Goal: Transaction & Acquisition: Subscribe to service/newsletter

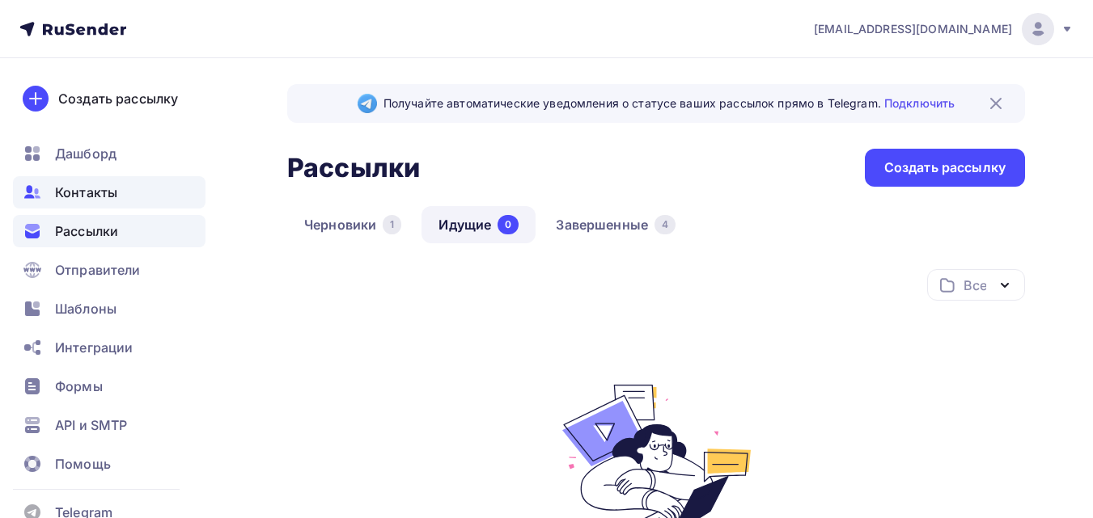
click at [96, 197] on span "Контакты" at bounding box center [86, 192] width 62 height 19
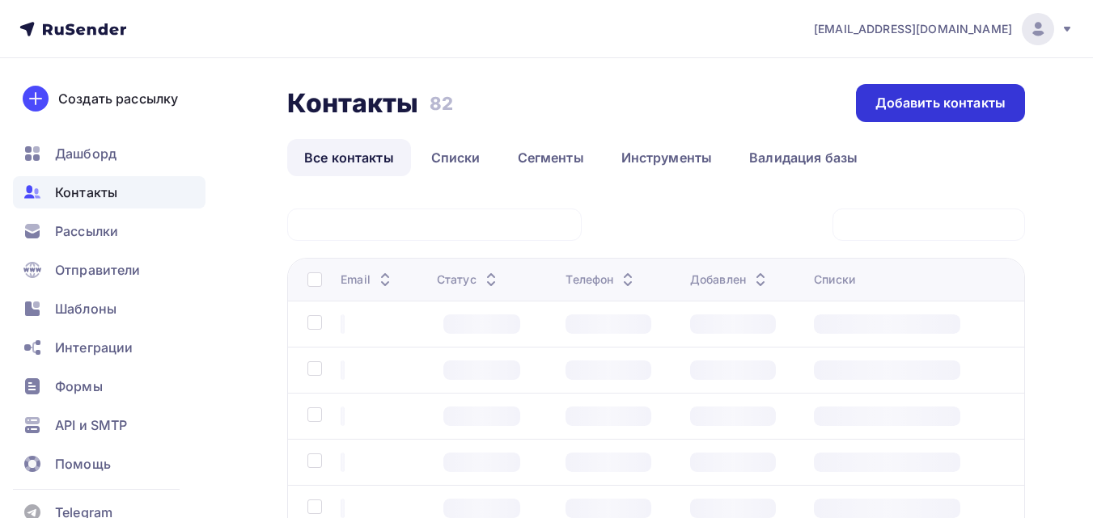
click at [902, 99] on div "Добавить контакты" at bounding box center [940, 103] width 130 height 19
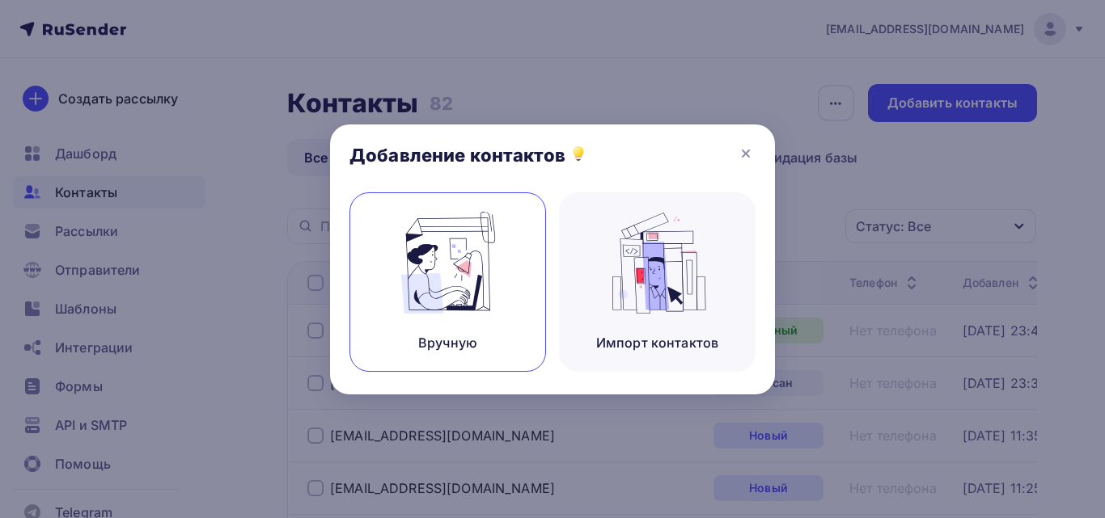
click at [421, 260] on img at bounding box center [448, 263] width 108 height 102
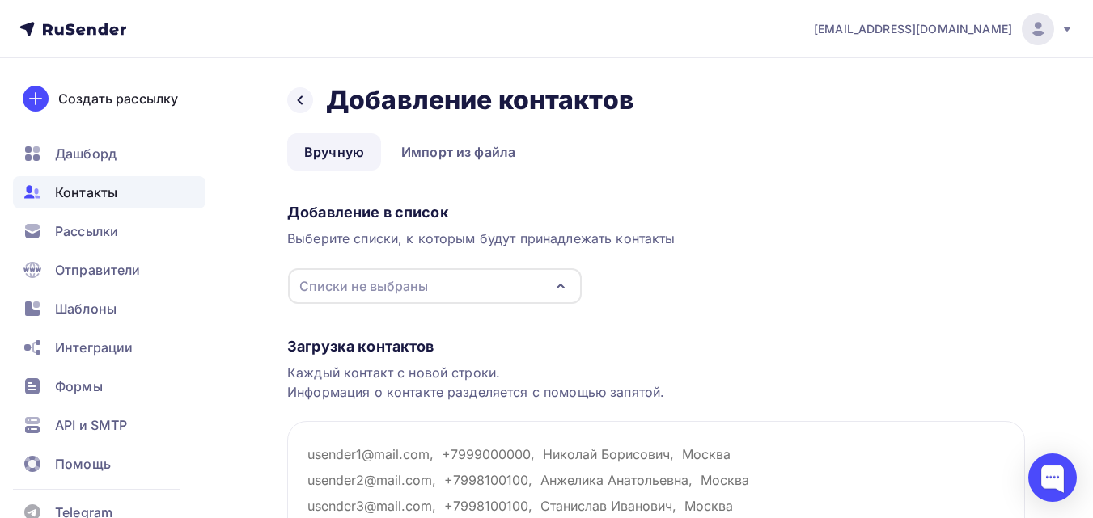
click at [434, 294] on div "Списки не выбраны" at bounding box center [435, 286] width 294 height 36
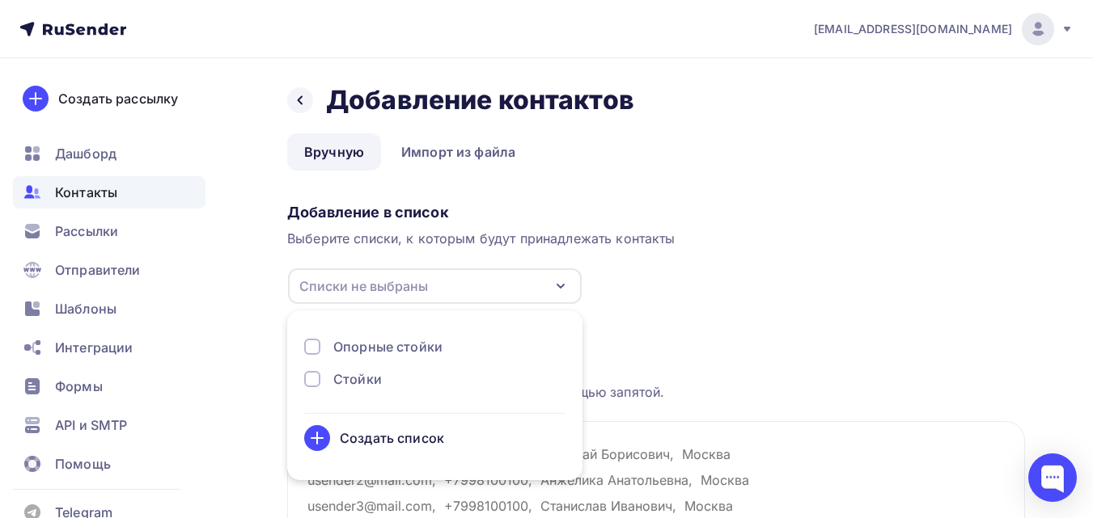
click at [412, 437] on div "Создать список" at bounding box center [392, 438] width 104 height 19
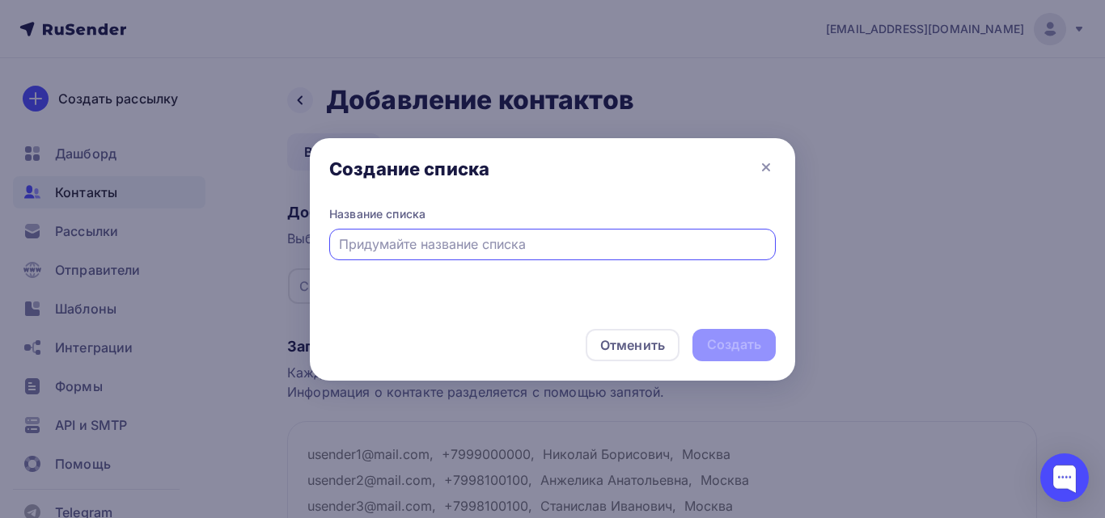
click at [430, 243] on input "text" at bounding box center [553, 244] width 428 height 19
type input "1"
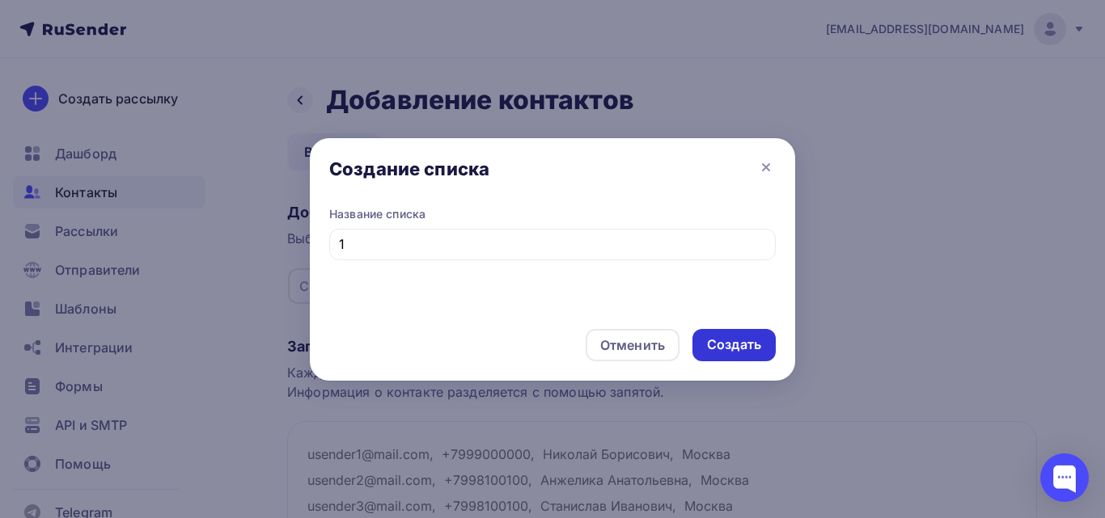
click at [725, 349] on div "Создать" at bounding box center [734, 345] width 54 height 19
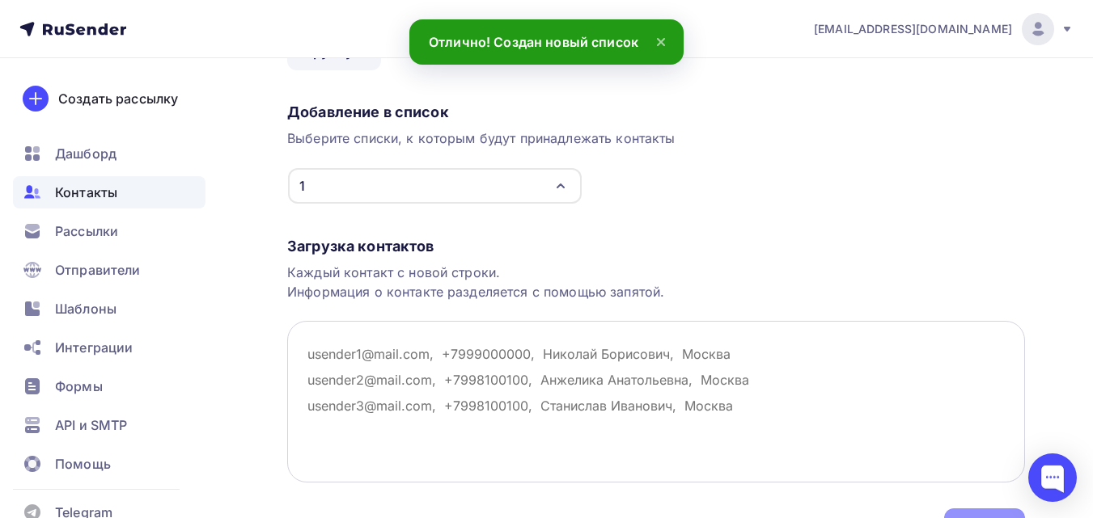
scroll to position [162, 0]
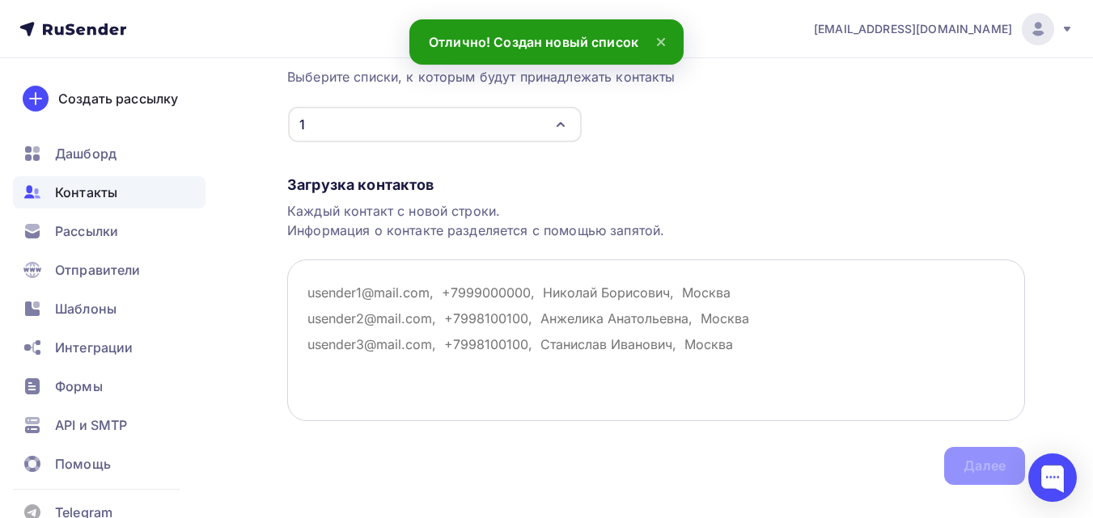
click at [509, 287] on textarea at bounding box center [656, 341] width 738 height 162
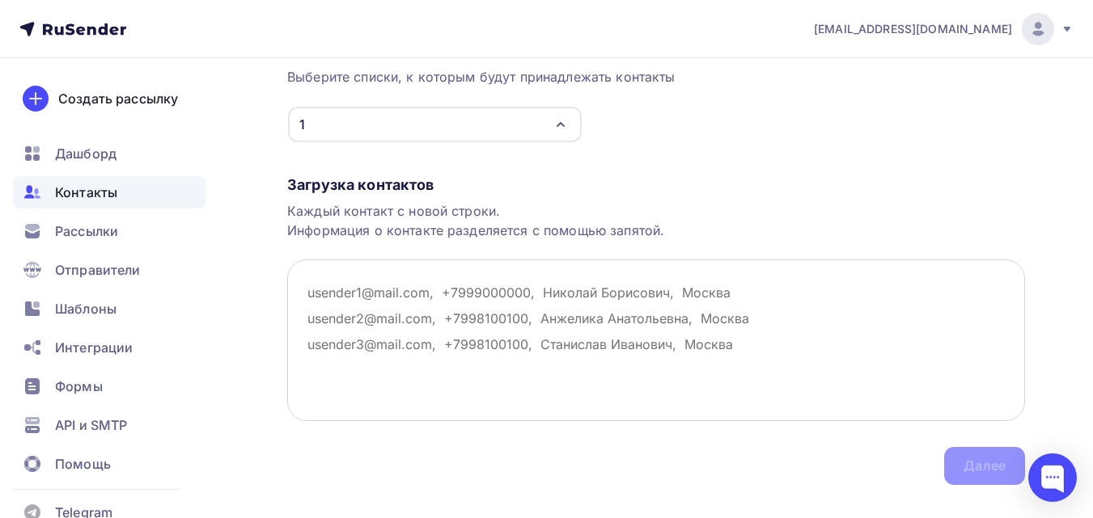
paste textarea "camper-shop@mail.ru mail@kupi-pricep.ru zakaz@avtohart.ru avtohart@yandex.ru ga…"
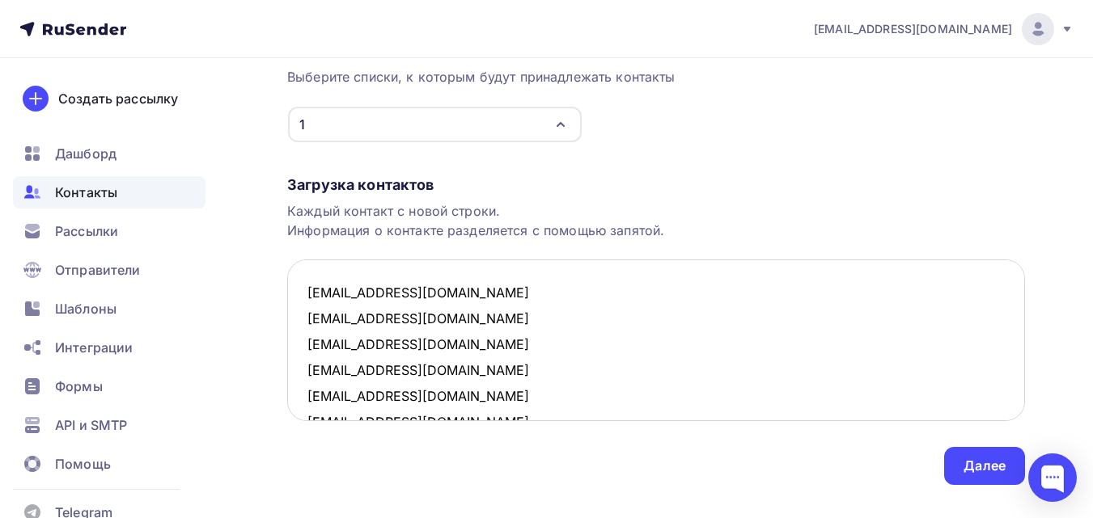
scroll to position [475, 0]
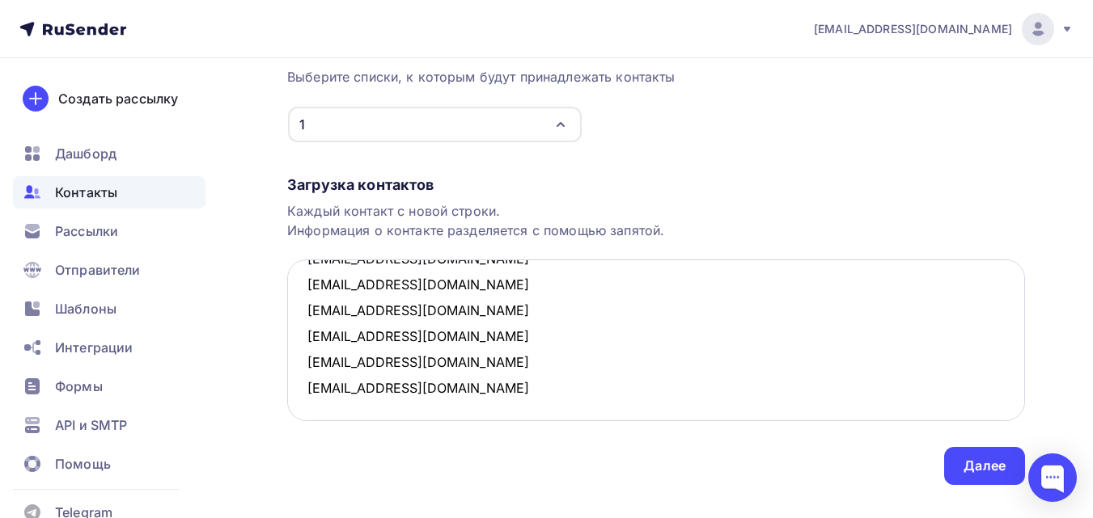
paste textarea "[PERSON_NAME][EMAIL_ADDRESS][DOMAIN_NAME]"
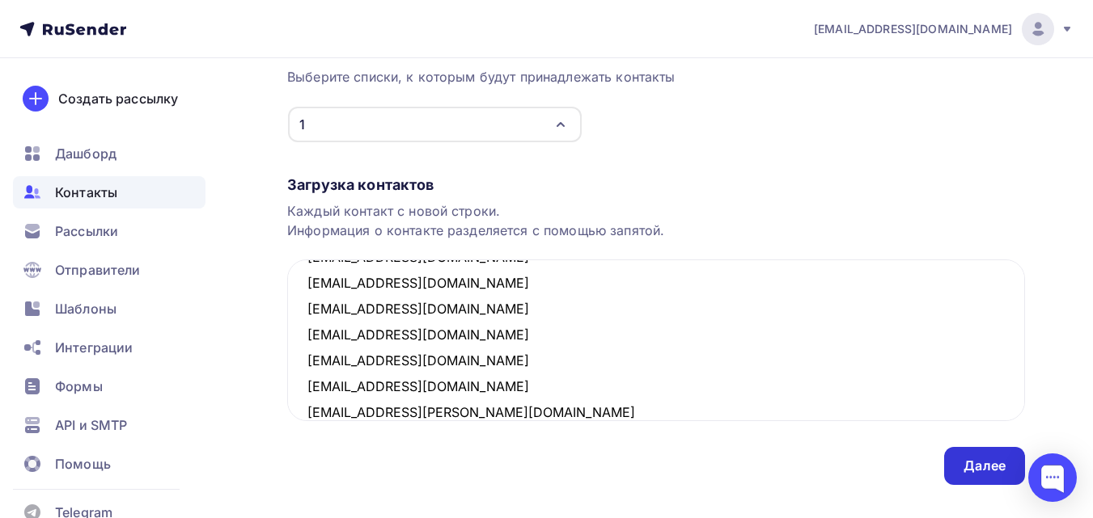
type textarea "camper-shop@mail.ru mail@kupi-pricep.ru zakaz@avtohart.ru avtohart@yandex.ru ga…"
click at [962, 454] on div "Далее" at bounding box center [984, 466] width 81 height 38
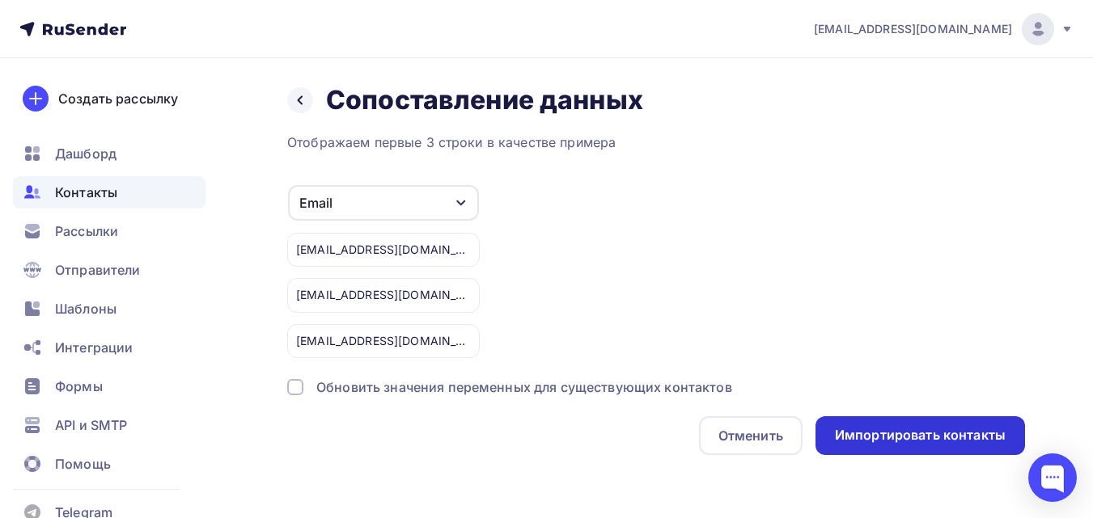
click at [942, 440] on div "Импортировать контакты" at bounding box center [920, 435] width 171 height 19
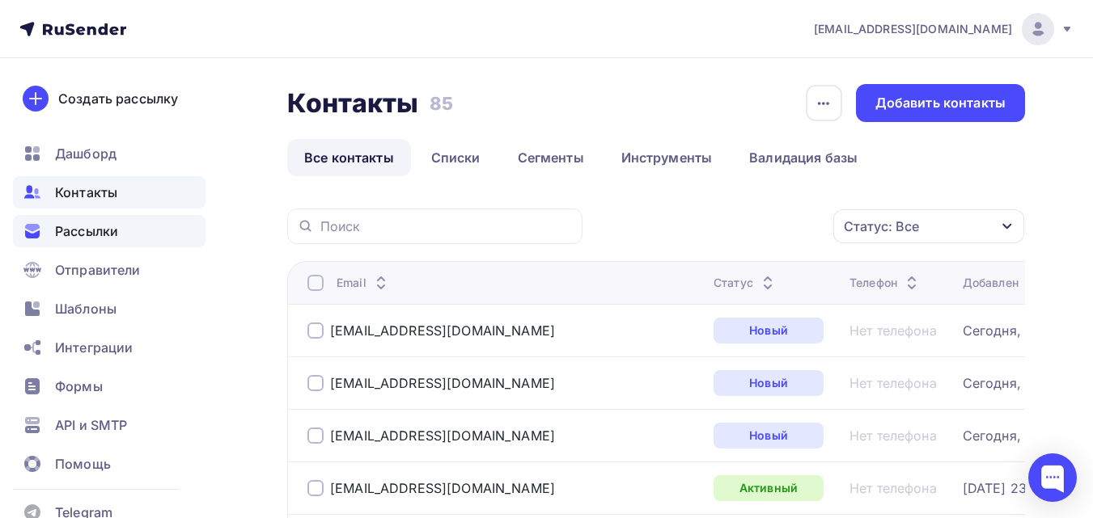
click at [126, 225] on div "Рассылки" at bounding box center [109, 231] width 192 height 32
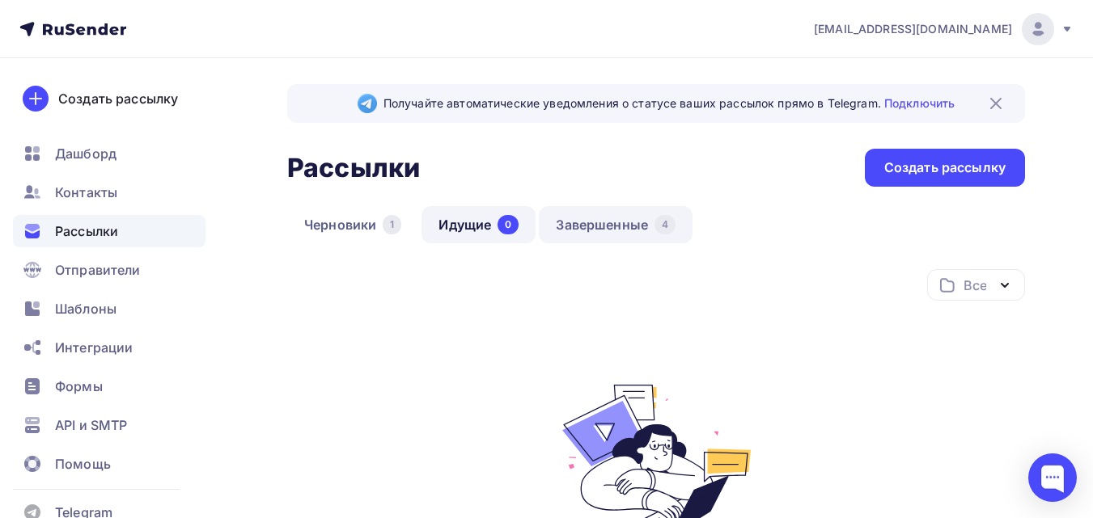
click at [607, 218] on link "Завершенные 4" at bounding box center [616, 224] width 154 height 37
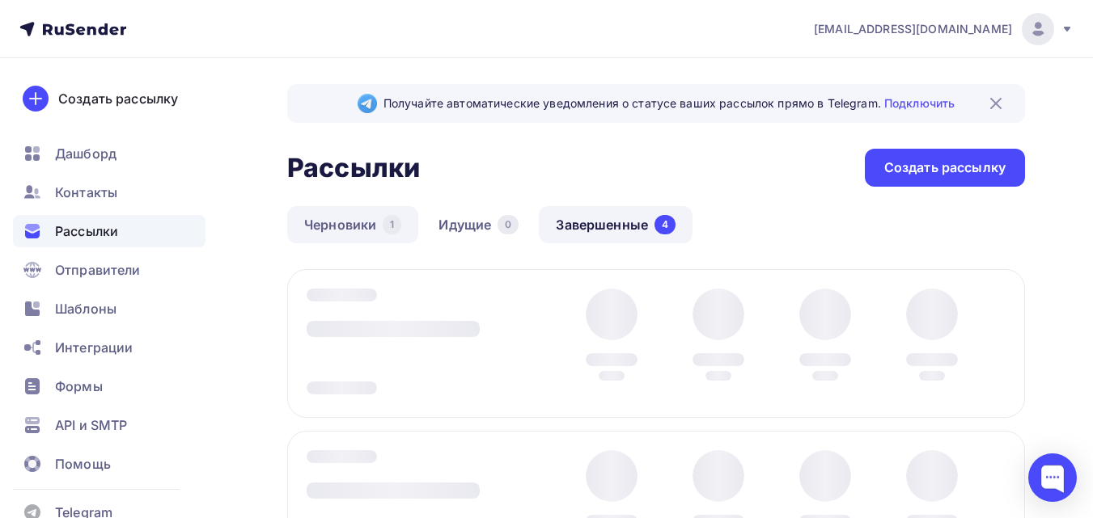
click at [363, 230] on link "Черновики 1" at bounding box center [352, 224] width 131 height 37
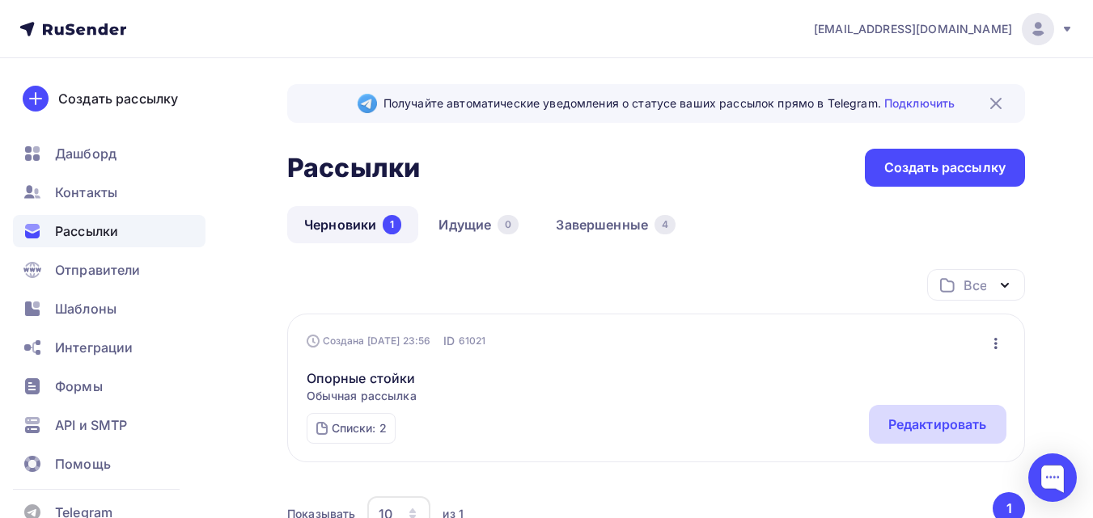
click at [902, 432] on div "Редактировать" at bounding box center [937, 424] width 99 height 19
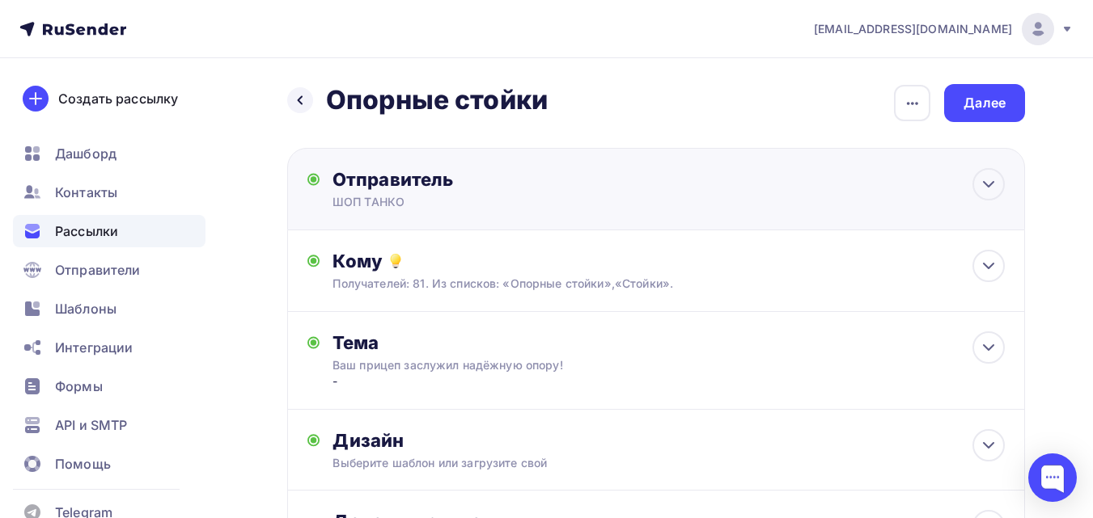
click at [738, 207] on div "Отправитель ШОП ТАНКО Email * liza.shoptanko@gmail.com liza@tanko.su liza.shopt…" at bounding box center [656, 189] width 738 height 82
type input "ШОП ТАНКО"
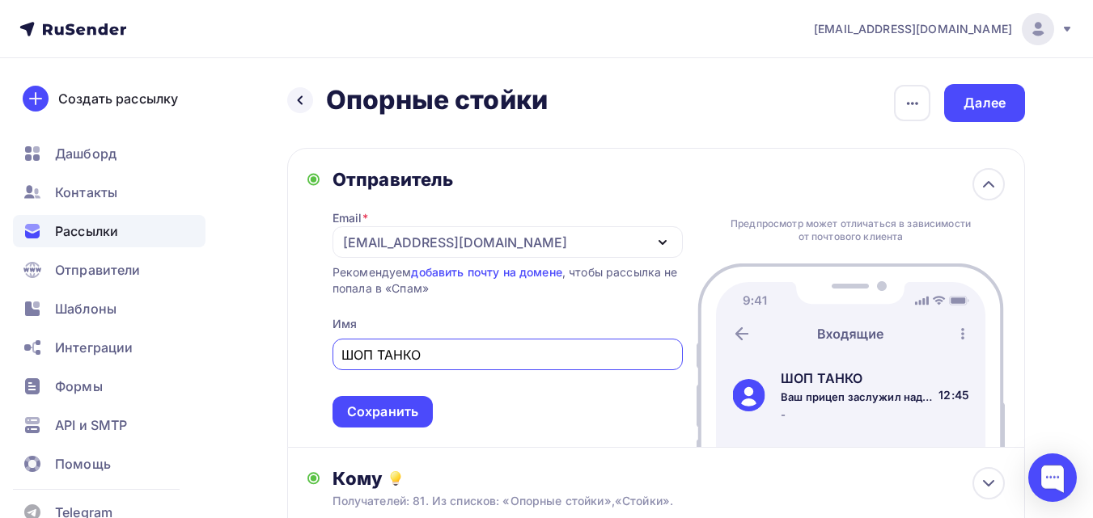
click at [445, 240] on div "[EMAIL_ADDRESS][DOMAIN_NAME]" at bounding box center [455, 242] width 224 height 19
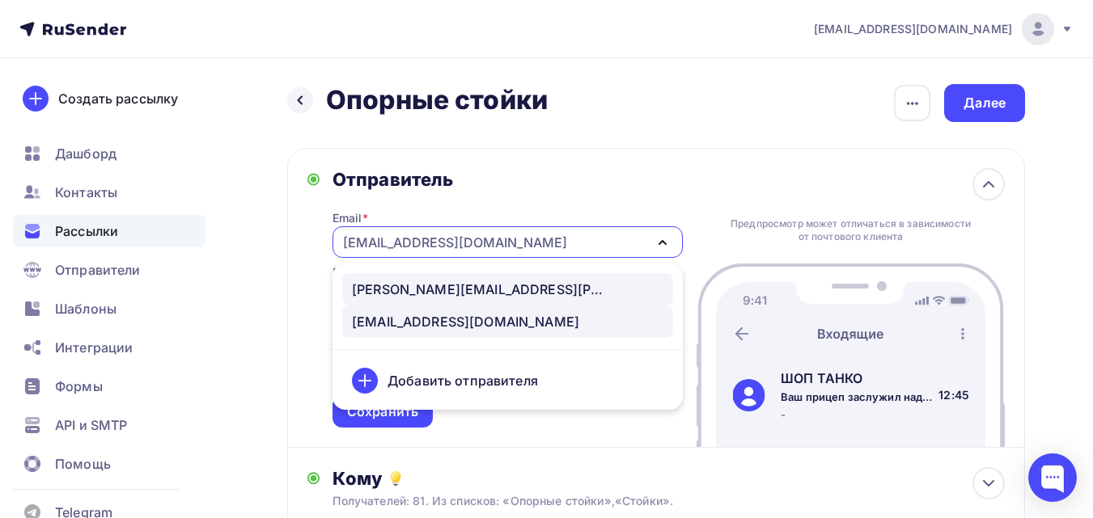
click at [442, 282] on div "[PERSON_NAME][EMAIL_ADDRESS][DOMAIN_NAME]" at bounding box center [507, 289] width 311 height 19
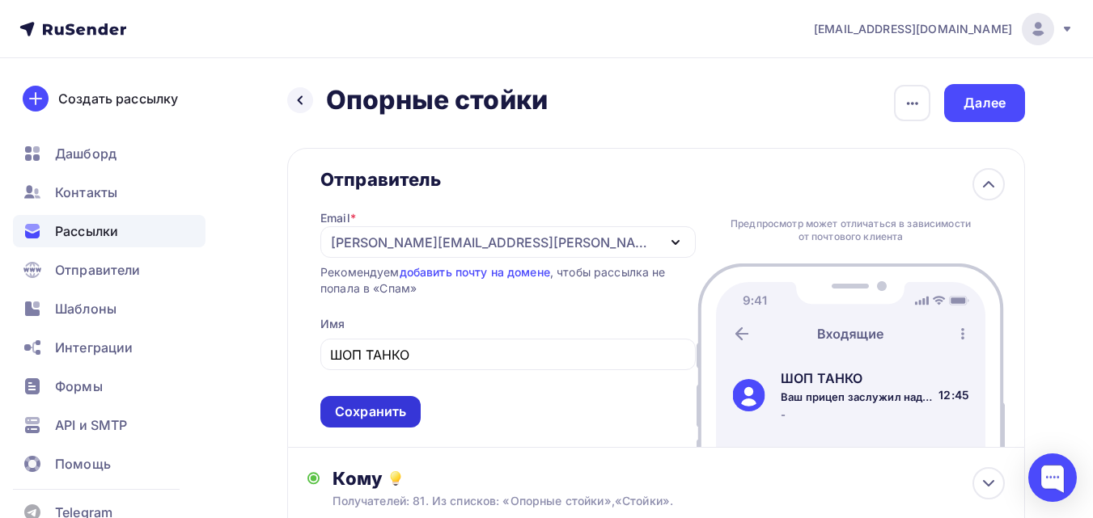
click at [404, 412] on div "Сохранить" at bounding box center [370, 412] width 71 height 19
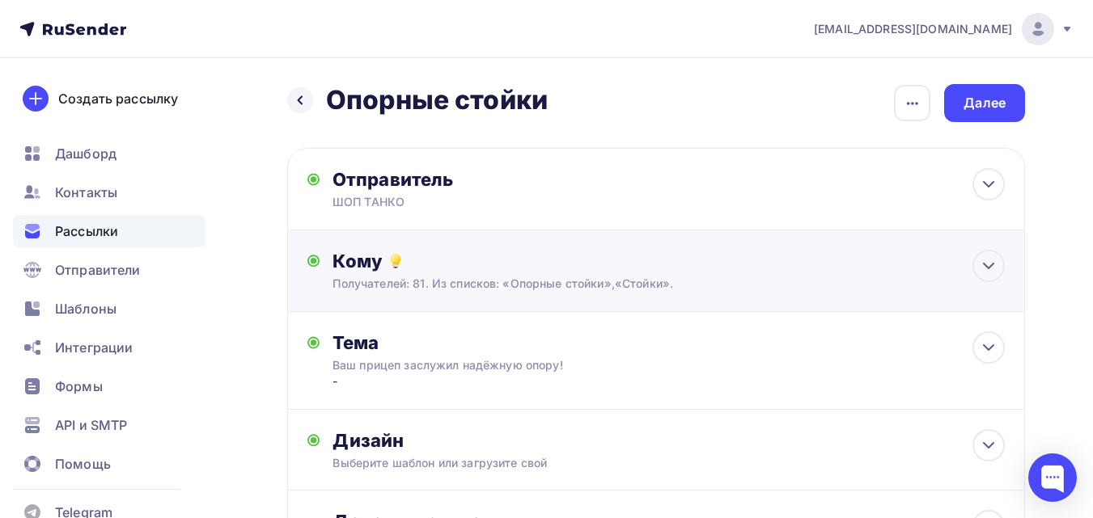
click at [452, 302] on div "Кому Получателей: 81. Из списков: «Опорные стойки»,«Стойки». Списки получателей…" at bounding box center [656, 271] width 738 height 82
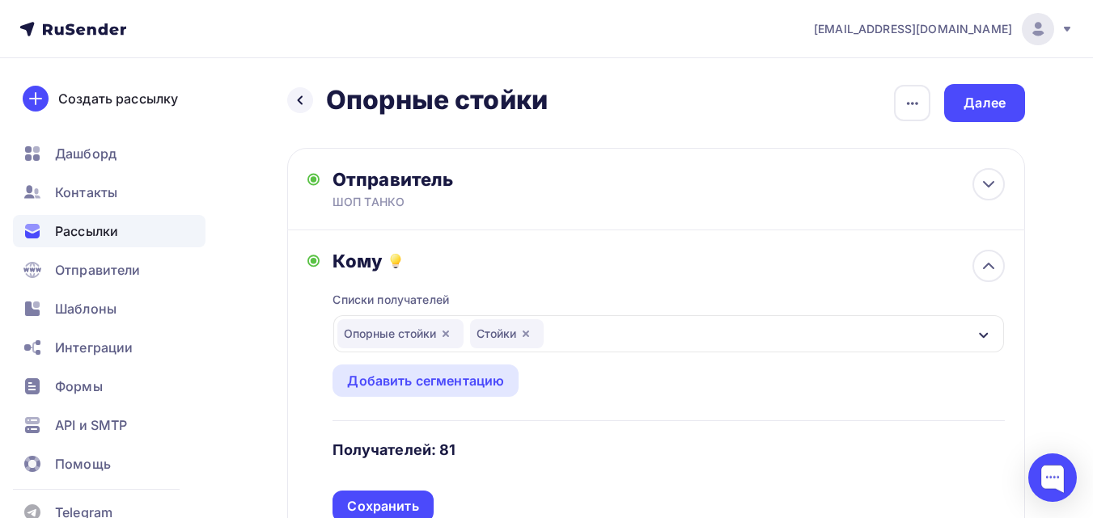
click at [449, 330] on icon "button" at bounding box center [445, 334] width 13 height 13
click at [449, 330] on div "Стойки" at bounding box center [668, 333] width 670 height 37
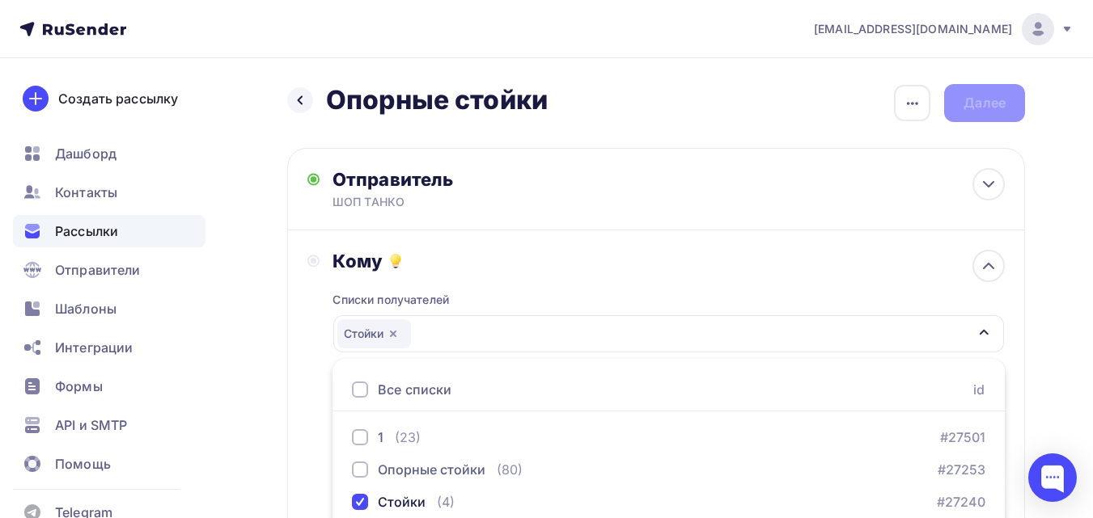
scroll to position [69, 0]
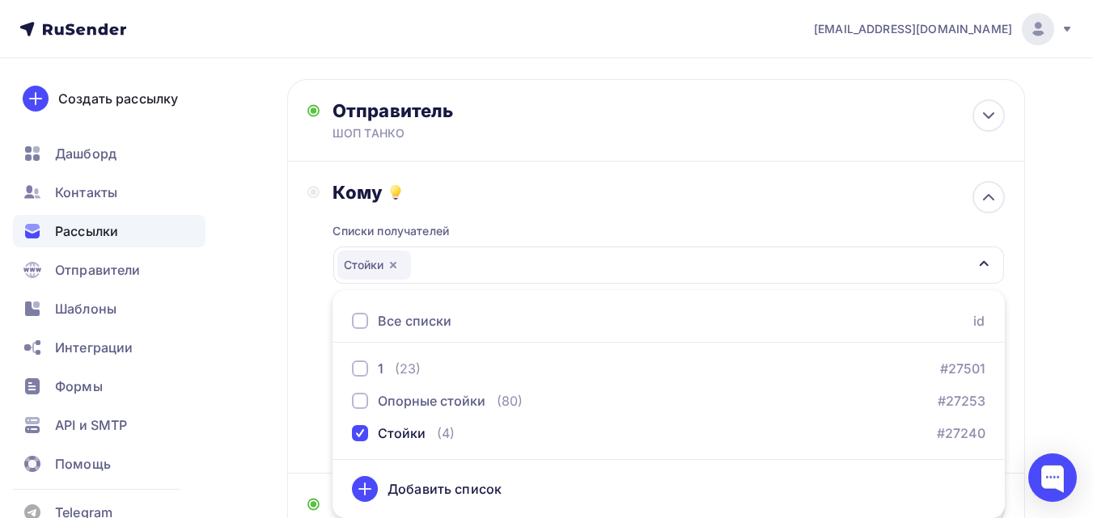
click at [394, 265] on icon "button" at bounding box center [393, 265] width 6 height 6
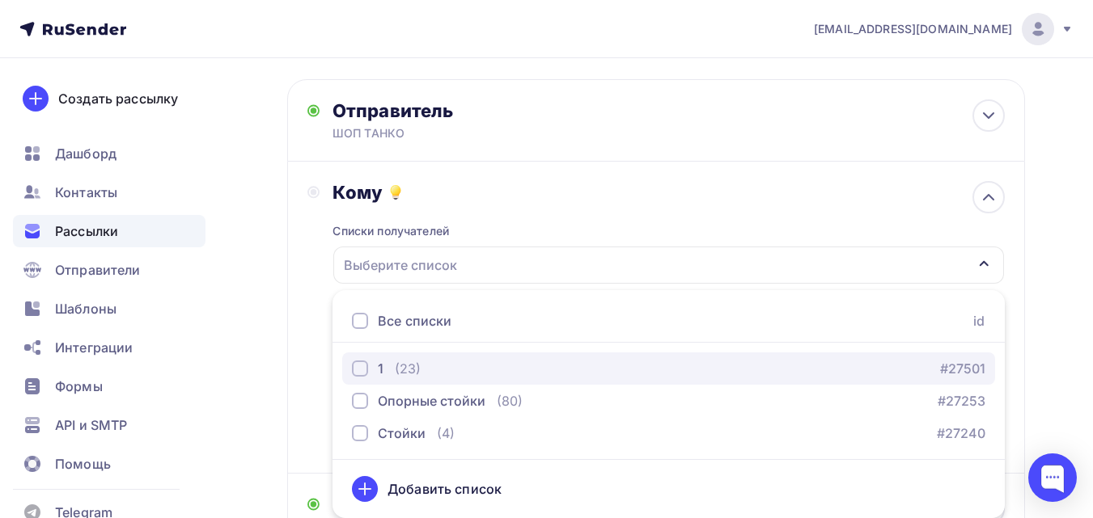
click at [437, 361] on div "1 (23) #27501" at bounding box center [668, 368] width 633 height 19
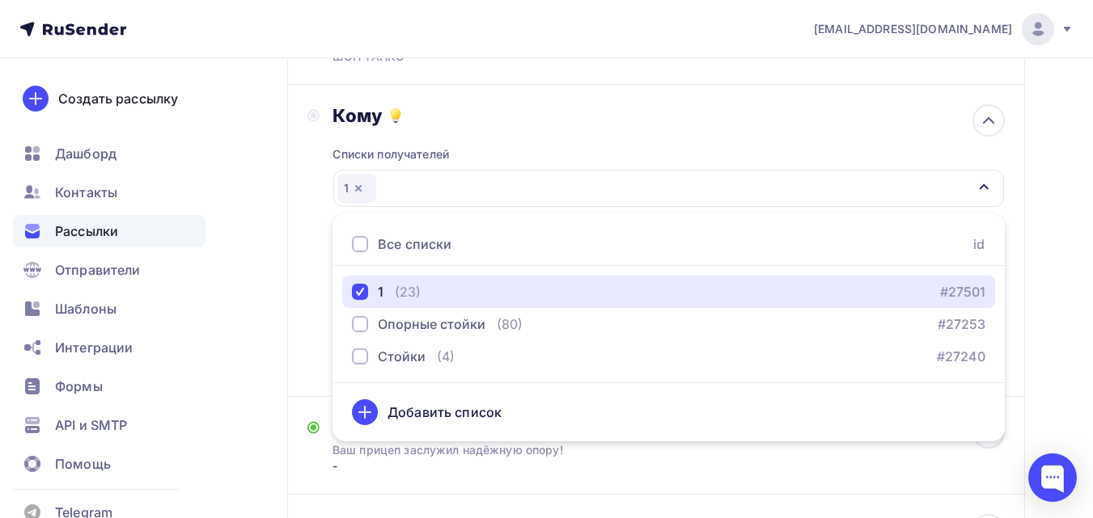
scroll to position [150, 0]
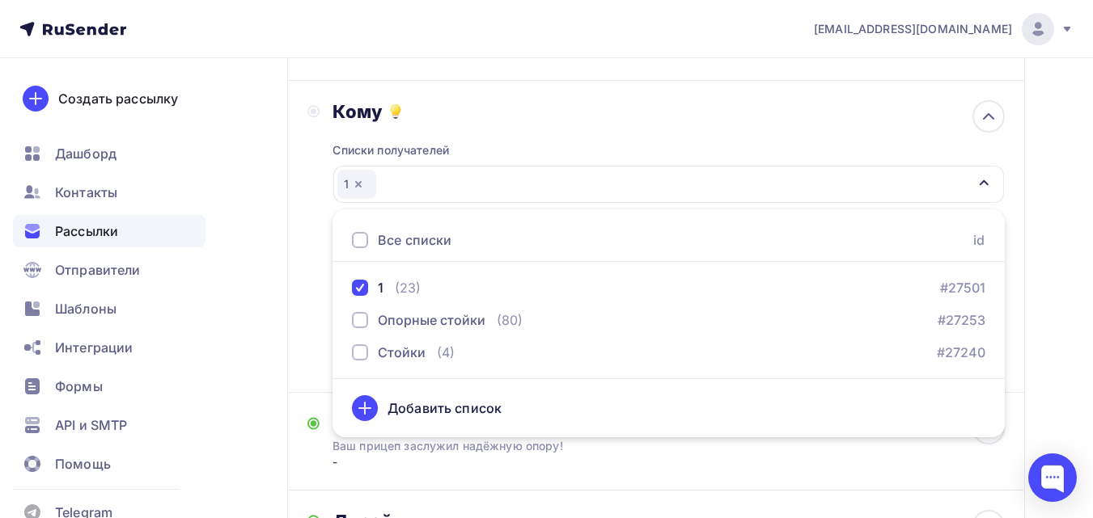
click at [1051, 204] on div "Назад Опорные стойки Опорные стойки Закончить позже Переименовать рассылку Удал…" at bounding box center [546, 333] width 1093 height 849
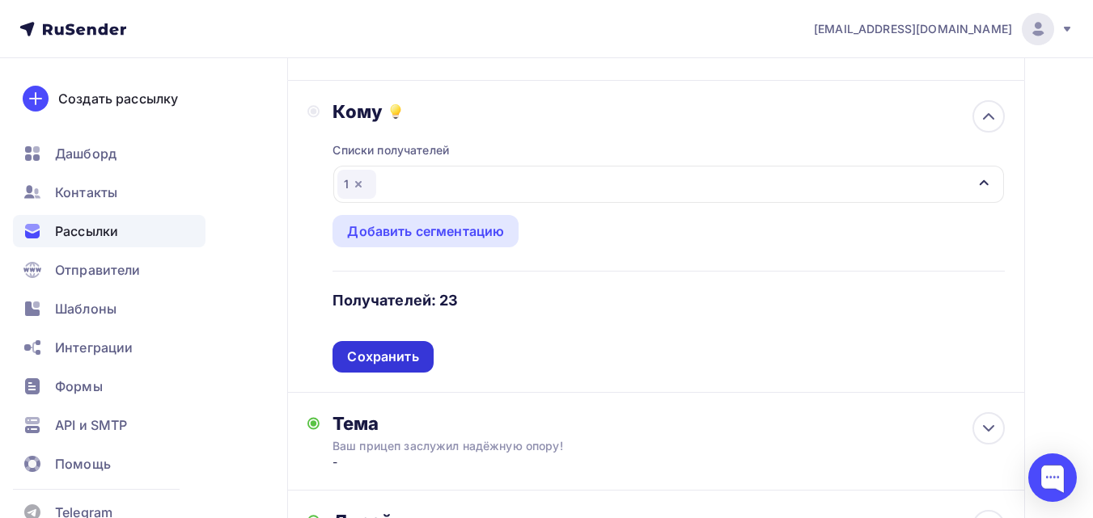
click at [397, 355] on div "Сохранить" at bounding box center [382, 357] width 71 height 19
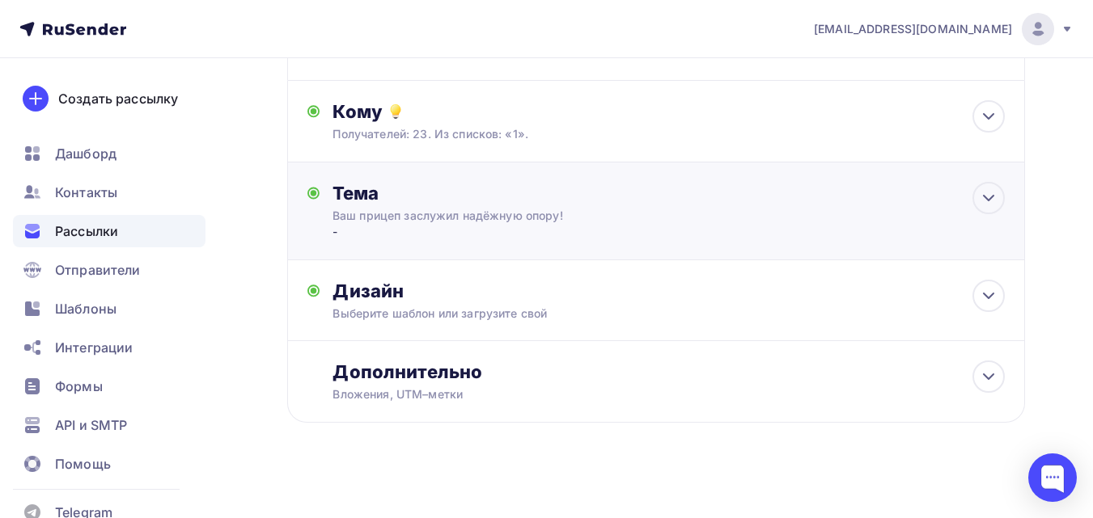
click at [428, 233] on div "-" at bounding box center [491, 232] width 319 height 16
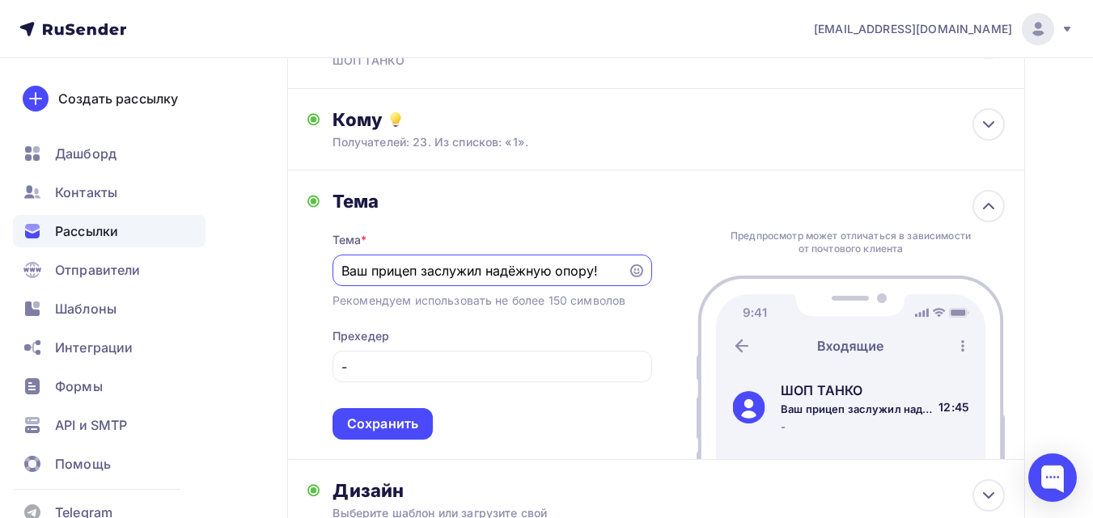
scroll to position [0, 0]
click at [404, 423] on div "Сохранить" at bounding box center [382, 424] width 71 height 19
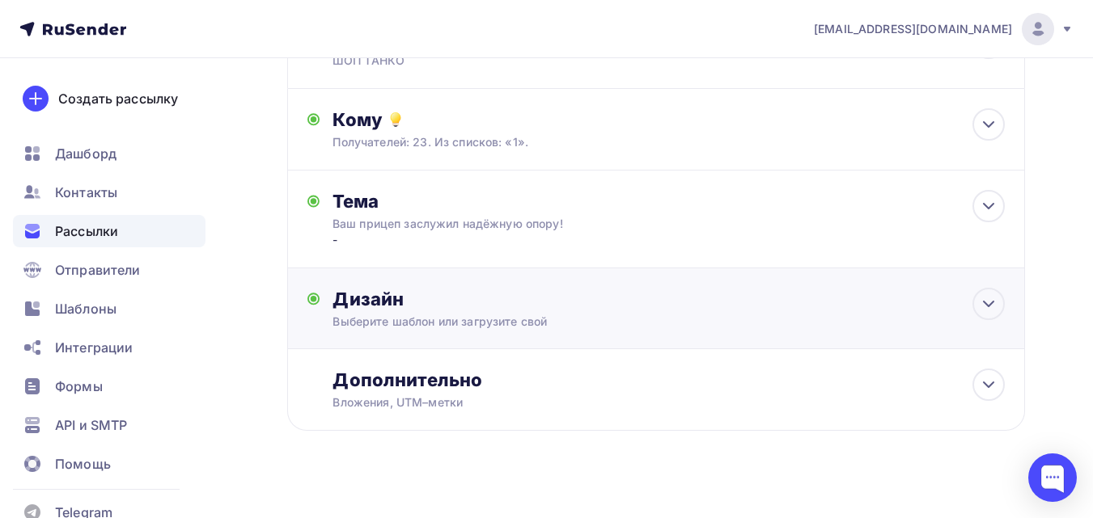
click at [467, 323] on div "Выберите шаблон или загрузите свой" at bounding box center [634, 322] width 605 height 16
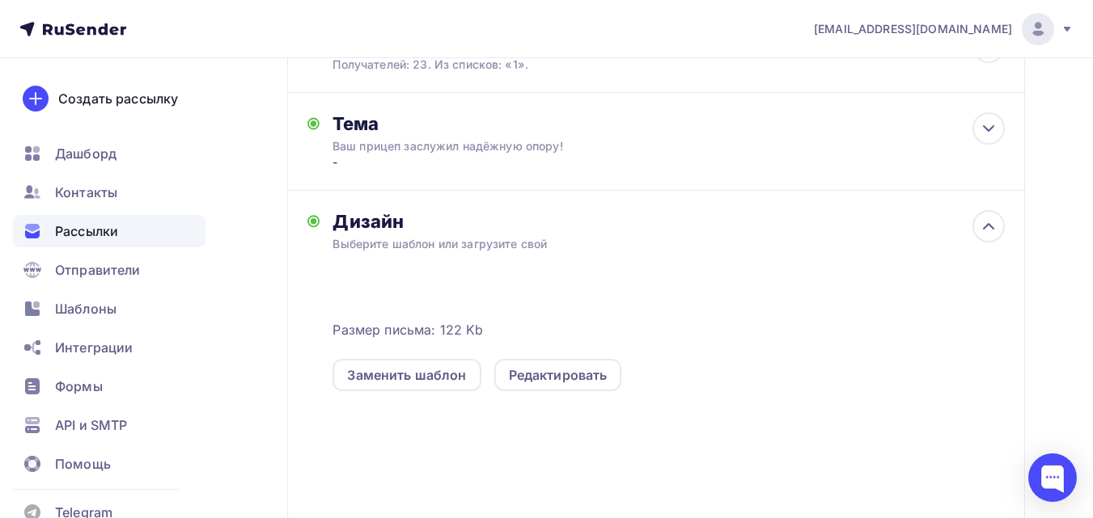
scroll to position [142, 0]
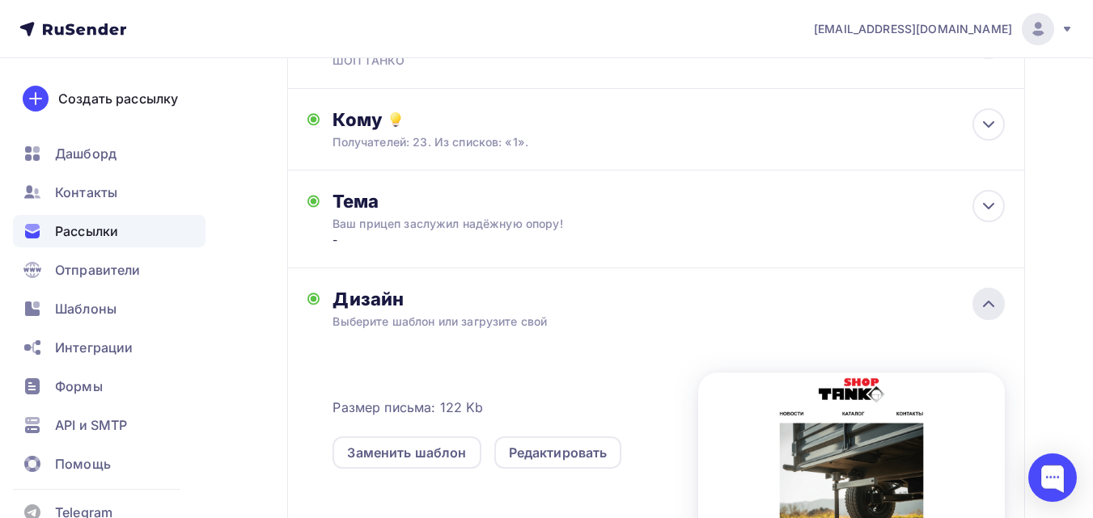
click at [984, 305] on icon at bounding box center [988, 304] width 10 height 5
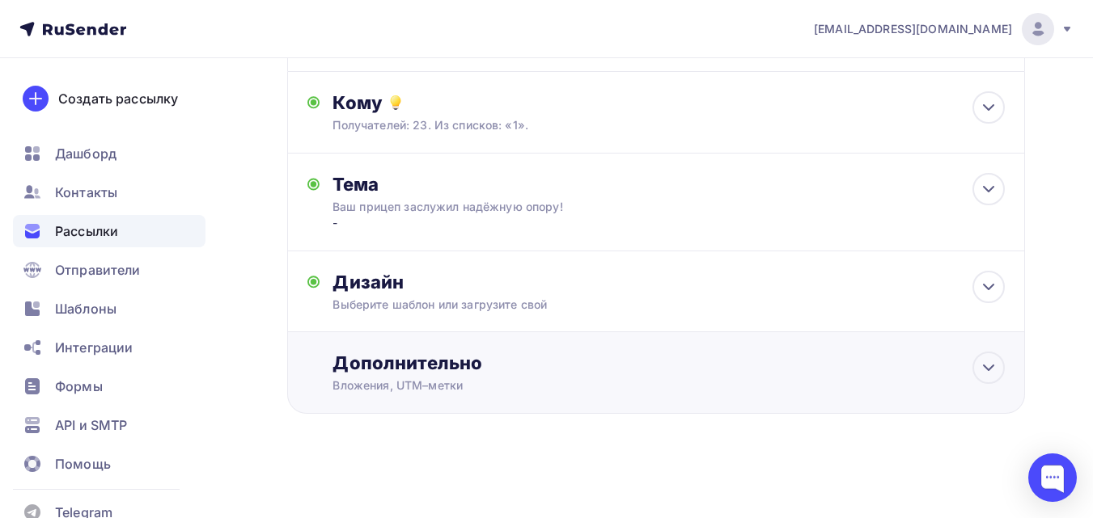
click at [475, 371] on div "Дополнительно" at bounding box center [668, 363] width 672 height 23
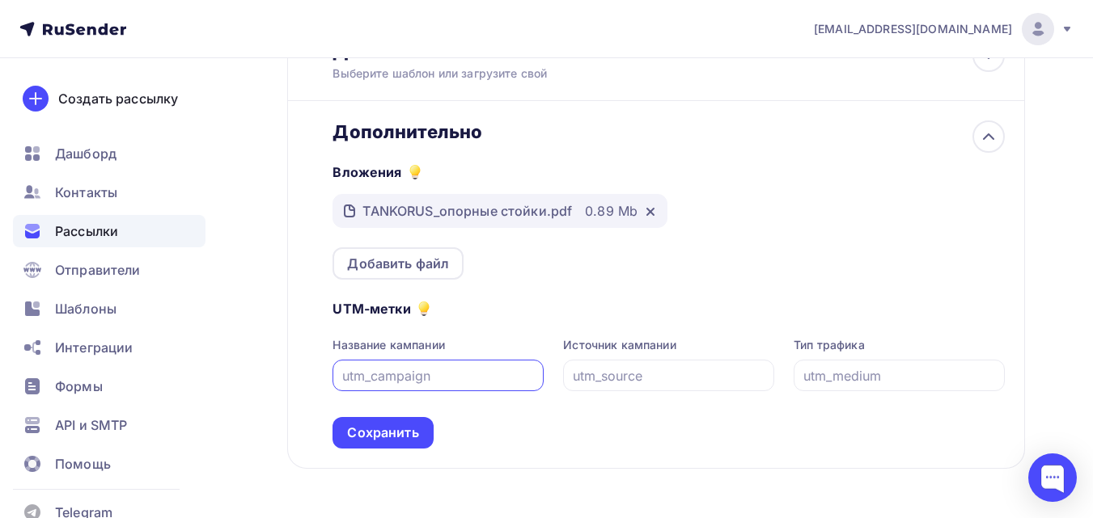
scroll to position [400, 0]
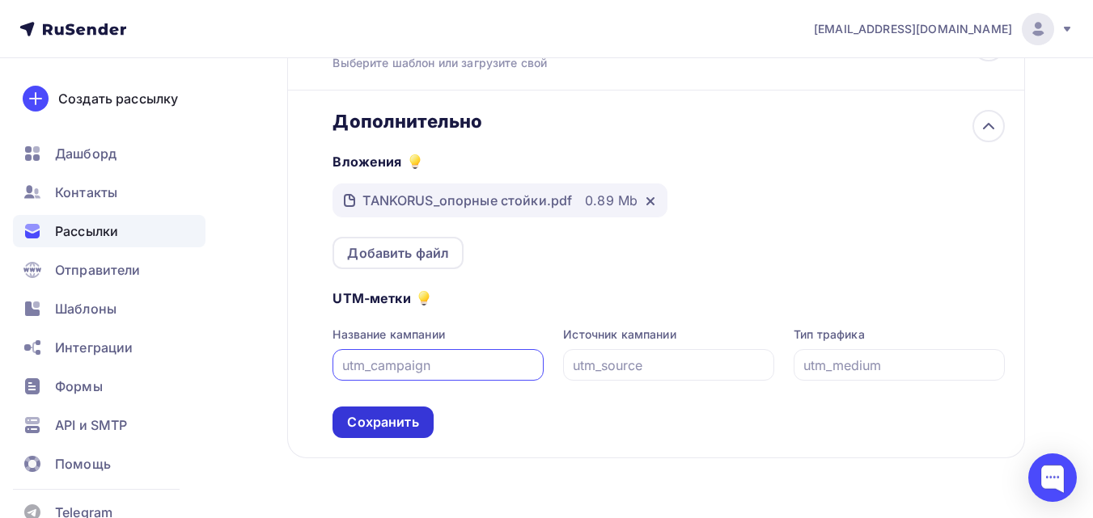
click at [374, 425] on div "Сохранить" at bounding box center [382, 422] width 71 height 19
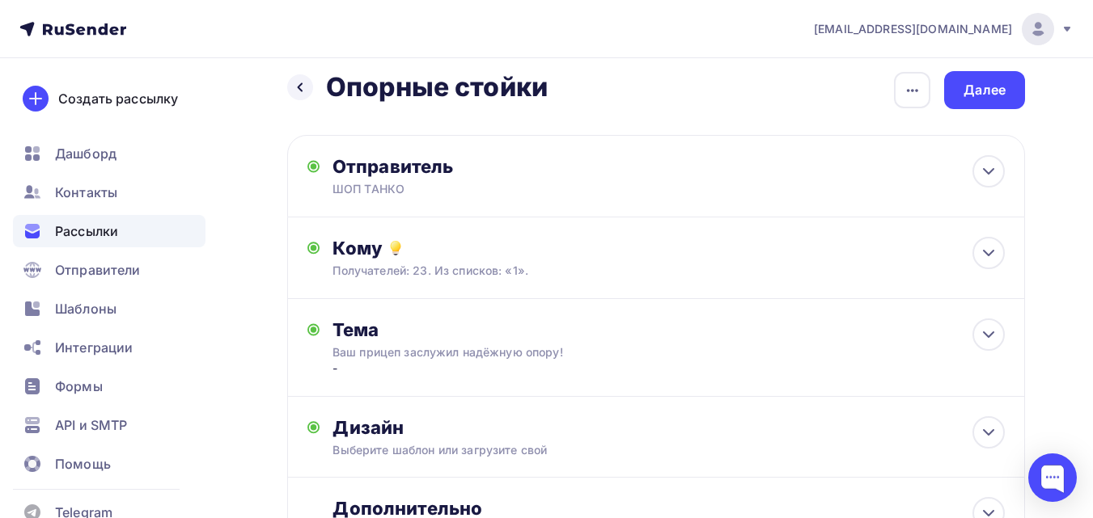
scroll to position [0, 0]
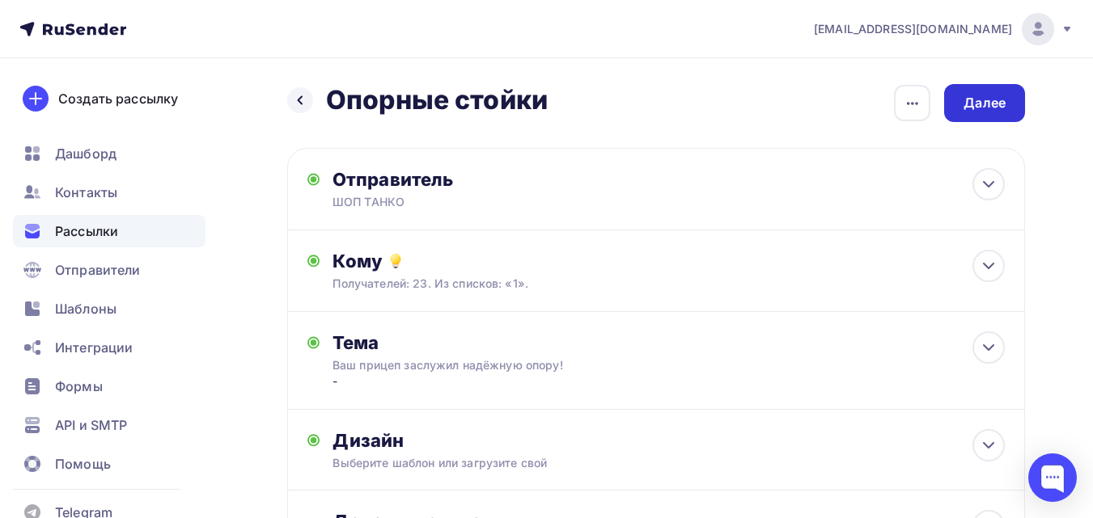
click at [978, 93] on div "Далее" at bounding box center [984, 103] width 81 height 38
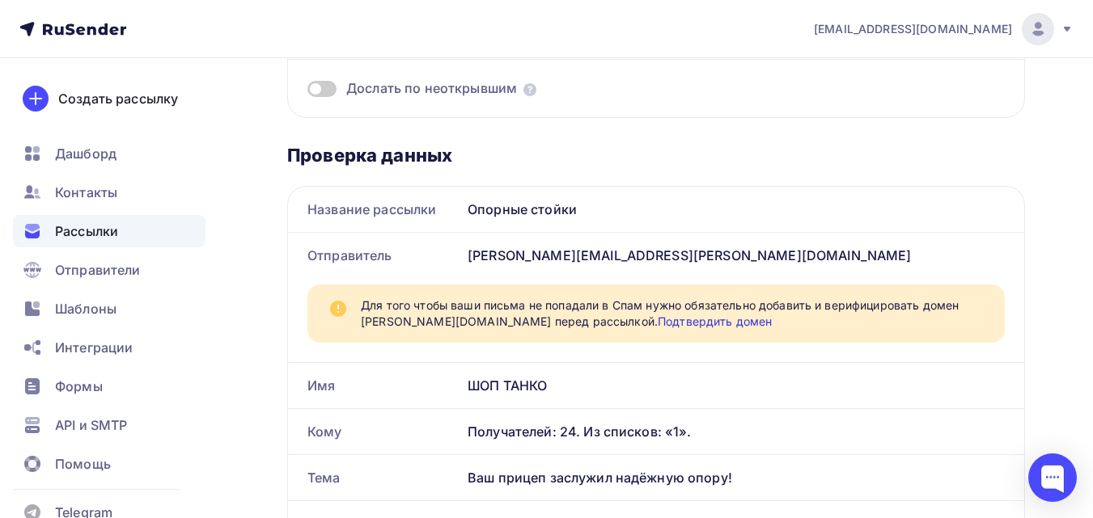
scroll to position [243, 0]
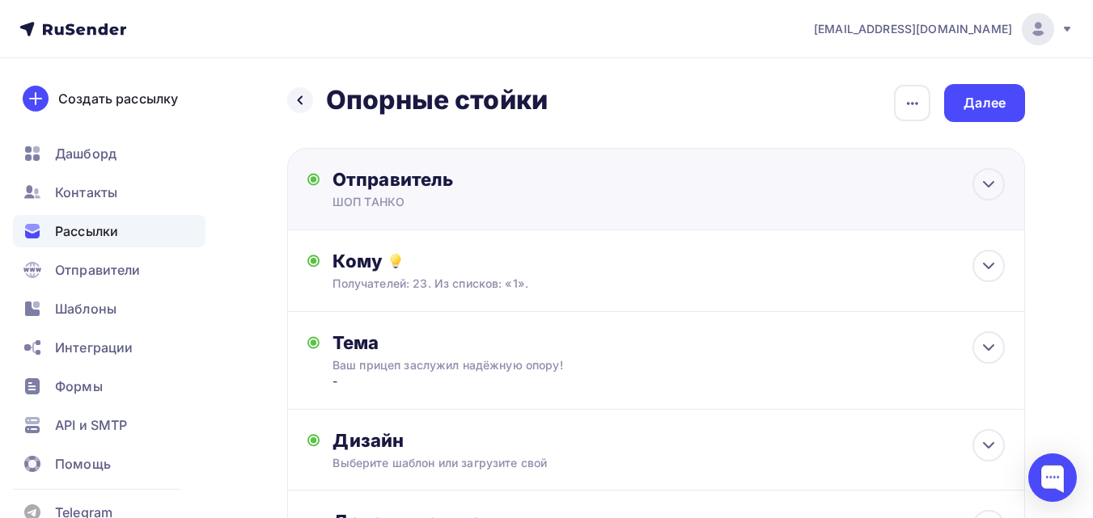
click at [461, 199] on div "ШОП ТАНКО" at bounding box center [489, 202] width 315 height 16
type input "ШОП ТАНКО"
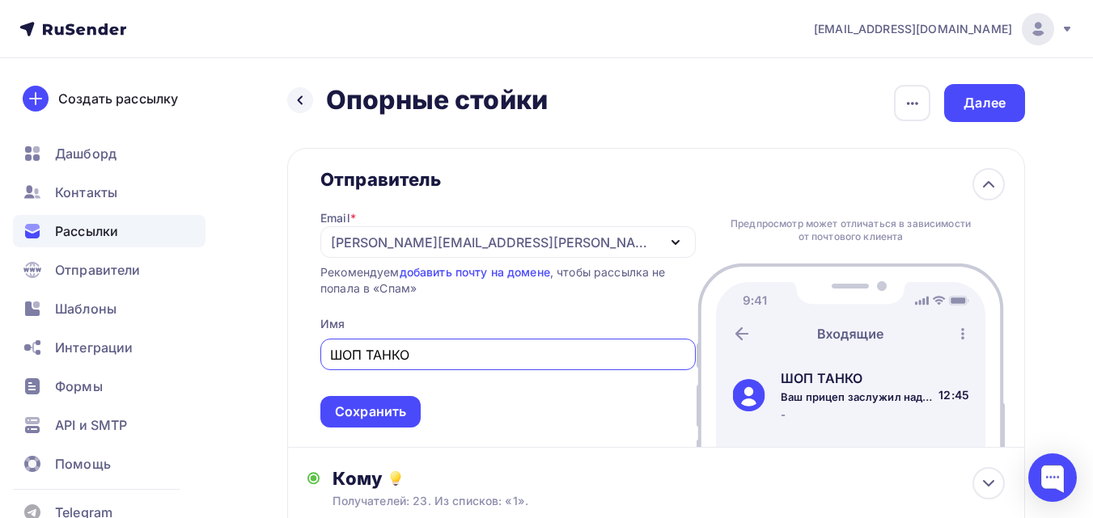
click at [422, 261] on div "Email * liza@tanko.su liza@tanko.su liza.shoptanko@gmail.com Добавить отправите…" at bounding box center [507, 309] width 375 height 237
click at [424, 254] on div "[PERSON_NAME][EMAIL_ADDRESS][DOMAIN_NAME]" at bounding box center [507, 242] width 375 height 32
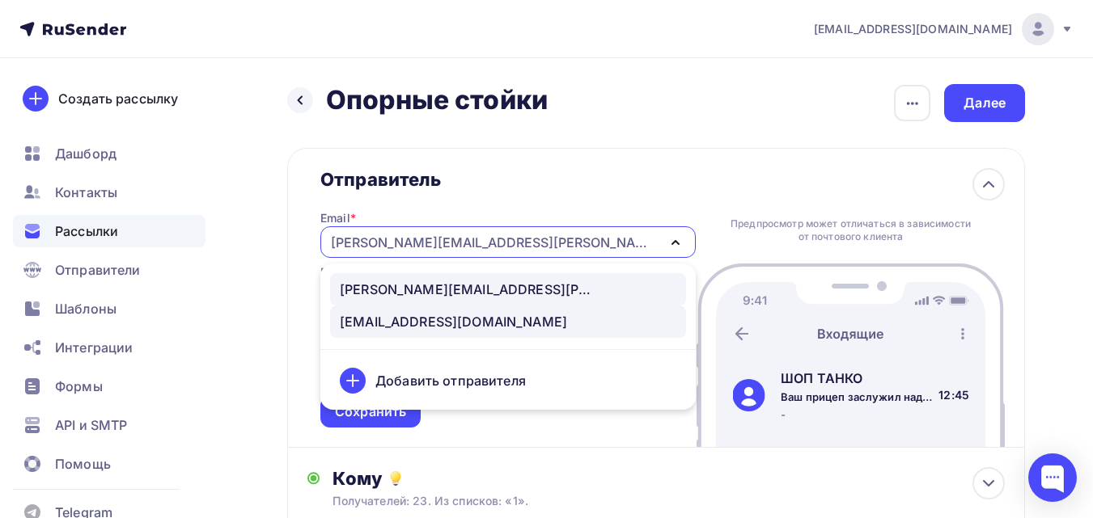
click at [414, 328] on div "[EMAIL_ADDRESS][DOMAIN_NAME]" at bounding box center [453, 321] width 227 height 19
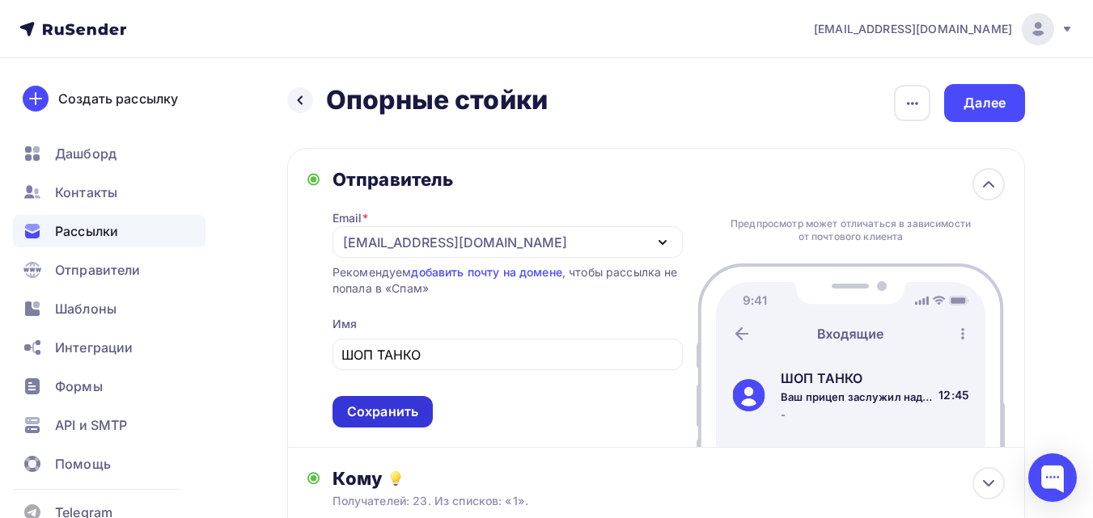
click at [401, 404] on div "Сохранить" at bounding box center [382, 412] width 71 height 19
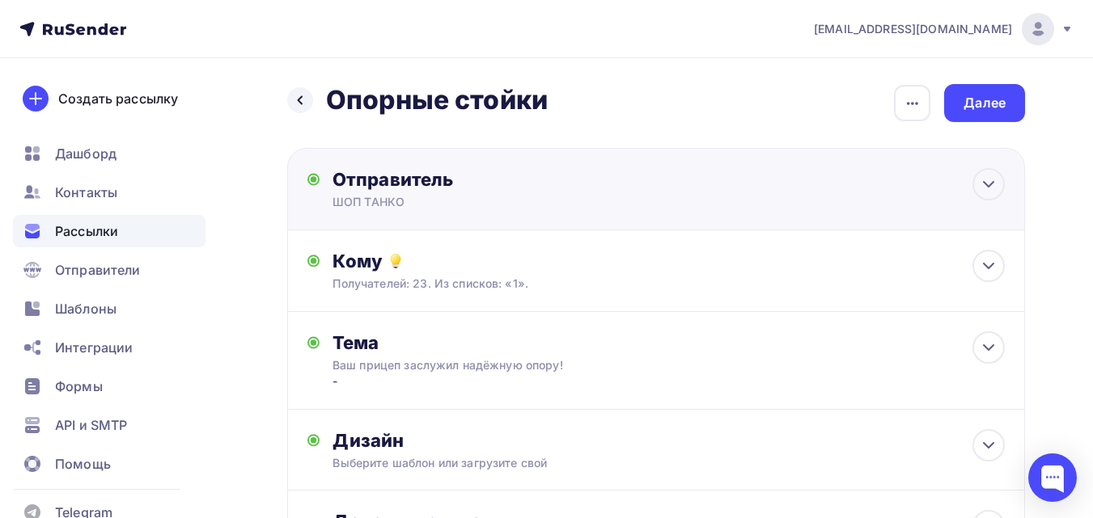
click at [451, 195] on div "ШОП ТАНКО" at bounding box center [489, 202] width 315 height 16
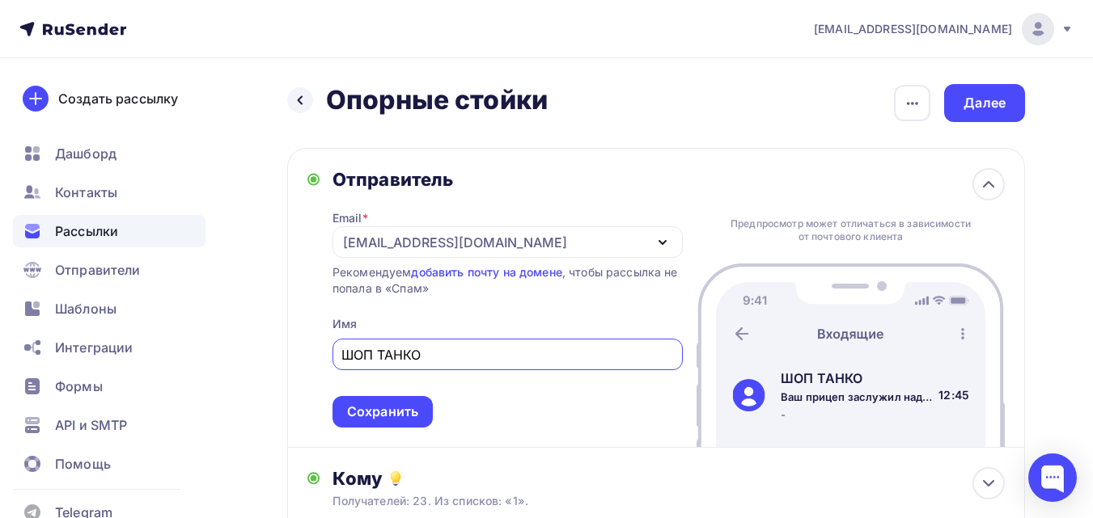
click at [435, 245] on div "[EMAIL_ADDRESS][DOMAIN_NAME]" at bounding box center [455, 242] width 224 height 19
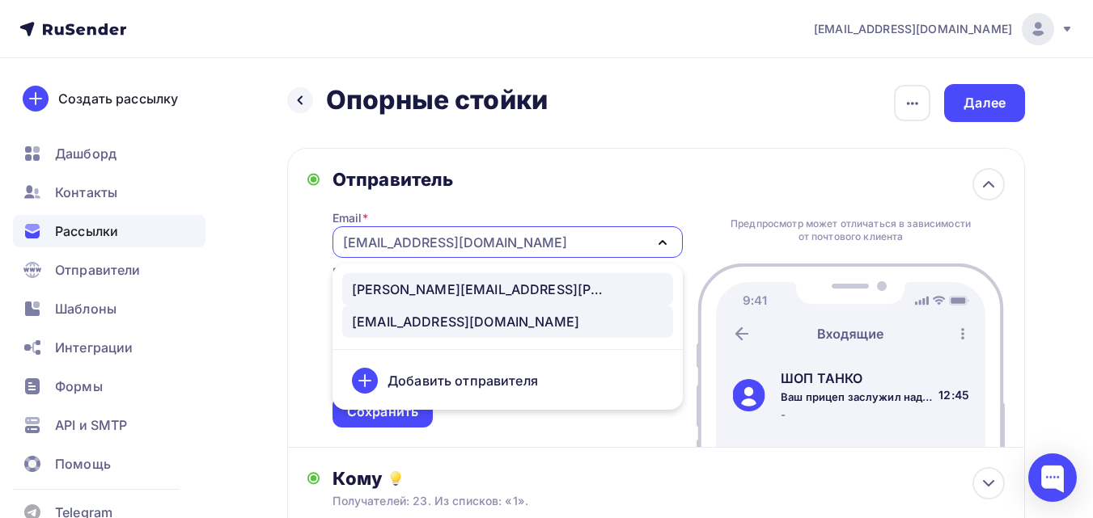
click at [442, 282] on div "[PERSON_NAME][EMAIL_ADDRESS][DOMAIN_NAME]" at bounding box center [507, 289] width 311 height 19
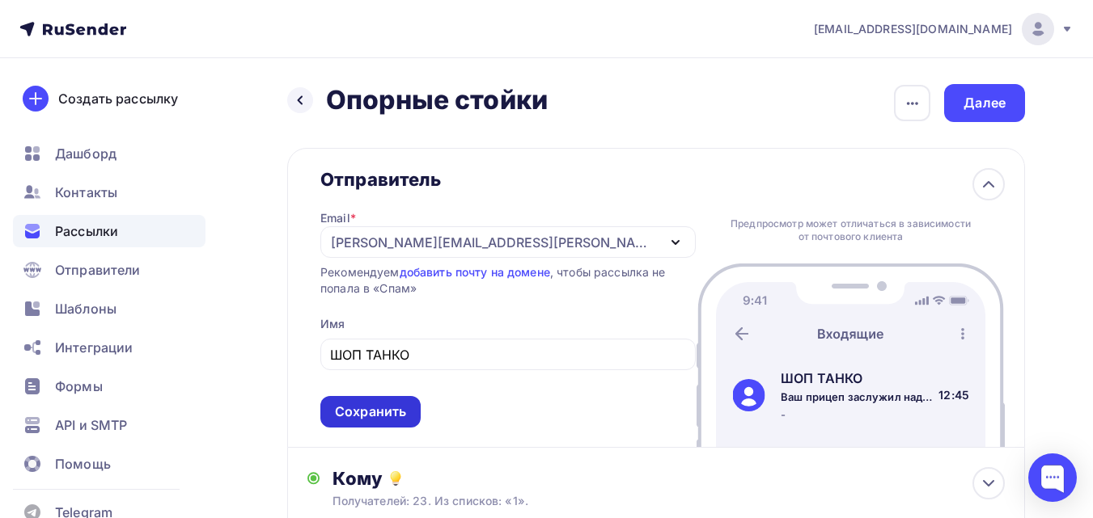
click at [403, 401] on div "Сохранить" at bounding box center [370, 412] width 100 height 32
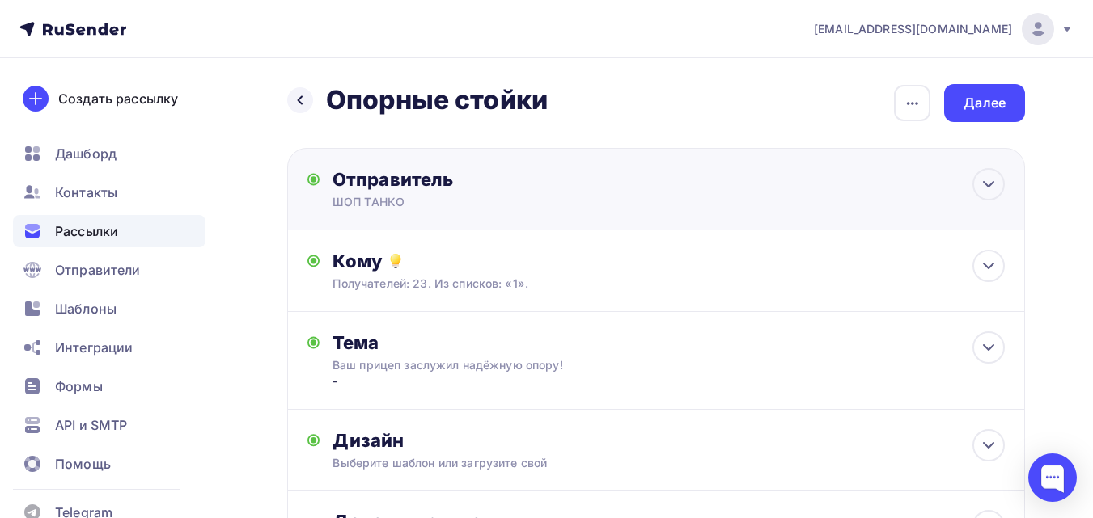
click at [427, 189] on div "Отправитель" at bounding box center [507, 179] width 350 height 23
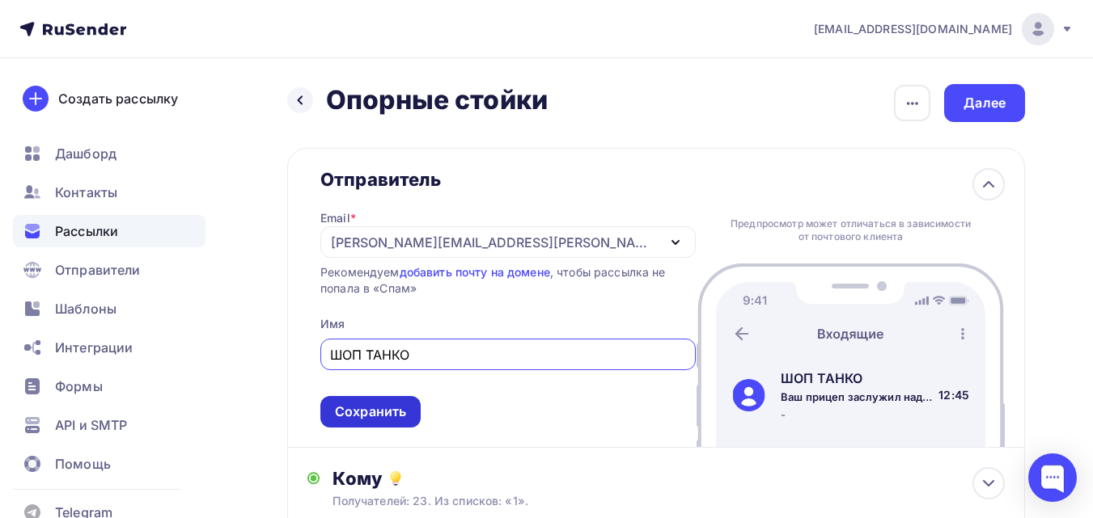
click at [393, 419] on div "Сохранить" at bounding box center [370, 412] width 71 height 19
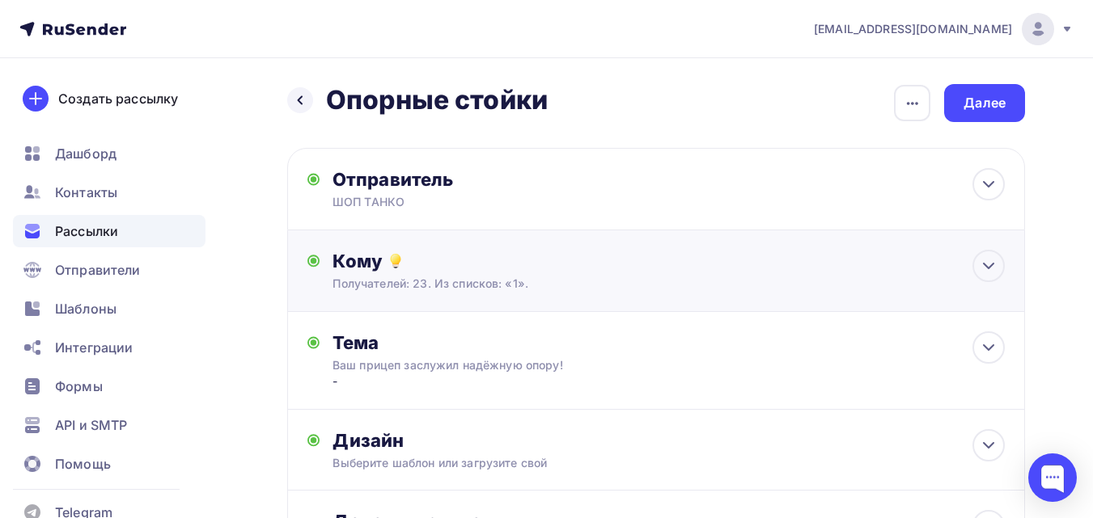
click at [452, 302] on div "Кому Получателей: 23. Из списков: «1». Списки получателей 1 Все списки id 1 (24…" at bounding box center [656, 271] width 738 height 82
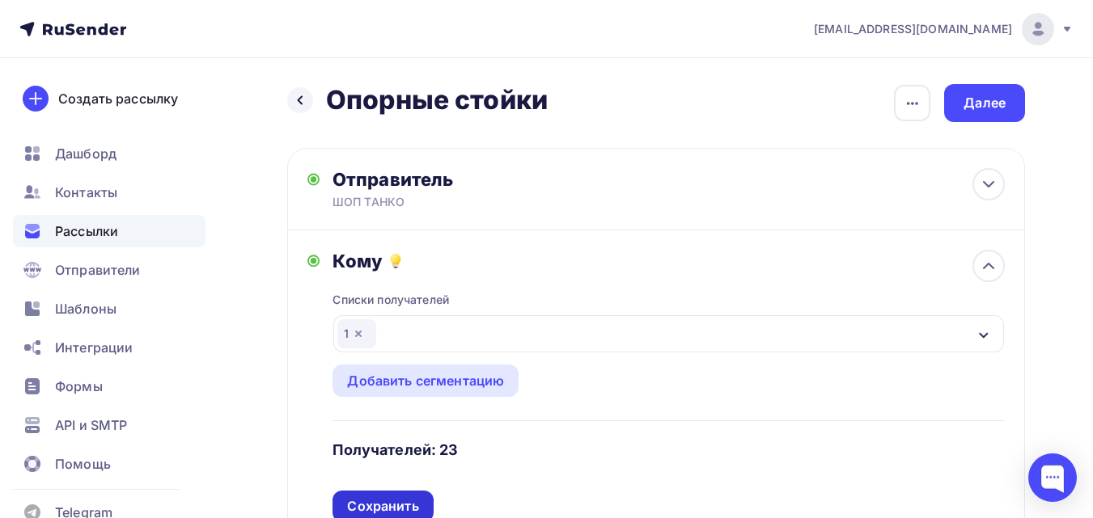
click at [390, 501] on div "Сохранить" at bounding box center [382, 506] width 71 height 19
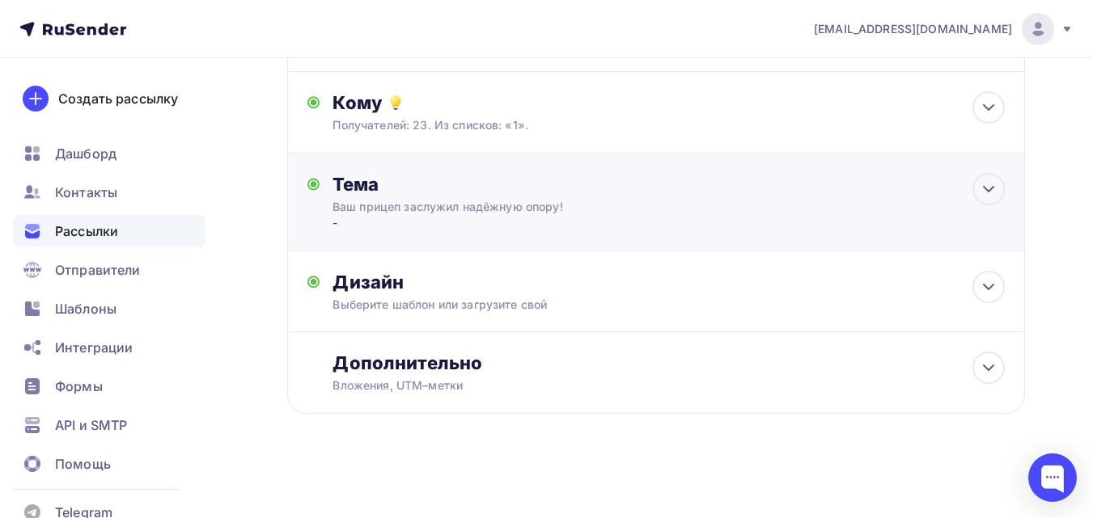
click at [460, 222] on div "-" at bounding box center [491, 223] width 319 height 16
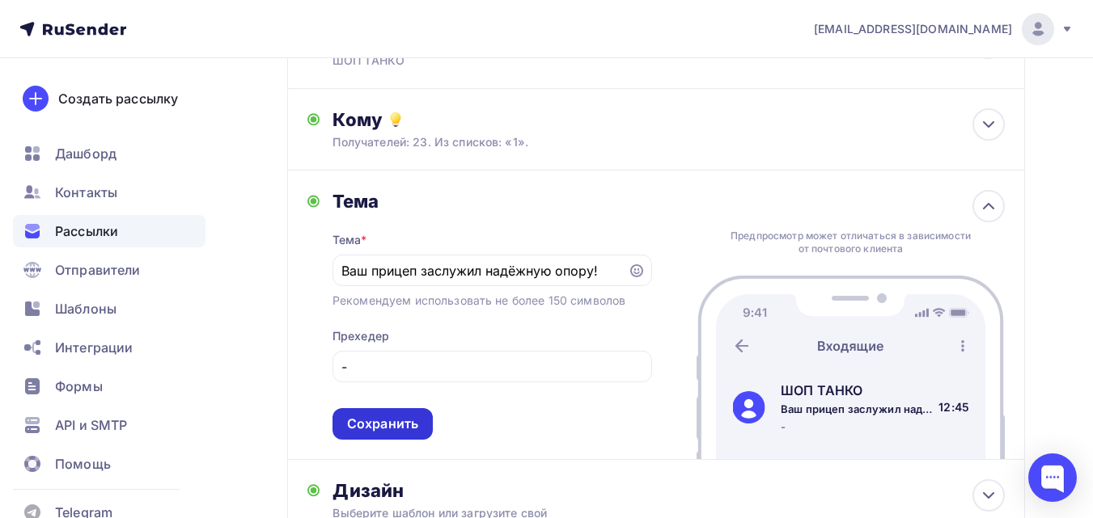
click at [386, 421] on div "Сохранить" at bounding box center [382, 424] width 71 height 19
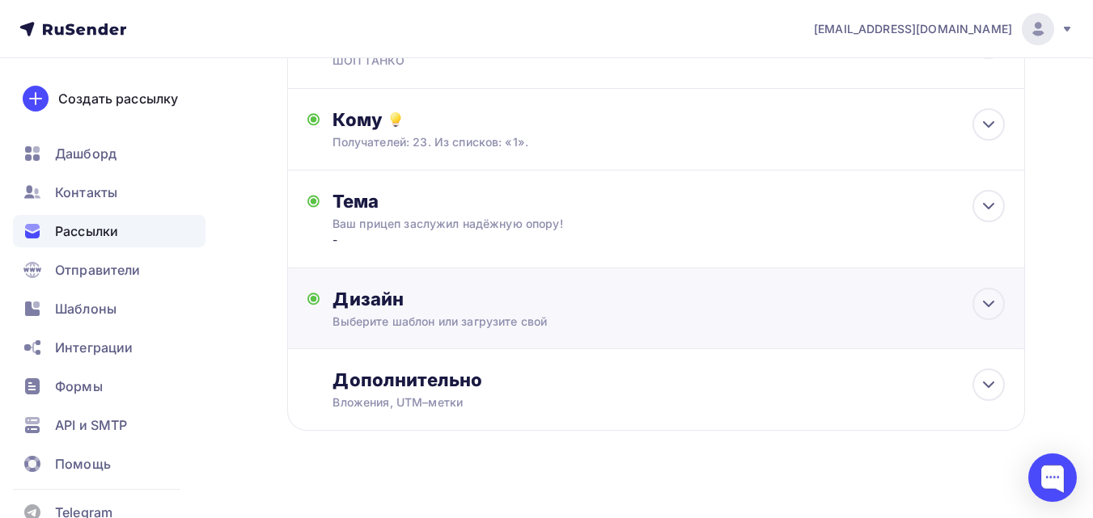
click at [433, 334] on div "Дизайн Выберите шаблон или загрузите свой Размер письма: 122 Kb Заменить шаблон…" at bounding box center [655, 318] width 697 height 61
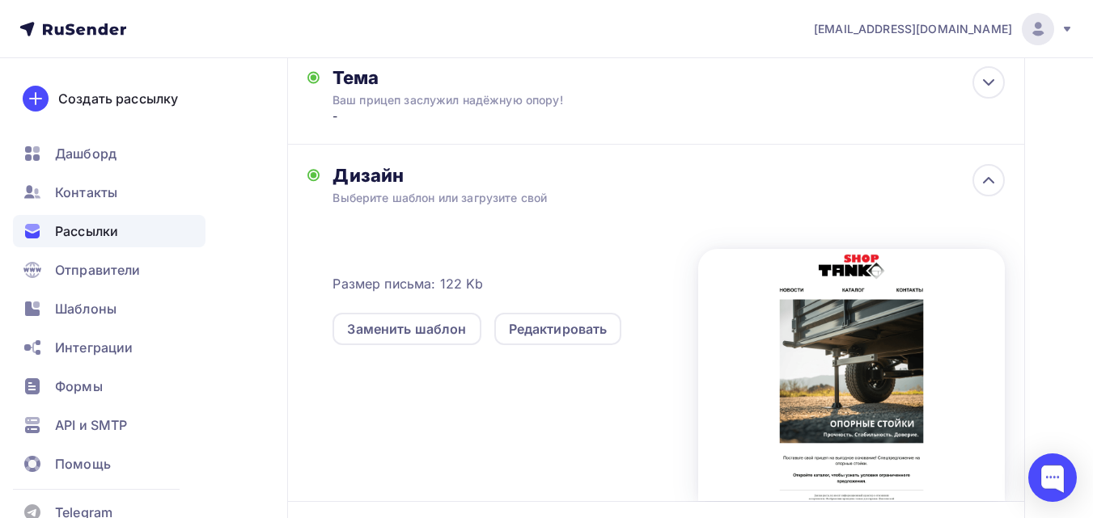
scroll to position [384, 0]
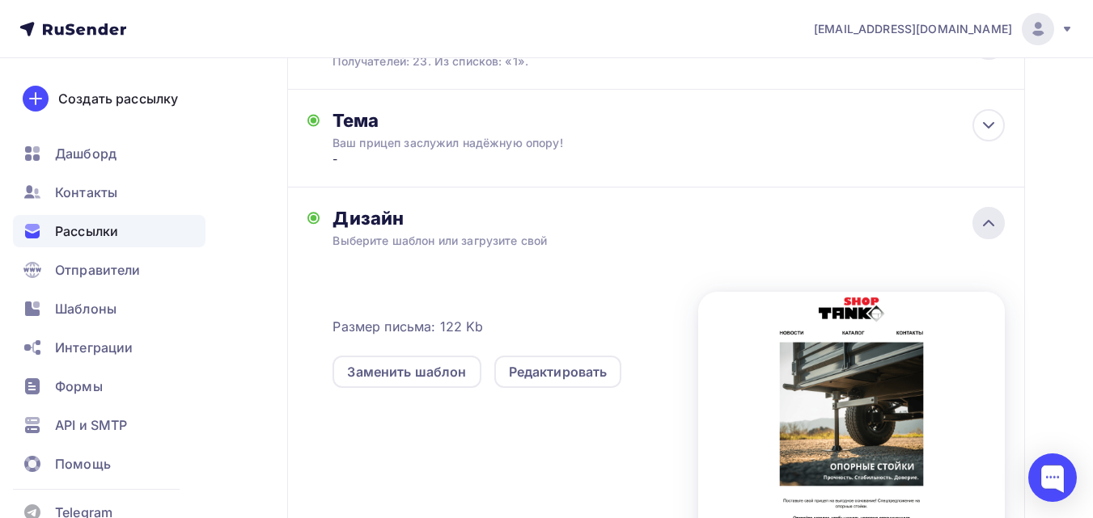
click at [985, 220] on icon at bounding box center [987, 222] width 19 height 19
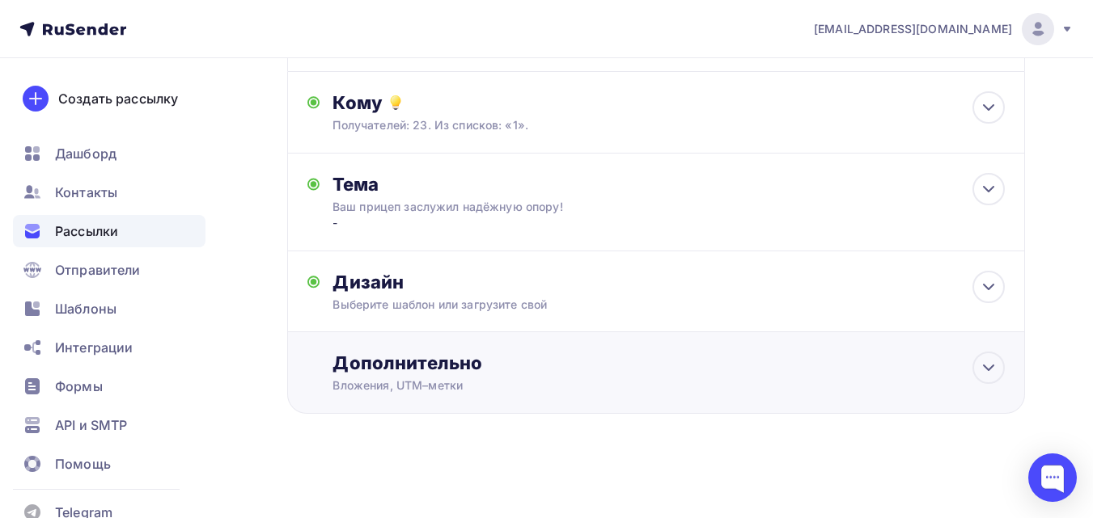
click at [525, 370] on div "Дополнительно" at bounding box center [668, 363] width 672 height 23
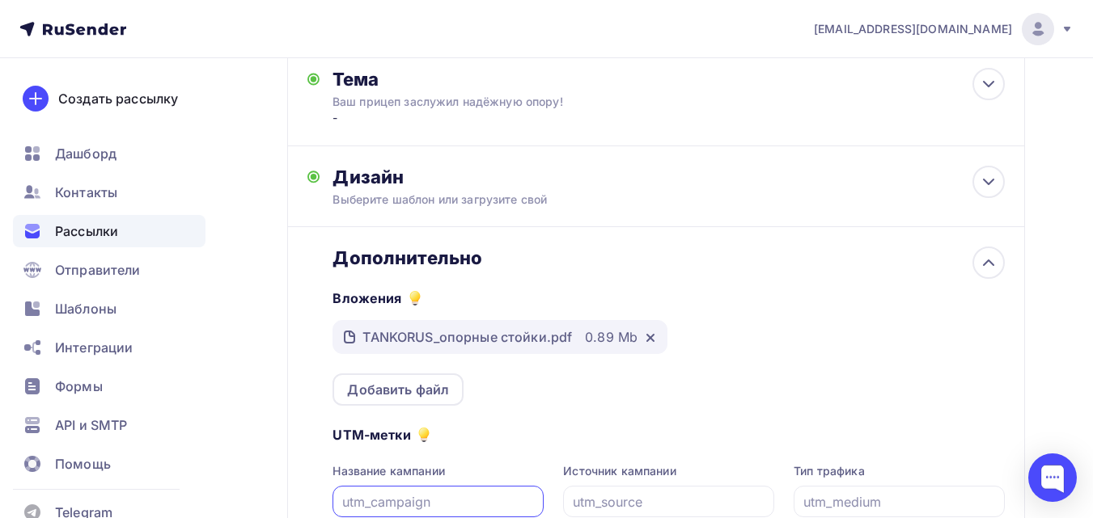
scroll to position [319, 0]
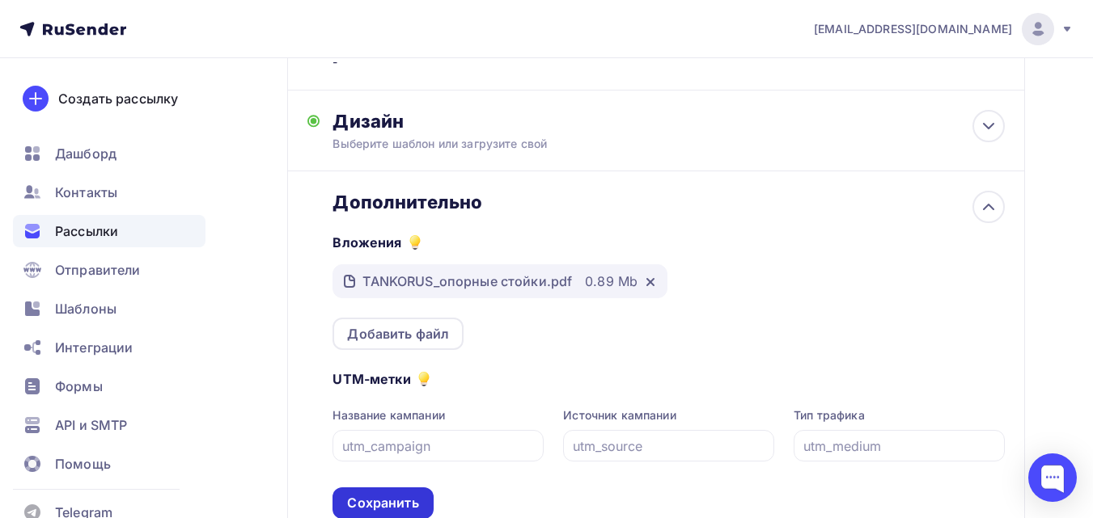
click at [368, 504] on div "Сохранить" at bounding box center [382, 503] width 71 height 19
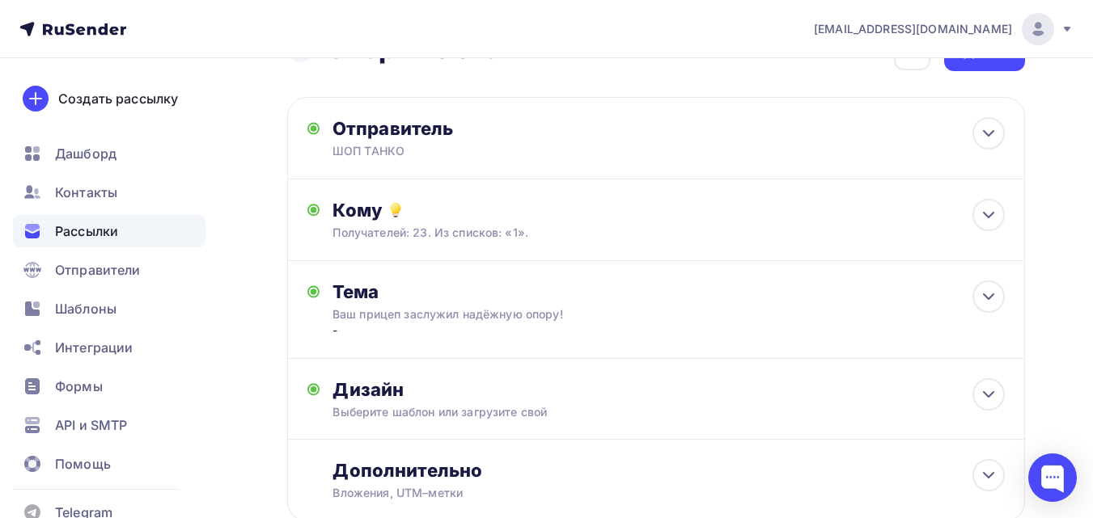
scroll to position [0, 0]
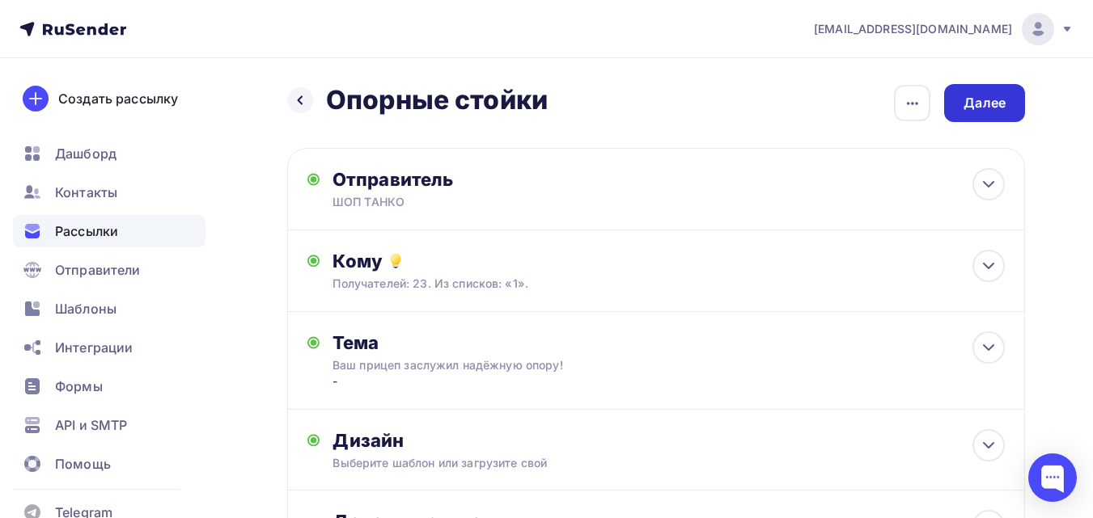
click at [987, 115] on div "Далее" at bounding box center [984, 103] width 81 height 38
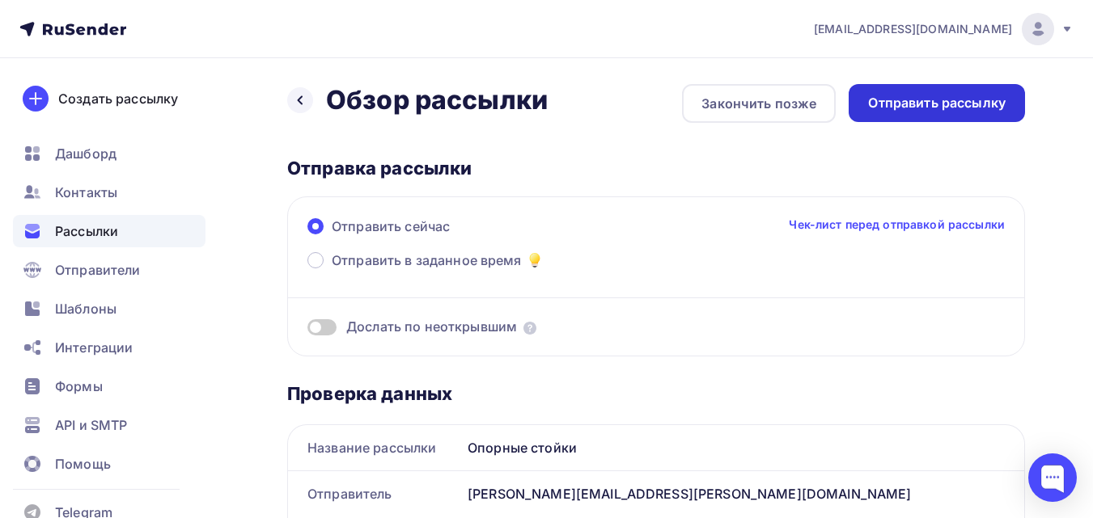
click at [958, 110] on div "Отправить рассылку" at bounding box center [936, 103] width 137 height 19
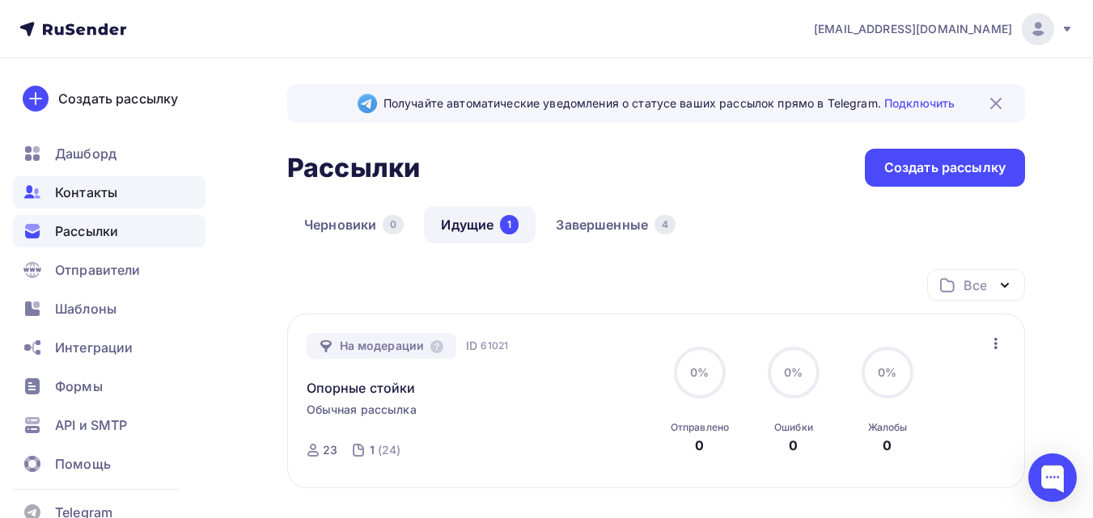
click at [71, 191] on span "Контакты" at bounding box center [86, 192] width 62 height 19
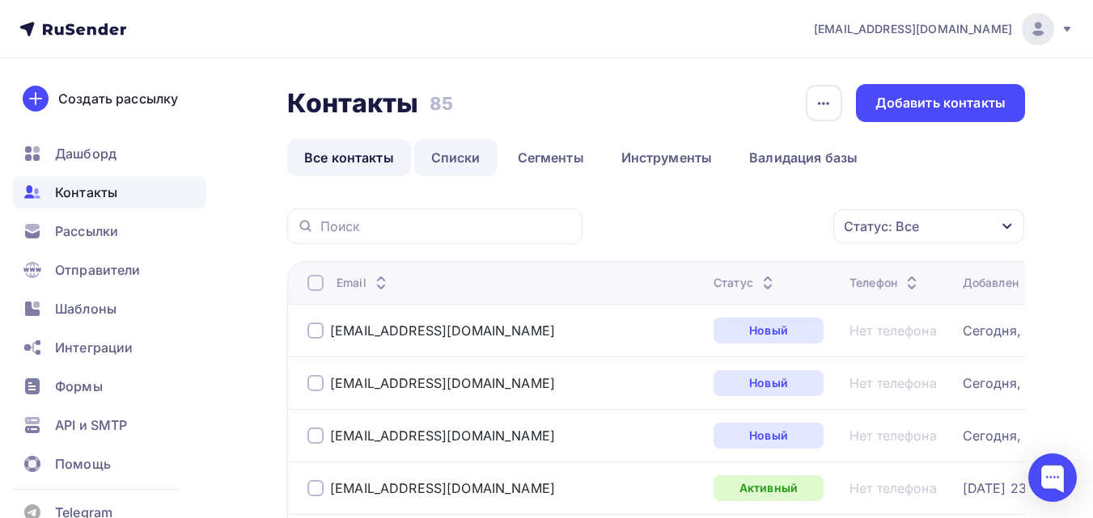
click at [469, 160] on link "Списки" at bounding box center [455, 157] width 83 height 37
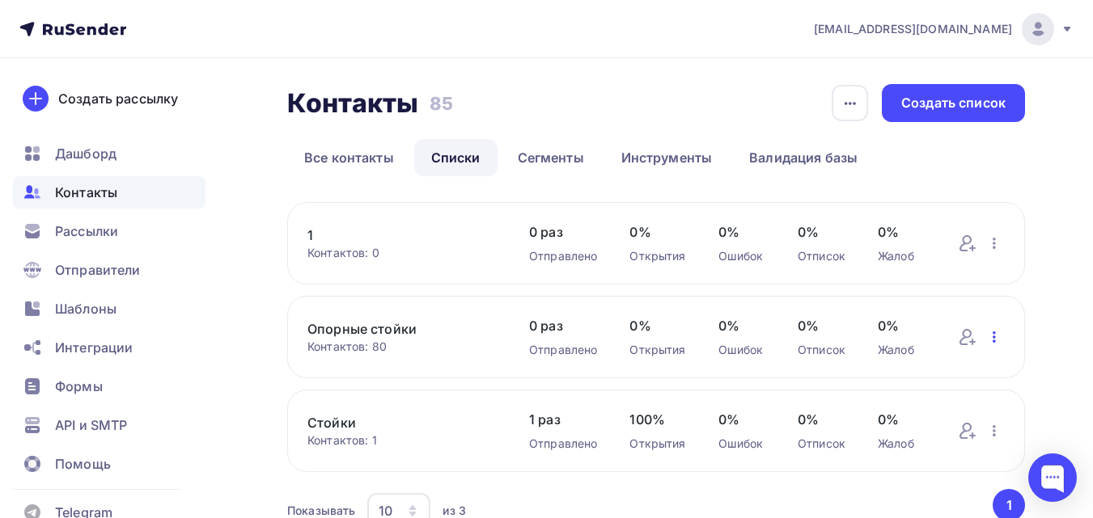
click at [1001, 338] on icon "button" at bounding box center [993, 337] width 19 height 19
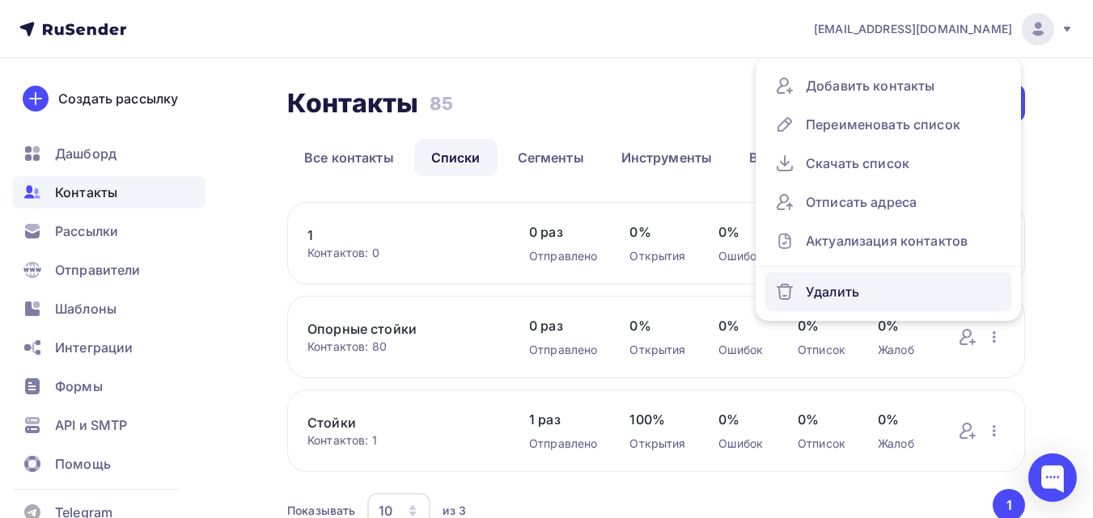
click at [900, 298] on div "Удалить" at bounding box center [888, 292] width 226 height 26
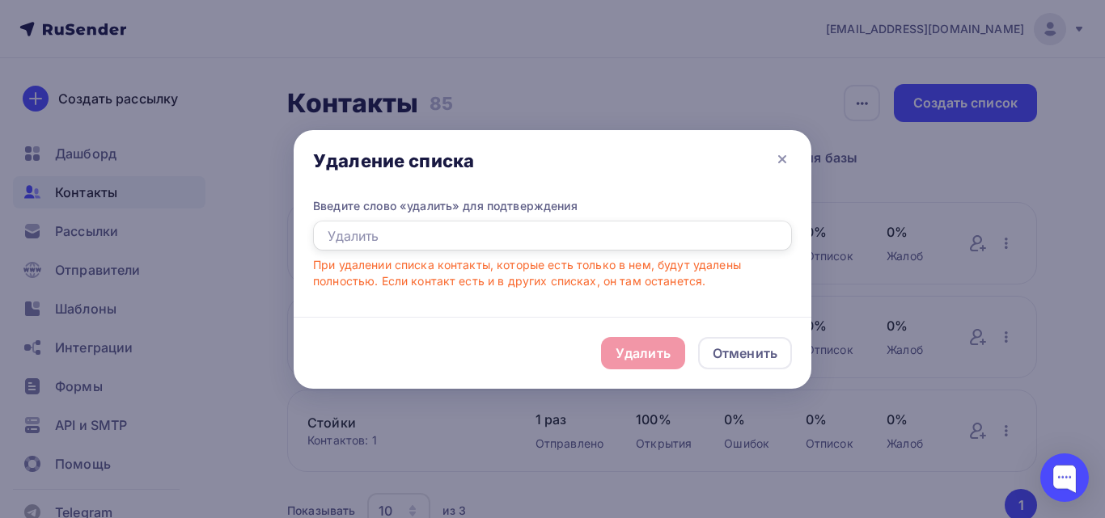
click at [593, 240] on input "text" at bounding box center [552, 236] width 479 height 31
type input "E"
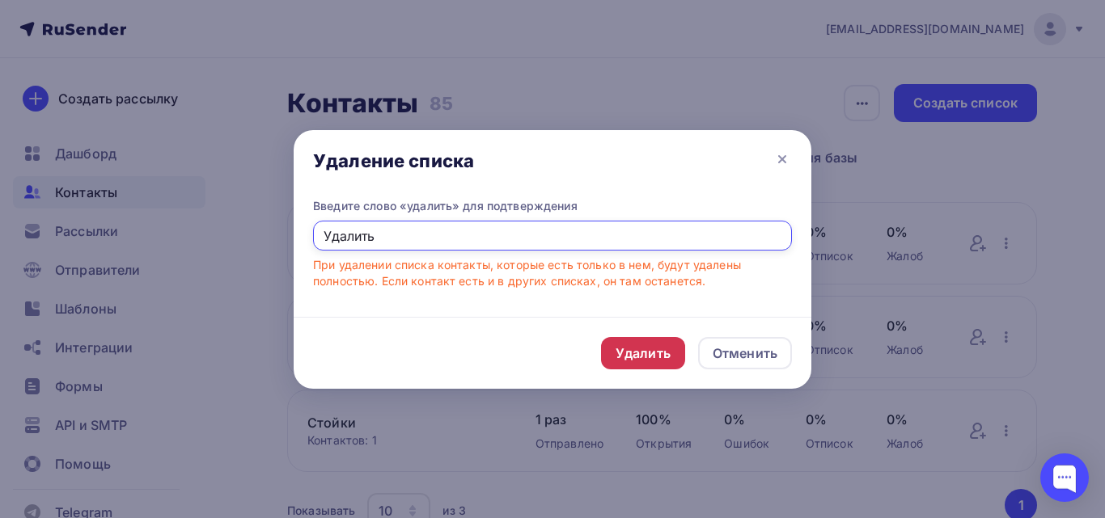
type input "Удалить"
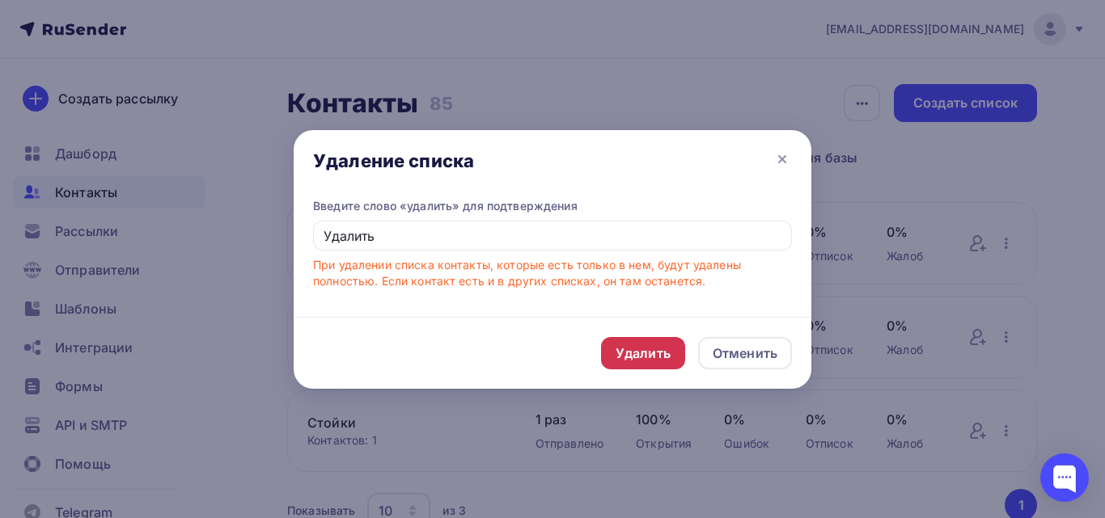
click at [628, 349] on div "Удалить" at bounding box center [642, 353] width 55 height 19
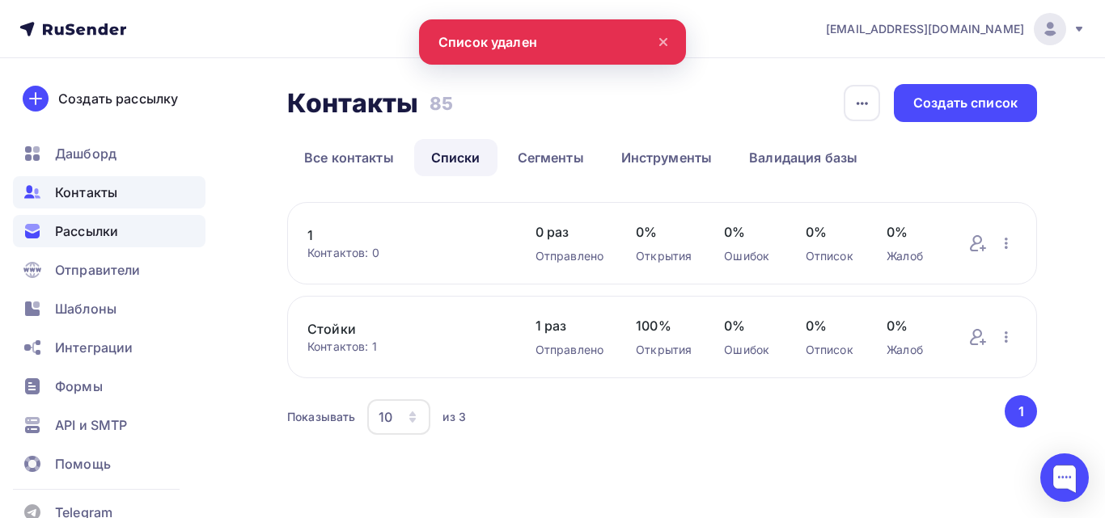
click at [121, 246] on div "Рассылки" at bounding box center [109, 231] width 192 height 32
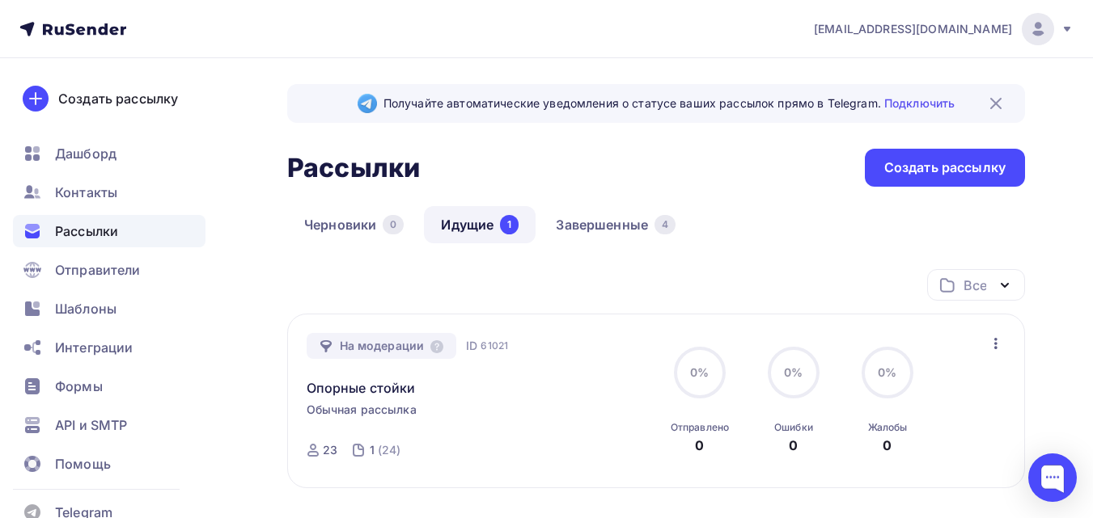
click at [994, 336] on icon "button" at bounding box center [995, 343] width 19 height 19
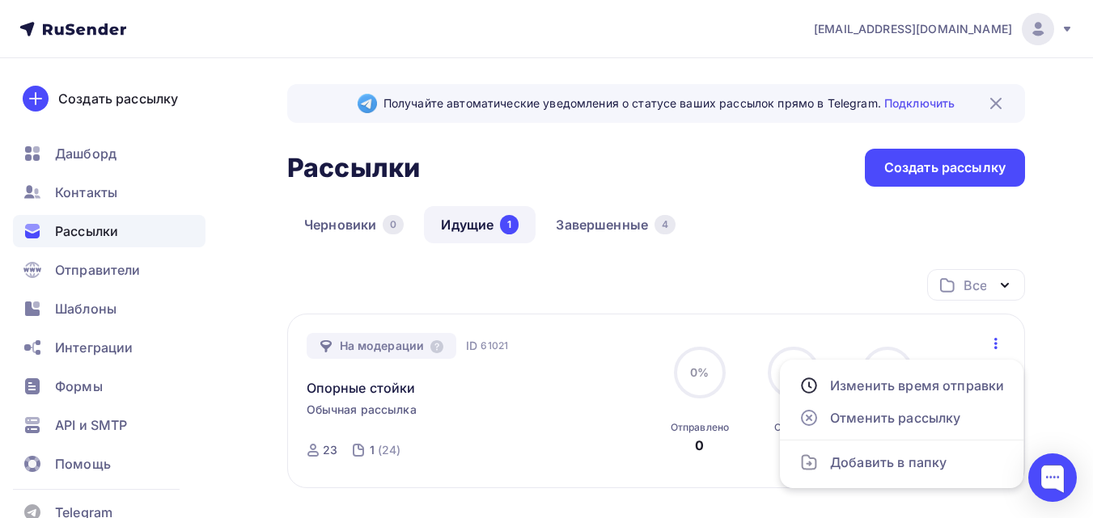
click at [556, 401] on div "На модерации ID 61021 Опорные стойки Обычная рассылка Отправка ID 61021 23 1 (2…" at bounding box center [479, 401] width 347 height 137
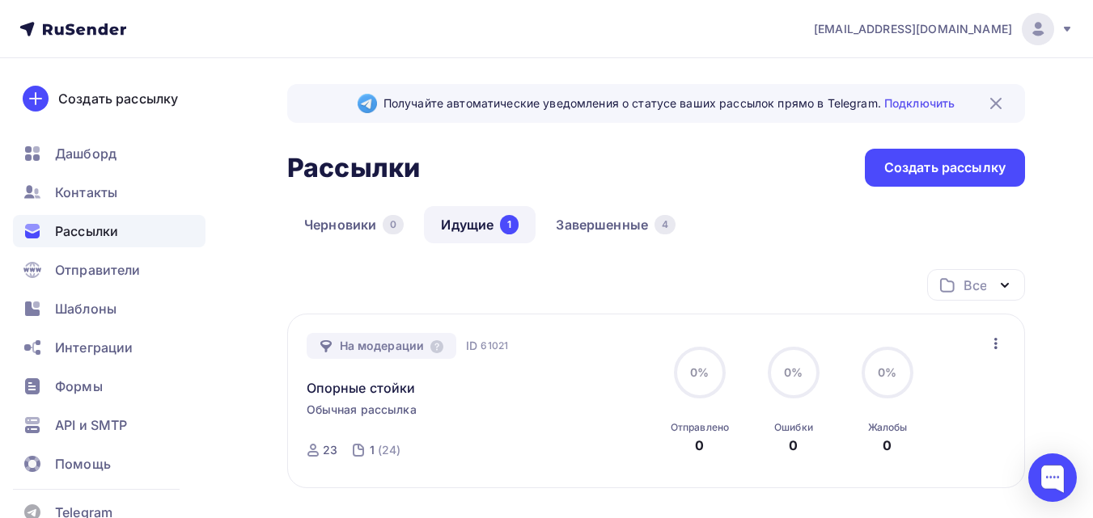
click at [881, 32] on span "[EMAIL_ADDRESS][DOMAIN_NAME]" at bounding box center [913, 29] width 198 height 16
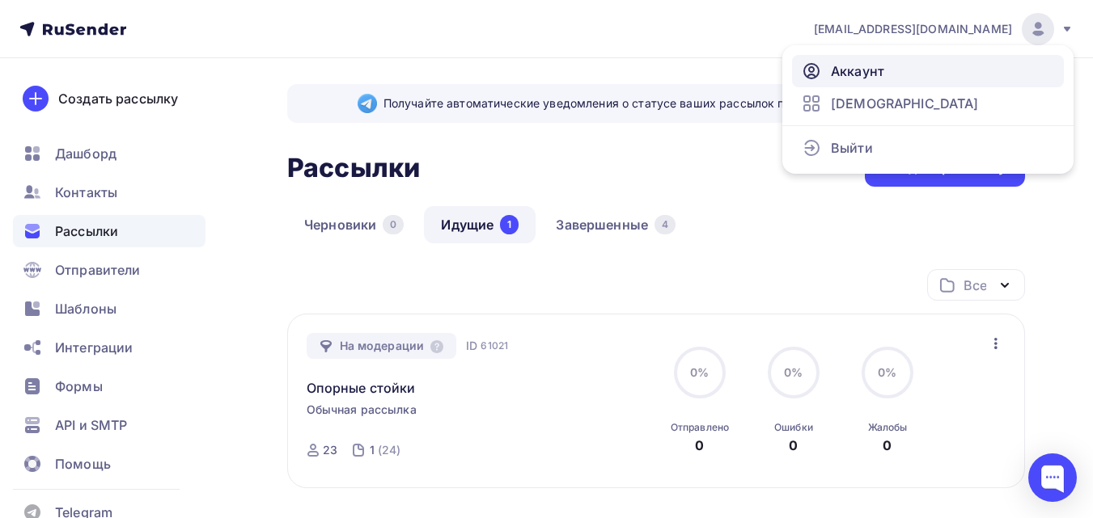
click at [864, 61] on span "Аккаунт" at bounding box center [857, 70] width 53 height 19
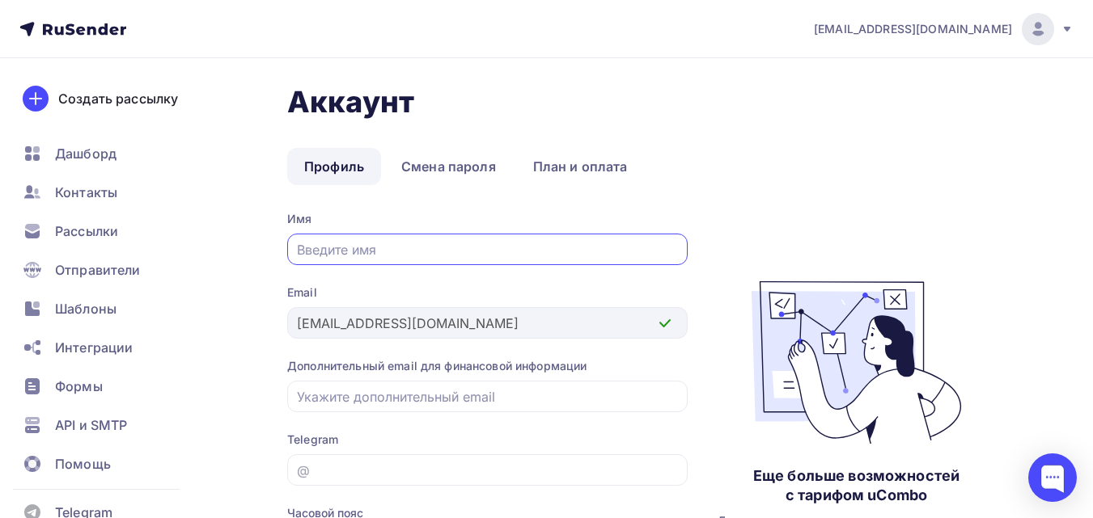
click at [907, 16] on div "[EMAIL_ADDRESS][DOMAIN_NAME]" at bounding box center [944, 29] width 260 height 32
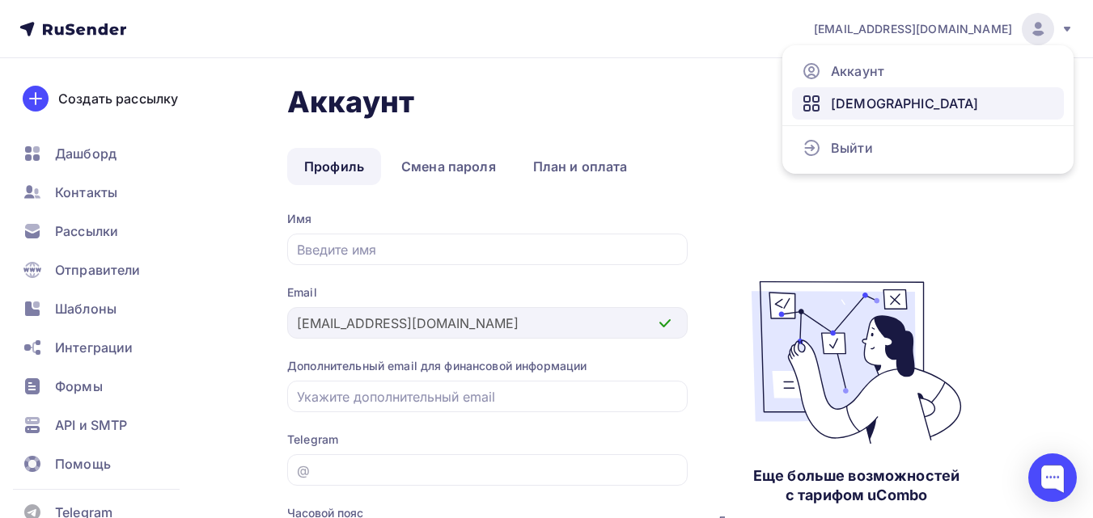
click at [877, 110] on span "[DEMOGRAPHIC_DATA]" at bounding box center [905, 103] width 148 height 19
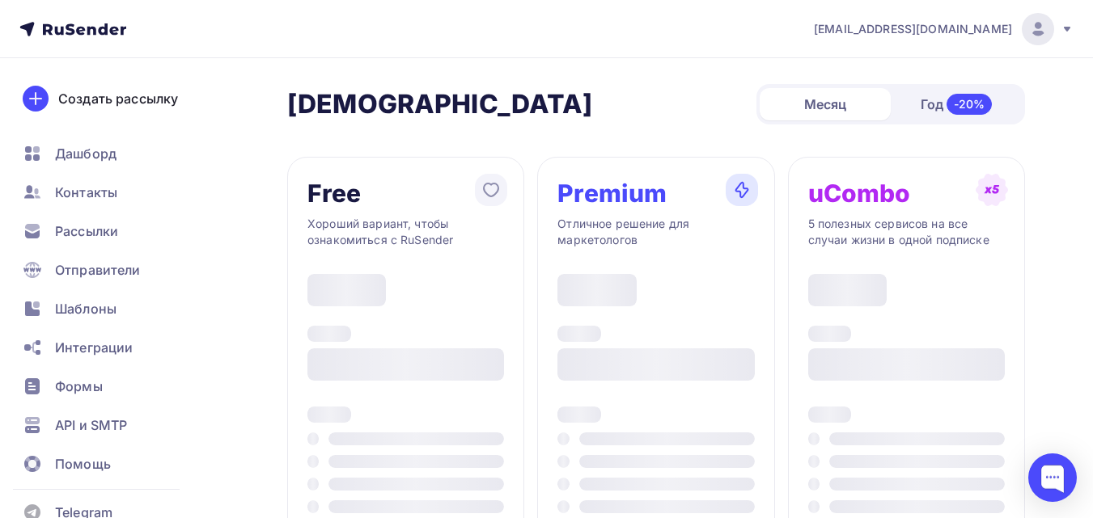
type input "500"
type input "100"
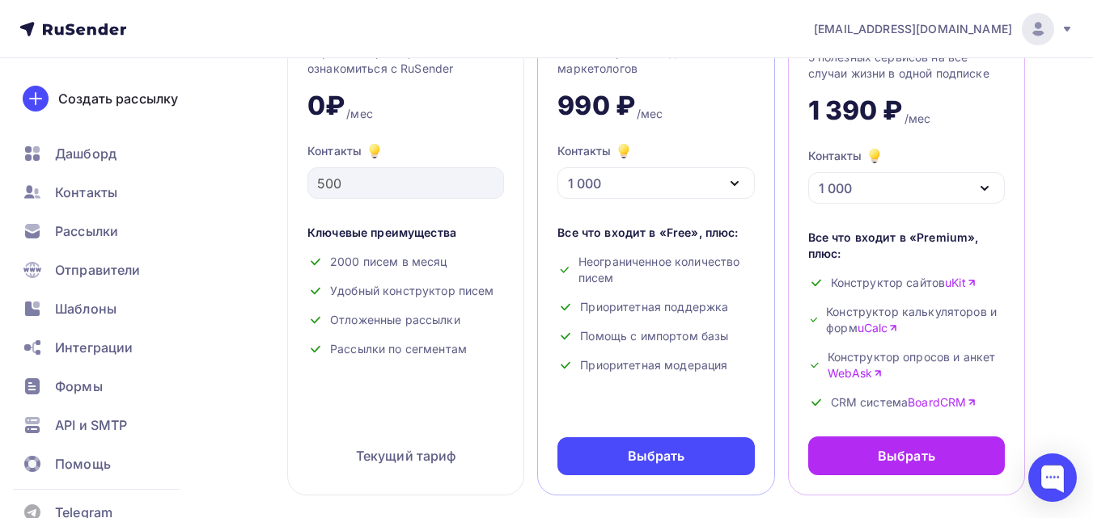
scroll to position [81, 0]
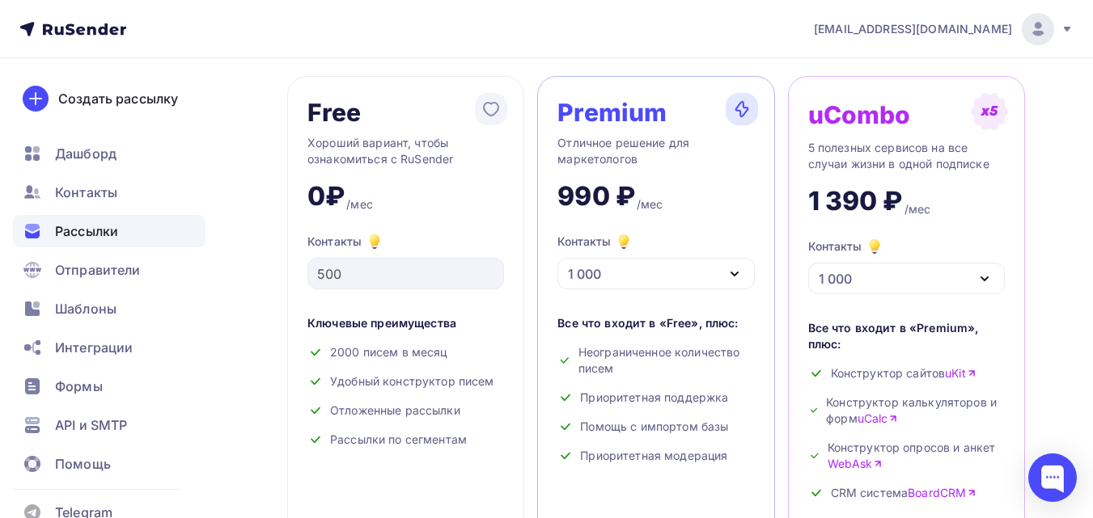
click at [129, 222] on div "Рассылки" at bounding box center [109, 231] width 192 height 32
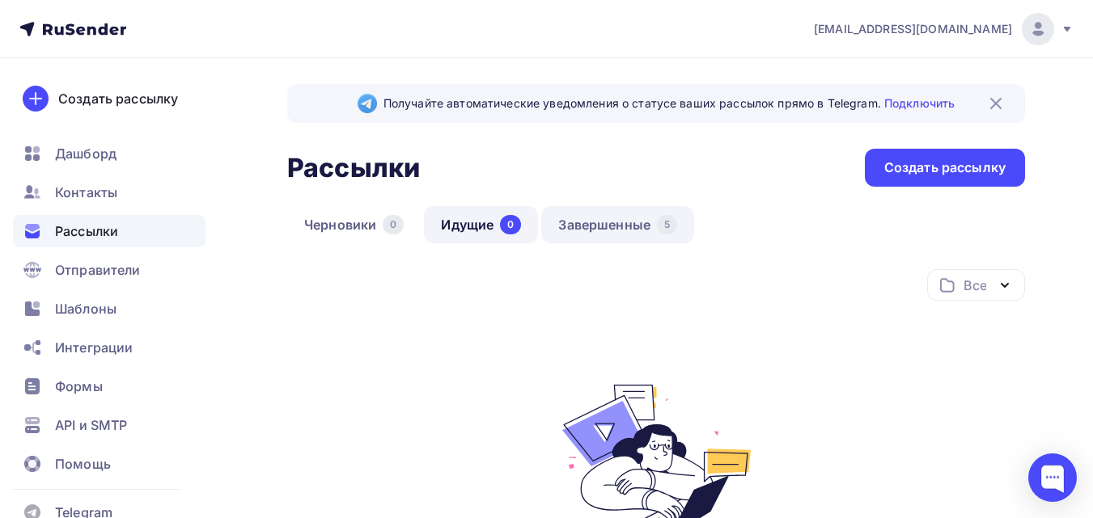
click at [653, 238] on link "Завершенные 5" at bounding box center [617, 224] width 153 height 37
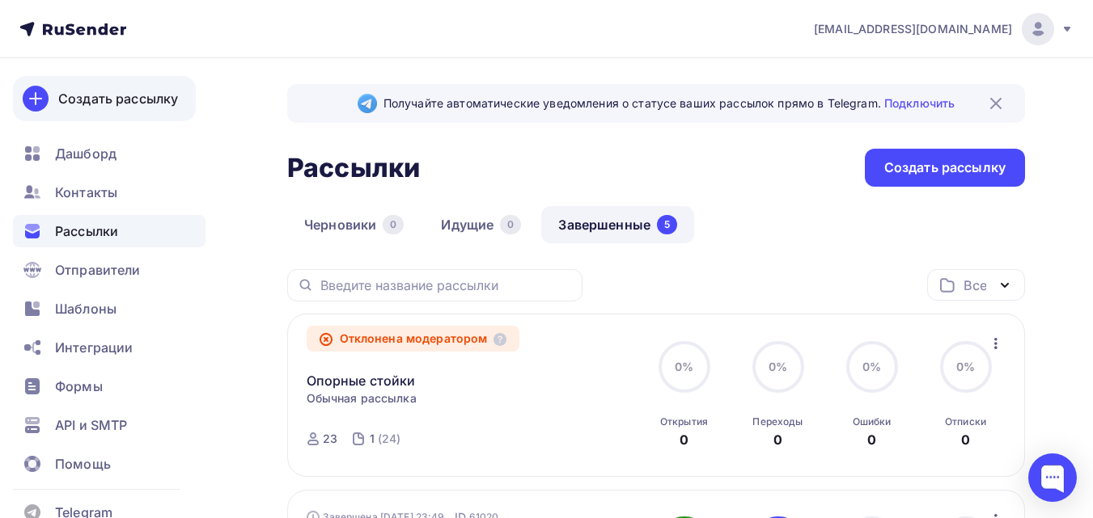
click at [141, 87] on link "Создать рассылку" at bounding box center [104, 98] width 183 height 45
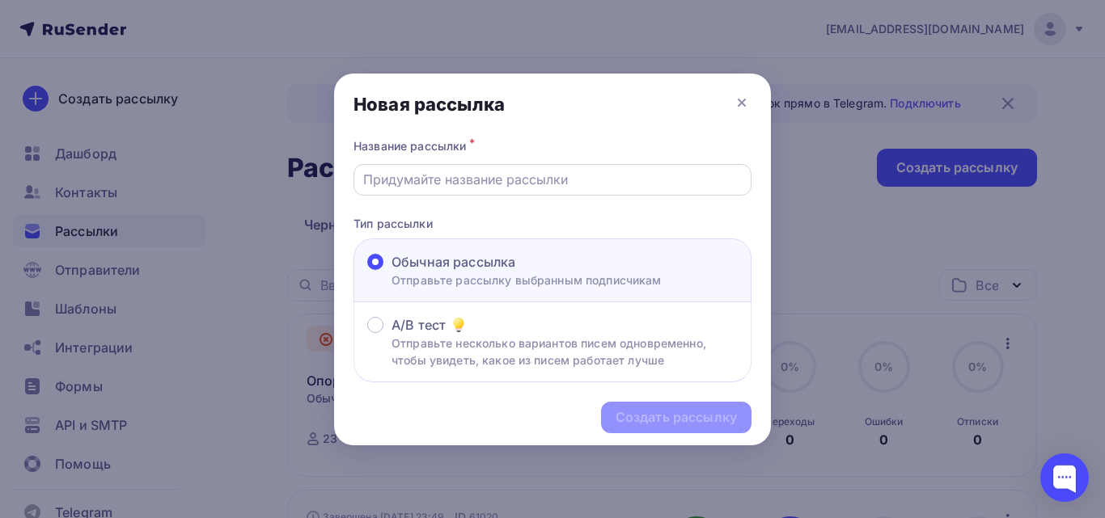
click at [520, 190] on div at bounding box center [552, 180] width 398 height 32
click at [510, 174] on input "text" at bounding box center [552, 179] width 379 height 19
type input "Опорные стойки"
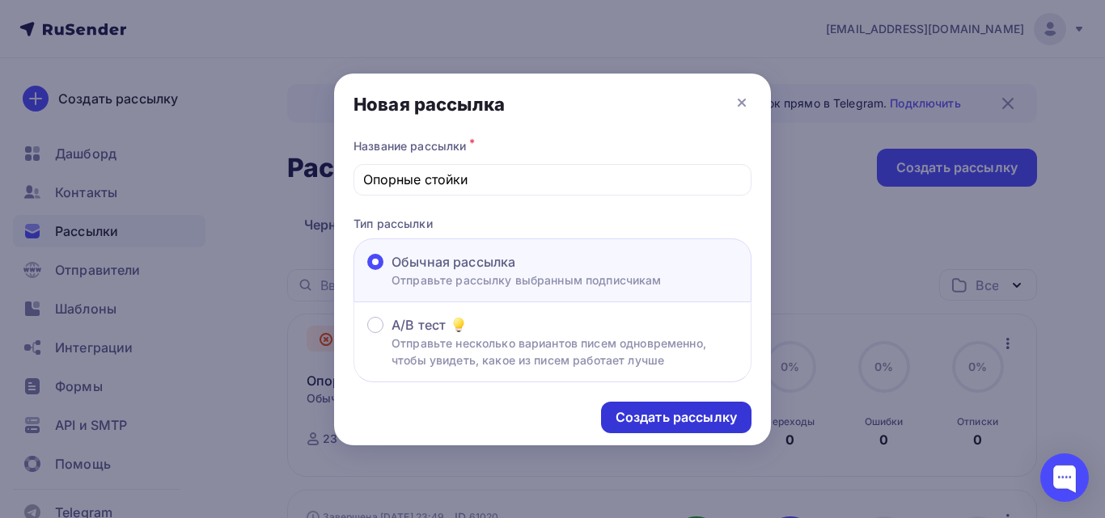
click at [664, 424] on div "Создать рассылку" at bounding box center [675, 417] width 121 height 19
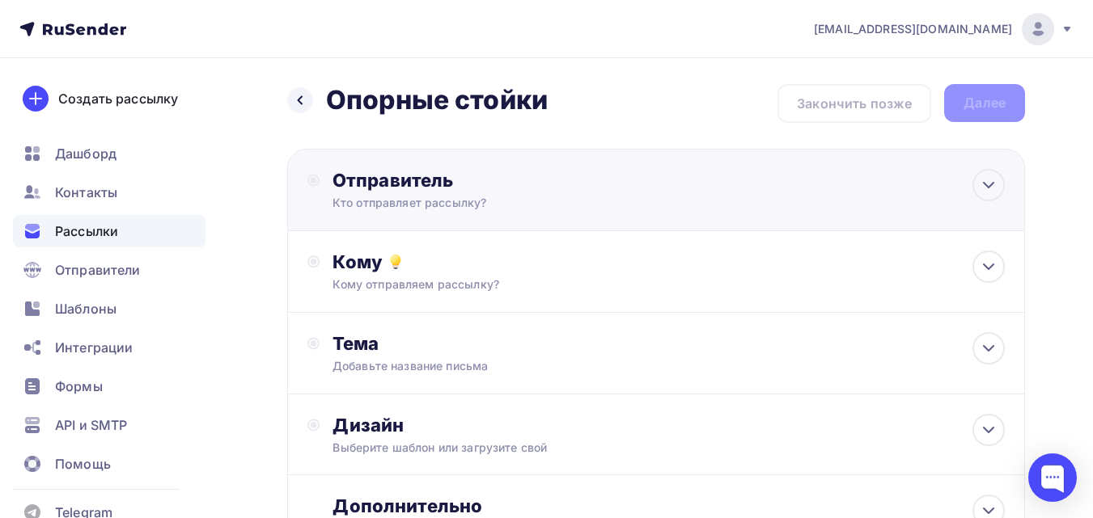
click at [553, 205] on div "Кто отправляет рассылку?" at bounding box center [489, 203] width 315 height 16
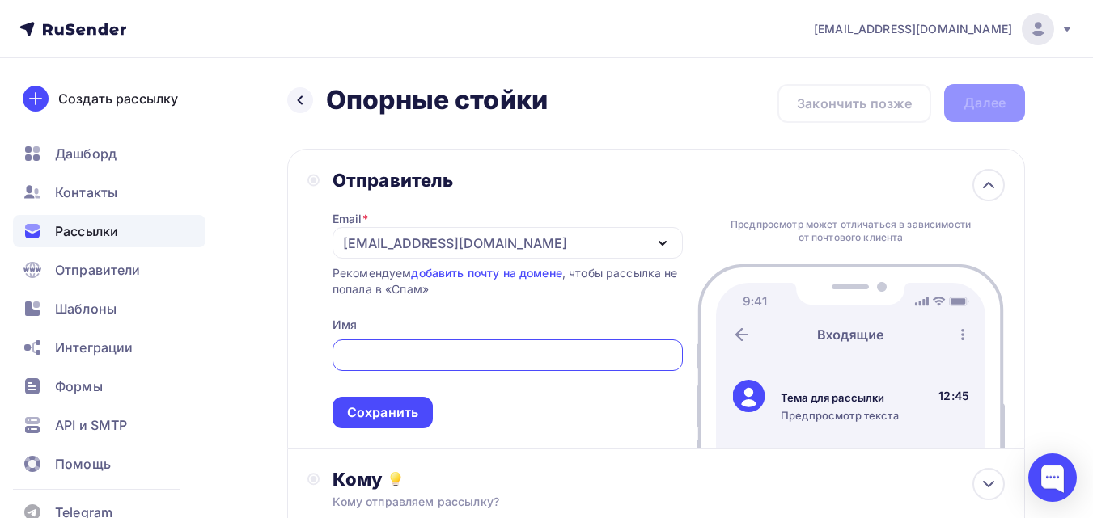
click at [503, 247] on div "[EMAIL_ADDRESS][DOMAIN_NAME]" at bounding box center [455, 243] width 224 height 19
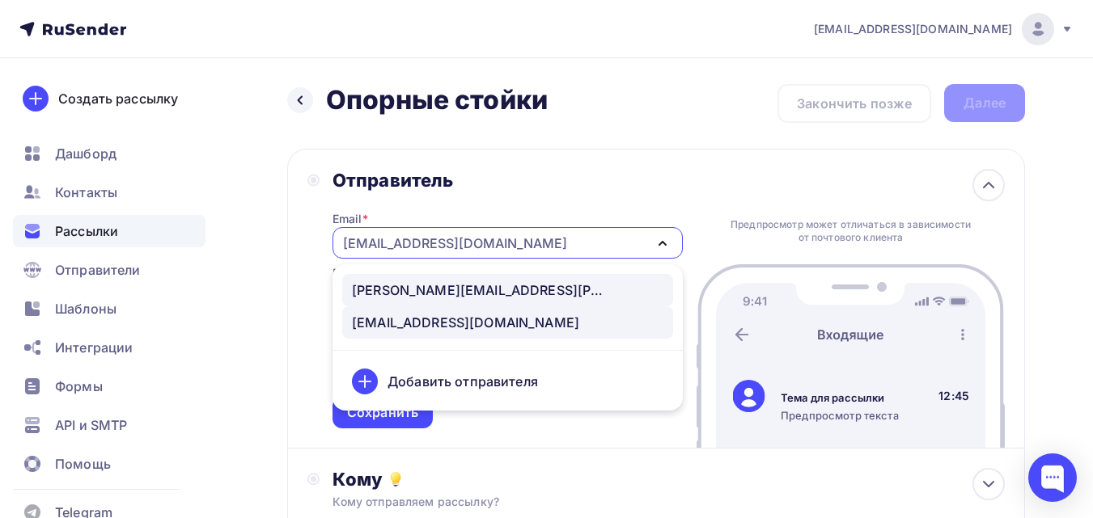
click at [492, 286] on div "[PERSON_NAME][EMAIL_ADDRESS][DOMAIN_NAME]" at bounding box center [507, 290] width 311 height 19
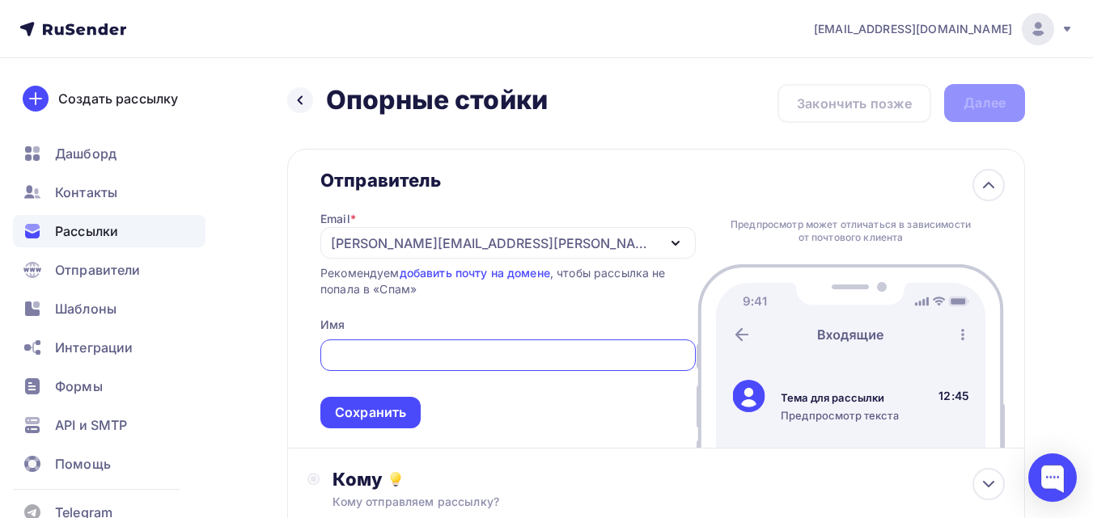
click at [455, 364] on input "text" at bounding box center [508, 355] width 357 height 19
type input "ШОП ТАНКО"
click at [421, 404] on div "Сохранить" at bounding box center [370, 413] width 100 height 32
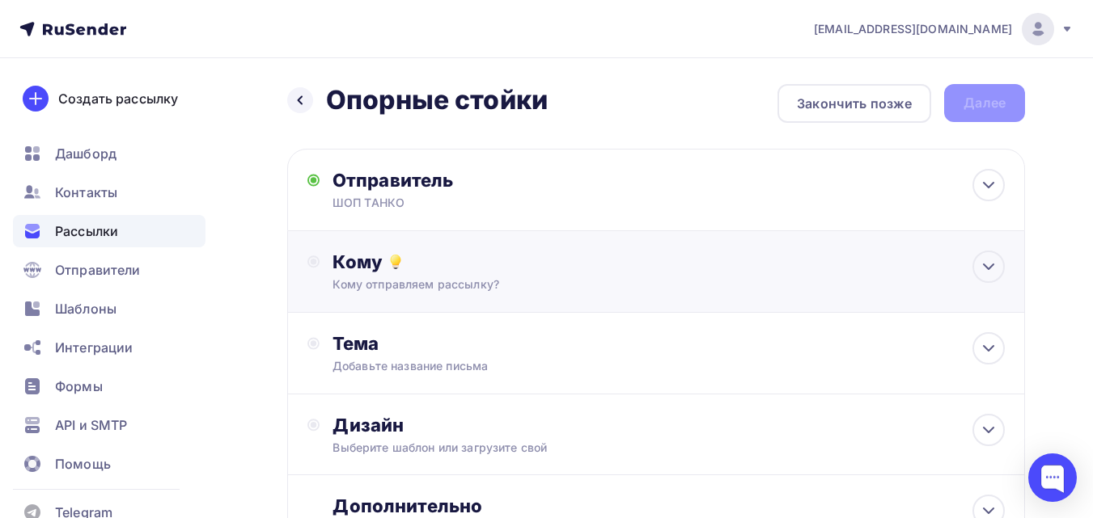
click at [459, 253] on div "Кому" at bounding box center [668, 262] width 672 height 23
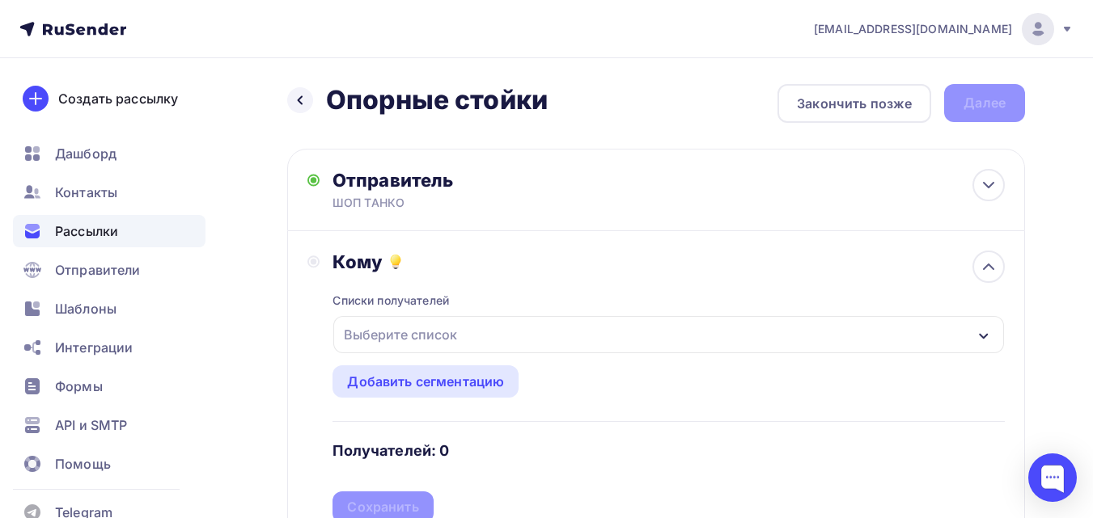
click at [429, 332] on div "Выберите список" at bounding box center [400, 334] width 126 height 29
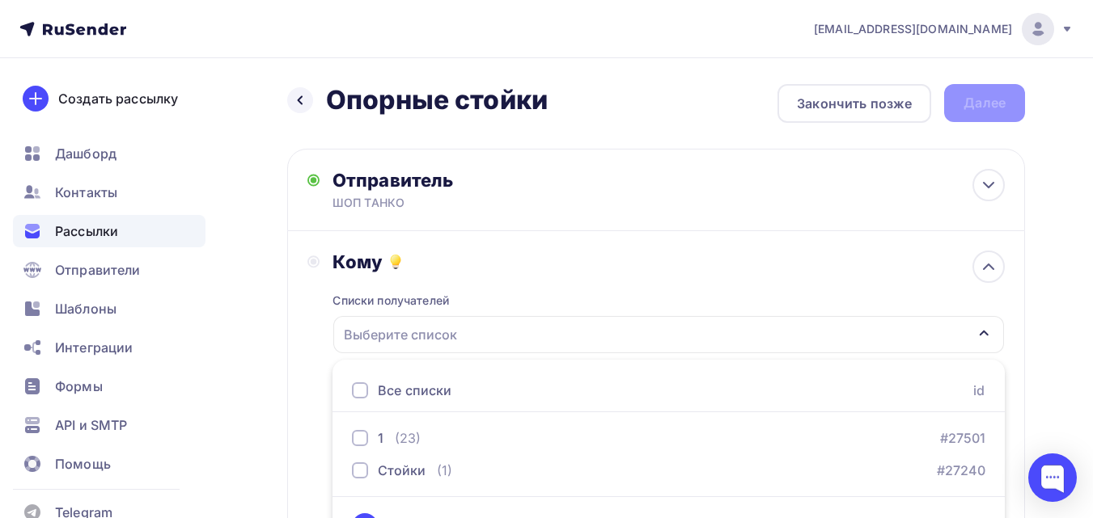
scroll to position [37, 0]
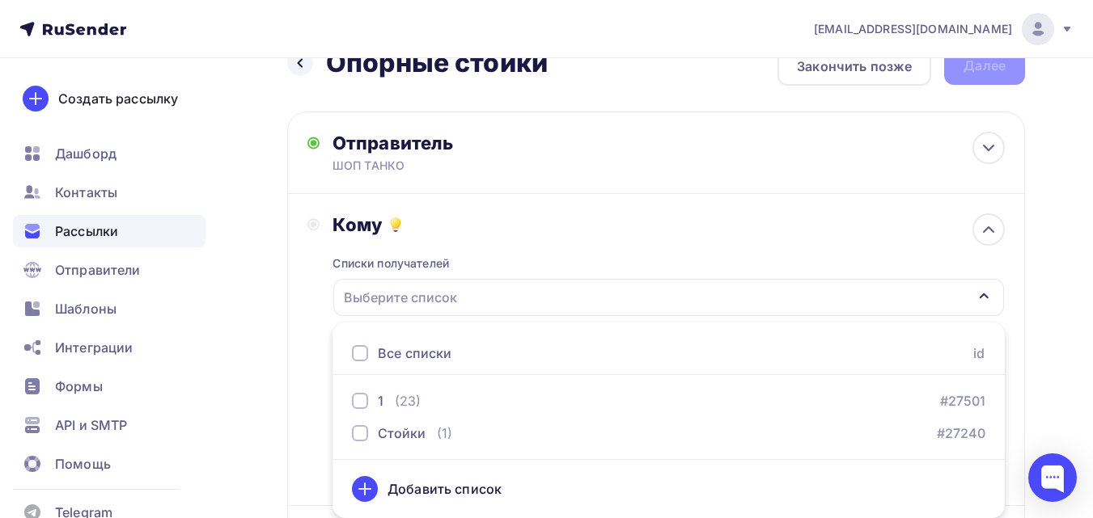
click at [1057, 210] on div "Назад Опорные стойки Опорные стойки Закончить позже Далее Отправитель ШОП ТАНКО…" at bounding box center [546, 438] width 1093 height 834
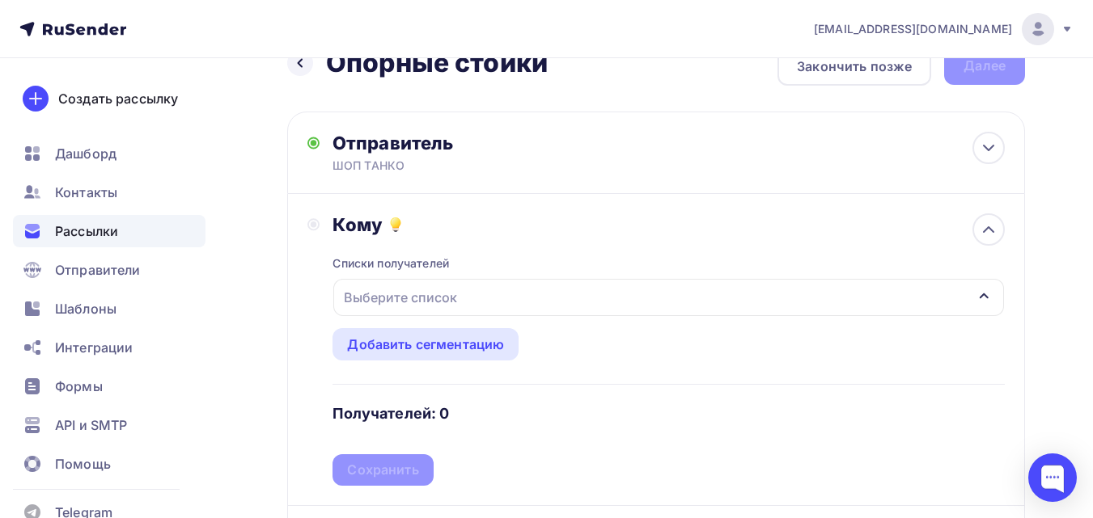
click at [405, 290] on div "Выберите список" at bounding box center [400, 297] width 126 height 29
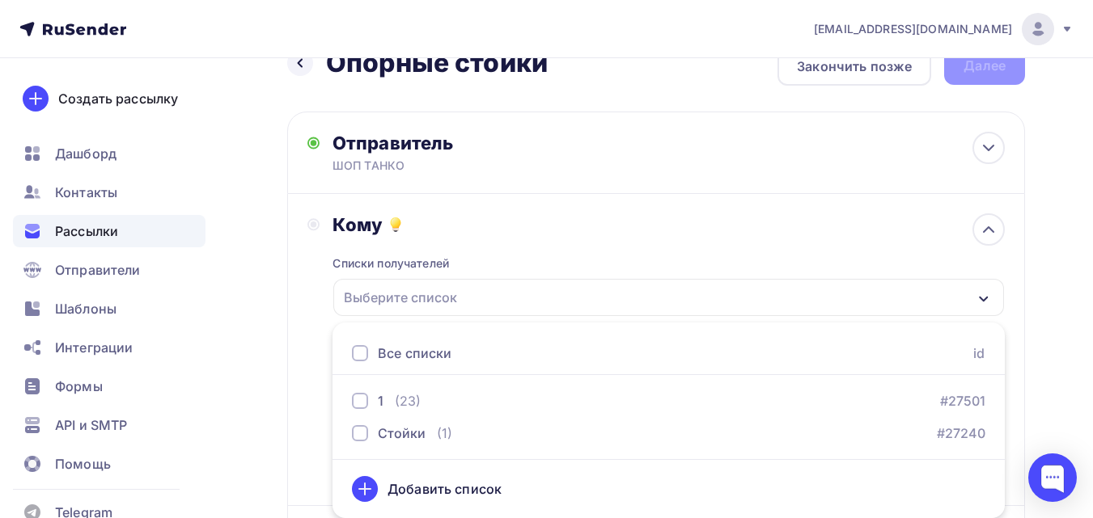
click at [405, 290] on div "Выберите список" at bounding box center [400, 297] width 126 height 29
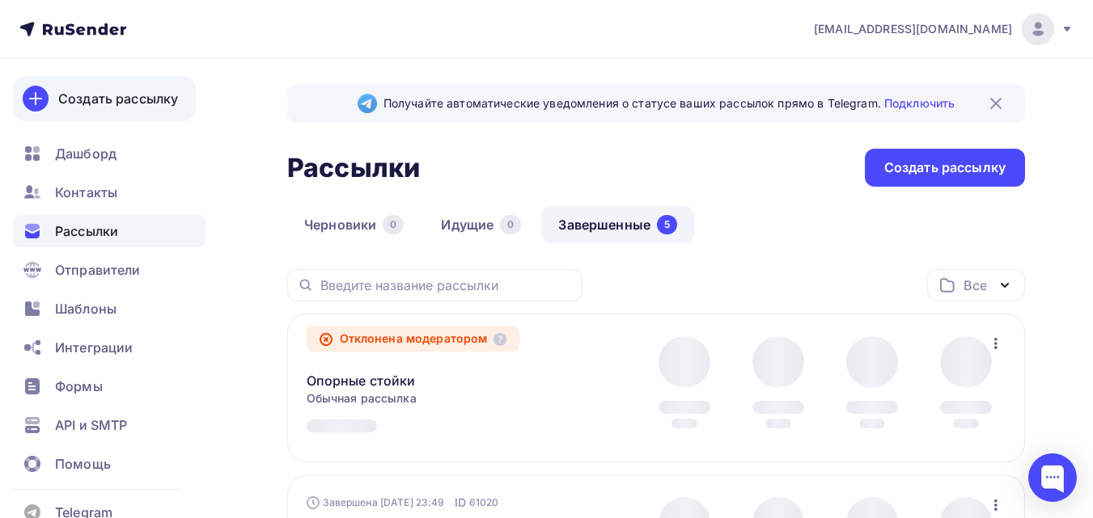
click at [148, 96] on div "Создать рассылку" at bounding box center [118, 98] width 120 height 19
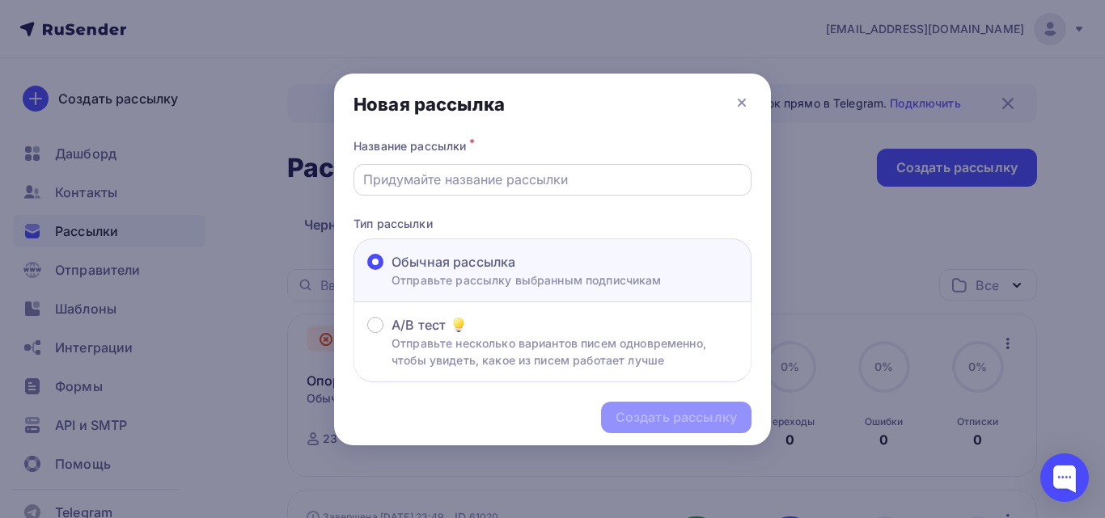
click at [582, 194] on div at bounding box center [552, 180] width 398 height 32
click at [578, 182] on input "text" at bounding box center [552, 179] width 379 height 19
type input "Опорные стойки"
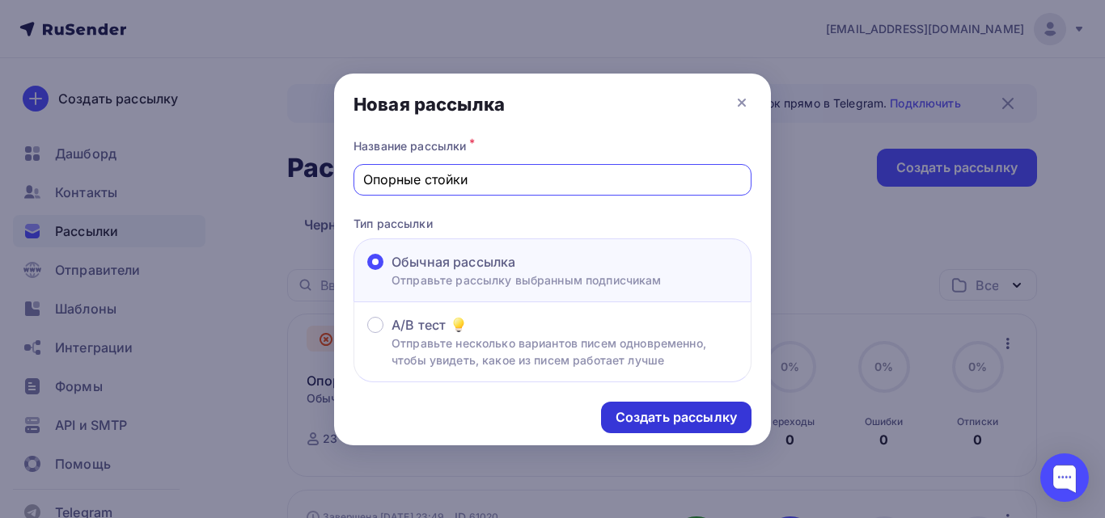
click at [638, 411] on div "Создать рассылку" at bounding box center [675, 417] width 121 height 19
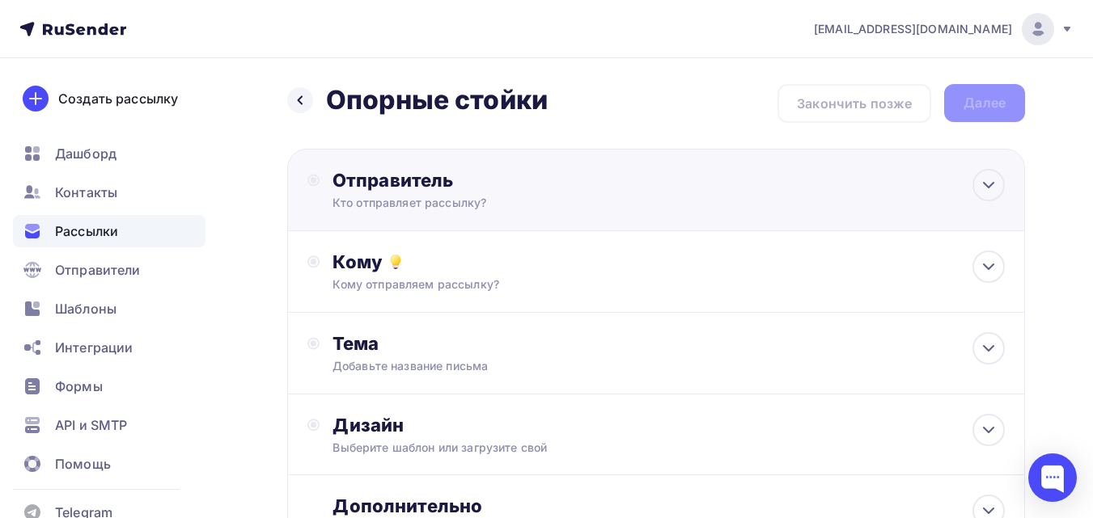
click at [504, 180] on div "Отправитель" at bounding box center [507, 180] width 350 height 23
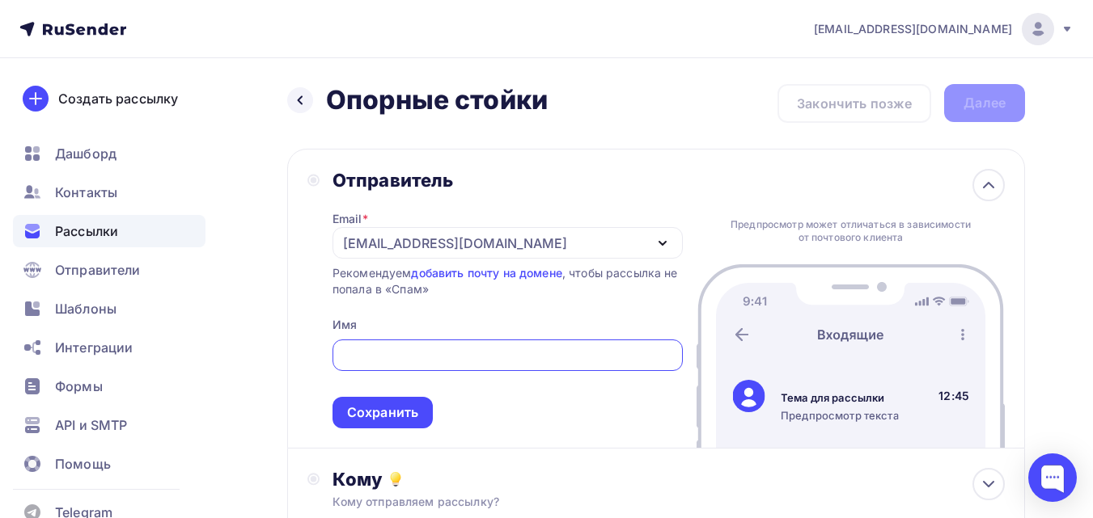
click at [433, 239] on div "[EMAIL_ADDRESS][DOMAIN_NAME]" at bounding box center [455, 243] width 224 height 19
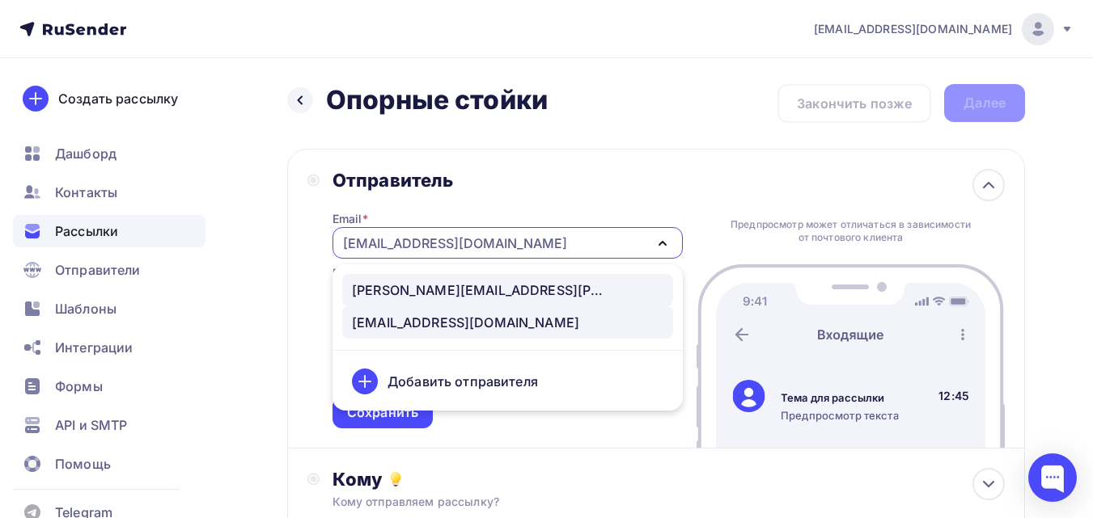
click at [438, 287] on div "[PERSON_NAME][EMAIL_ADDRESS][DOMAIN_NAME]" at bounding box center [481, 290] width 259 height 19
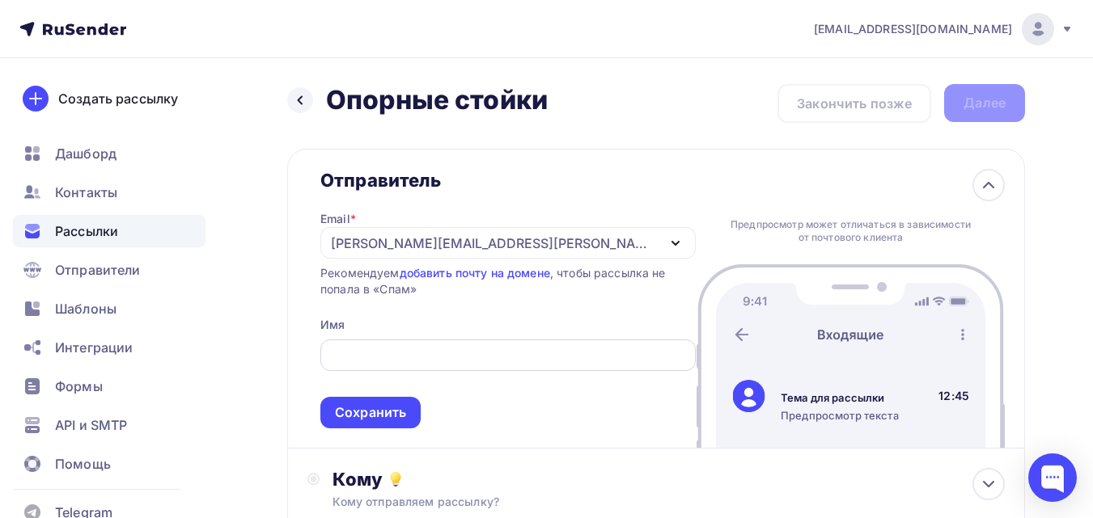
click at [442, 353] on input "text" at bounding box center [508, 355] width 357 height 19
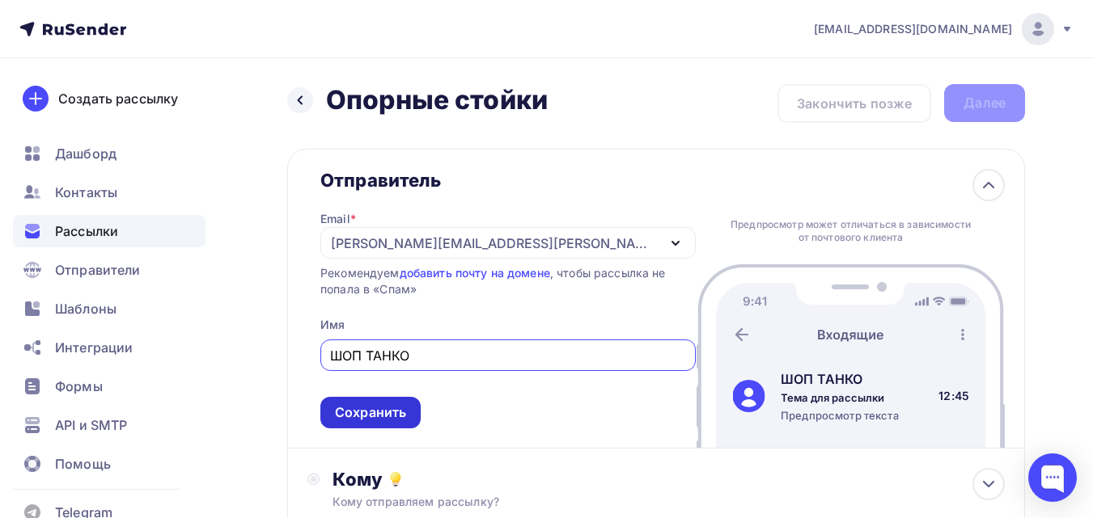
type input "ШОП ТАНКО"
click at [406, 414] on div "Сохранить" at bounding box center [370, 413] width 71 height 19
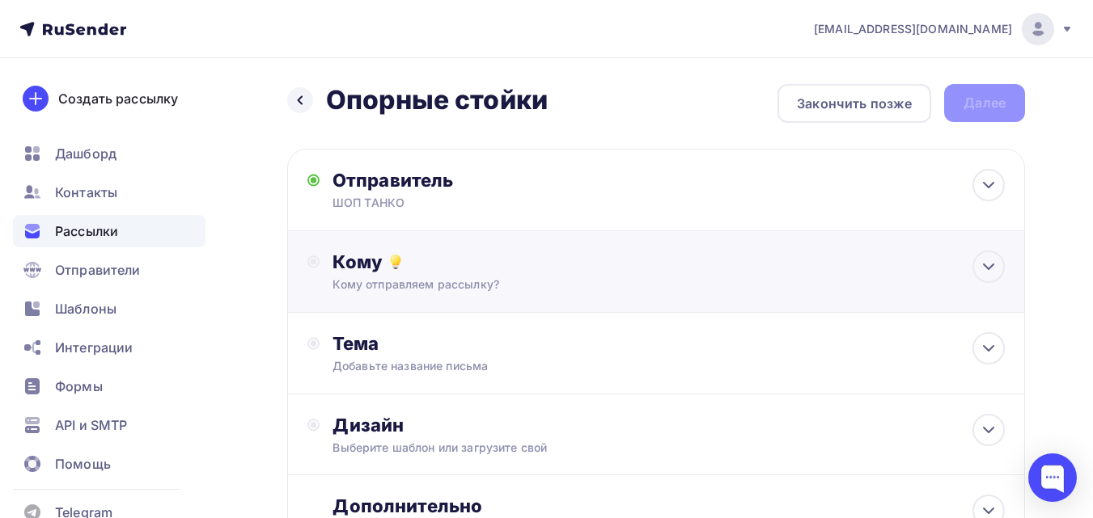
click at [425, 296] on div "Кому Кому отправляем рассылку? Списки получателей Выберите список Все списки id…" at bounding box center [656, 272] width 738 height 82
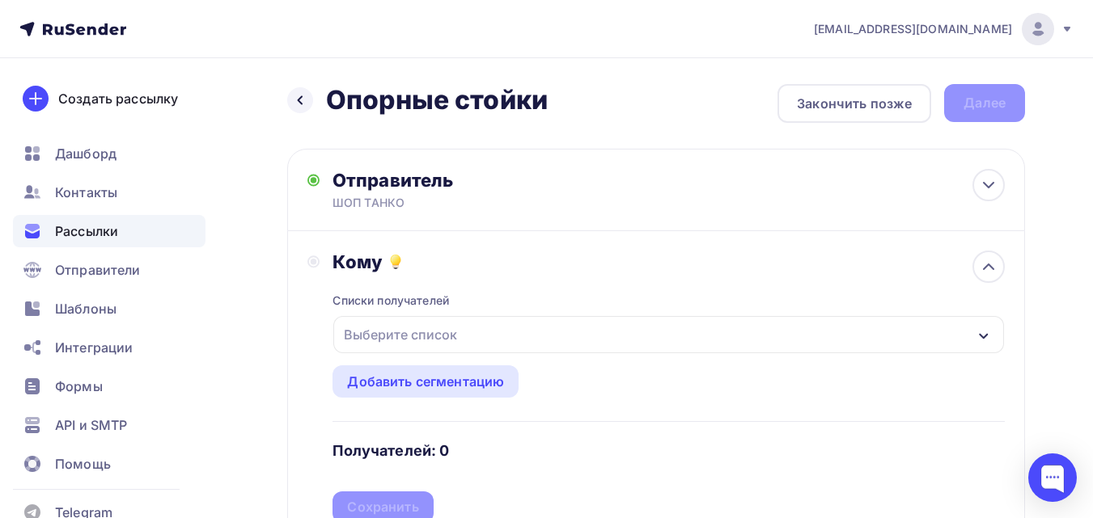
click at [440, 340] on div "Выберите список" at bounding box center [400, 334] width 126 height 29
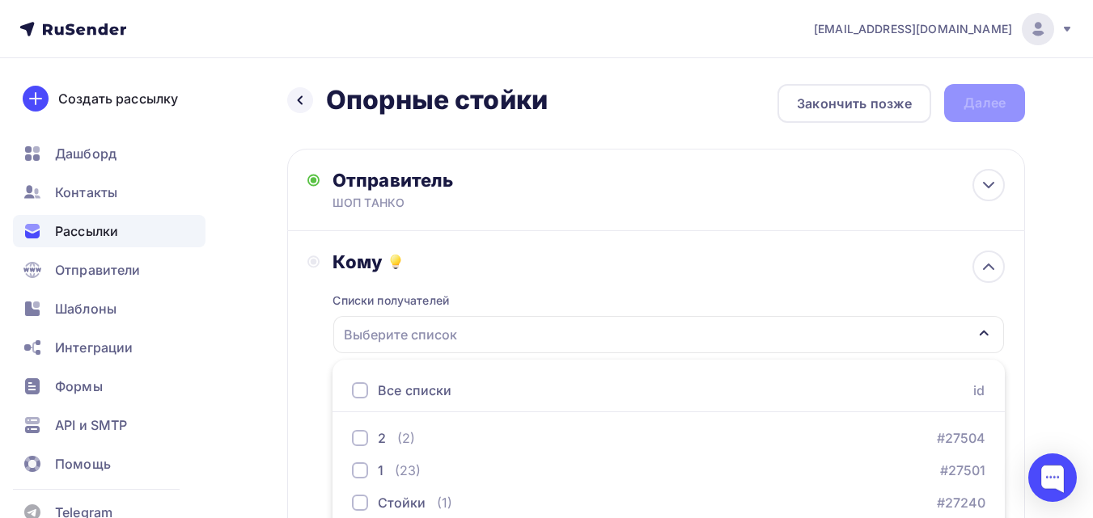
scroll to position [70, 0]
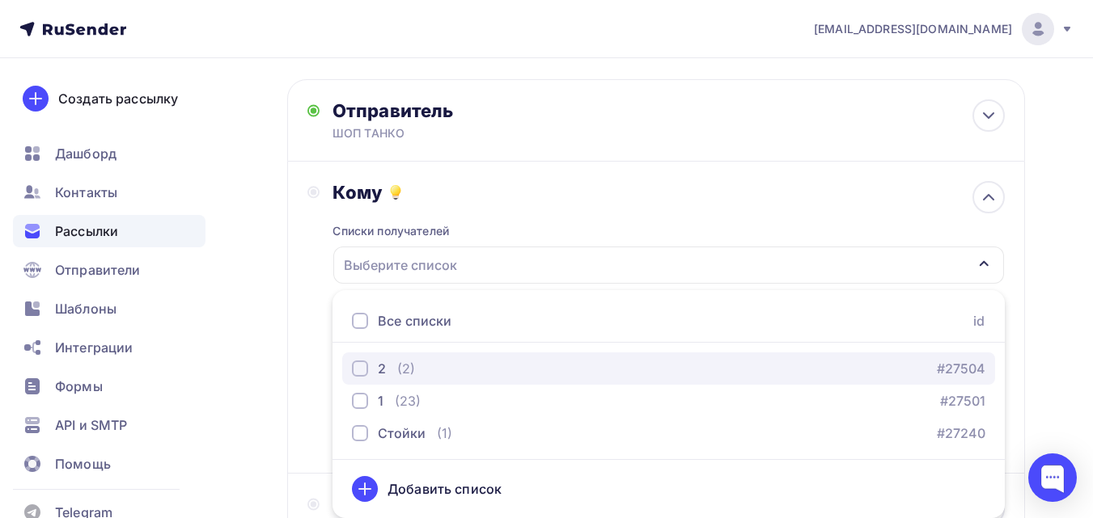
click at [413, 374] on div "(2)" at bounding box center [406, 368] width 18 height 19
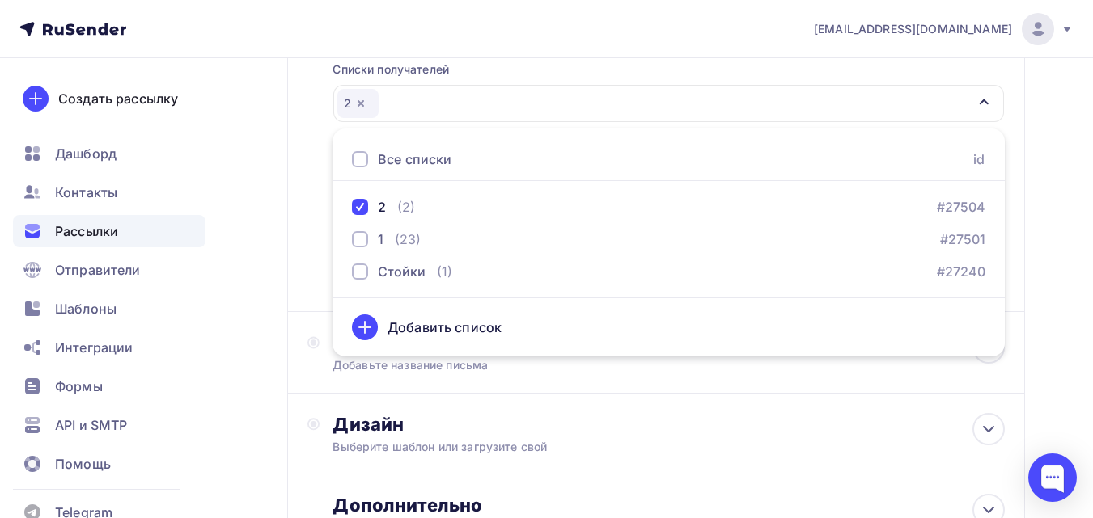
click at [312, 258] on div "Кому Списки получателей 2 Все списки id 2 (2) #27504 1 (23) #27501 Стойки (1) #…" at bounding box center [655, 155] width 697 height 273
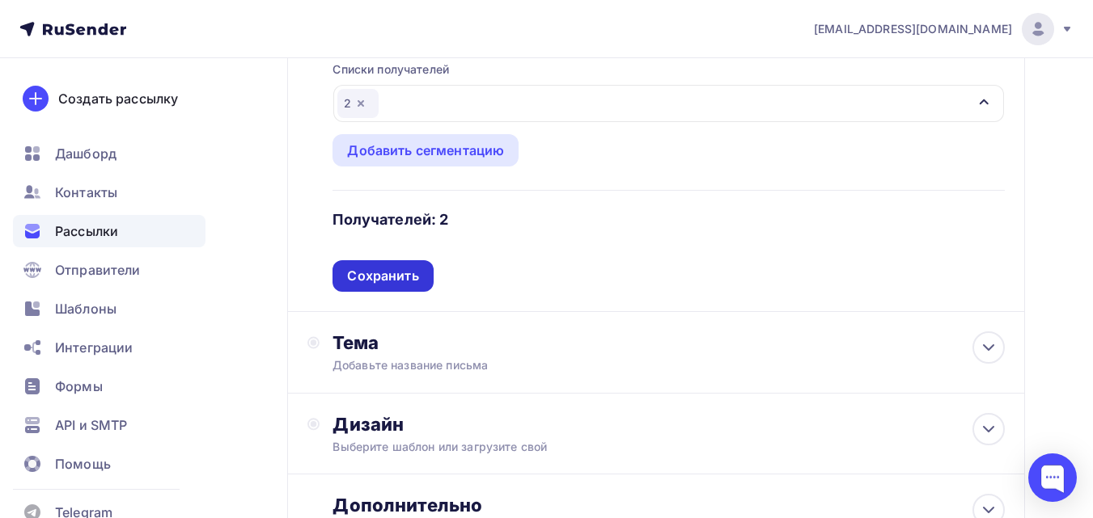
click at [379, 278] on div "Сохранить" at bounding box center [382, 276] width 71 height 19
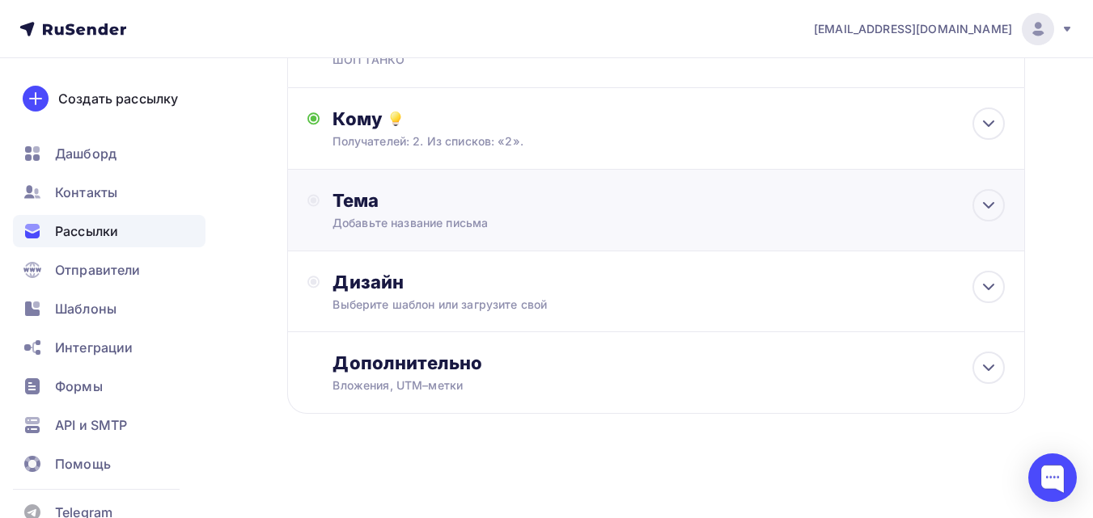
click at [409, 216] on div "Добавьте название письма" at bounding box center [476, 223] width 288 height 16
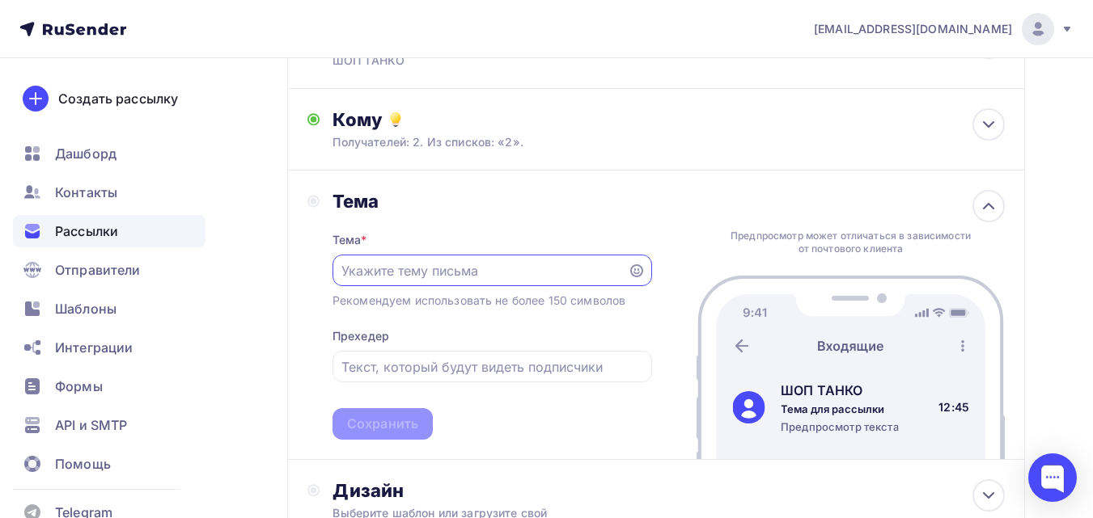
scroll to position [0, 0]
click at [425, 281] on div at bounding box center [491, 271] width 319 height 32
click at [399, 273] on input "text" at bounding box center [479, 270] width 277 height 19
paste input "Ваш прицеп заслужил надёжную опору!"
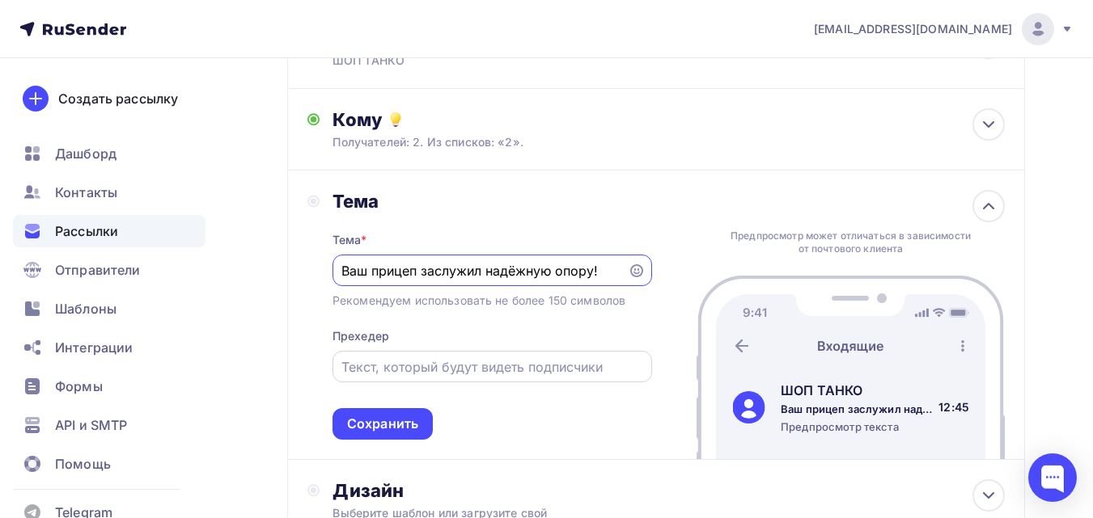
type input "Ваш прицеп заслужил надёжную опору!"
click at [387, 366] on input "text" at bounding box center [491, 366] width 301 height 19
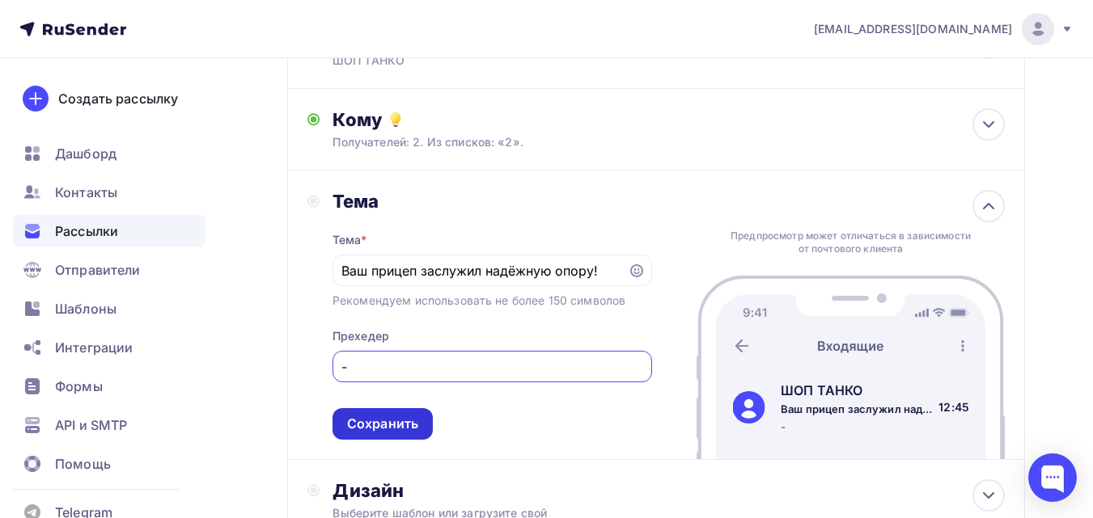
type input "-"
click at [394, 425] on div "Сохранить" at bounding box center [382, 424] width 71 height 19
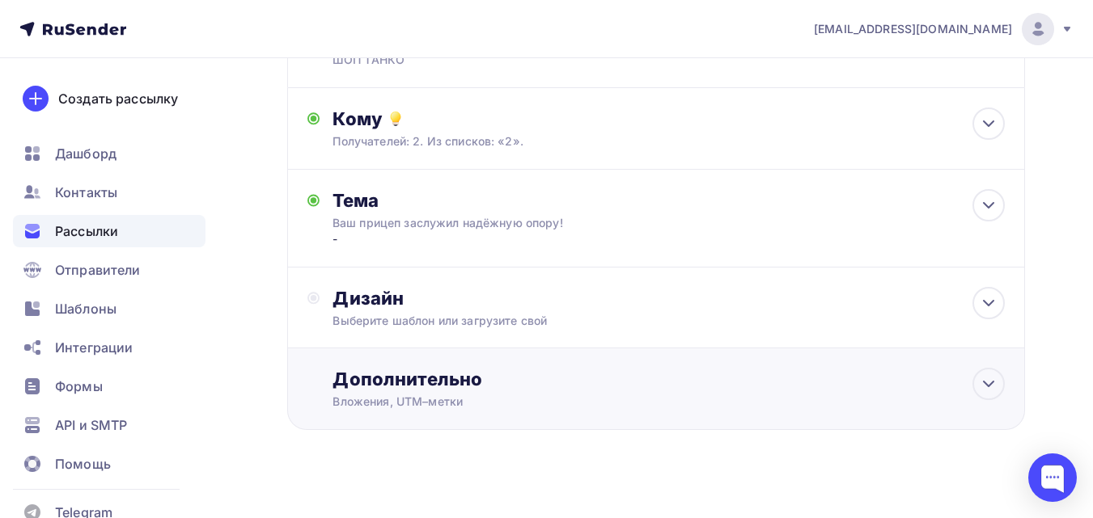
scroll to position [159, 0]
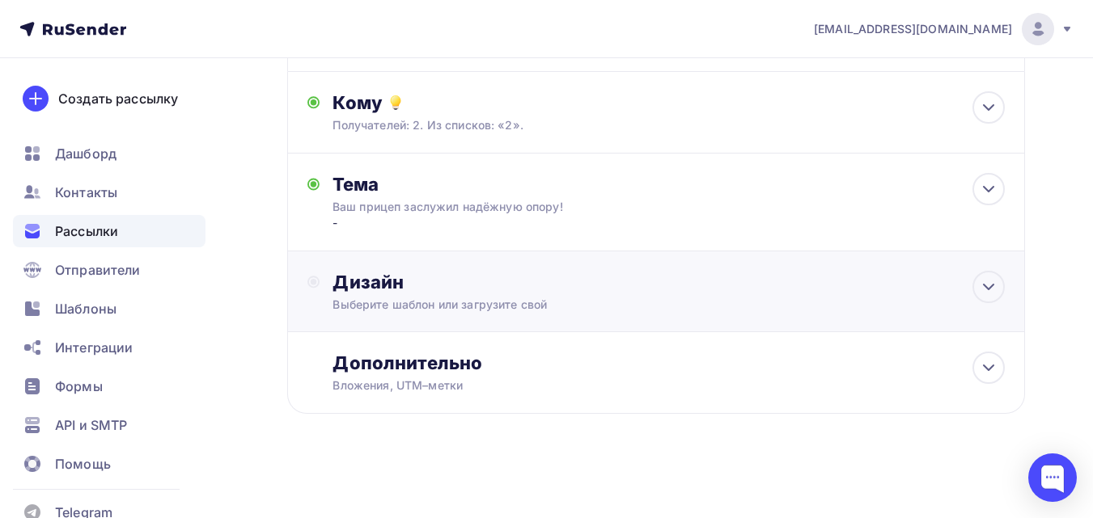
click at [444, 296] on div "Дизайн Выберите шаблон или загрузите свой" at bounding box center [668, 292] width 672 height 42
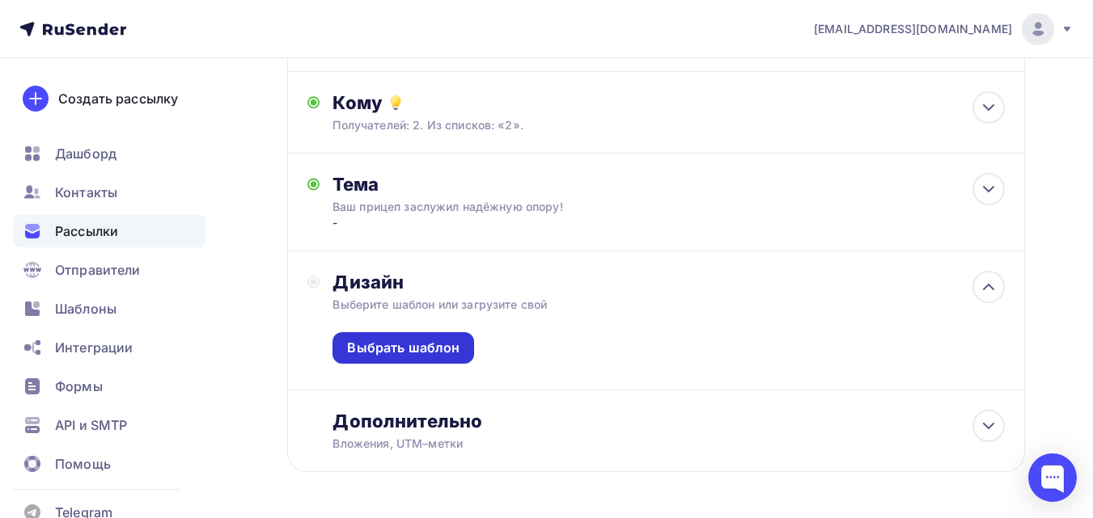
click at [454, 340] on div "Выбрать шаблон" at bounding box center [403, 348] width 112 height 19
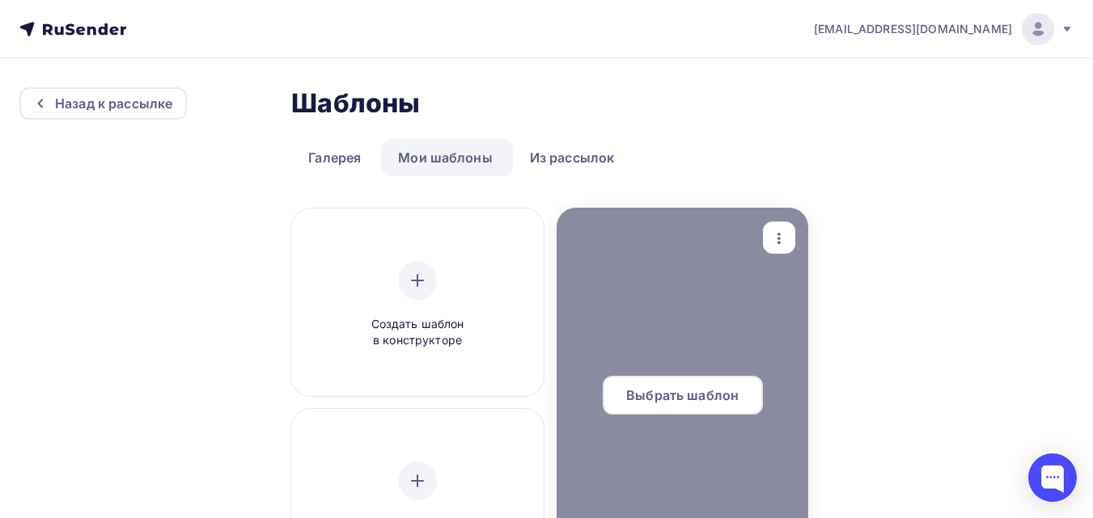
click at [641, 335] on div at bounding box center [682, 402] width 252 height 388
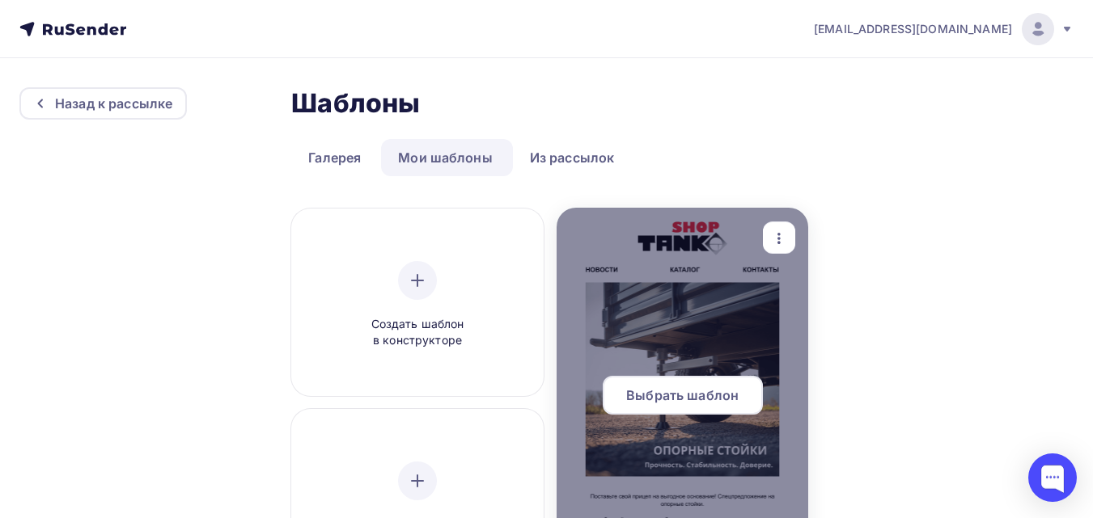
click at [673, 388] on span "Выбрать шаблон" at bounding box center [682, 395] width 112 height 19
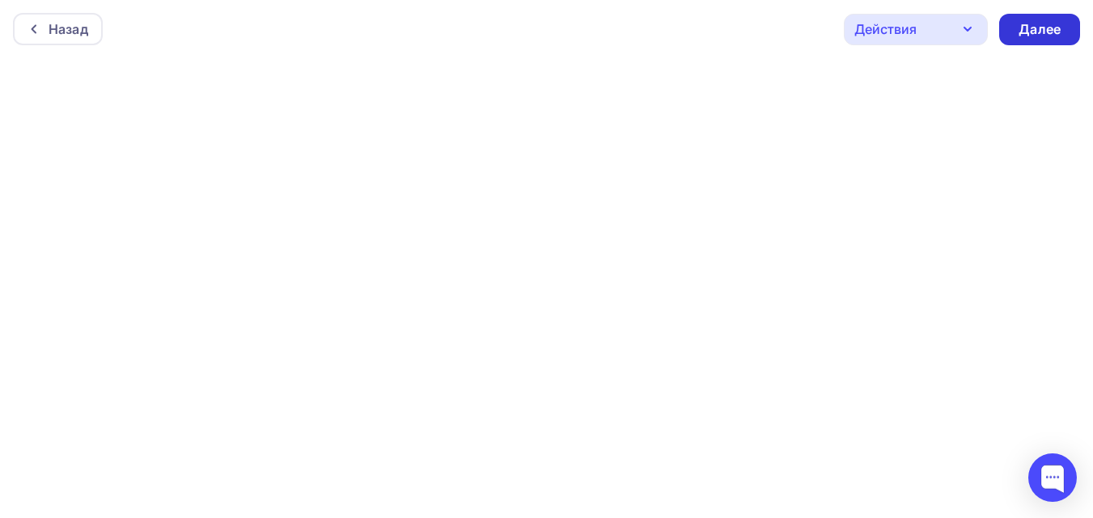
click at [1044, 23] on div "Далее" at bounding box center [1039, 29] width 42 height 19
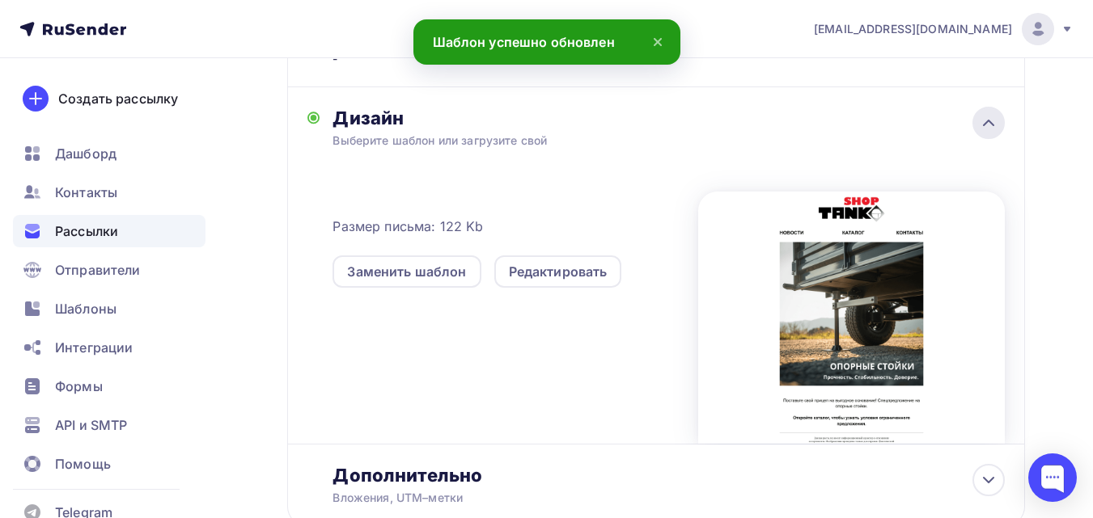
click at [998, 120] on div at bounding box center [988, 123] width 32 height 32
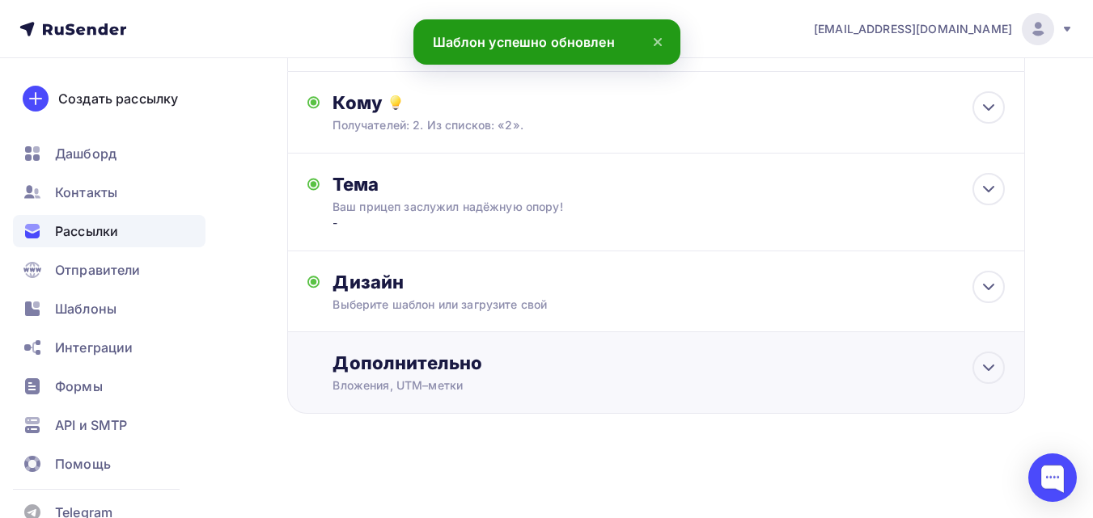
click at [410, 373] on div "Дополнительно" at bounding box center [668, 363] width 672 height 23
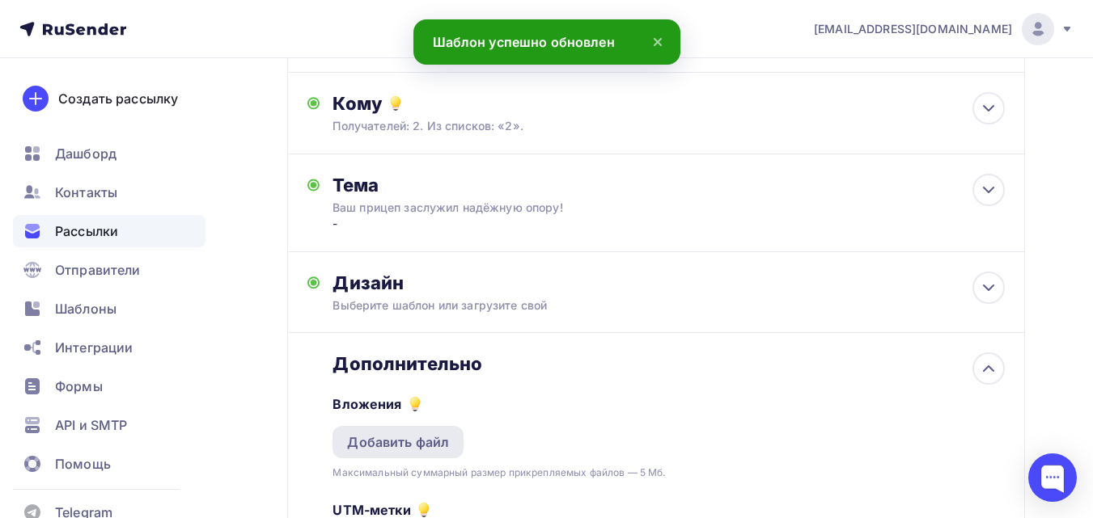
click at [413, 440] on div "Добавить файл" at bounding box center [398, 442] width 102 height 19
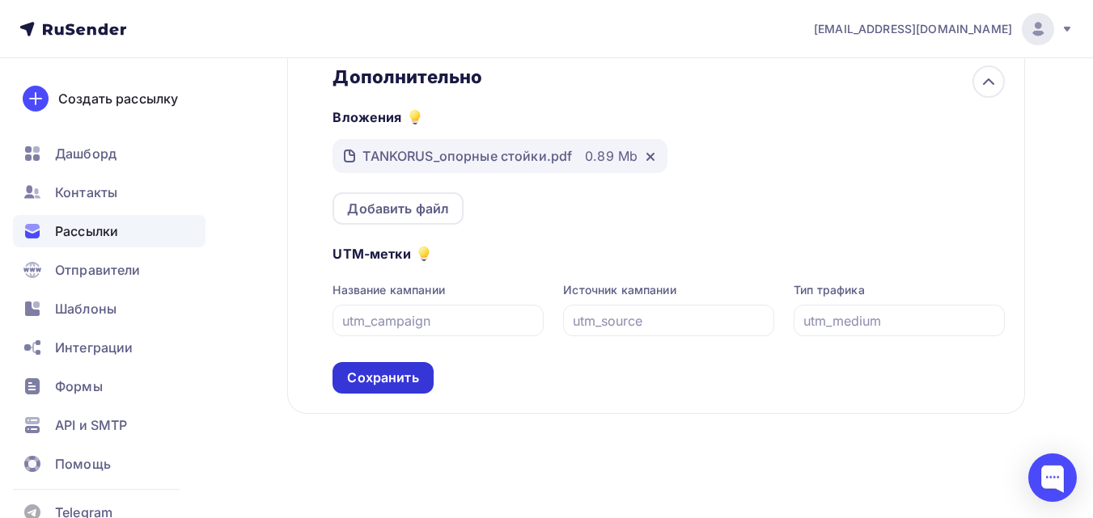
click at [412, 380] on div "Сохранить" at bounding box center [382, 378] width 71 height 19
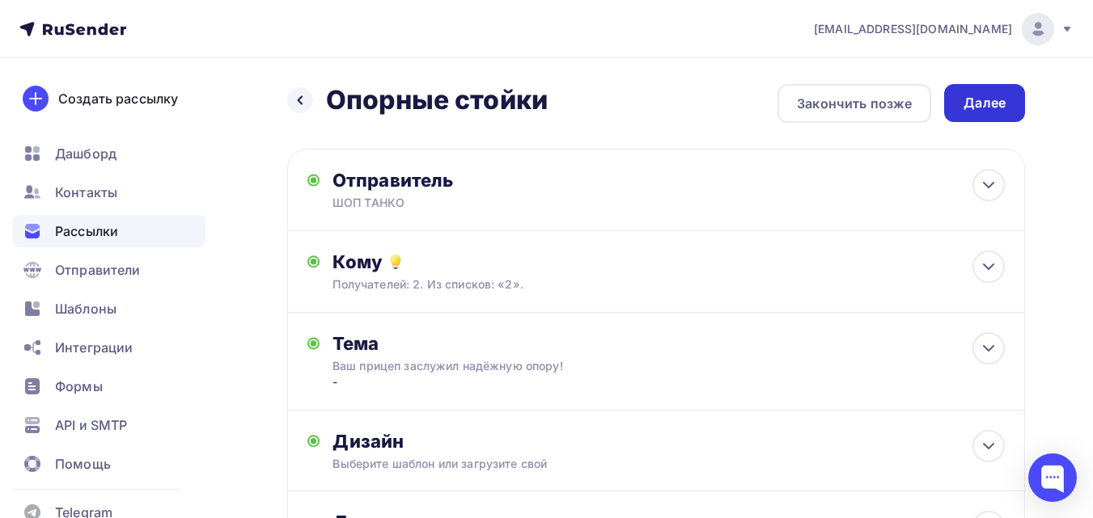
click at [1010, 110] on div "Далее" at bounding box center [984, 103] width 81 height 38
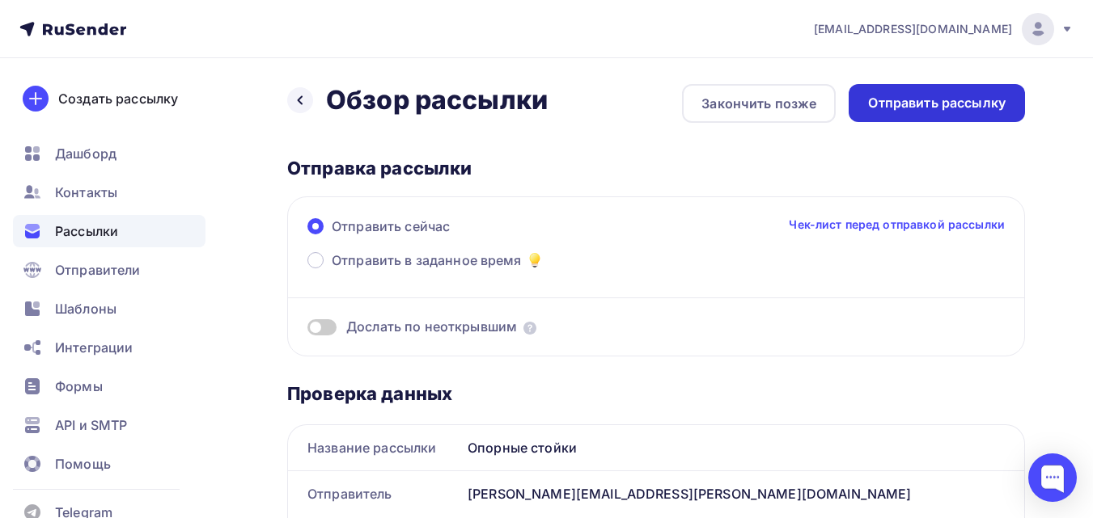
click at [975, 113] on div "Отправить рассылку" at bounding box center [936, 103] width 176 height 38
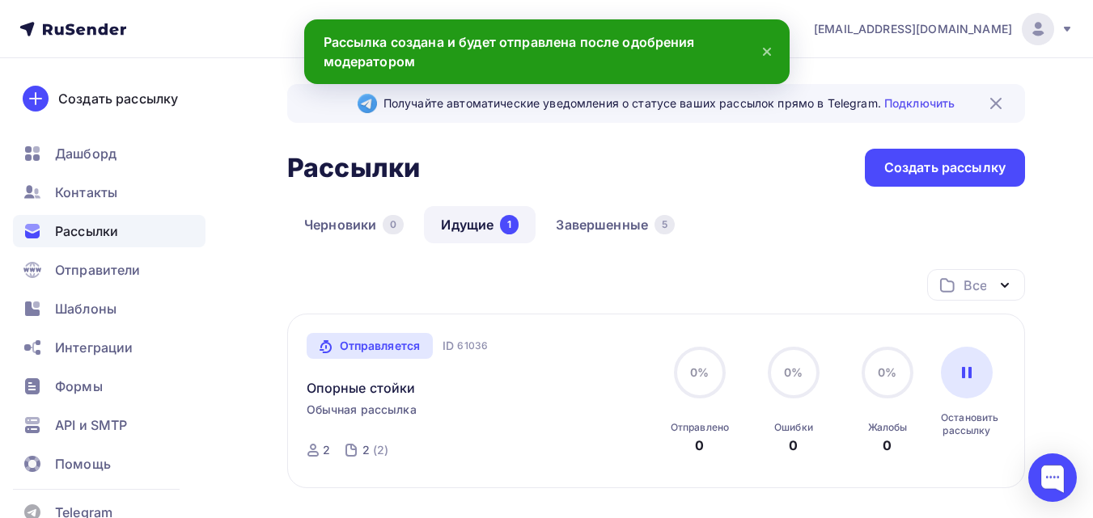
click at [771, 49] on icon at bounding box center [766, 51] width 19 height 19
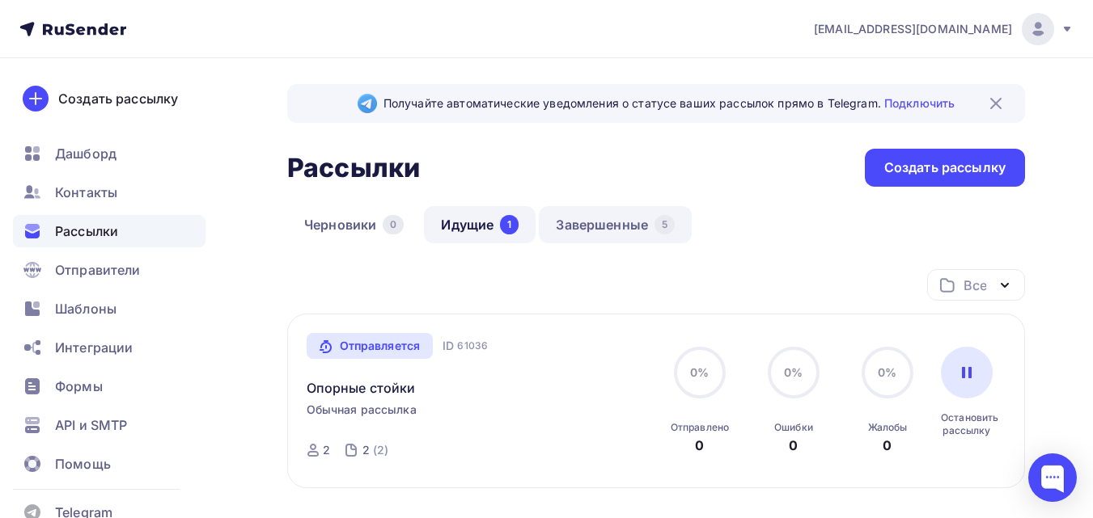
click at [583, 218] on link "Завершенные 5" at bounding box center [615, 224] width 153 height 37
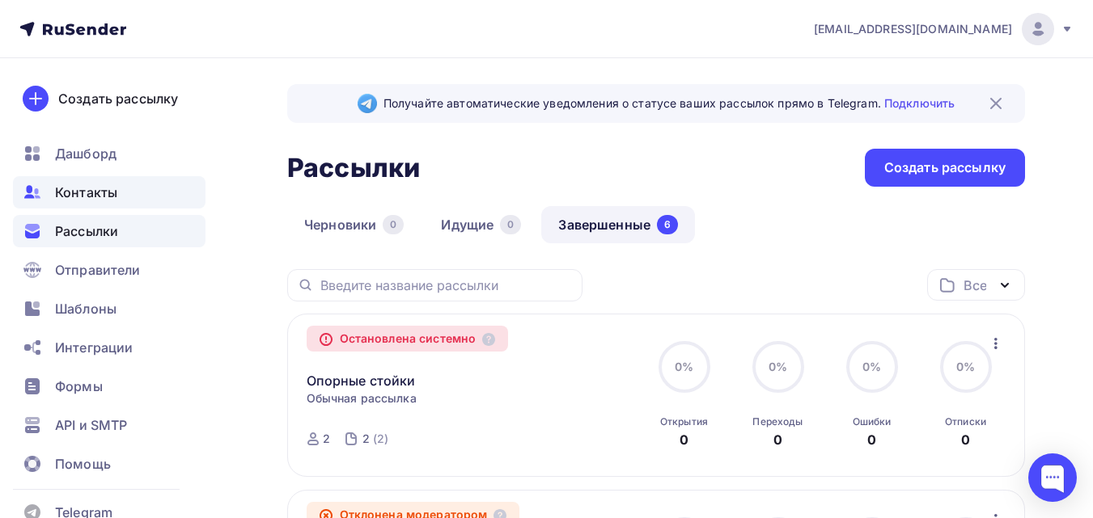
click at [67, 195] on span "Контакты" at bounding box center [86, 192] width 62 height 19
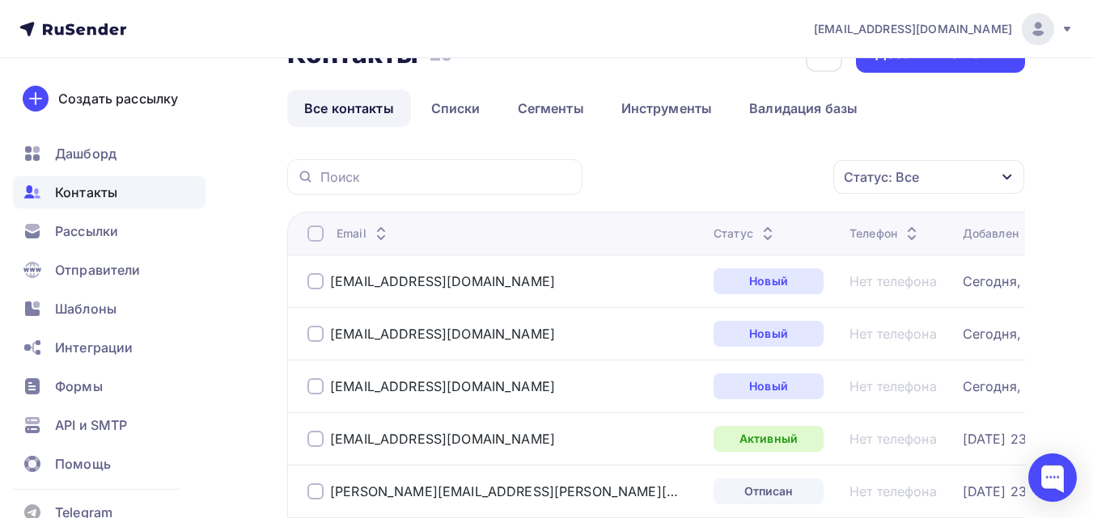
scroll to position [162, 0]
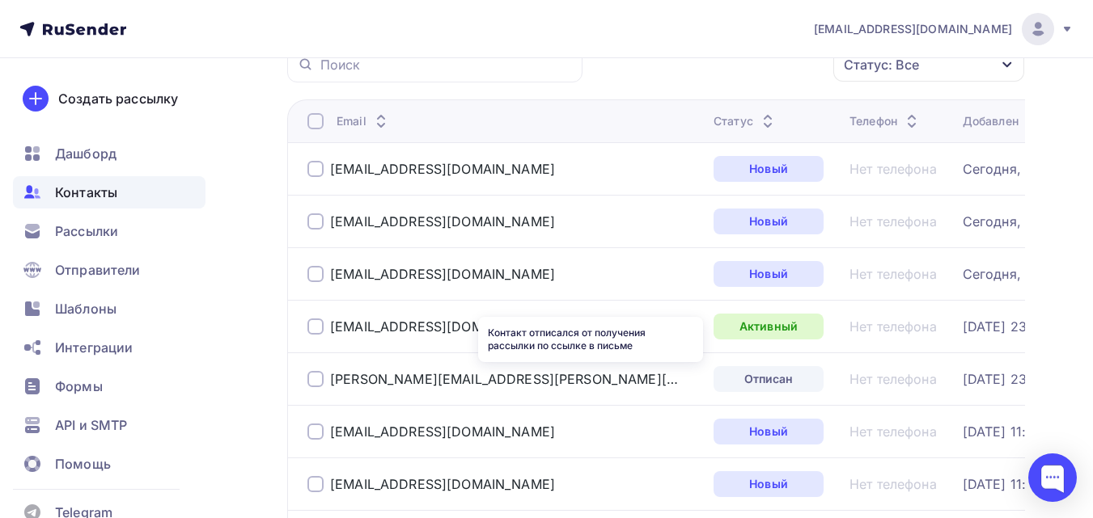
click at [713, 374] on div "Отписан" at bounding box center [768, 379] width 110 height 26
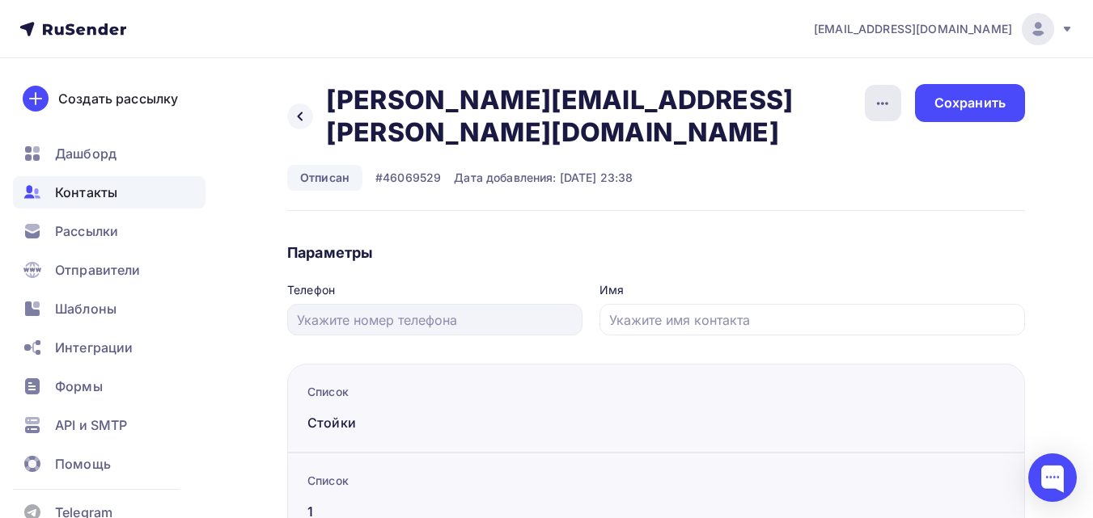
click at [895, 103] on div "button" at bounding box center [882, 103] width 36 height 36
click at [755, 94] on div "Назад liza@tanko.su liza@tanko.su Удалить Отписан #46069529 Дата добавления: 30…" at bounding box center [656, 147] width 738 height 127
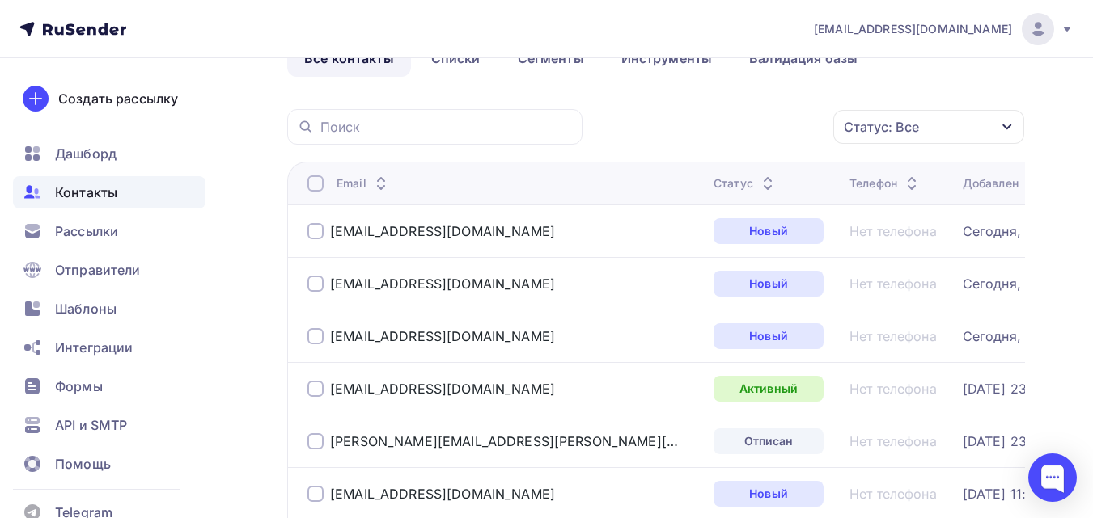
scroll to position [81, 0]
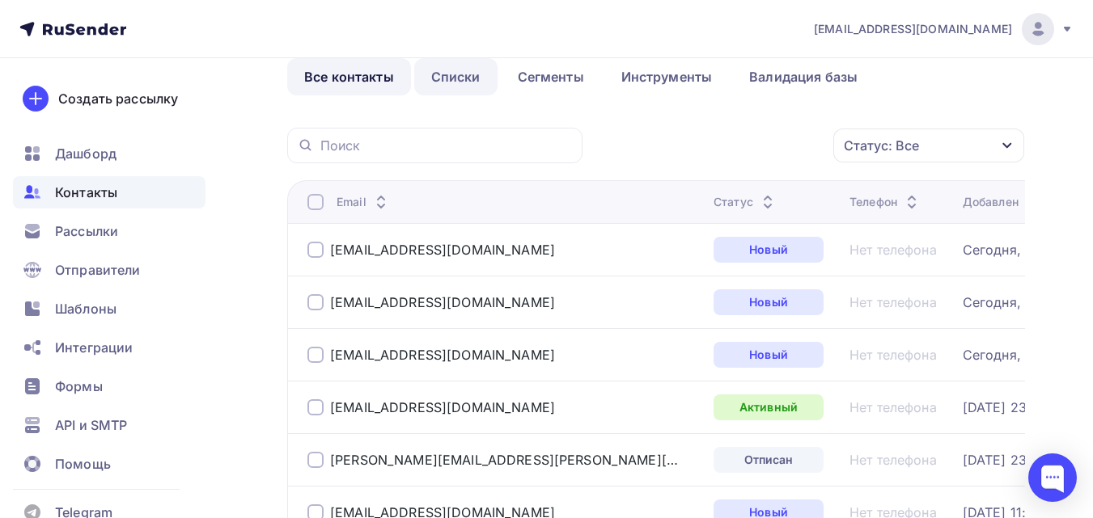
click at [488, 75] on link "Списки" at bounding box center [455, 76] width 83 height 37
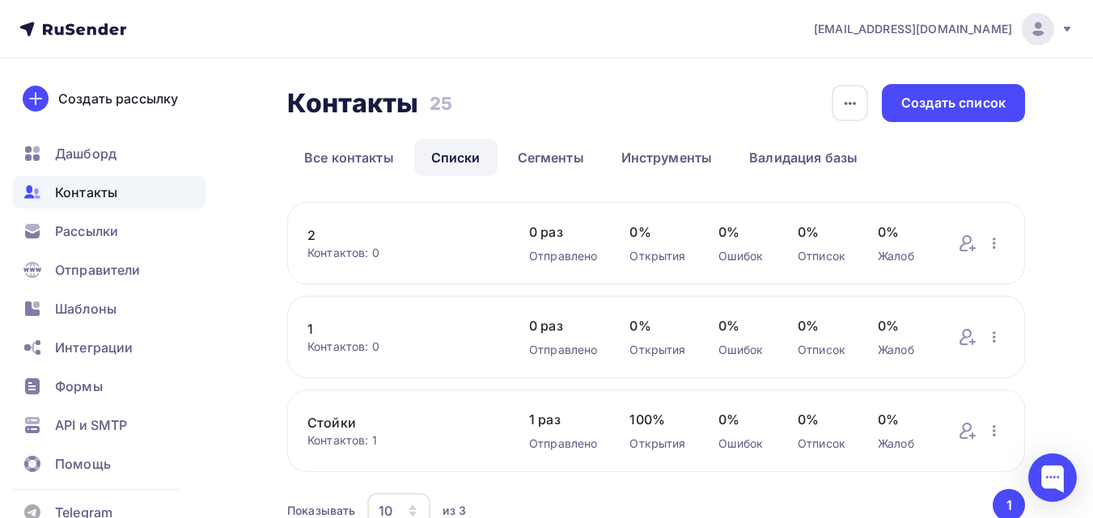
click at [309, 235] on link "2" at bounding box center [401, 235] width 189 height 19
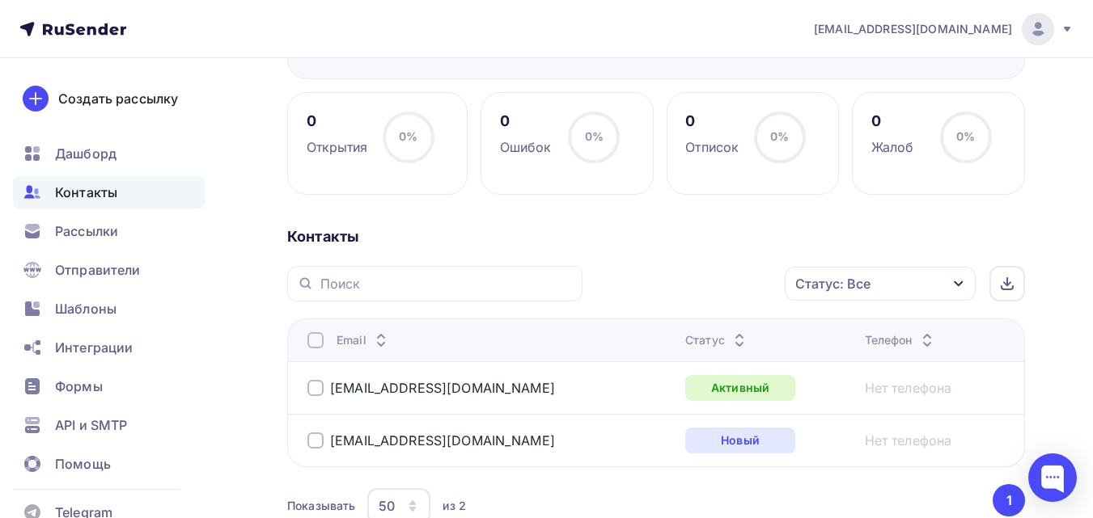
scroll to position [243, 0]
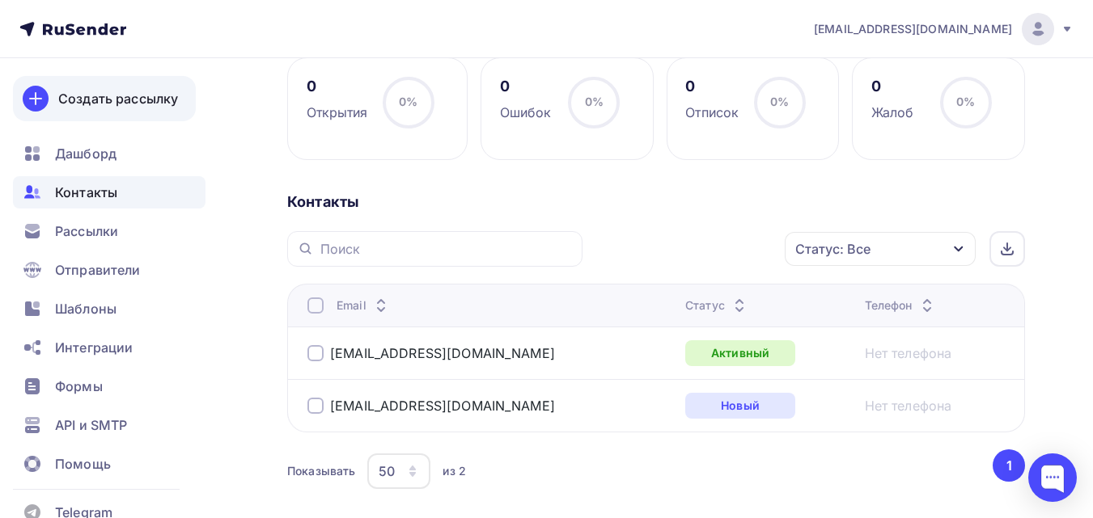
click at [115, 109] on link "Создать рассылку" at bounding box center [104, 98] width 183 height 45
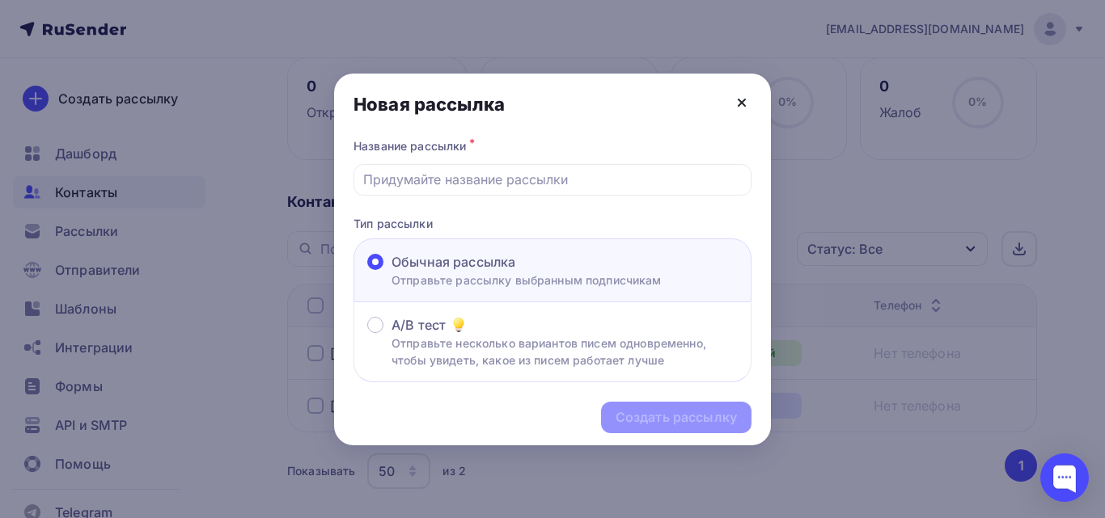
click at [749, 99] on div "Новая рассылка" at bounding box center [552, 104] width 437 height 61
click at [746, 98] on icon at bounding box center [741, 102] width 19 height 19
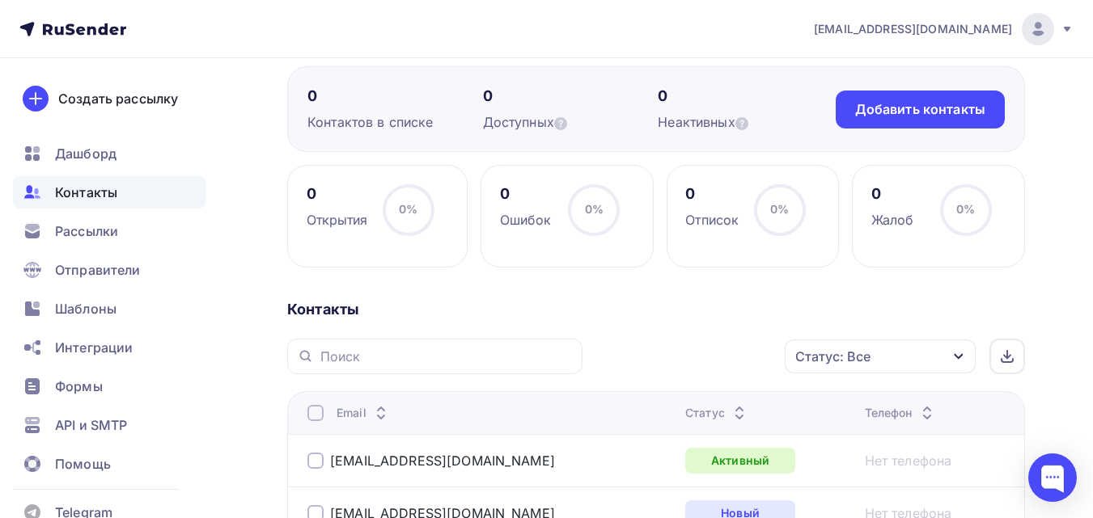
scroll to position [0, 0]
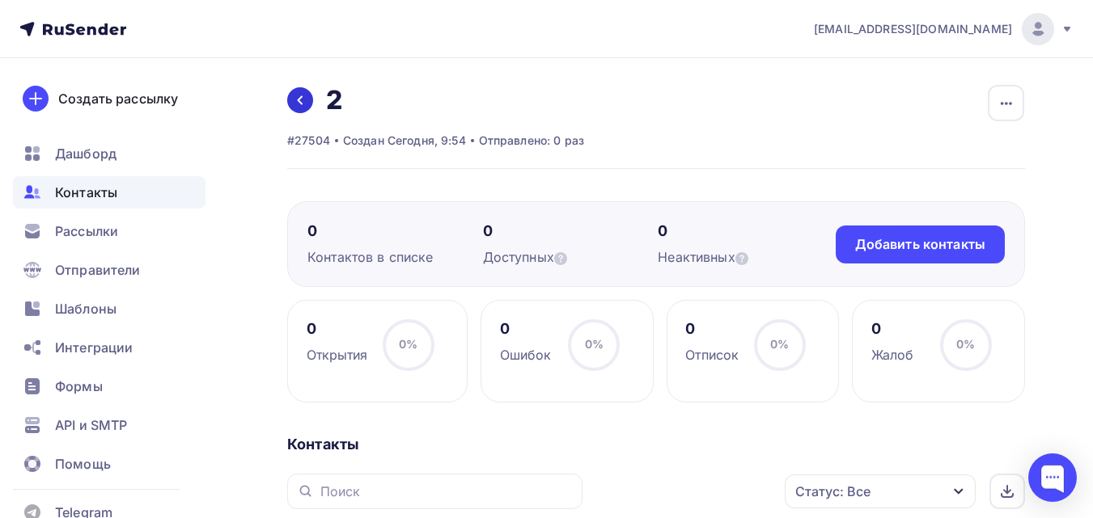
click at [306, 96] on icon at bounding box center [300, 100] width 13 height 13
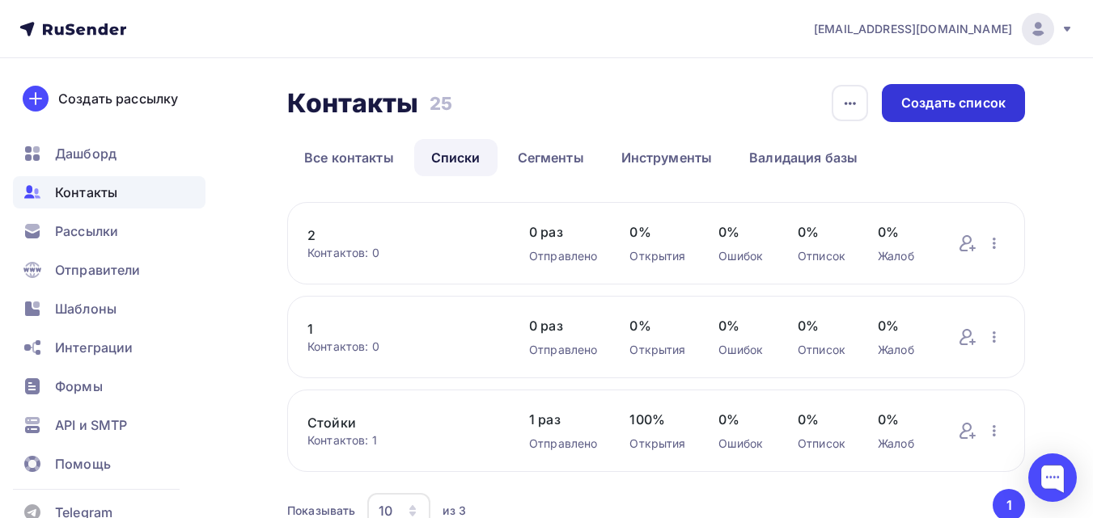
click at [961, 105] on div "Создать список" at bounding box center [953, 103] width 104 height 19
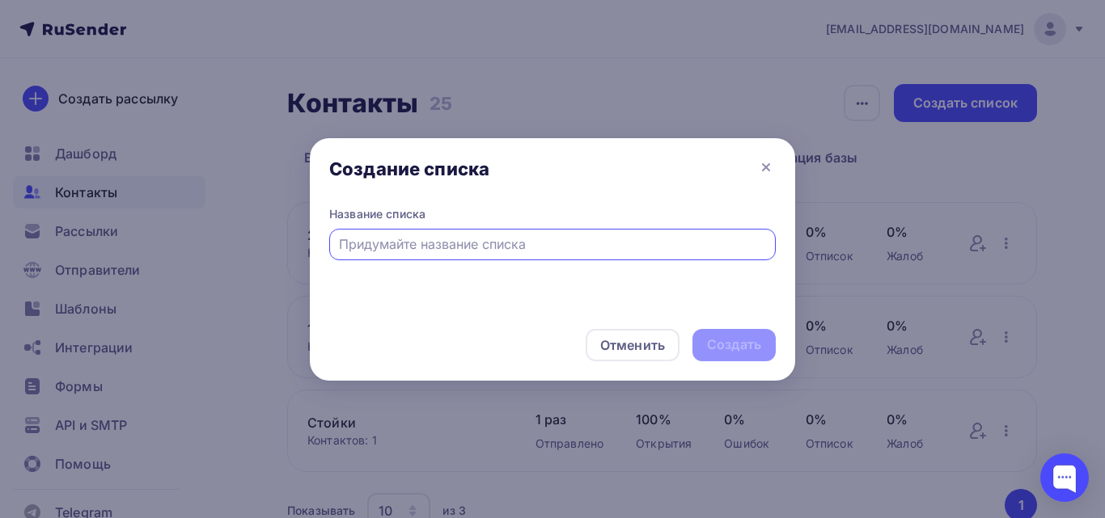
click at [512, 250] on input "text" at bounding box center [553, 244] width 428 height 19
type input "3"
click at [718, 330] on div "Создать" at bounding box center [733, 345] width 83 height 32
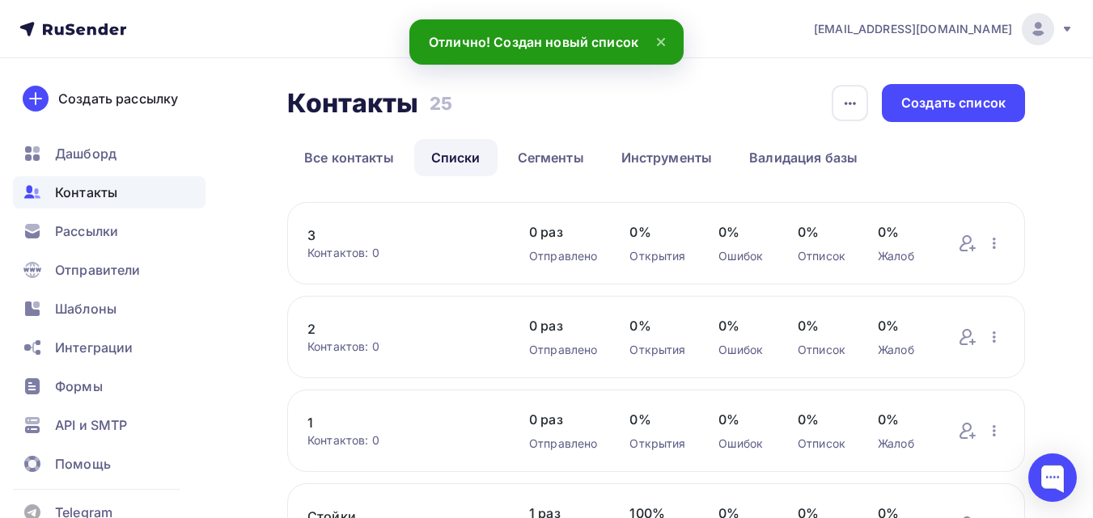
click at [308, 234] on link "3" at bounding box center [401, 235] width 189 height 19
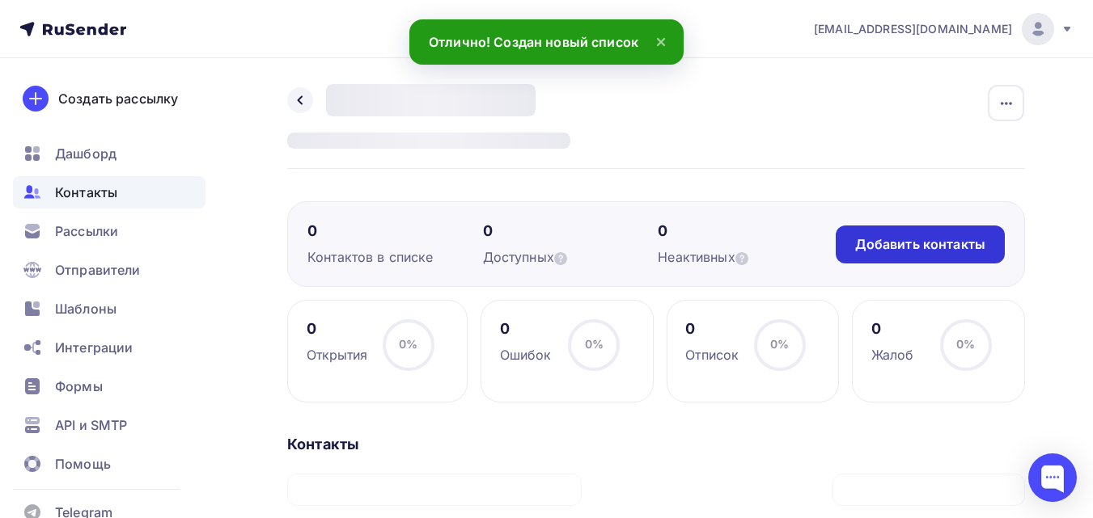
click at [879, 249] on div "Добавить контакты" at bounding box center [920, 244] width 130 height 19
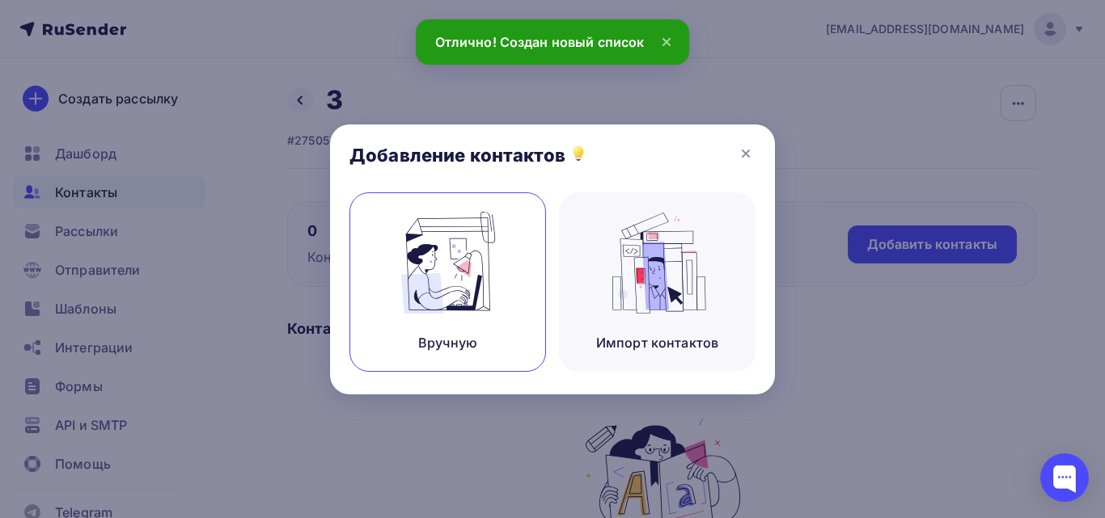
click at [398, 280] on img at bounding box center [448, 263] width 108 height 102
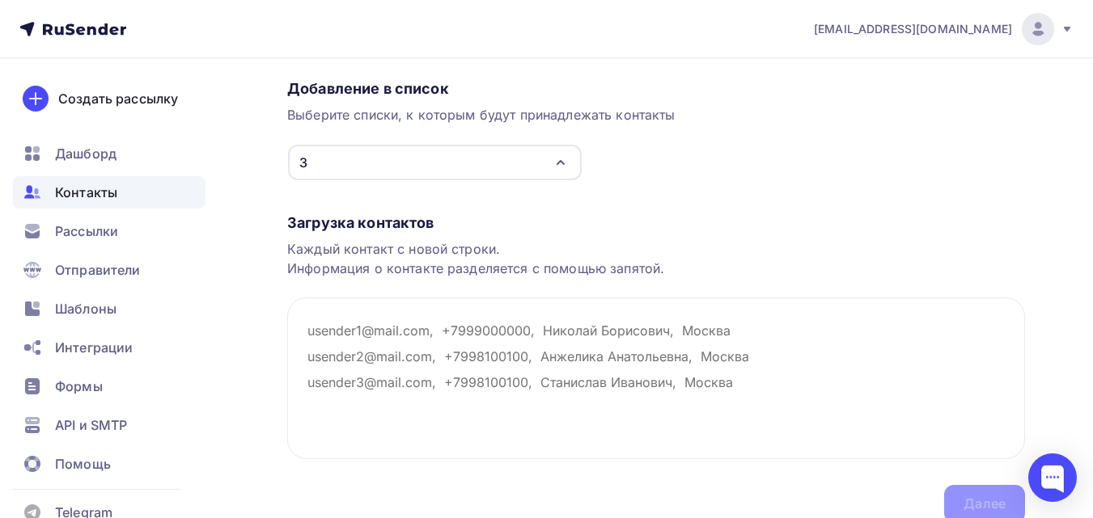
scroll to position [162, 0]
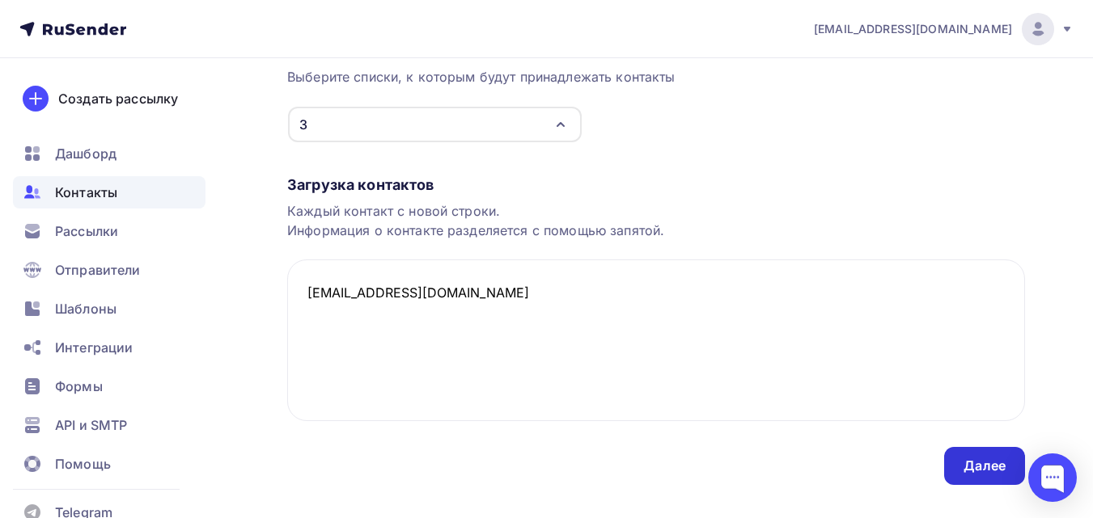
type textarea "[EMAIL_ADDRESS][DOMAIN_NAME]"
click at [987, 463] on div "Далее" at bounding box center [984, 466] width 42 height 19
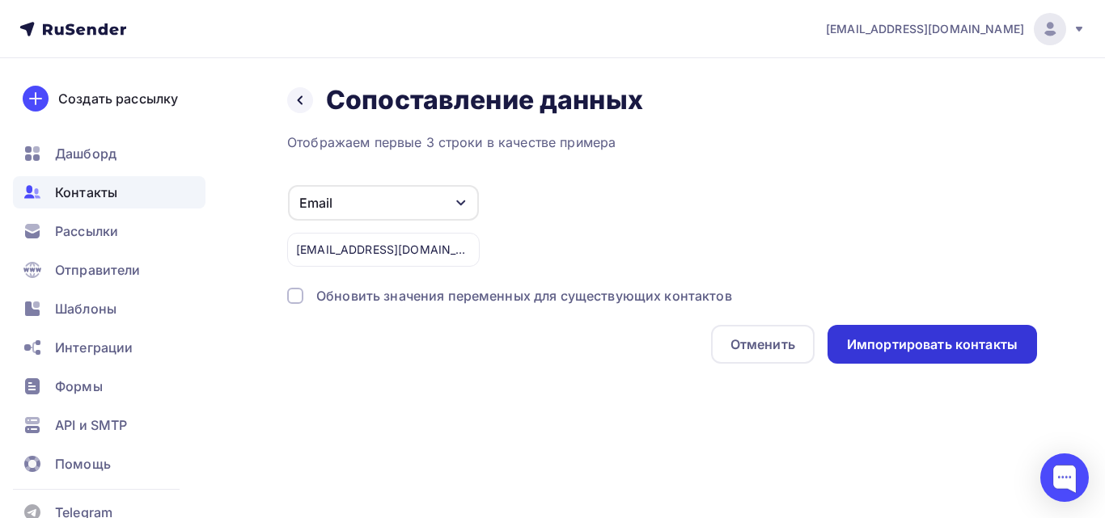
click at [916, 334] on div "Импортировать контакты" at bounding box center [931, 344] width 209 height 39
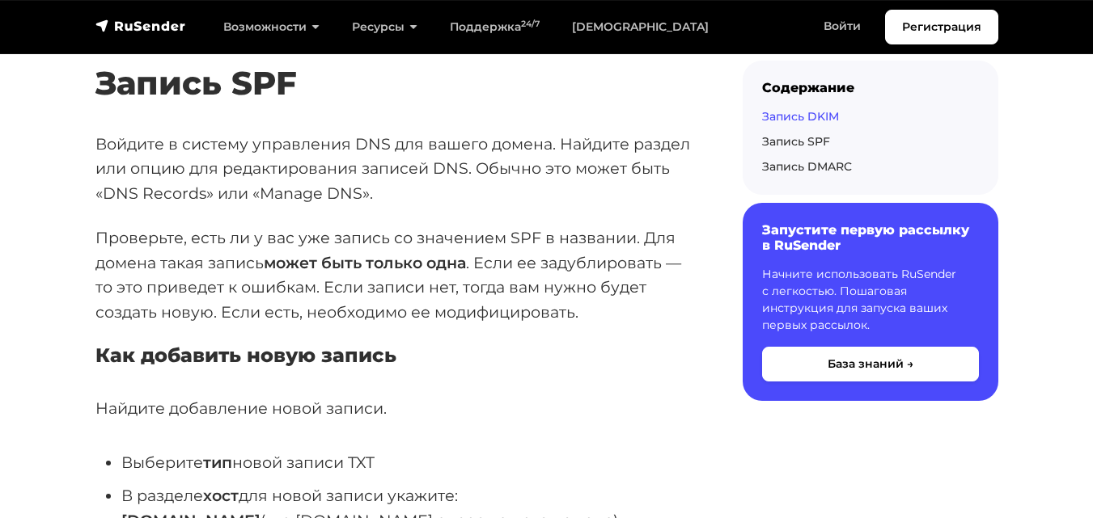
scroll to position [2992, 0]
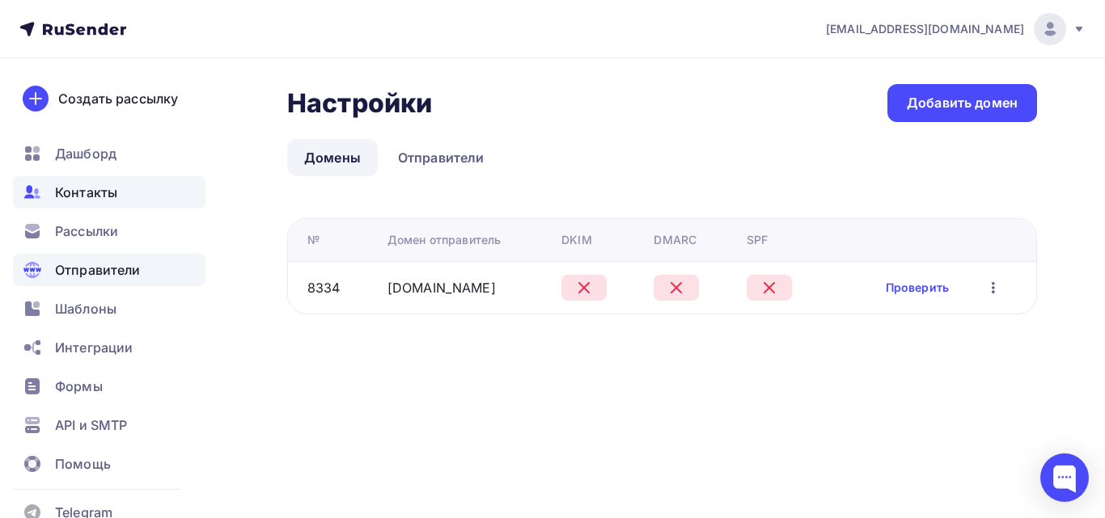
click at [135, 191] on div "Контакты" at bounding box center [109, 192] width 192 height 32
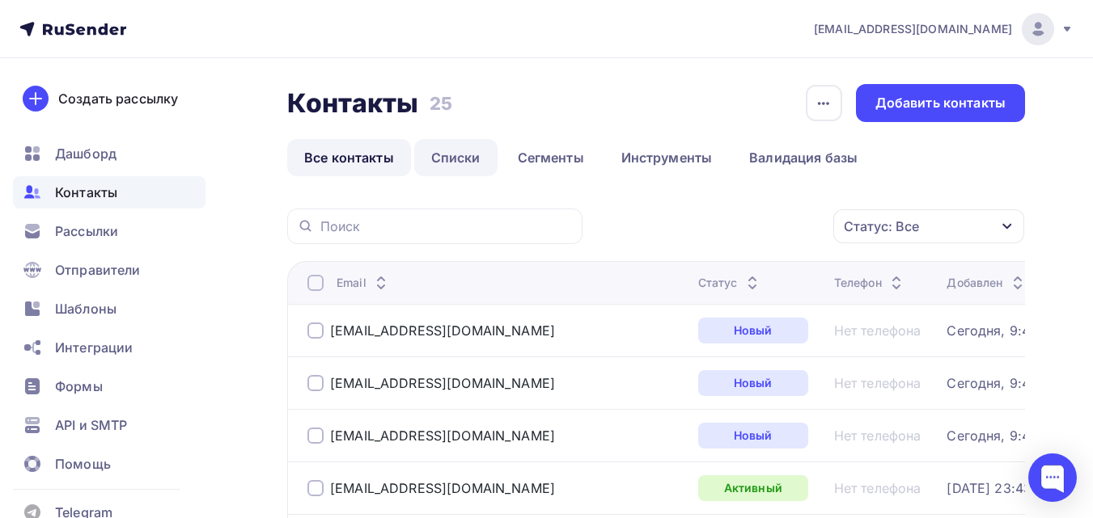
click at [451, 160] on link "Списки" at bounding box center [455, 157] width 83 height 37
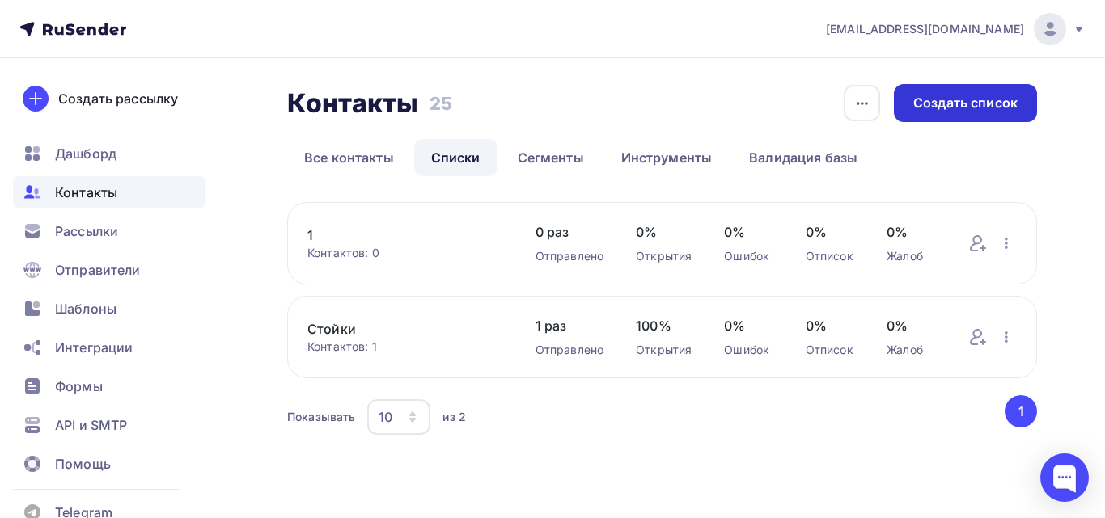
click at [975, 116] on div "Создать список" at bounding box center [965, 103] width 143 height 38
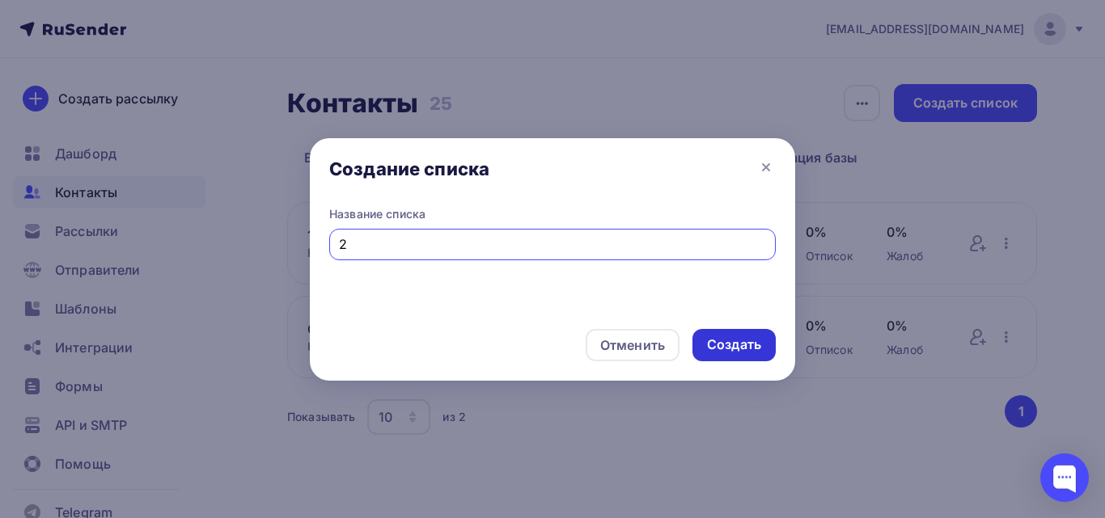
type input "2"
click at [736, 338] on div "Создать" at bounding box center [734, 345] width 54 height 19
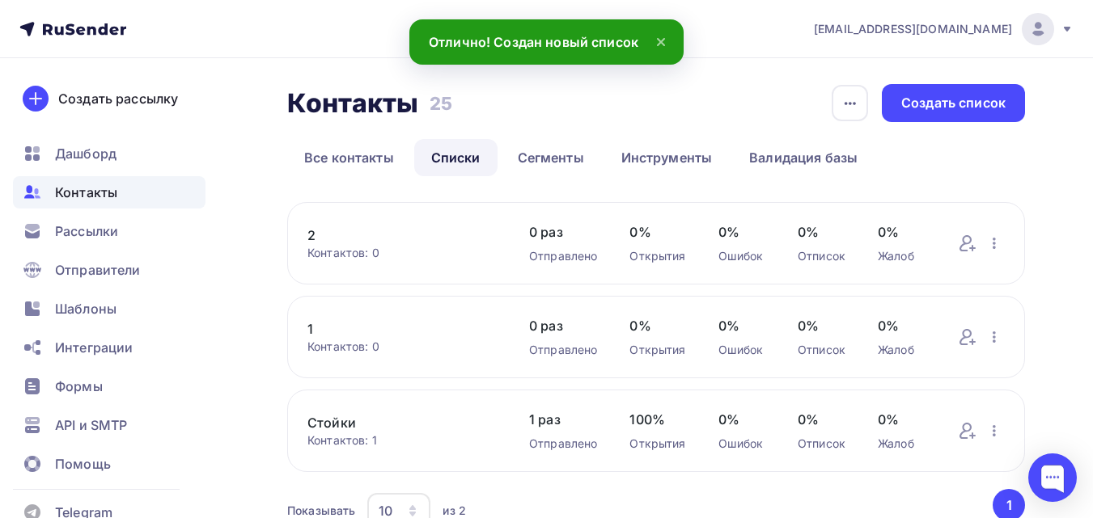
click at [339, 237] on link "2" at bounding box center [401, 235] width 189 height 19
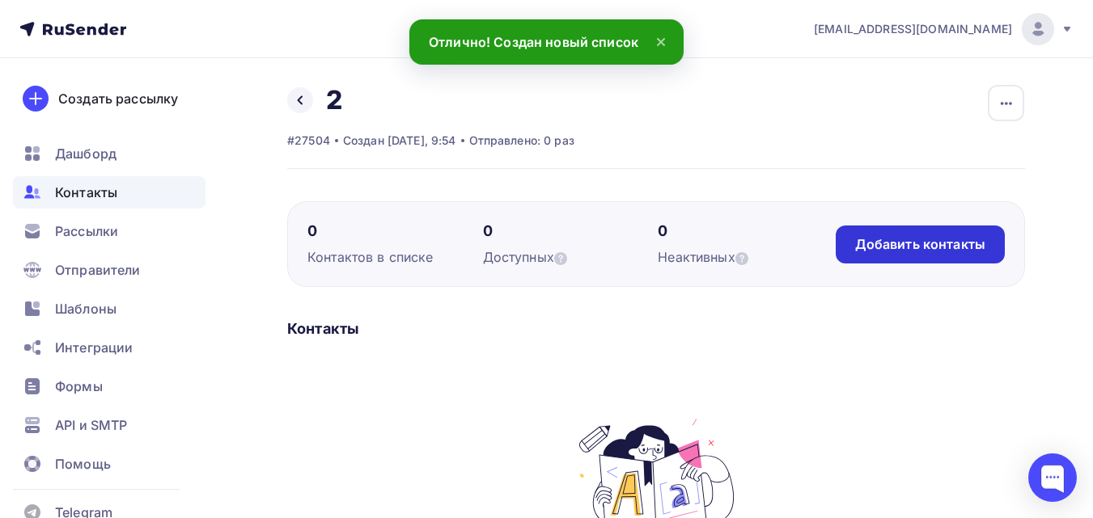
click at [925, 235] on div "Добавить контакты" at bounding box center [920, 244] width 130 height 19
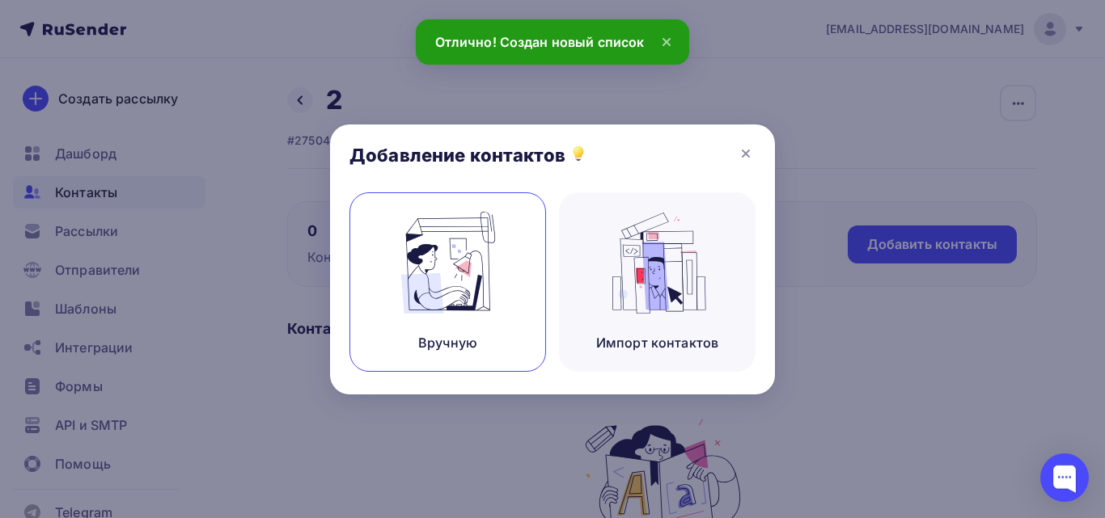
click at [480, 288] on img at bounding box center [448, 263] width 108 height 102
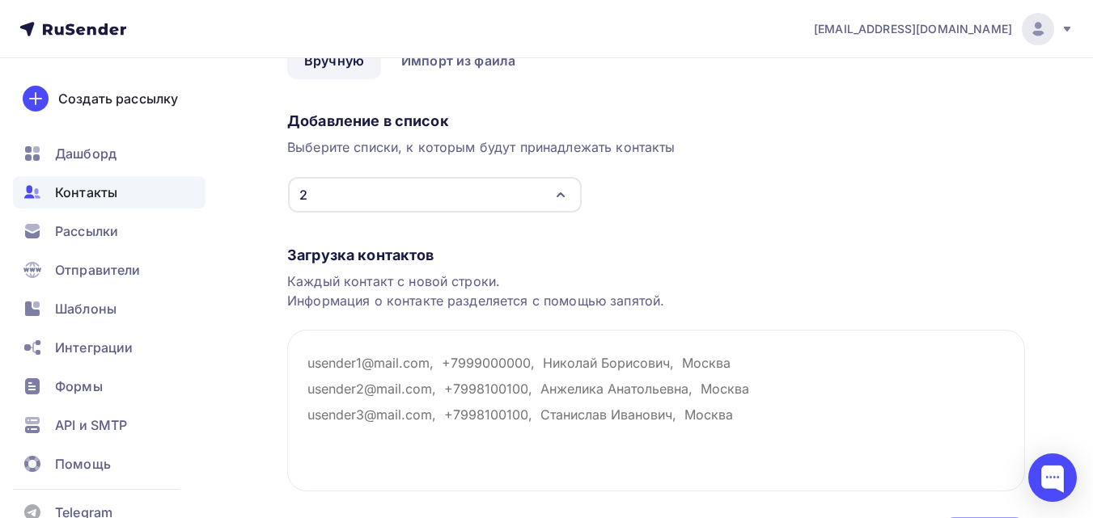
scroll to position [162, 0]
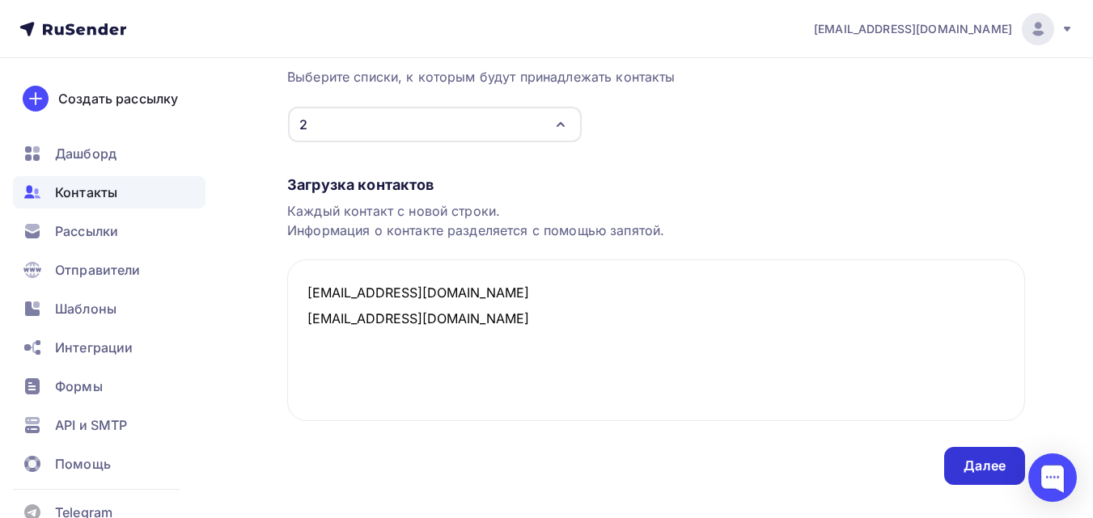
type textarea "camper-shop@mail.ru mail@kupi-pricep.ru"
click at [984, 459] on div "Далее" at bounding box center [984, 466] width 42 height 19
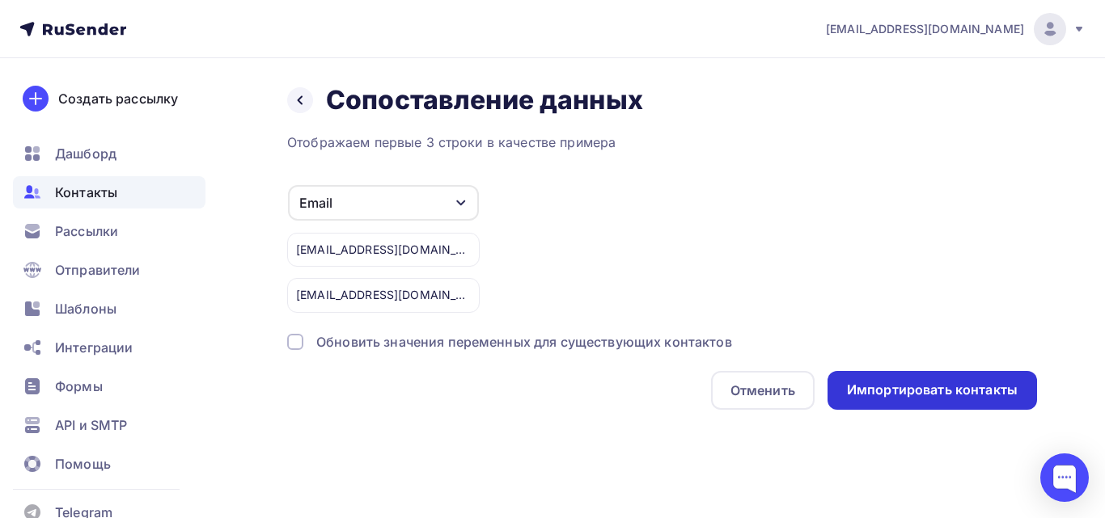
click at [933, 398] on div "Импортировать контакты" at bounding box center [932, 390] width 171 height 19
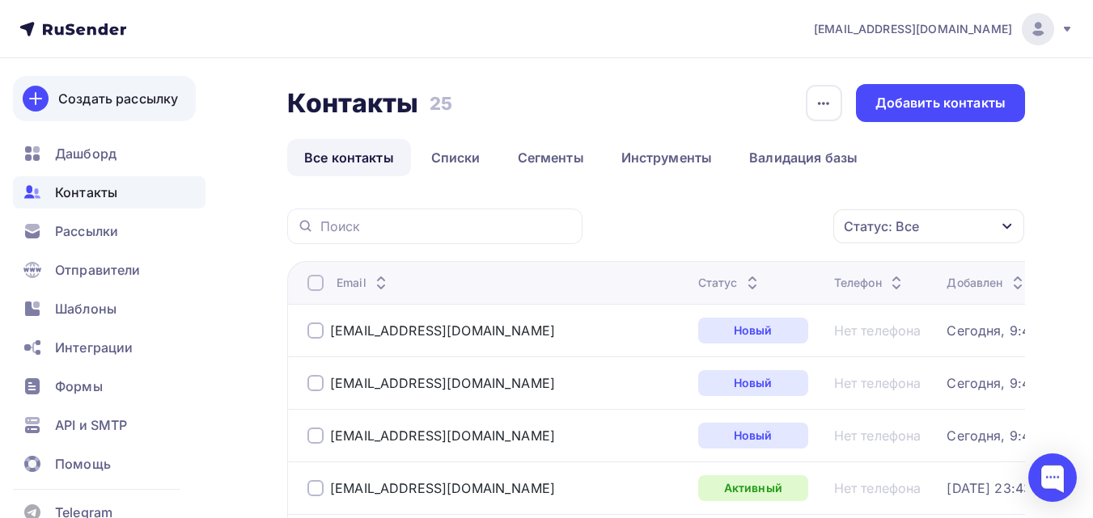
click at [120, 103] on div "Создать рассылку" at bounding box center [118, 98] width 120 height 19
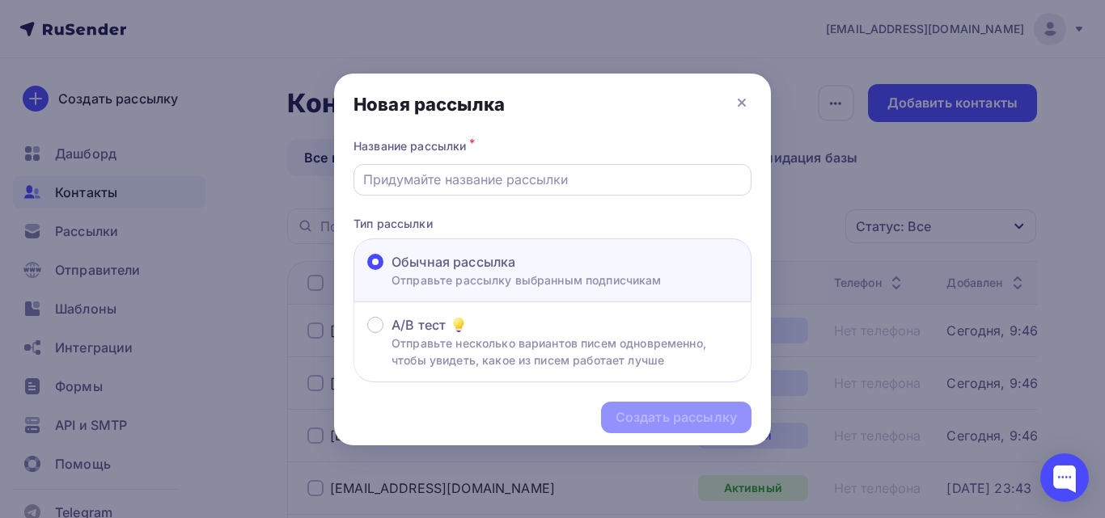
click at [429, 181] on input "text" at bounding box center [552, 179] width 379 height 19
type input "Опорные стойки"
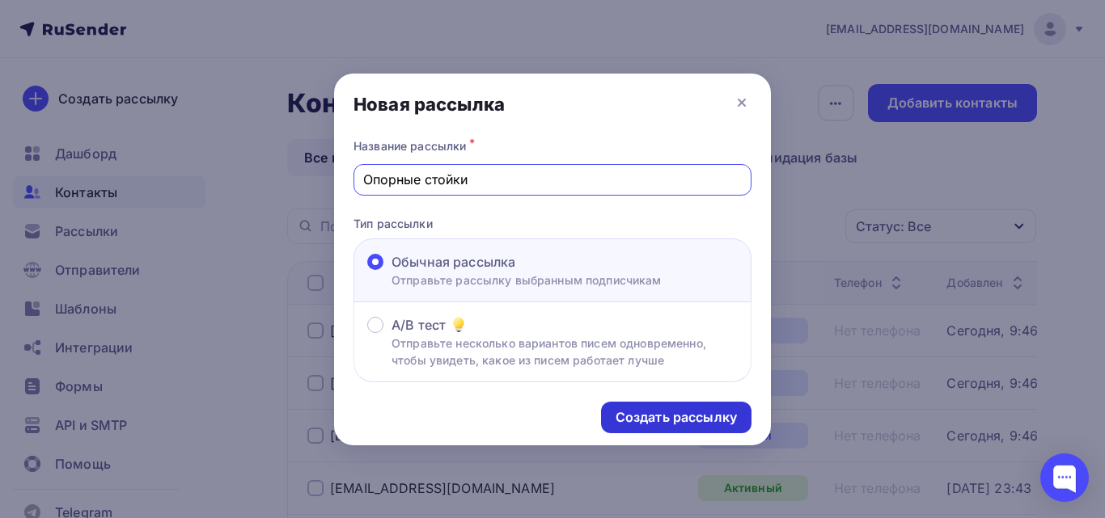
click at [641, 404] on div "Создать рассылку" at bounding box center [676, 418] width 150 height 32
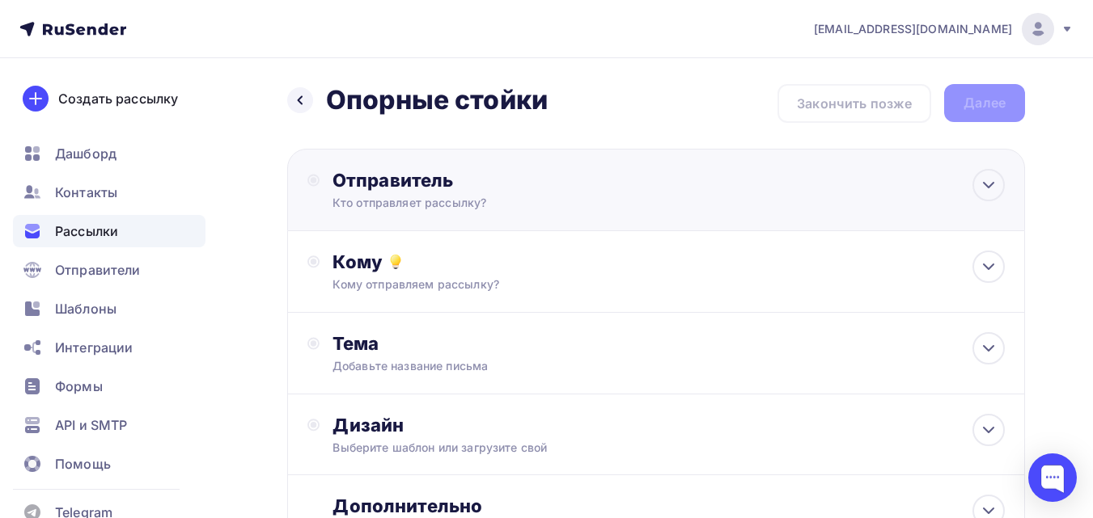
click at [523, 216] on div "Отправитель Кто отправляет рассылку? Email * liza.shoptanko@gmail.com liza@tank…" at bounding box center [656, 190] width 738 height 82
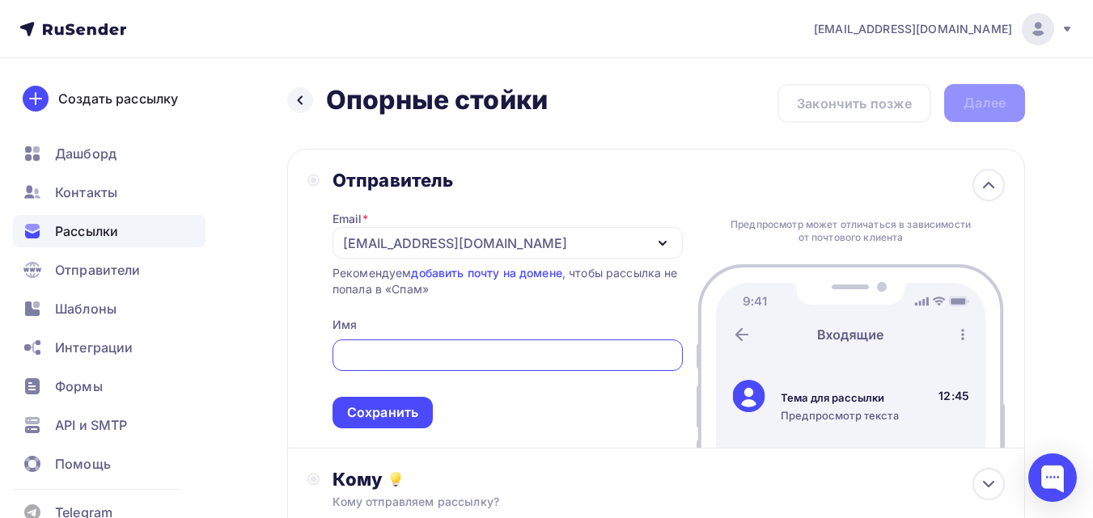
click at [449, 240] on div "[EMAIL_ADDRESS][DOMAIN_NAME]" at bounding box center [455, 243] width 224 height 19
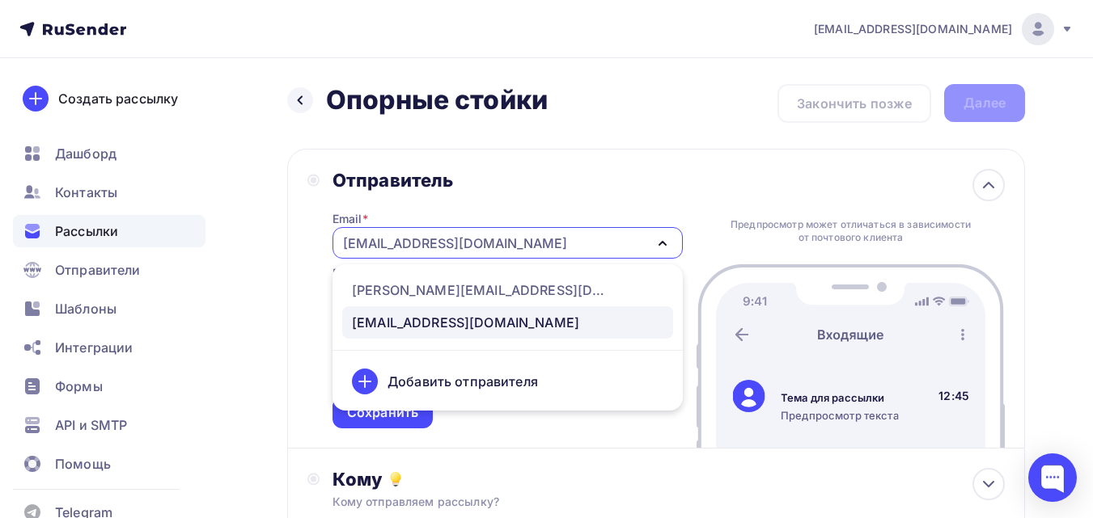
click at [564, 182] on div "Отправитель" at bounding box center [507, 180] width 350 height 23
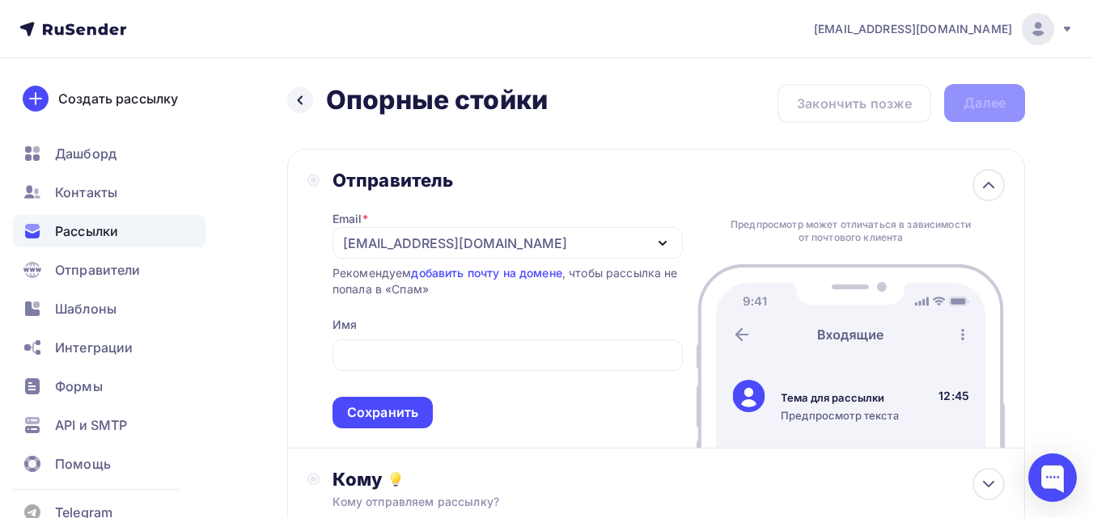
click at [525, 242] on div "[EMAIL_ADDRESS][DOMAIN_NAME]" at bounding box center [507, 243] width 350 height 32
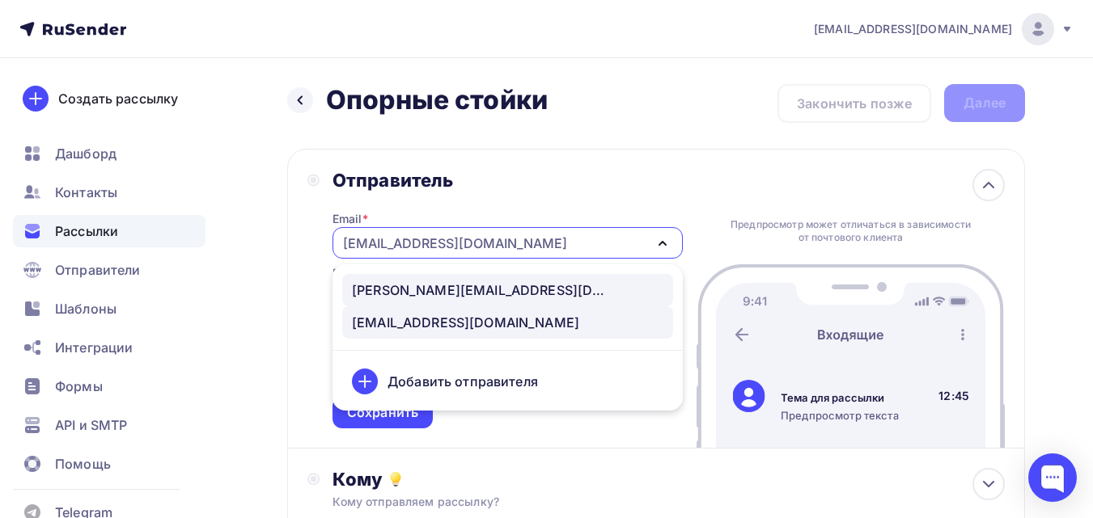
click at [501, 281] on div "[PERSON_NAME][EMAIL_ADDRESS][DOMAIN_NAME]" at bounding box center [507, 290] width 311 height 19
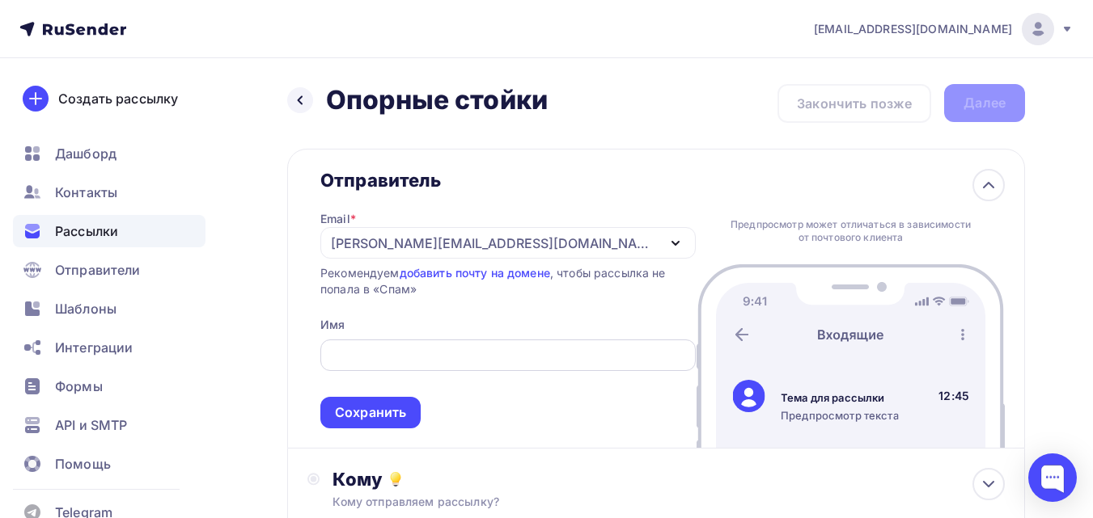
click at [480, 353] on input "text" at bounding box center [508, 355] width 357 height 19
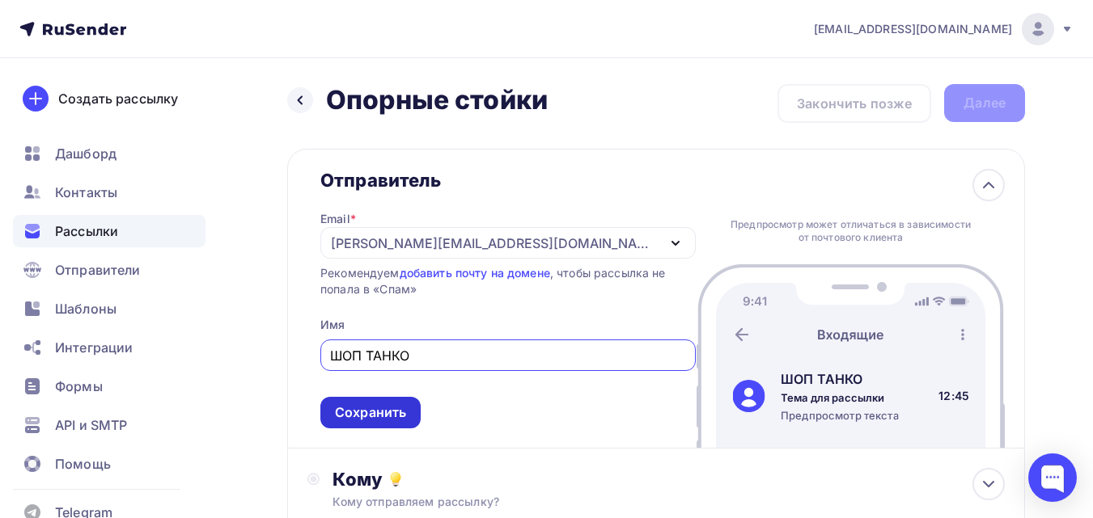
type input "ШОП ТАНКО"
click at [406, 405] on div "Сохранить" at bounding box center [370, 413] width 71 height 19
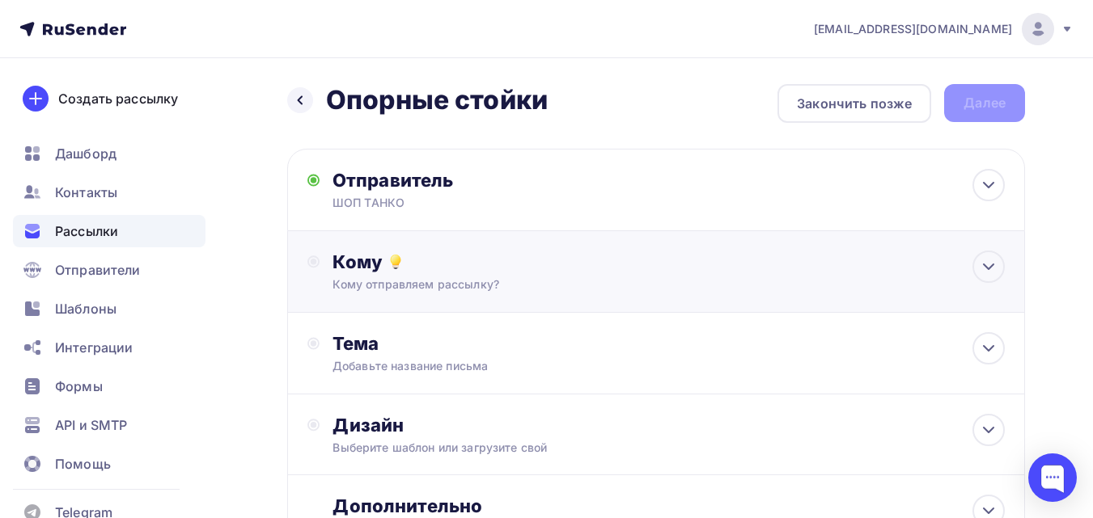
click at [403, 258] on icon at bounding box center [395, 261] width 19 height 19
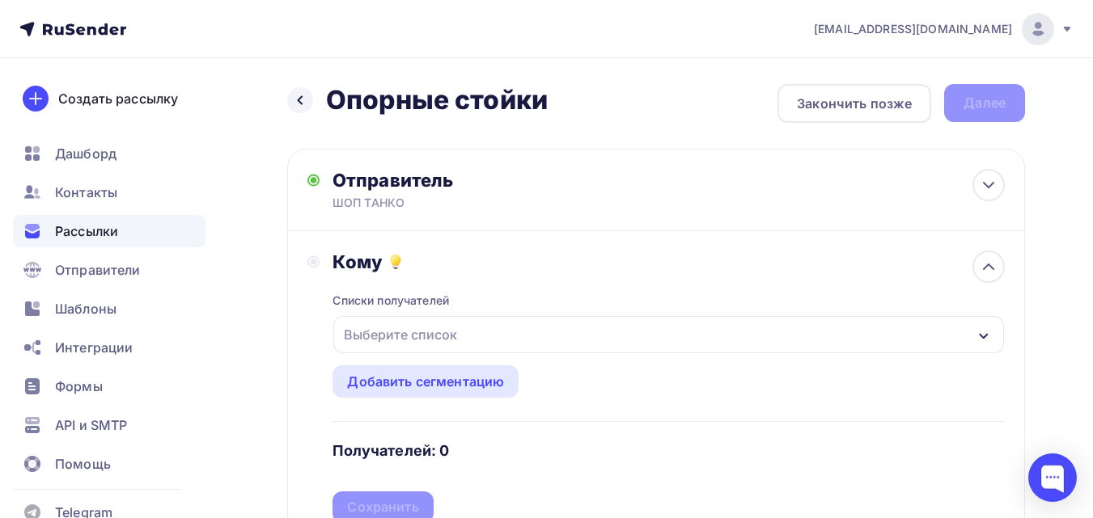
click at [403, 338] on div "Выберите список" at bounding box center [400, 334] width 126 height 29
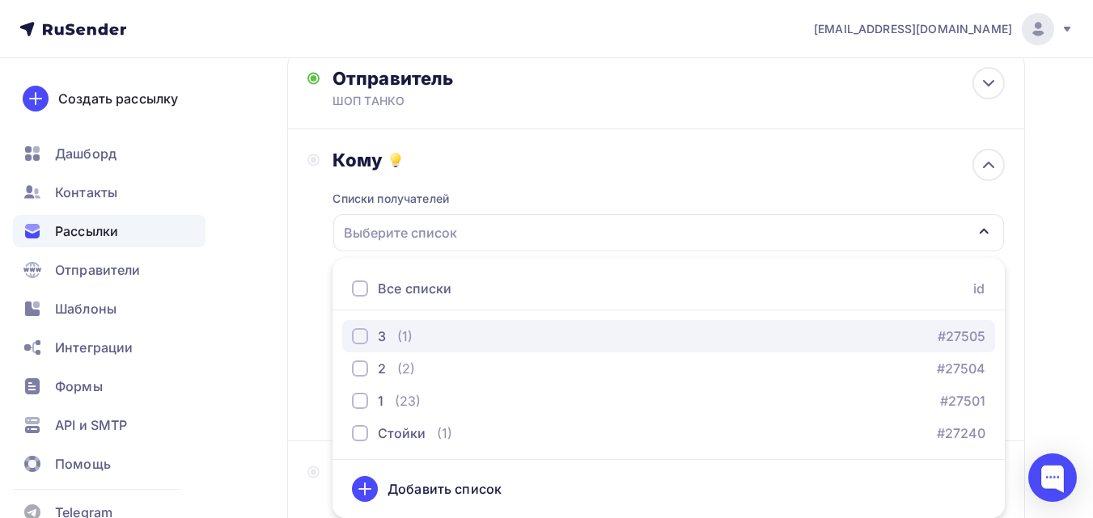
click at [381, 340] on div "3" at bounding box center [382, 336] width 8 height 19
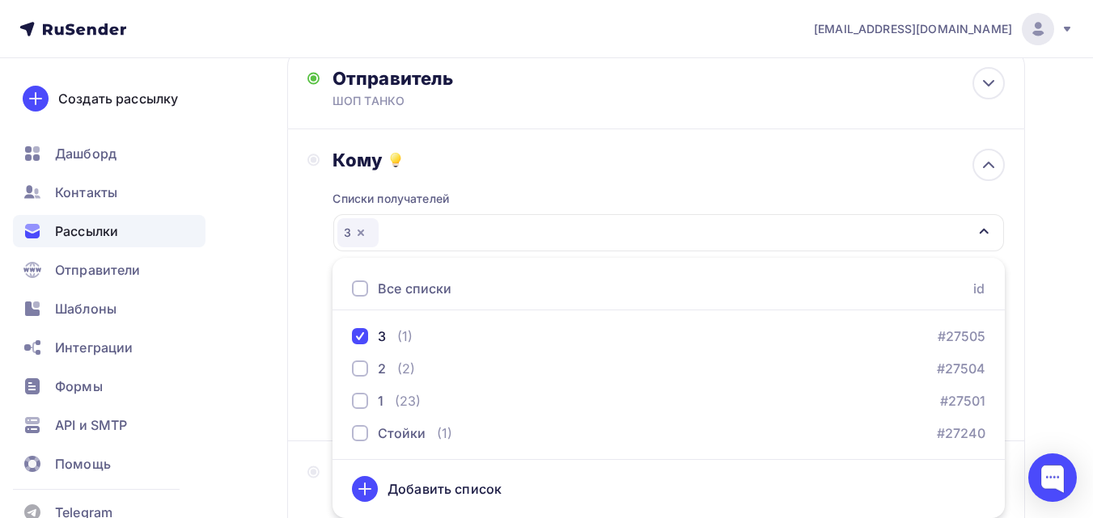
click at [270, 355] on div "Назад Опорные стойки Опорные стойки Закончить позже Далее Отправитель ШОП ТАНКО…" at bounding box center [546, 373] width 1093 height 834
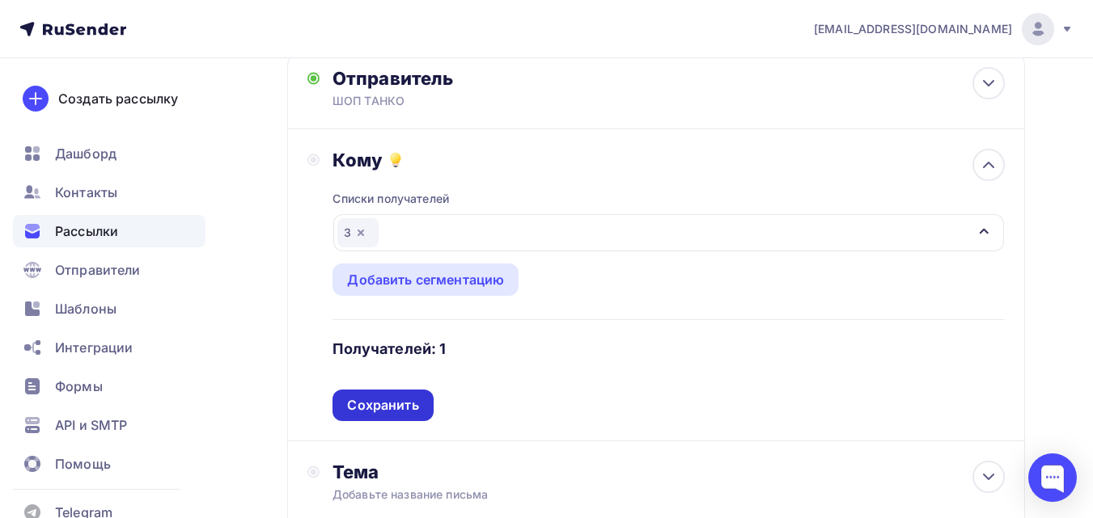
click at [371, 401] on div "Сохранить" at bounding box center [382, 405] width 71 height 19
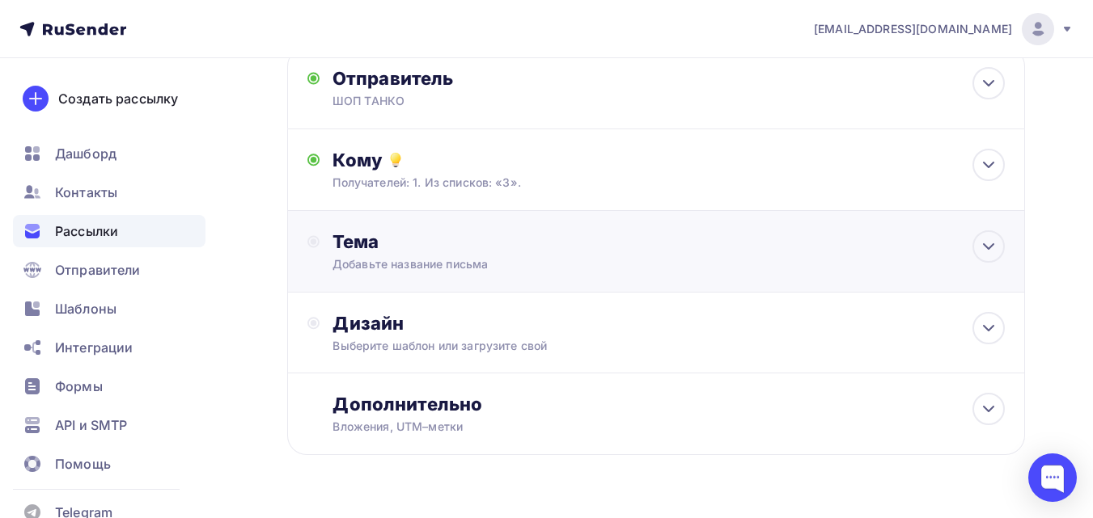
click at [426, 260] on div "Добавьте название письма" at bounding box center [476, 264] width 288 height 16
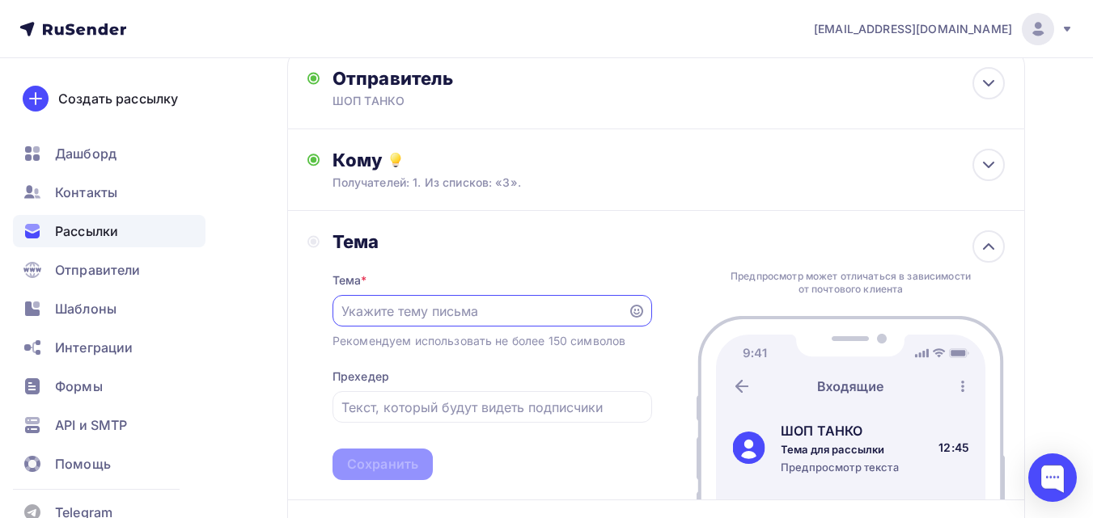
scroll to position [0, 0]
paste input "Ваш прицеп заслужил надёжную опору!"
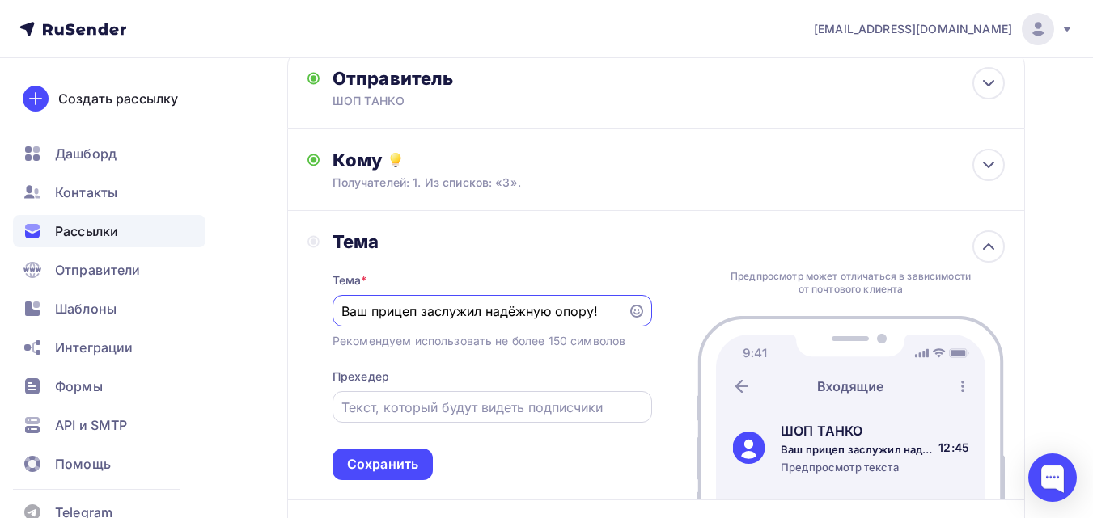
type input "Ваш прицеп заслужил надёжную опору!"
click at [406, 405] on input "text" at bounding box center [491, 407] width 301 height 19
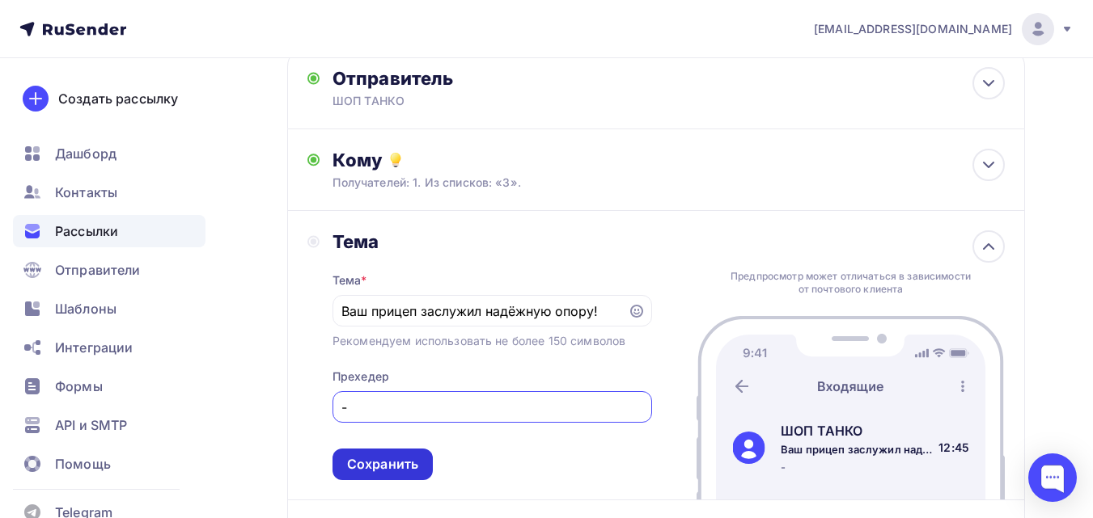
type input "-"
click at [387, 469] on div "Сохранить" at bounding box center [382, 464] width 71 height 19
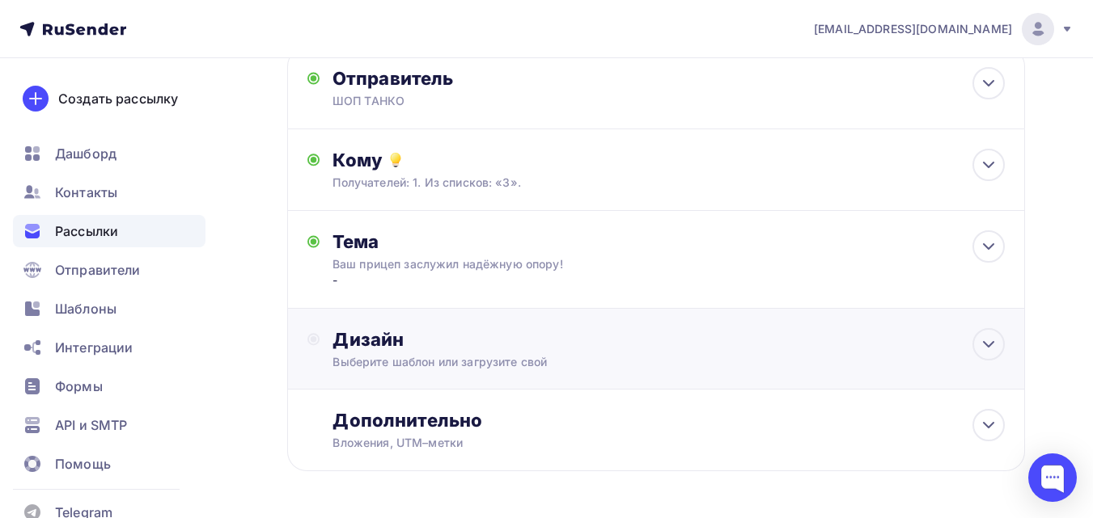
click at [421, 366] on div "Выберите шаблон или загрузите свой" at bounding box center [634, 362] width 605 height 16
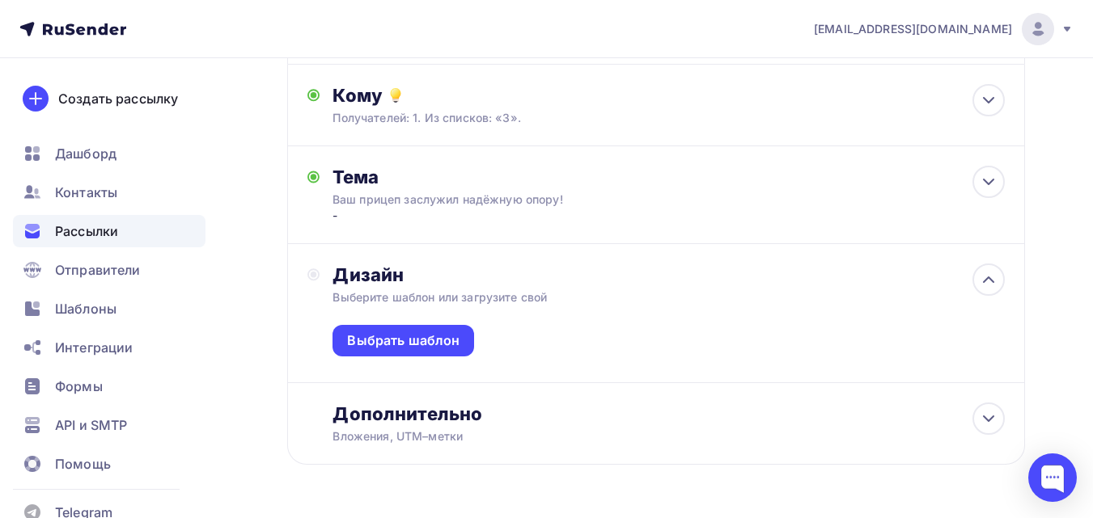
scroll to position [218, 0]
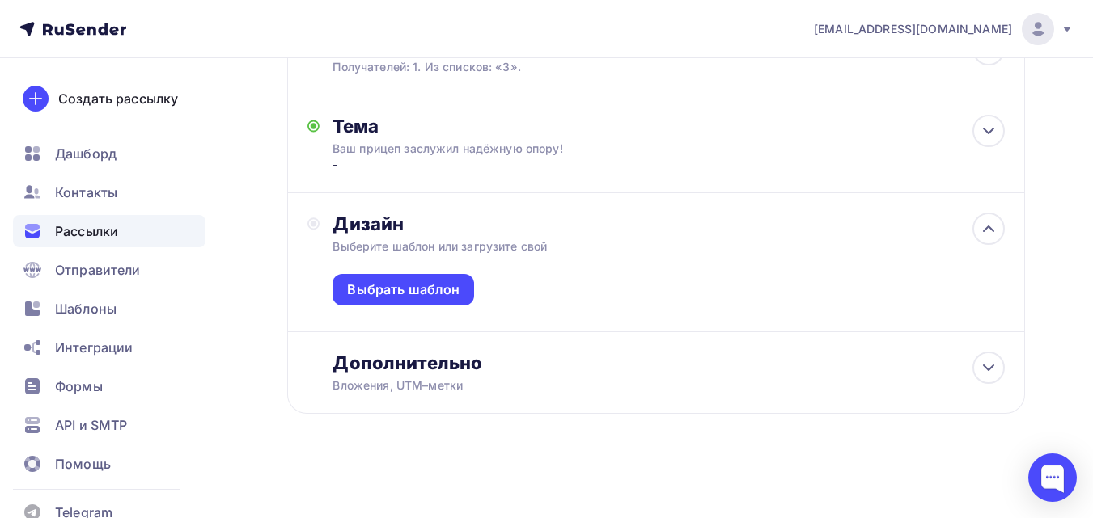
click at [489, 282] on div "Выбрать шаблон" at bounding box center [668, 293] width 672 height 77
click at [459, 291] on div "Выбрать шаблон" at bounding box center [403, 290] width 142 height 32
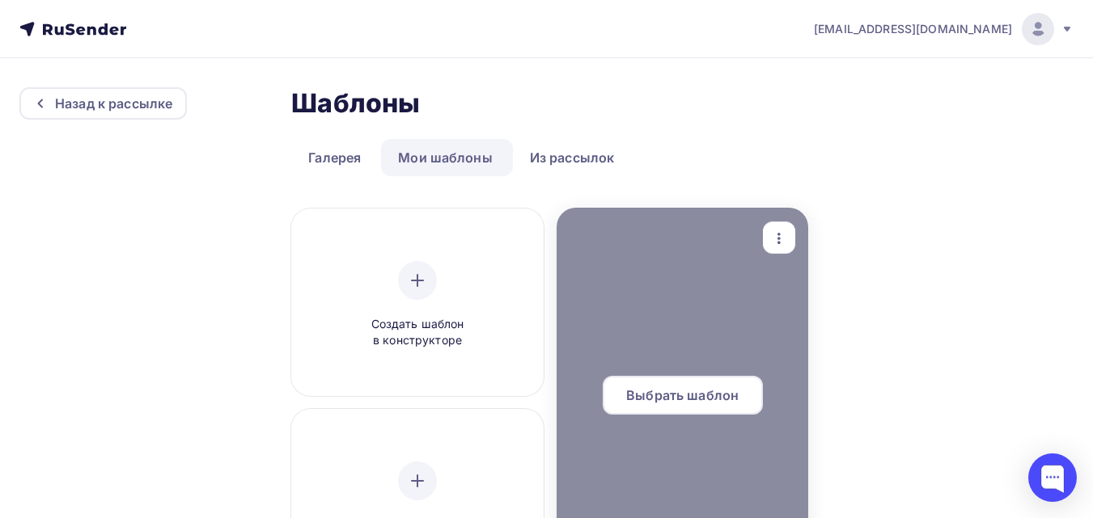
click at [683, 406] on div "Выбрать шаблон" at bounding box center [682, 395] width 160 height 39
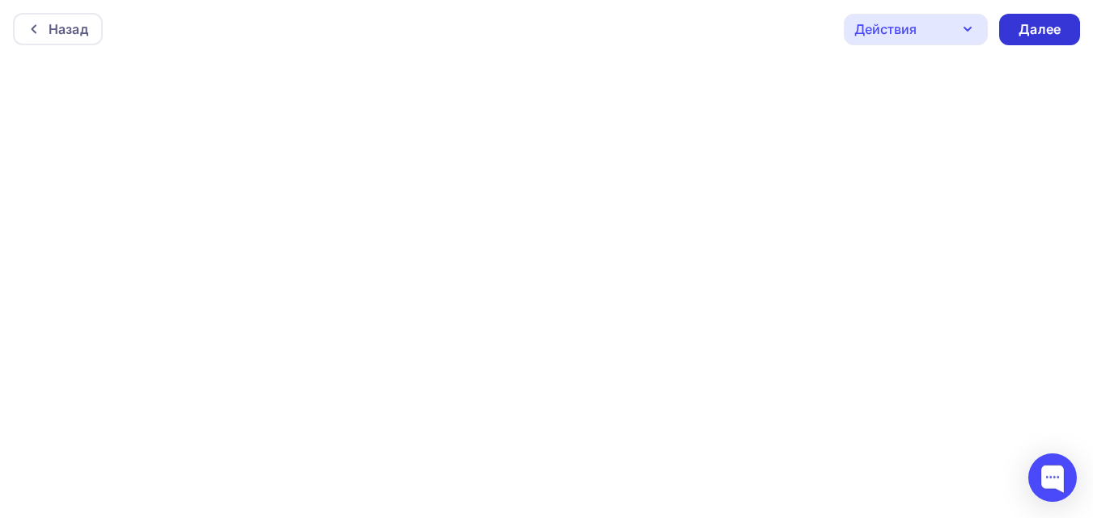
click at [1030, 22] on div "Далее" at bounding box center [1039, 29] width 42 height 19
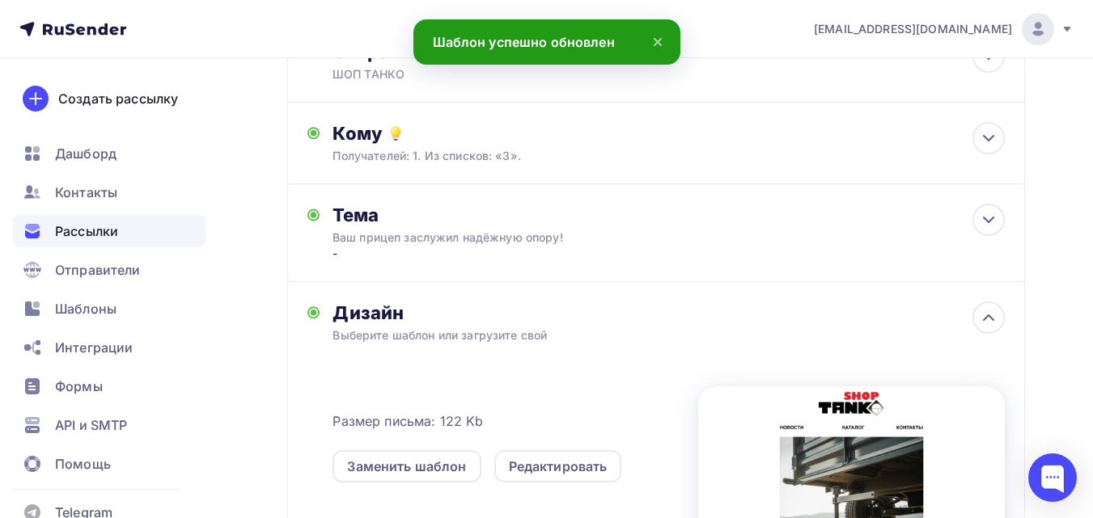
scroll to position [243, 0]
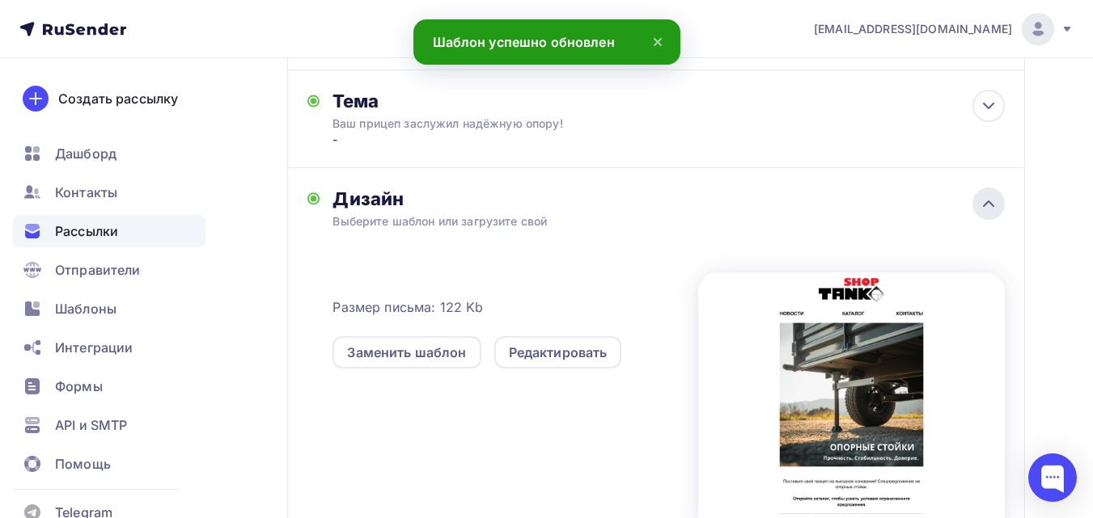
click at [996, 197] on icon at bounding box center [987, 203] width 19 height 19
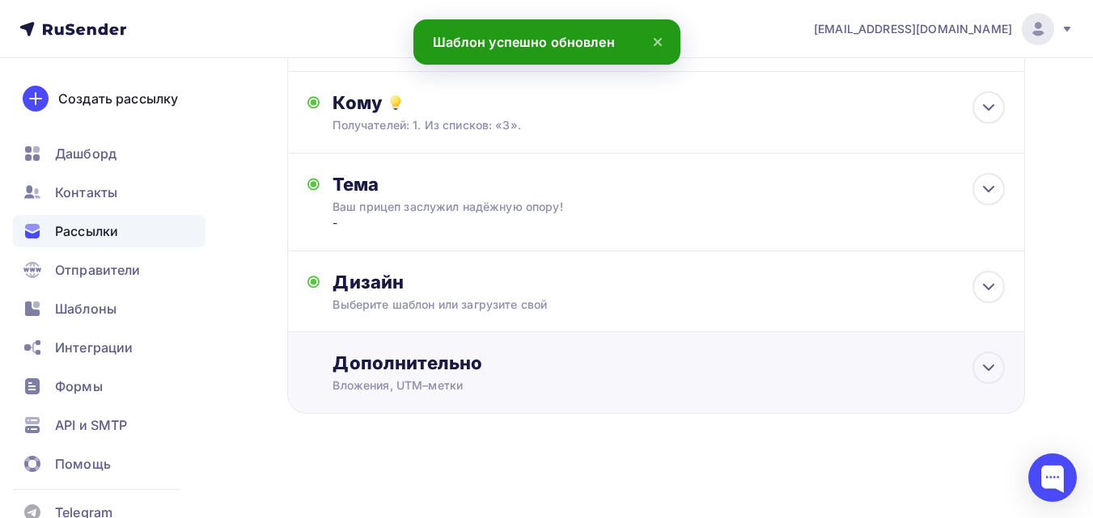
click at [514, 353] on div "Дополнительно" at bounding box center [668, 363] width 672 height 23
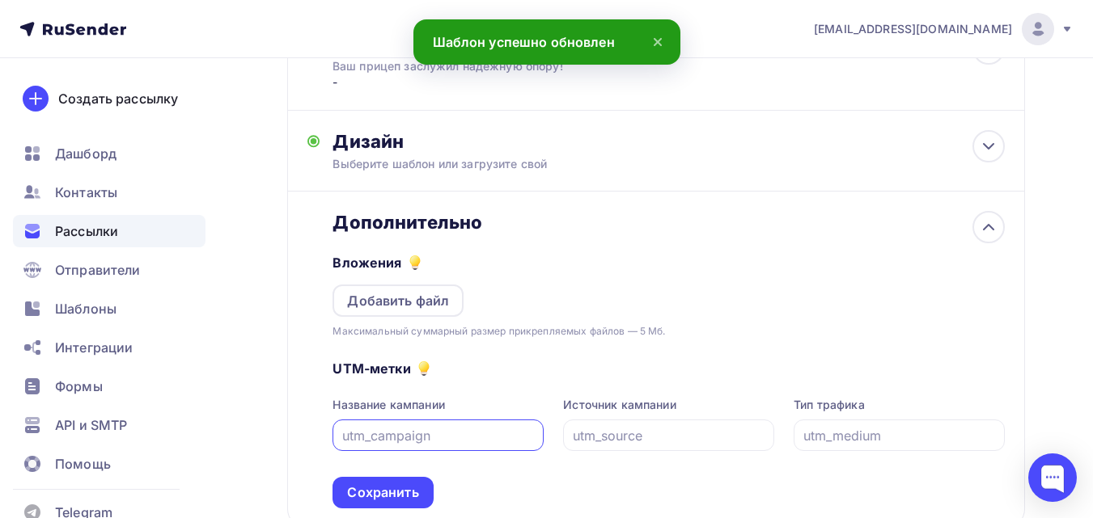
scroll to position [401, 0]
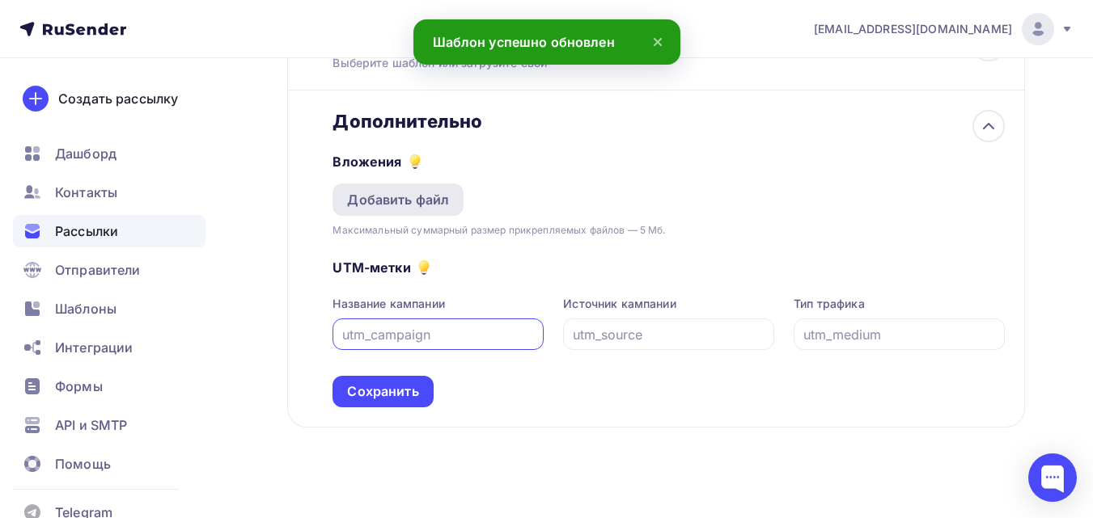
click at [417, 203] on div "Добавить файл" at bounding box center [398, 199] width 102 height 19
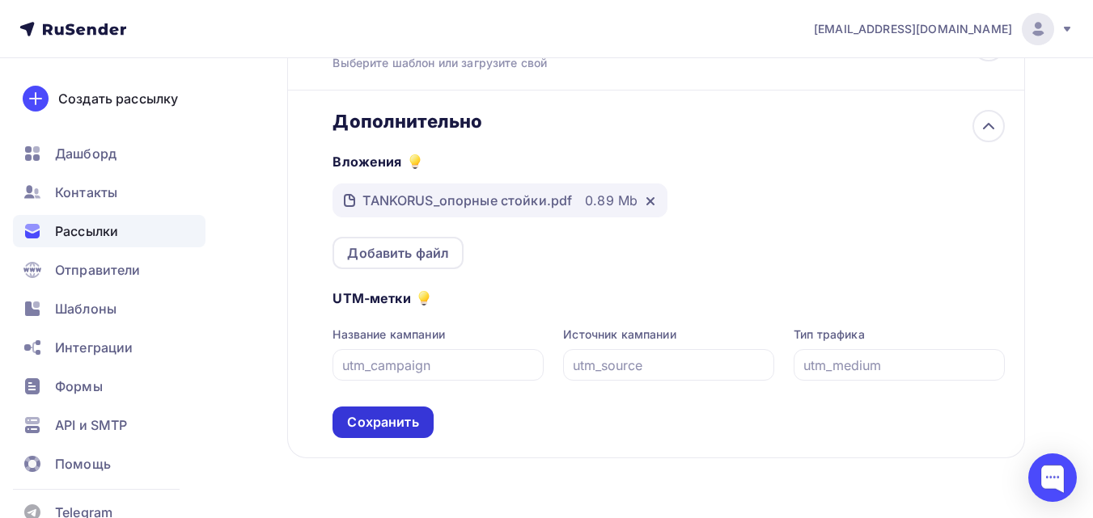
click at [379, 418] on div "Сохранить" at bounding box center [382, 422] width 71 height 19
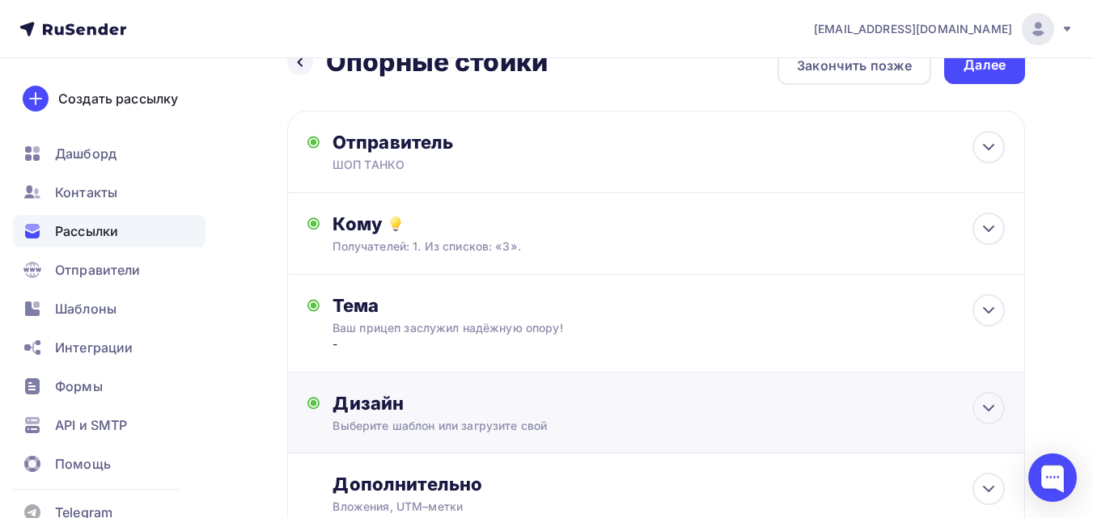
scroll to position [0, 0]
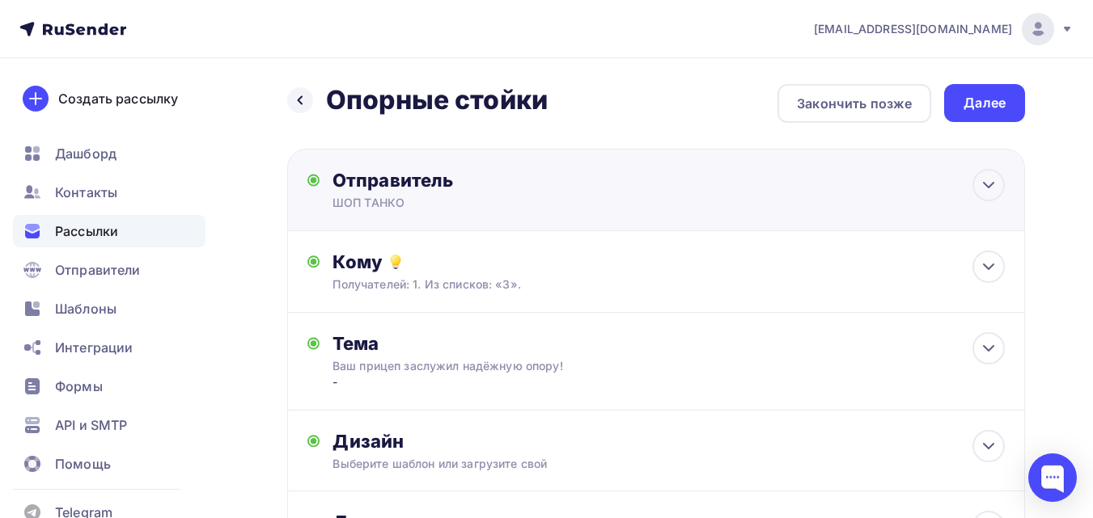
click at [484, 173] on div "Отправитель" at bounding box center [507, 180] width 350 height 23
type input "ШОП ТАНКО"
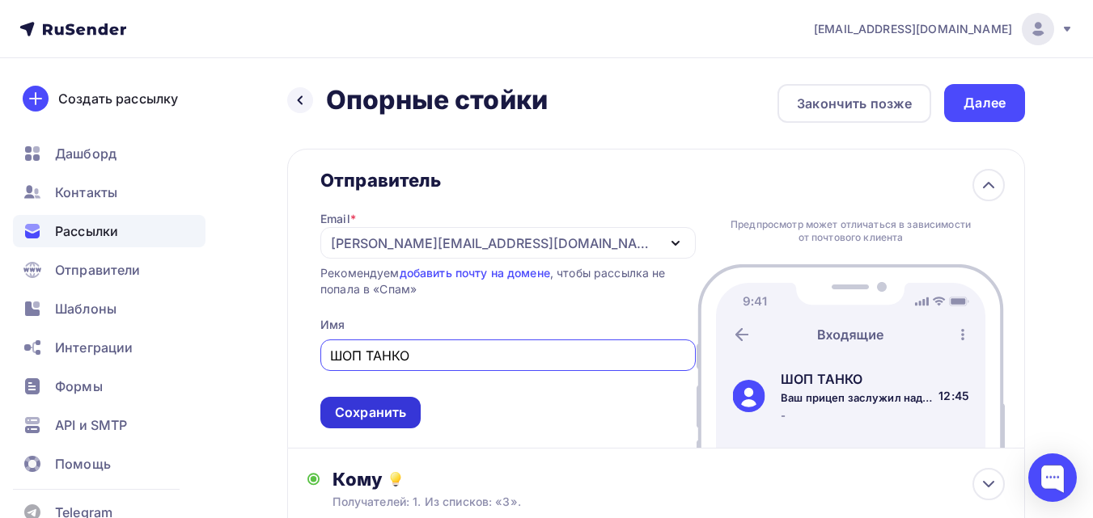
click at [396, 414] on div "Сохранить" at bounding box center [370, 413] width 71 height 19
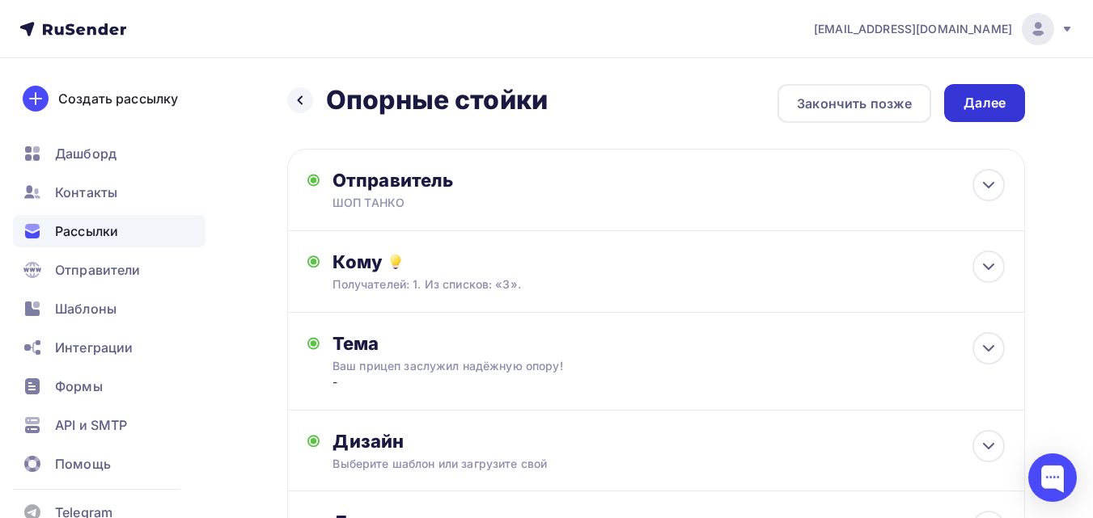
click at [991, 112] on div "Далее" at bounding box center [984, 103] width 81 height 38
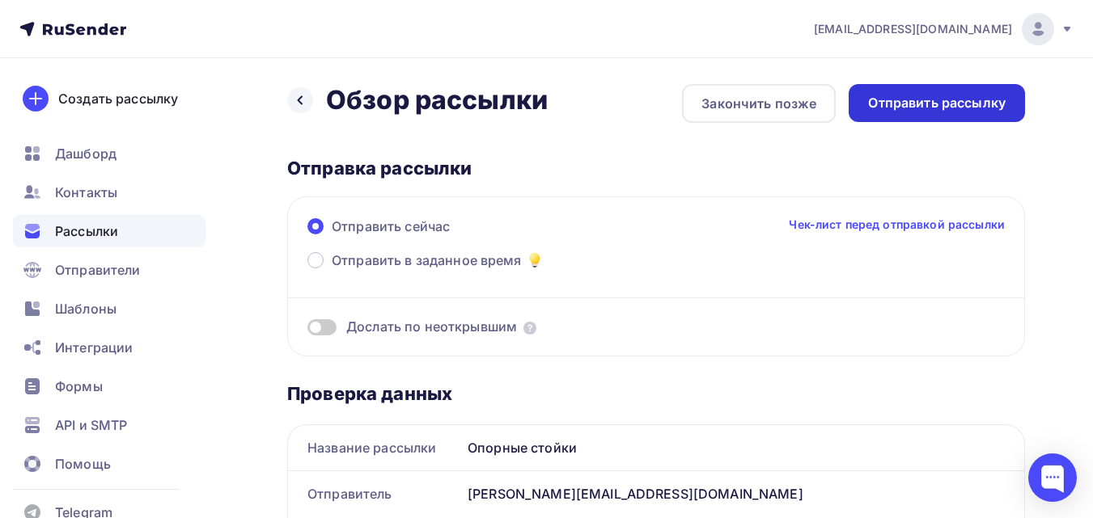
click at [946, 101] on div "Отправить рассылку" at bounding box center [936, 103] width 137 height 19
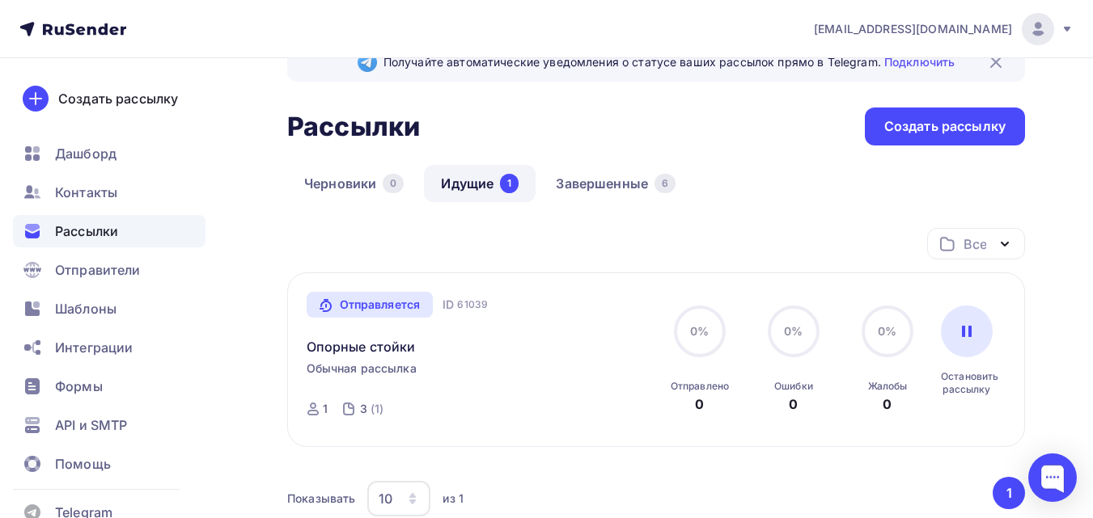
scroll to position [81, 0]
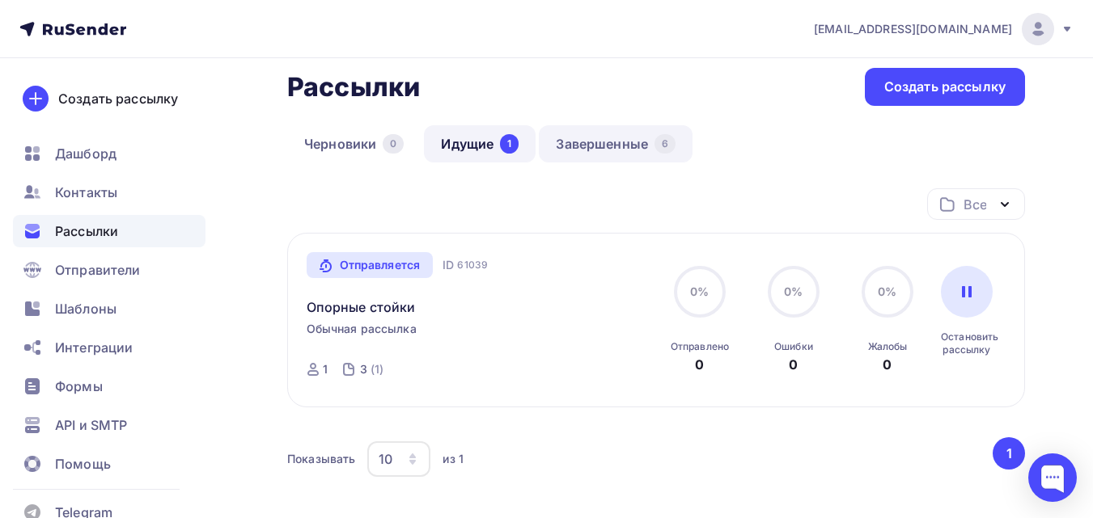
click at [598, 138] on link "Завершенные 6" at bounding box center [616, 143] width 154 height 37
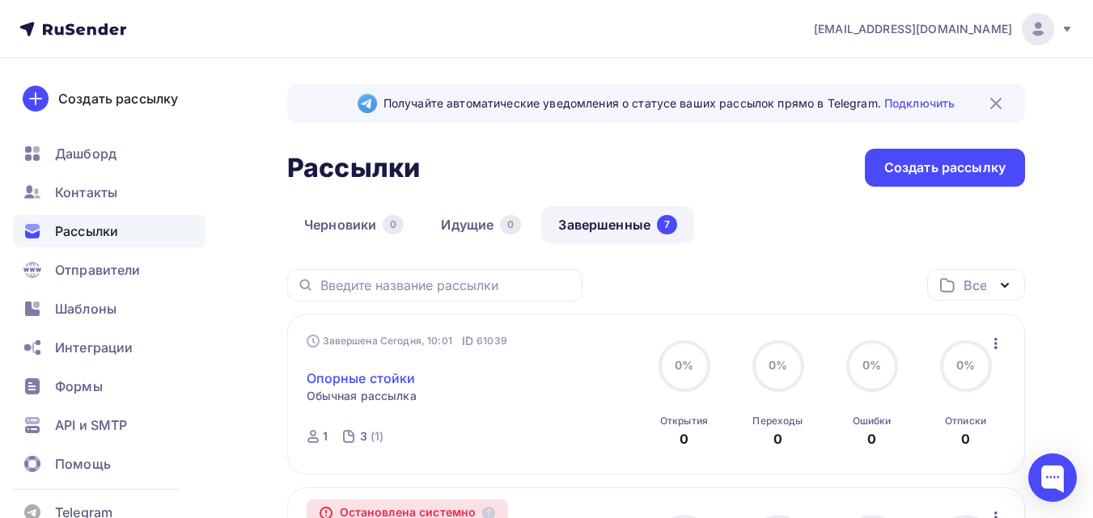
click at [385, 373] on link "Опорные стойки" at bounding box center [360, 378] width 109 height 19
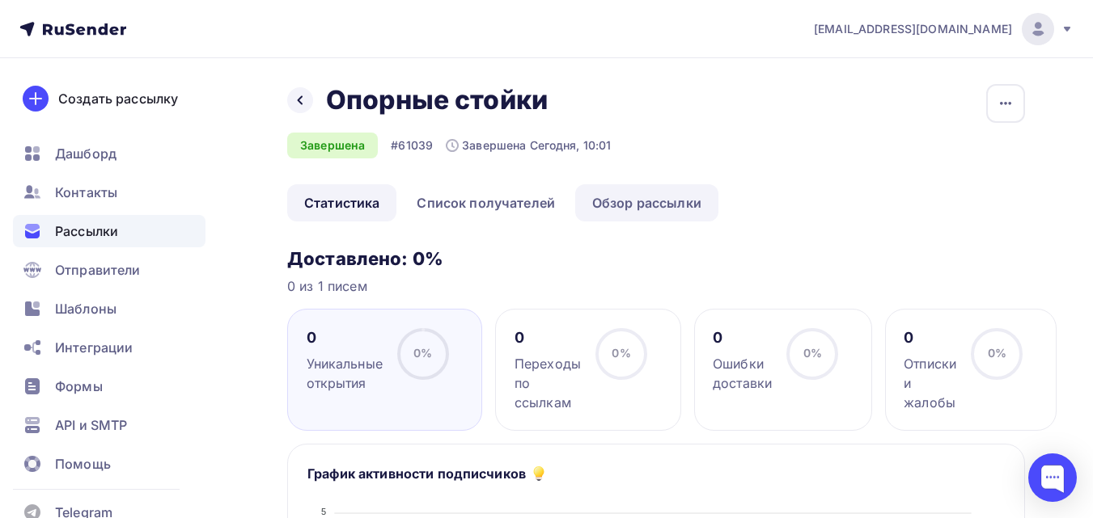
click at [630, 195] on link "Обзор рассылки" at bounding box center [646, 202] width 143 height 37
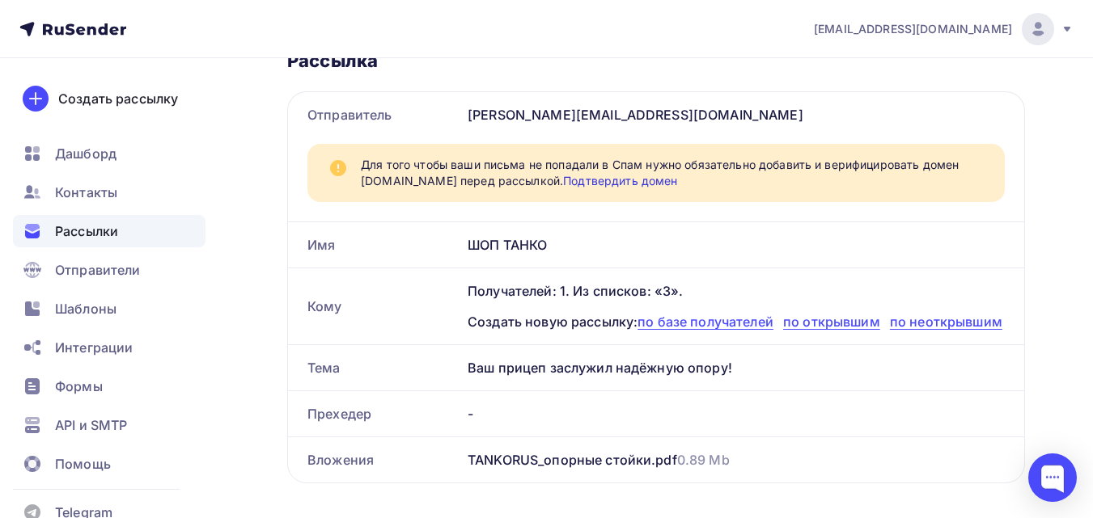
scroll to position [243, 0]
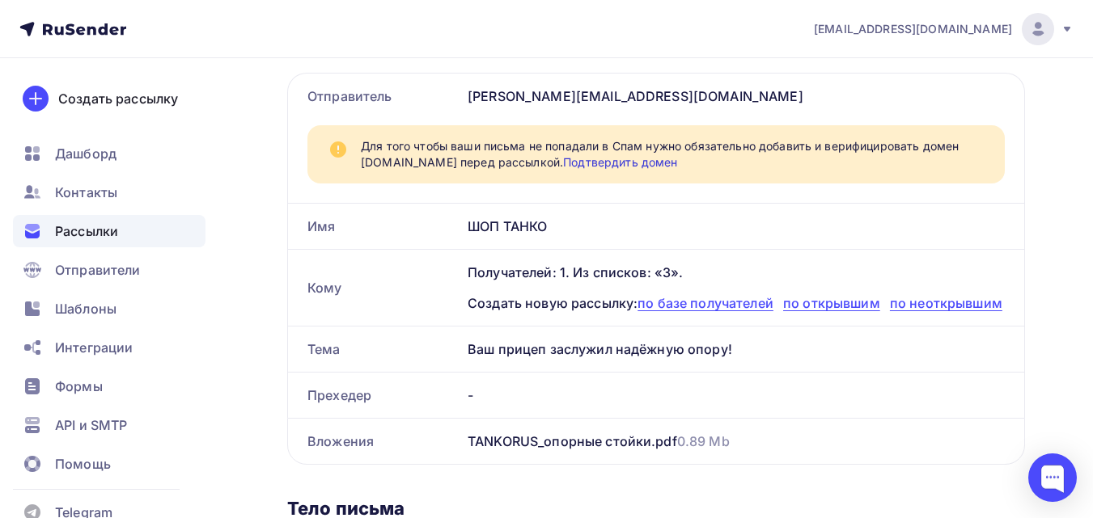
drag, startPoint x: 467, startPoint y: 349, endPoint x: 736, endPoint y: 338, distance: 268.7
click at [736, 338] on div "Тема Ваш прицеп заслужил надёжную опору!" at bounding box center [656, 349] width 736 height 45
click at [104, 273] on span "Отправители" at bounding box center [98, 269] width 86 height 19
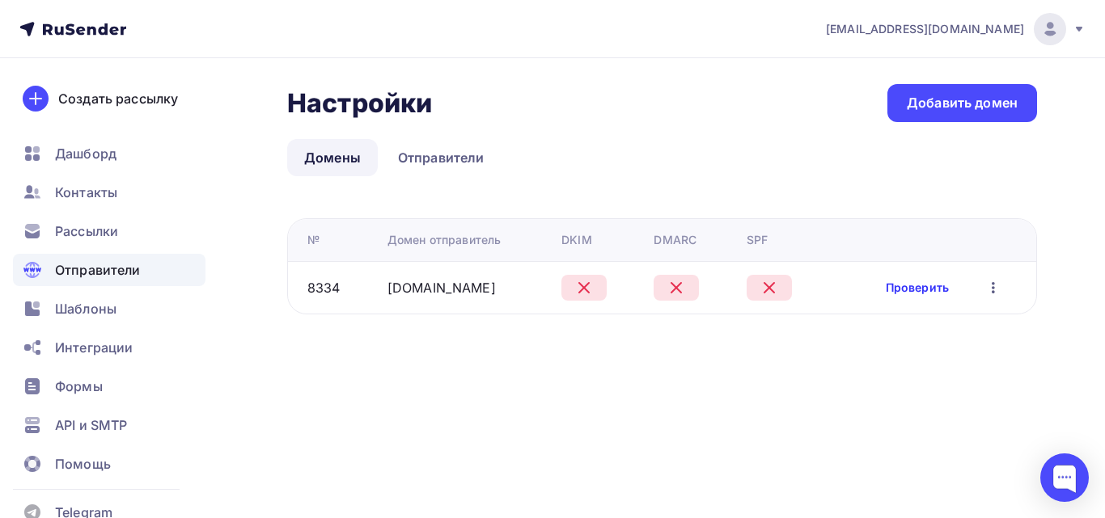
click at [907, 281] on link "Проверить" at bounding box center [916, 288] width 63 height 16
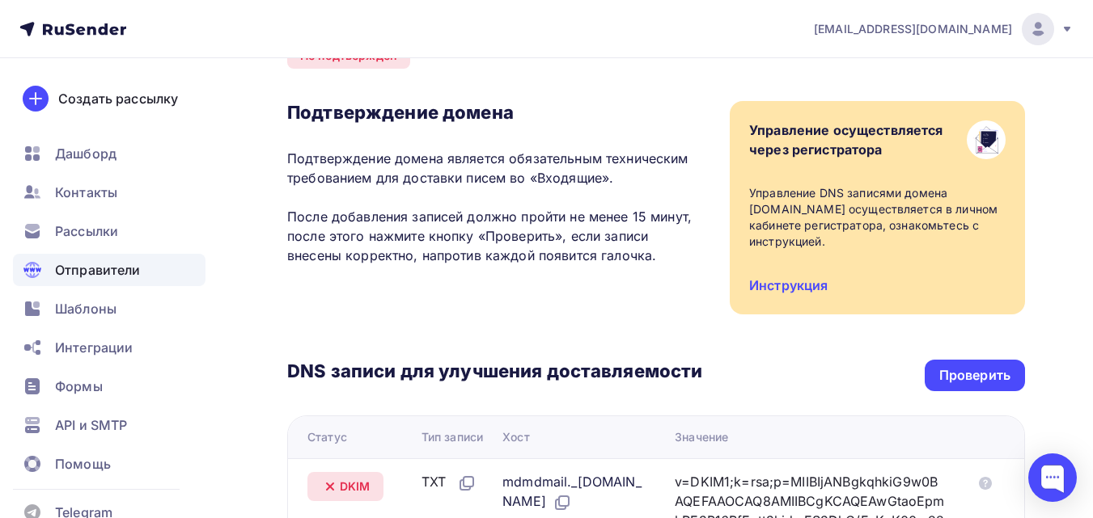
scroll to position [81, 0]
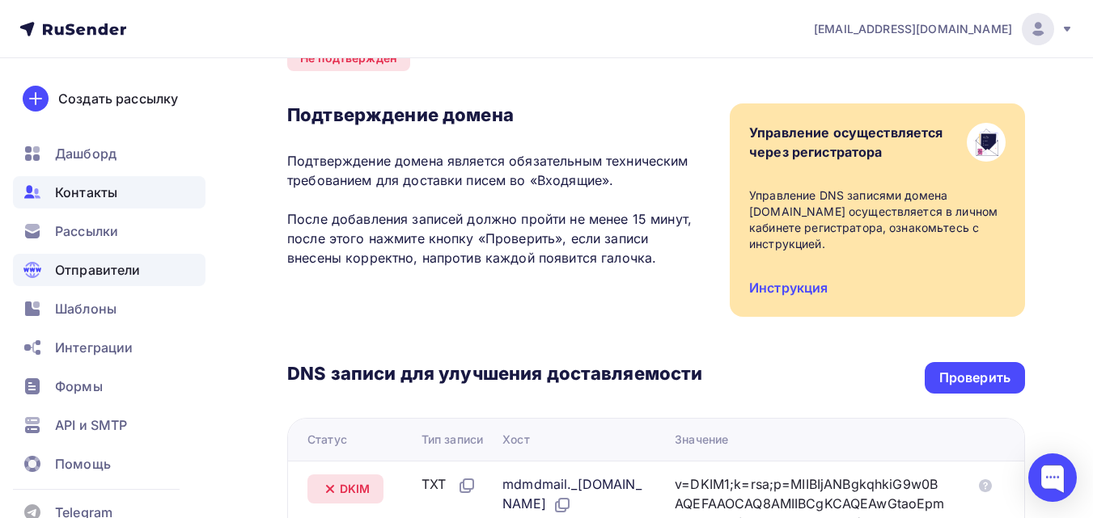
click at [102, 198] on span "Контакты" at bounding box center [86, 192] width 62 height 19
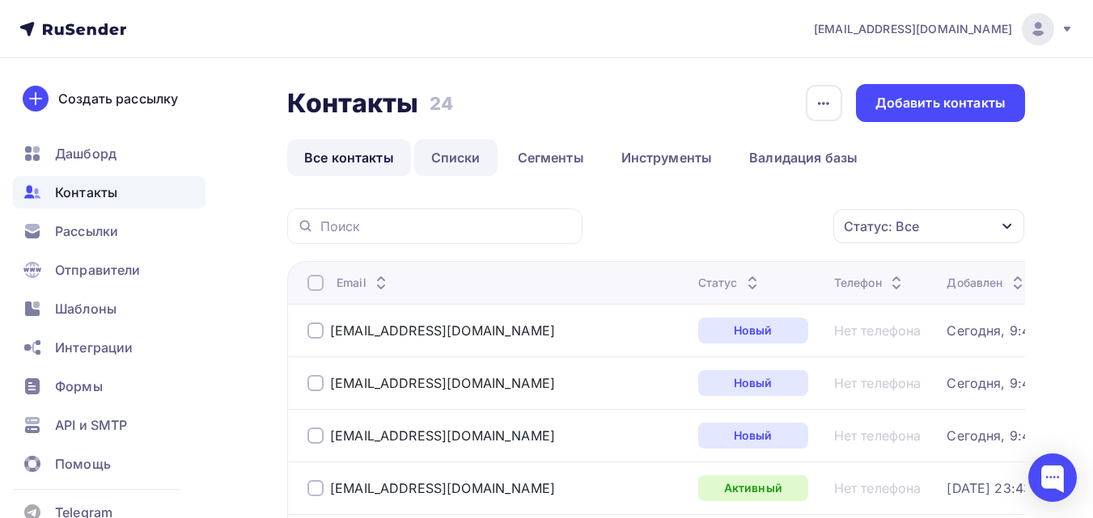
click at [437, 154] on link "Списки" at bounding box center [455, 157] width 83 height 37
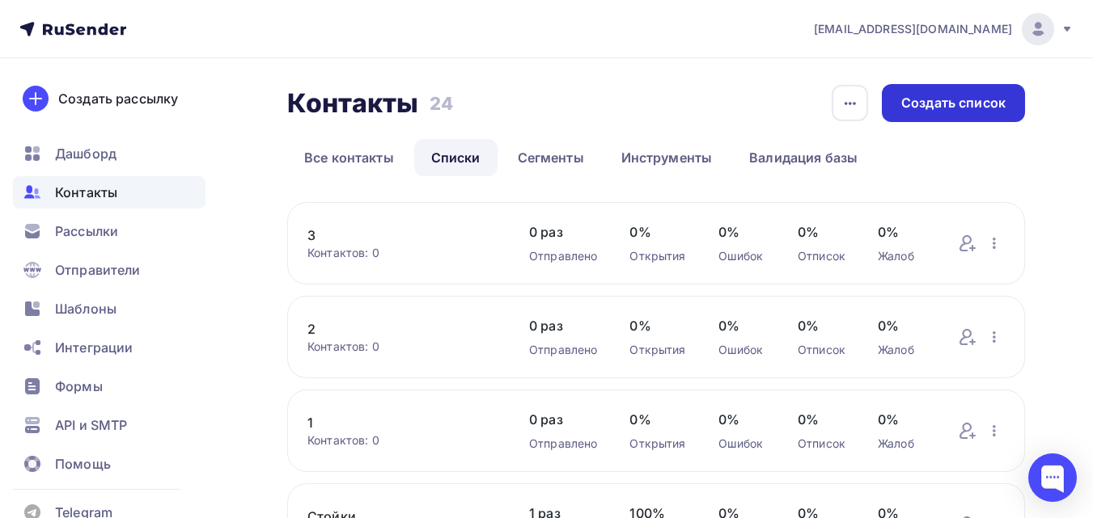
click at [998, 108] on div "Создать список" at bounding box center [953, 103] width 104 height 19
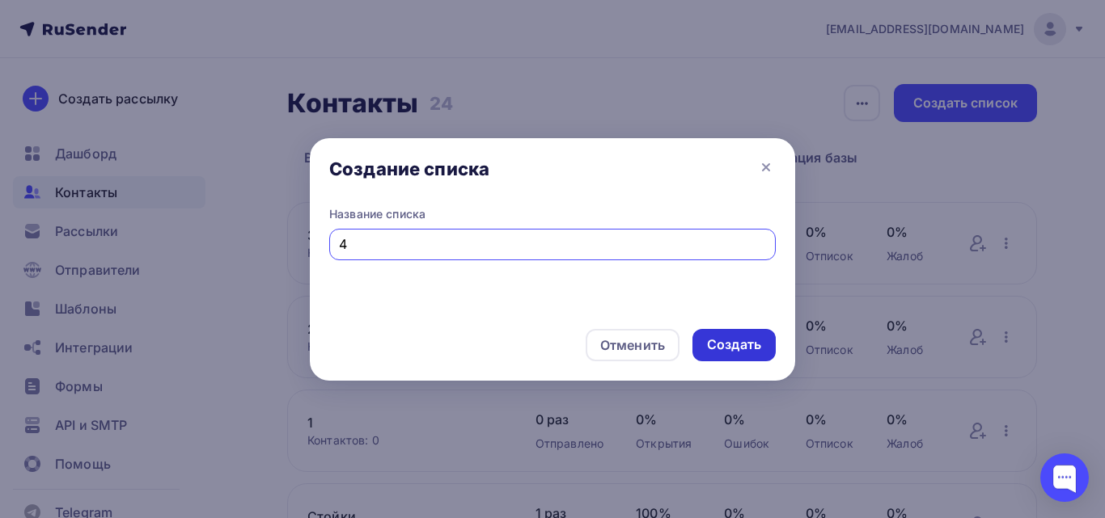
type input "4"
click at [741, 342] on div "Создать" at bounding box center [734, 345] width 54 height 19
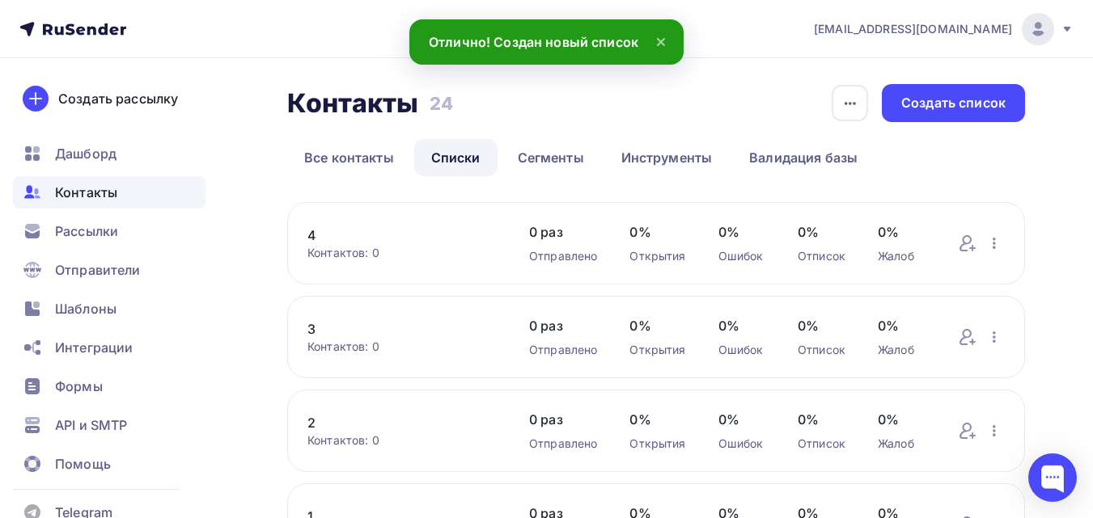
click at [310, 239] on link "4" at bounding box center [401, 235] width 189 height 19
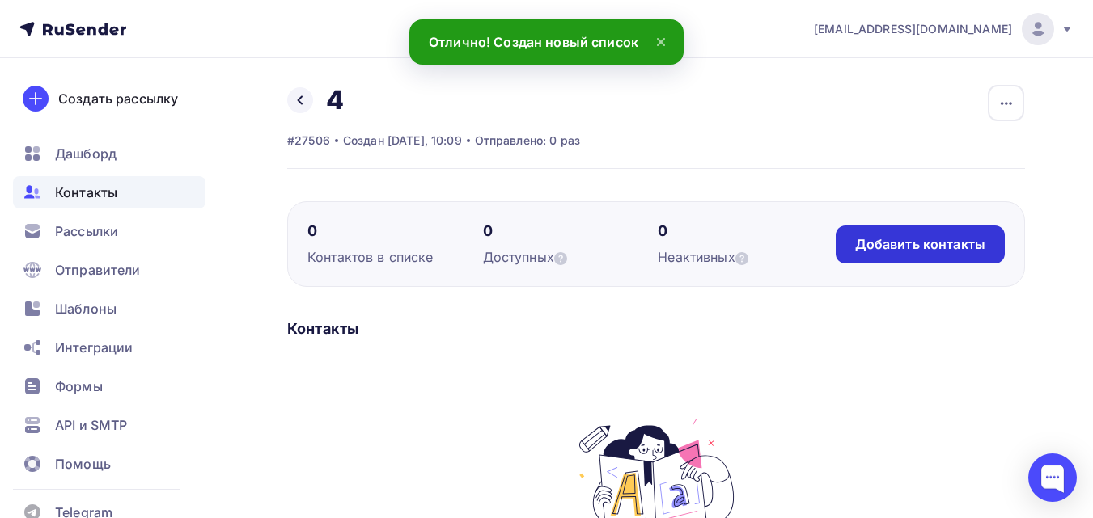
click at [966, 241] on div "Добавить контакты" at bounding box center [920, 244] width 130 height 19
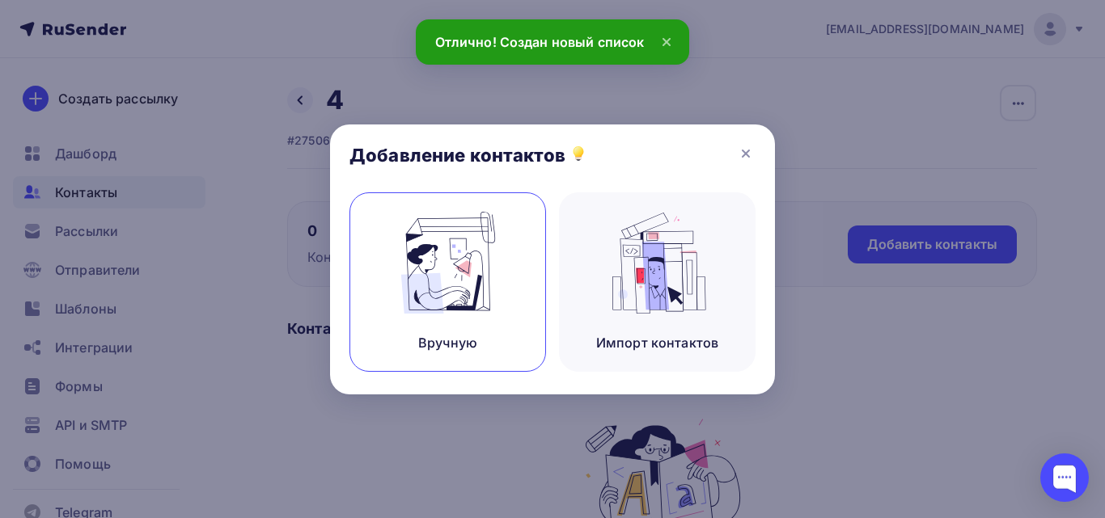
click at [427, 274] on img at bounding box center [448, 263] width 108 height 102
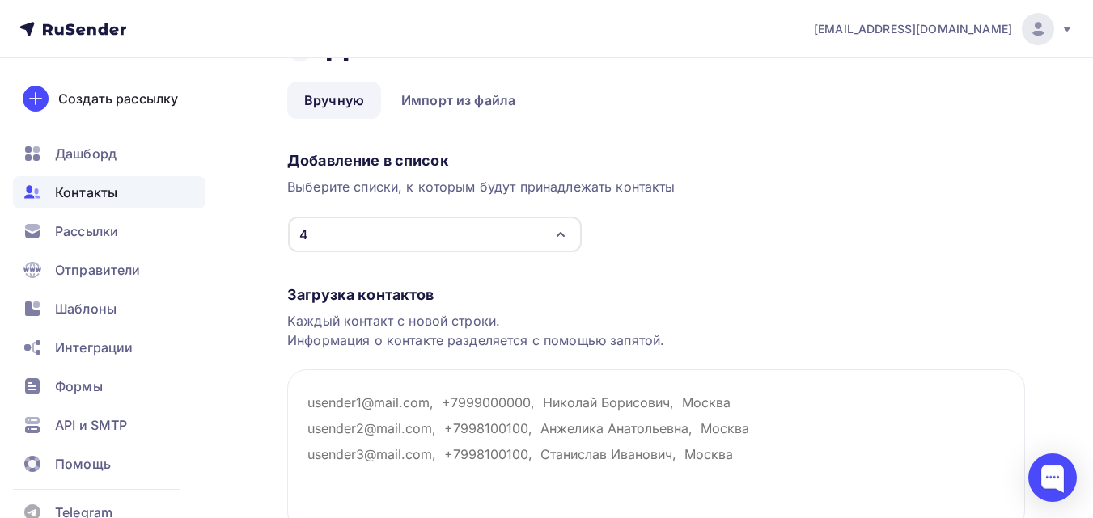
scroll to position [162, 0]
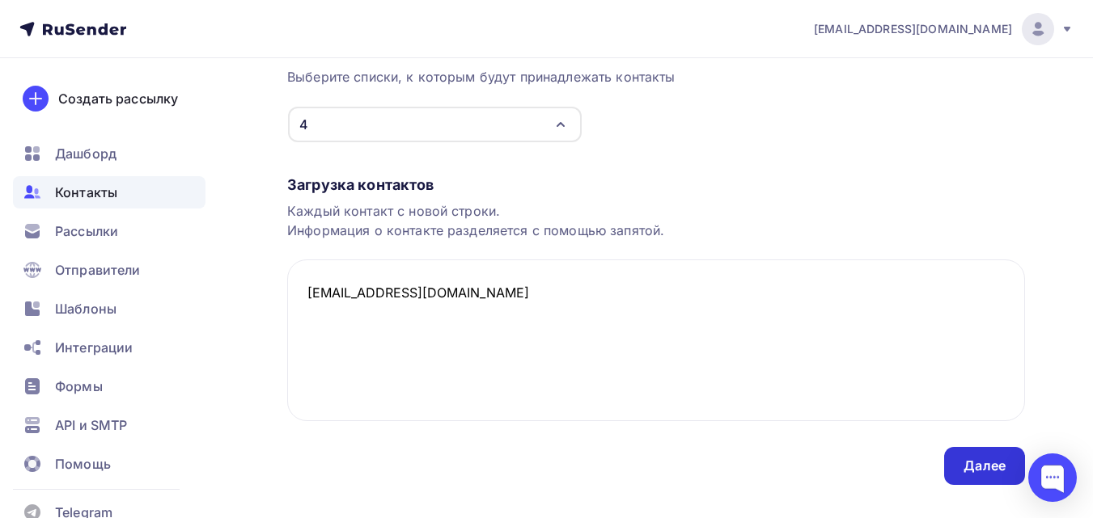
type textarea "camper-shop@mail.ru"
click at [990, 463] on div "Далее" at bounding box center [984, 466] width 42 height 19
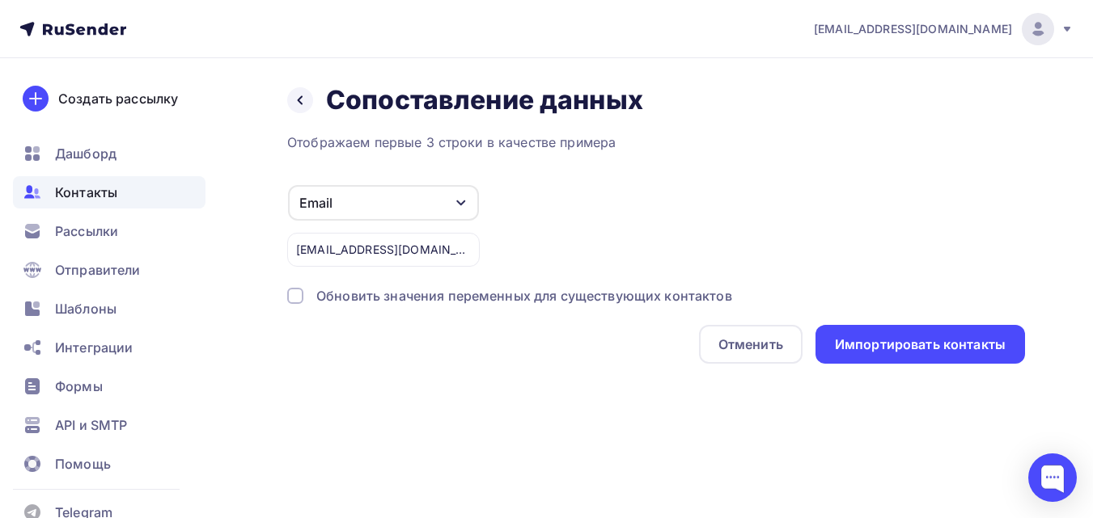
scroll to position [0, 0]
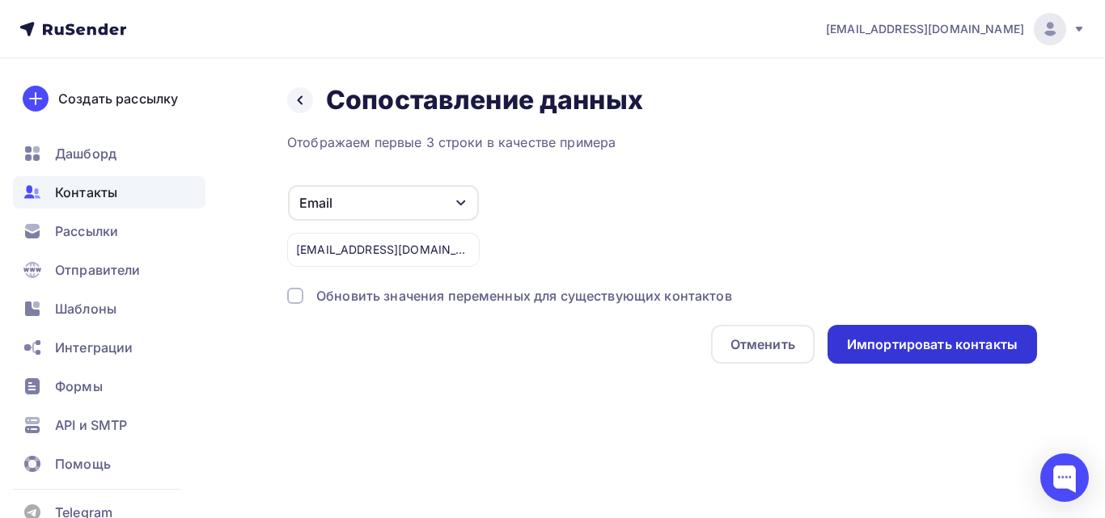
click at [887, 342] on div "Импортировать контакты" at bounding box center [932, 345] width 171 height 19
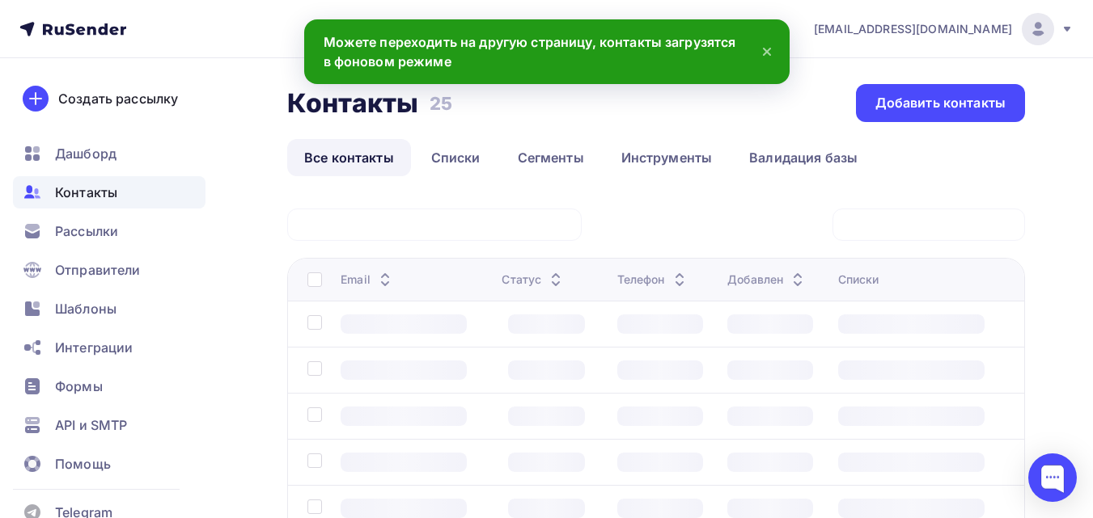
click at [142, 186] on div "Контакты" at bounding box center [109, 192] width 192 height 32
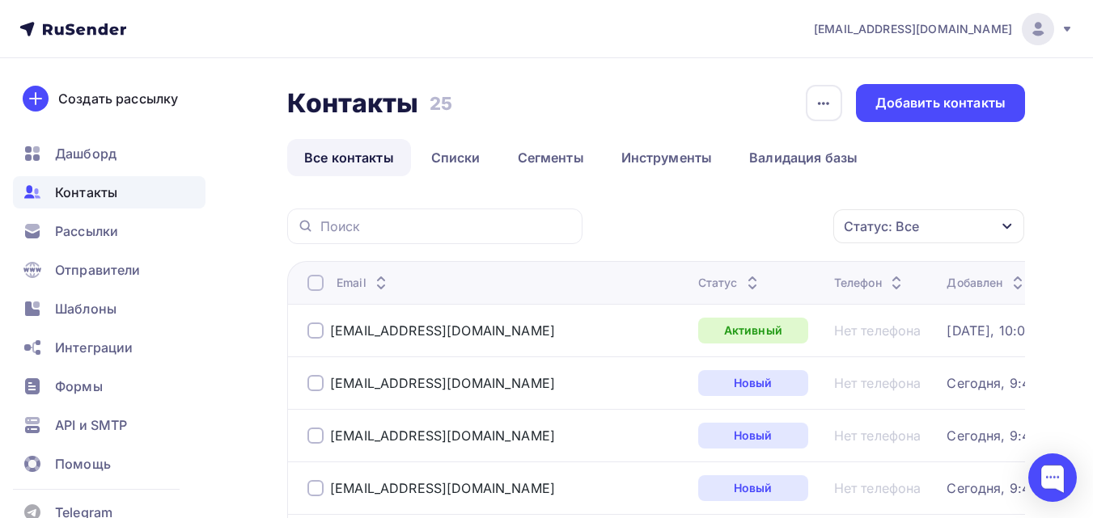
click at [112, 185] on span "Контакты" at bounding box center [86, 192] width 62 height 19
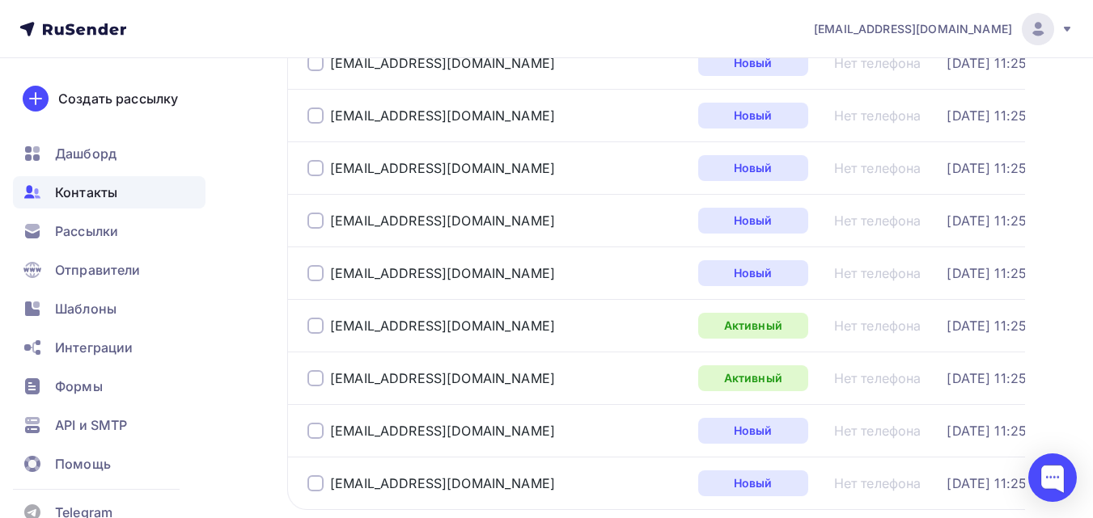
scroll to position [1266, 0]
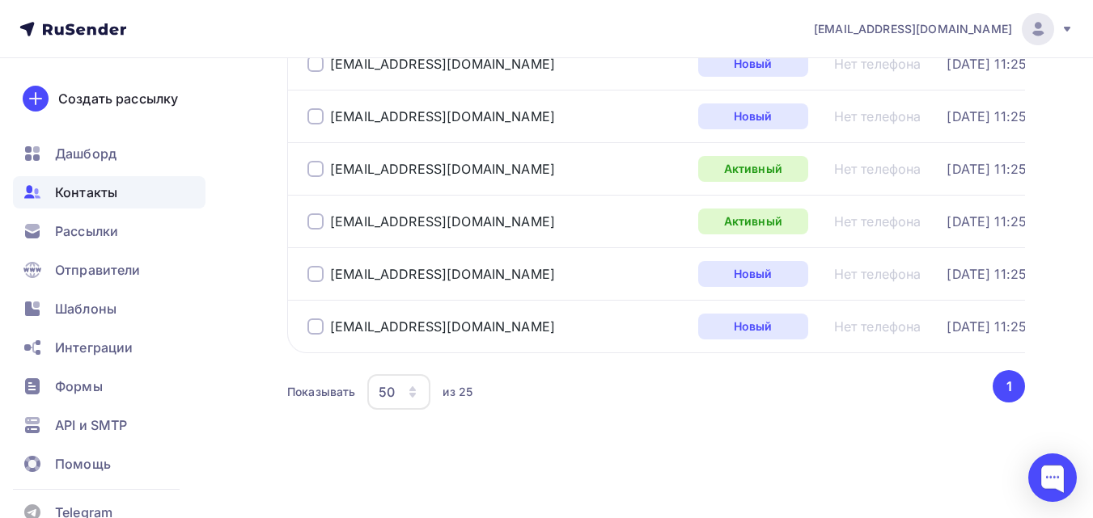
click at [109, 195] on span "Контакты" at bounding box center [86, 192] width 62 height 19
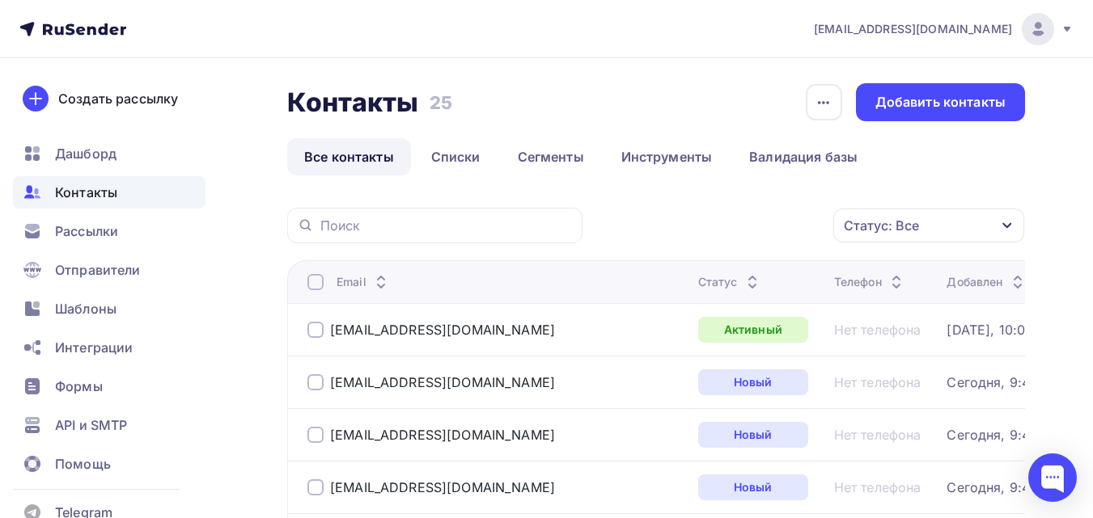
scroll to position [0, 0]
click at [488, 143] on link "Списки" at bounding box center [455, 157] width 83 height 37
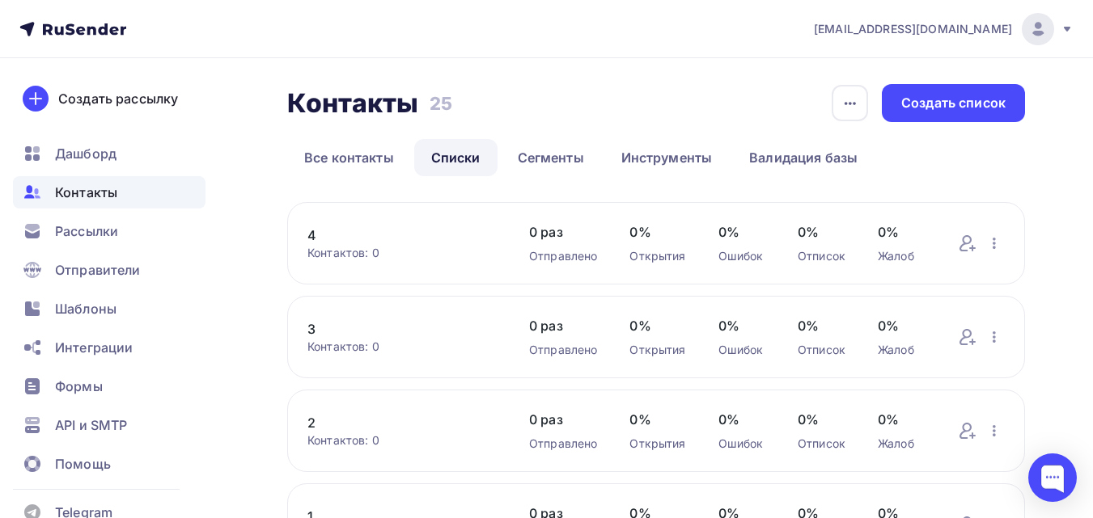
click at [315, 328] on link "3" at bounding box center [401, 328] width 189 height 19
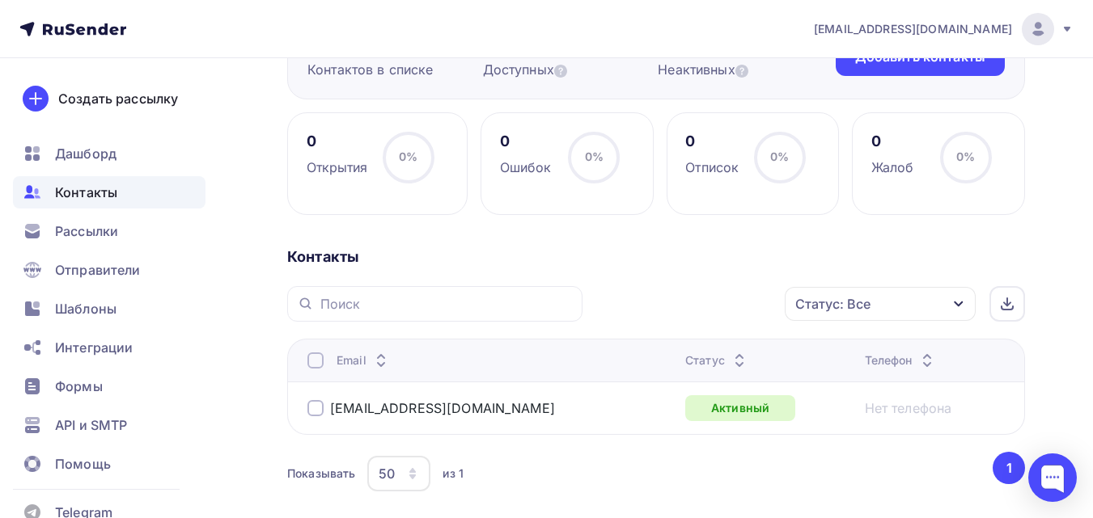
scroll to position [188, 0]
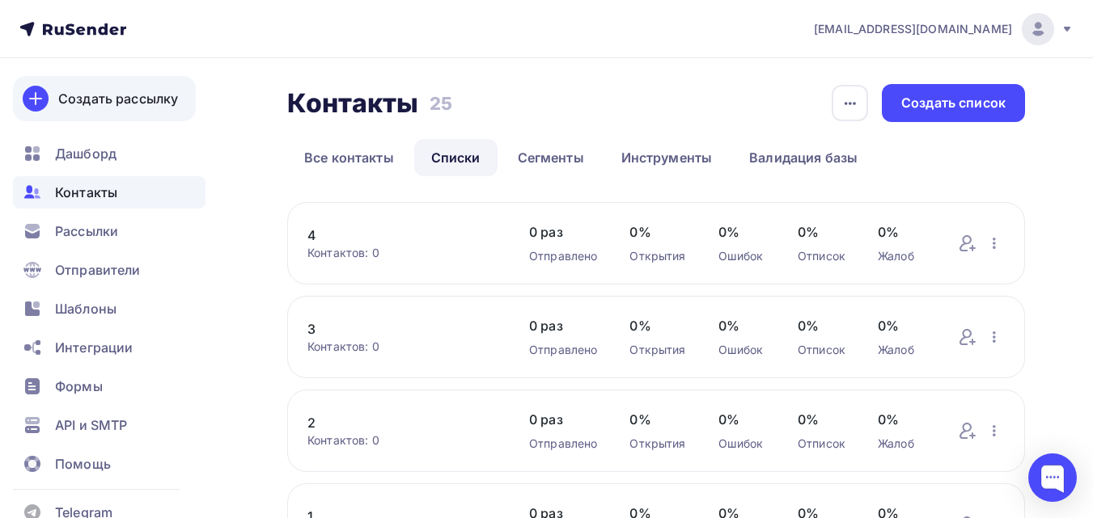
click at [126, 101] on div "Создать рассылку" at bounding box center [118, 98] width 120 height 19
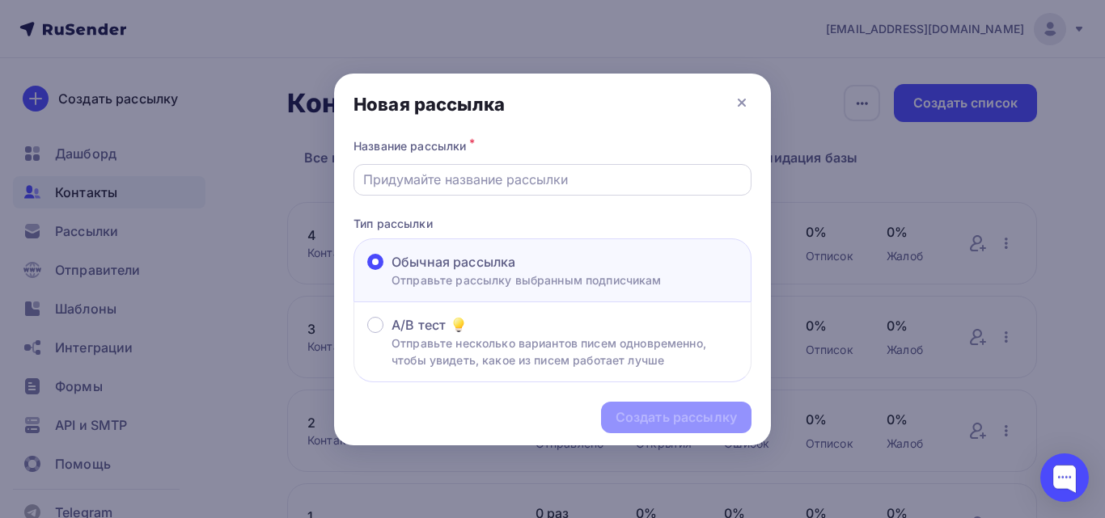
click at [434, 184] on input "text" at bounding box center [552, 179] width 379 height 19
type input "Опорные стойки"
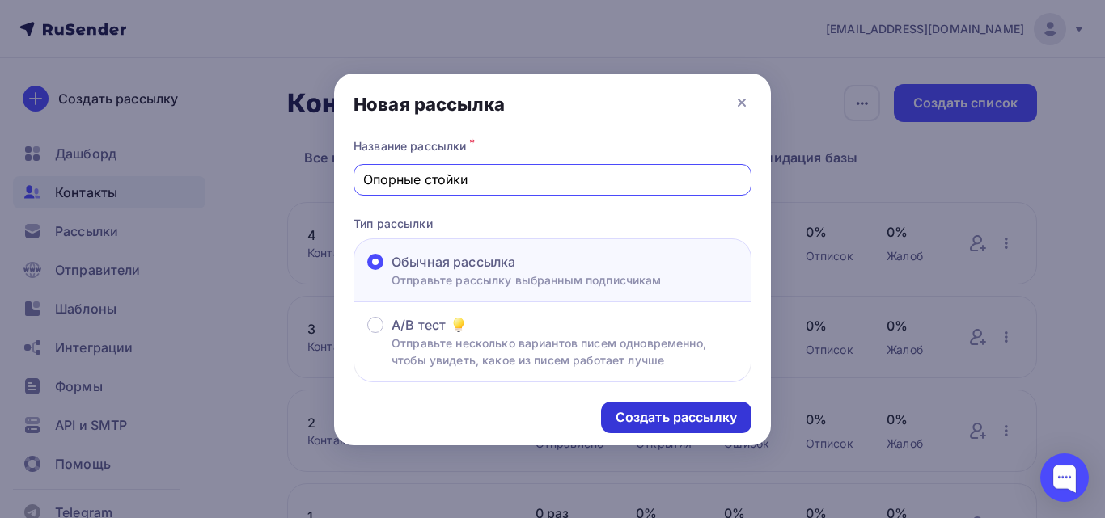
click at [620, 421] on div "Создать рассылку" at bounding box center [675, 417] width 121 height 19
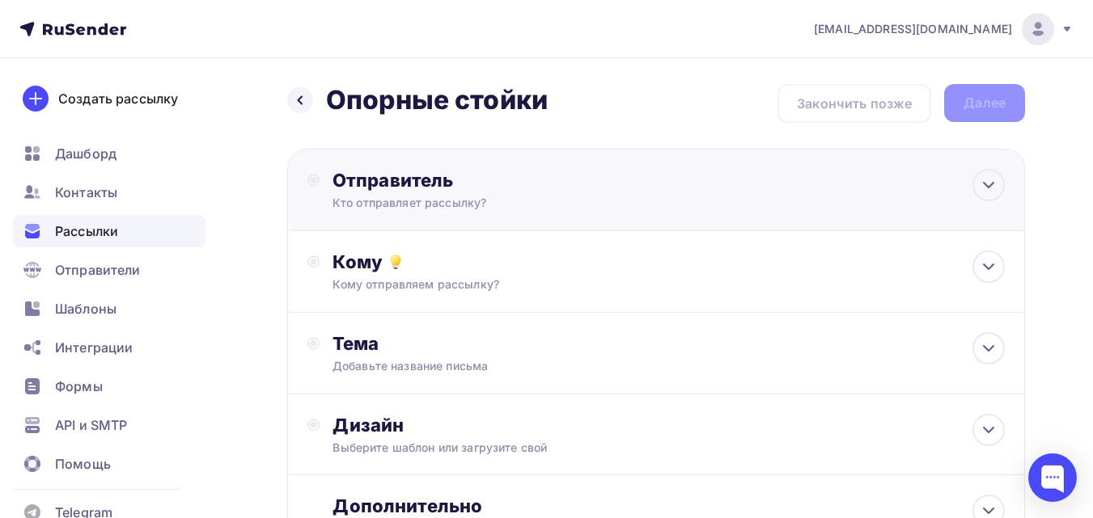
click at [475, 213] on div "Отправитель Кто отправляет рассылку? Email * liza.shoptanko@gmail.com liza@tank…" at bounding box center [656, 190] width 738 height 82
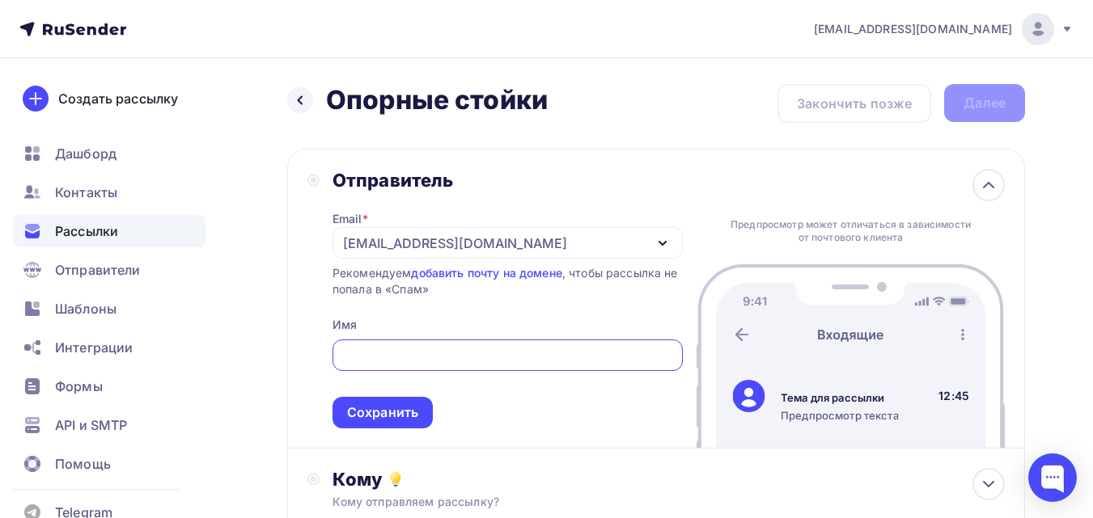
click at [478, 243] on div "[EMAIL_ADDRESS][DOMAIN_NAME]" at bounding box center [455, 243] width 224 height 19
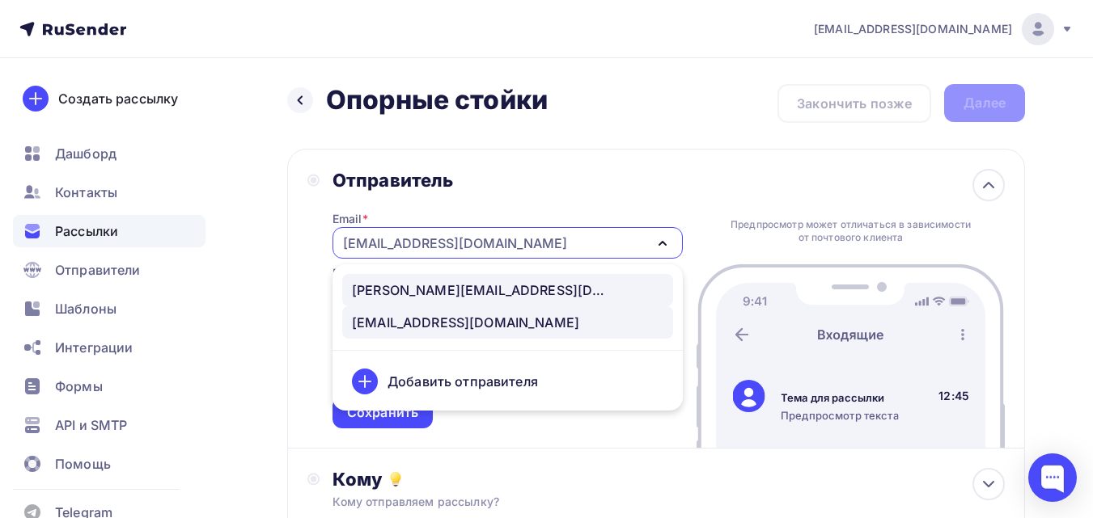
click at [475, 285] on div "[PERSON_NAME][EMAIL_ADDRESS][DOMAIN_NAME]" at bounding box center [507, 290] width 311 height 19
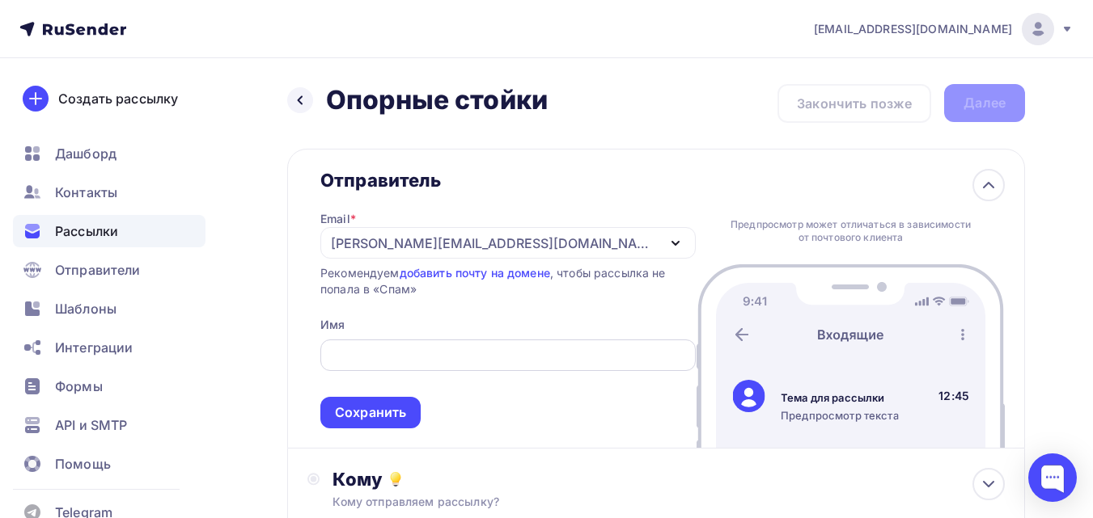
drag, startPoint x: 466, startPoint y: 356, endPoint x: 466, endPoint y: 337, distance: 18.6
click at [466, 356] on input "text" at bounding box center [508, 355] width 357 height 19
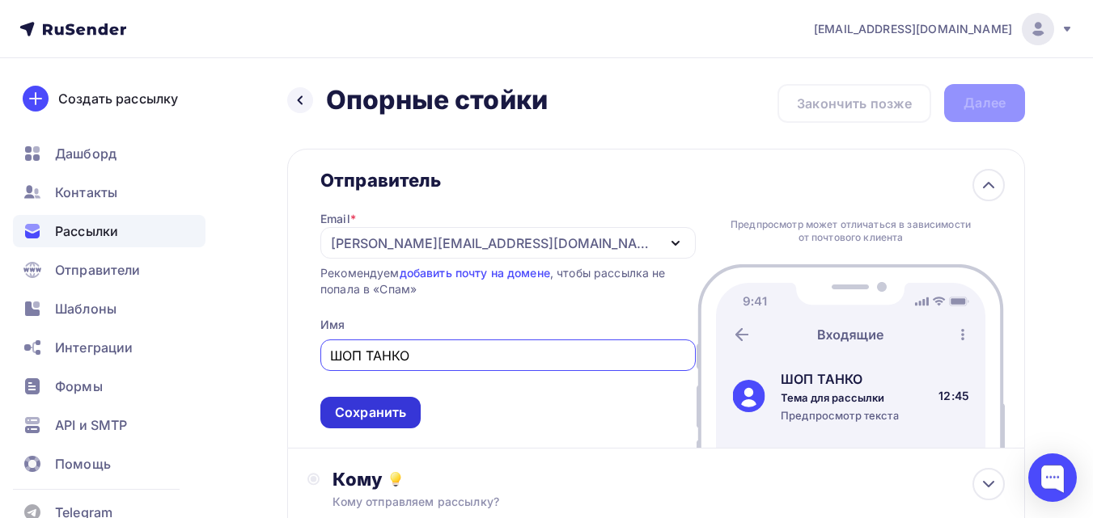
type input "ШОП ТАНКО"
click at [419, 417] on div "Сохранить" at bounding box center [370, 413] width 100 height 32
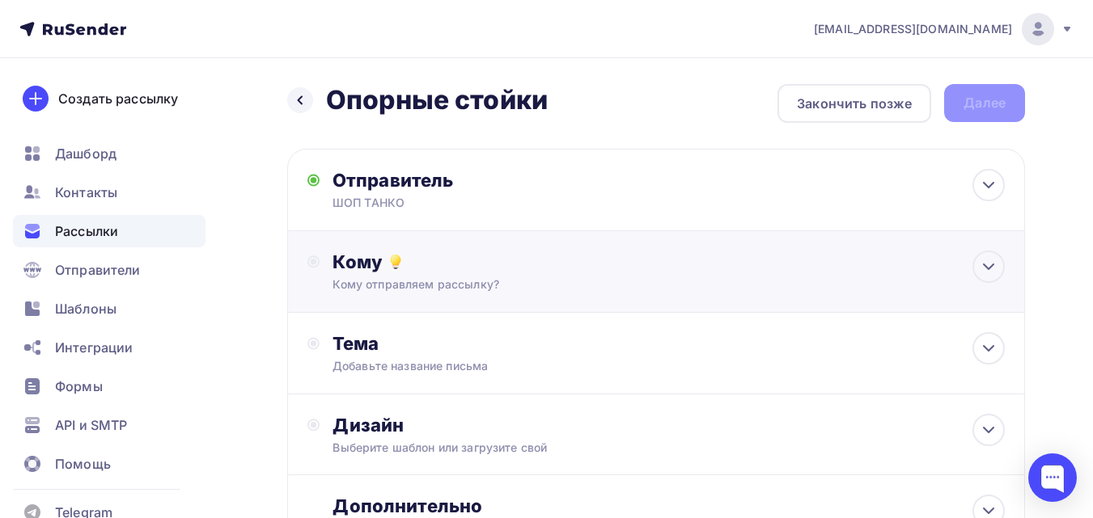
click at [473, 287] on div "Кому отправляем рассылку?" at bounding box center [634, 285] width 605 height 16
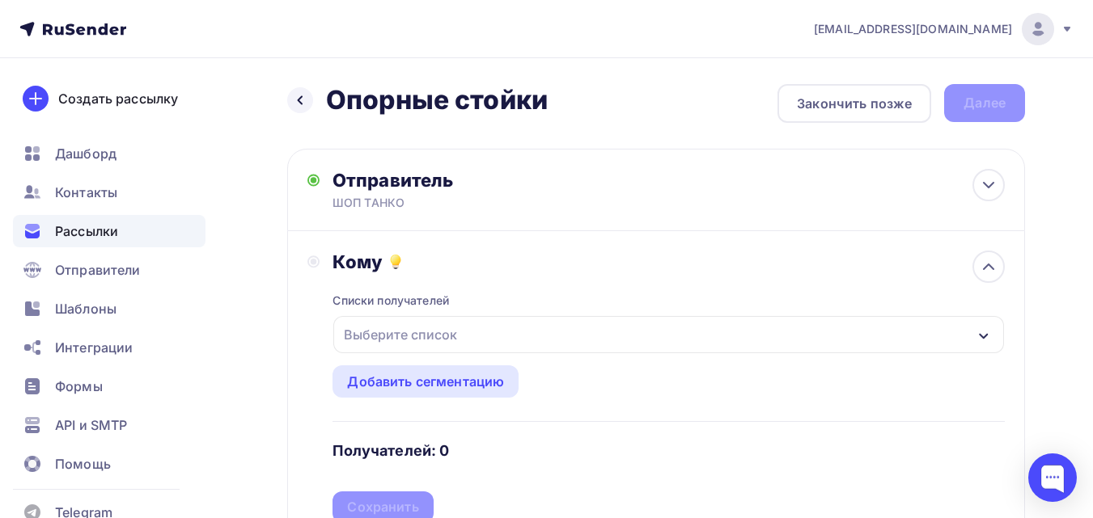
click at [467, 333] on div "Выберите список" at bounding box center [668, 334] width 670 height 37
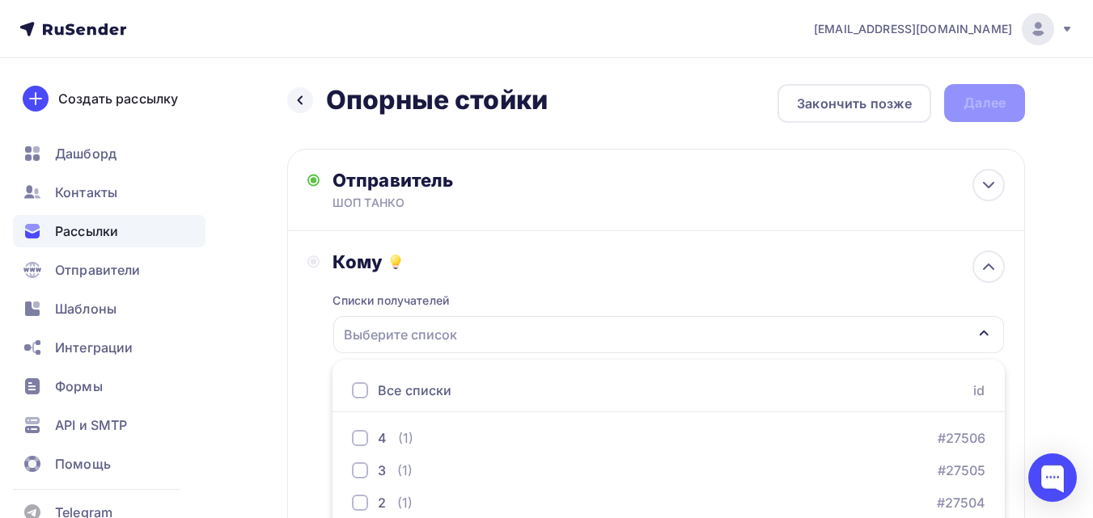
scroll to position [134, 0]
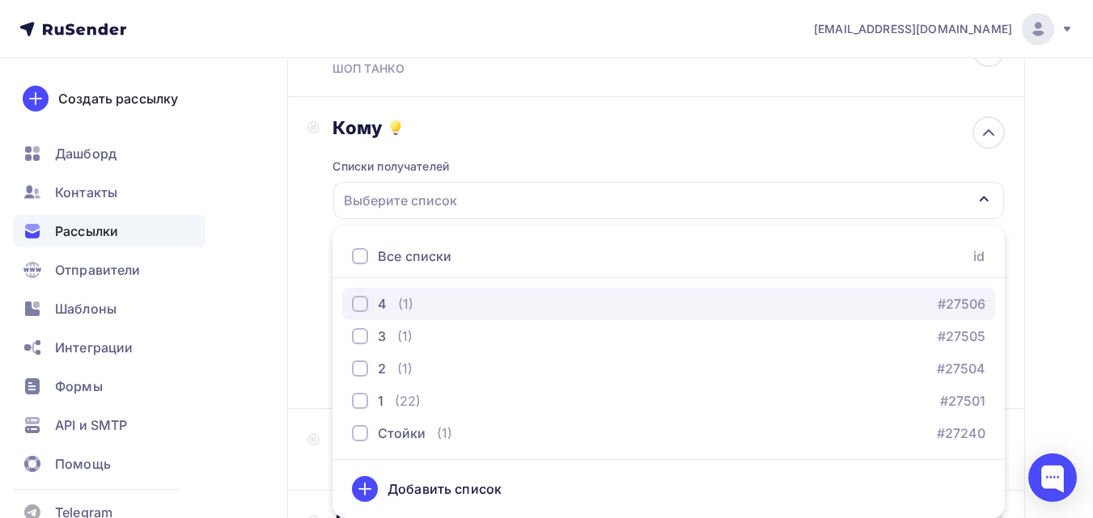
click at [457, 303] on div "4 (1) #27506" at bounding box center [668, 303] width 633 height 19
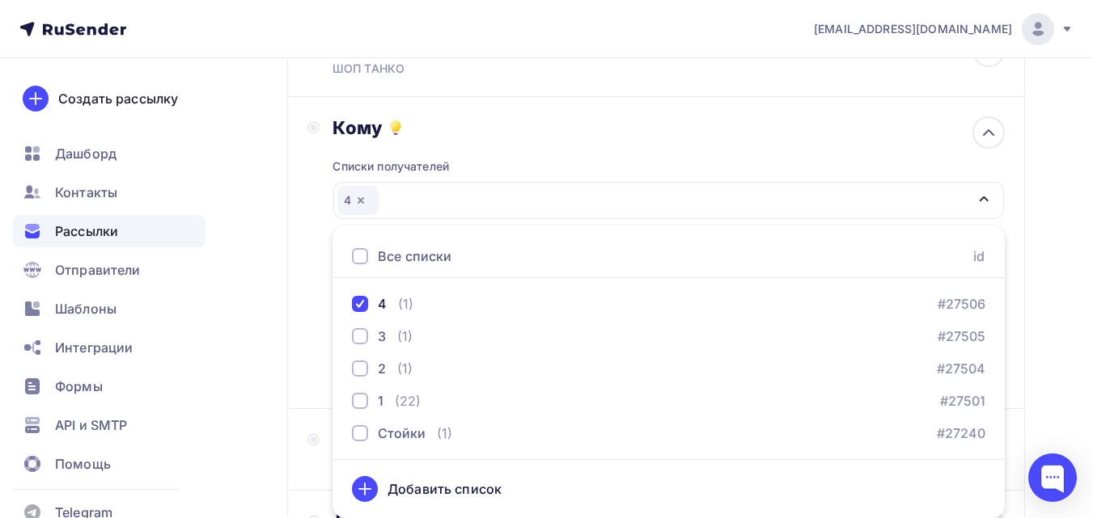
click at [304, 308] on div "Кому Списки получателей 4 Все списки id 4 (1) #27506 3 (1) #27505 2 (1) #27504 …" at bounding box center [656, 253] width 738 height 312
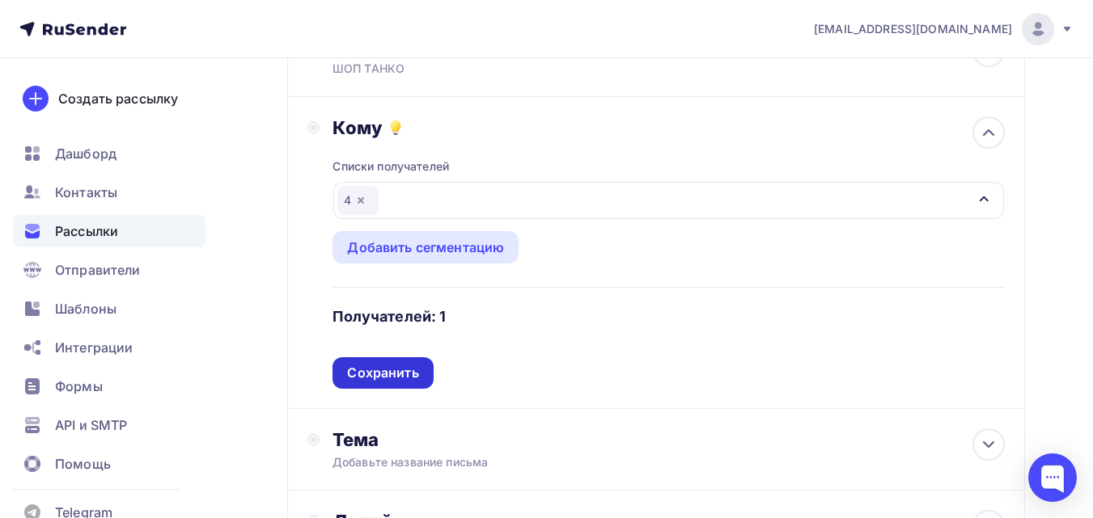
click at [370, 383] on div "Сохранить" at bounding box center [382, 373] width 100 height 32
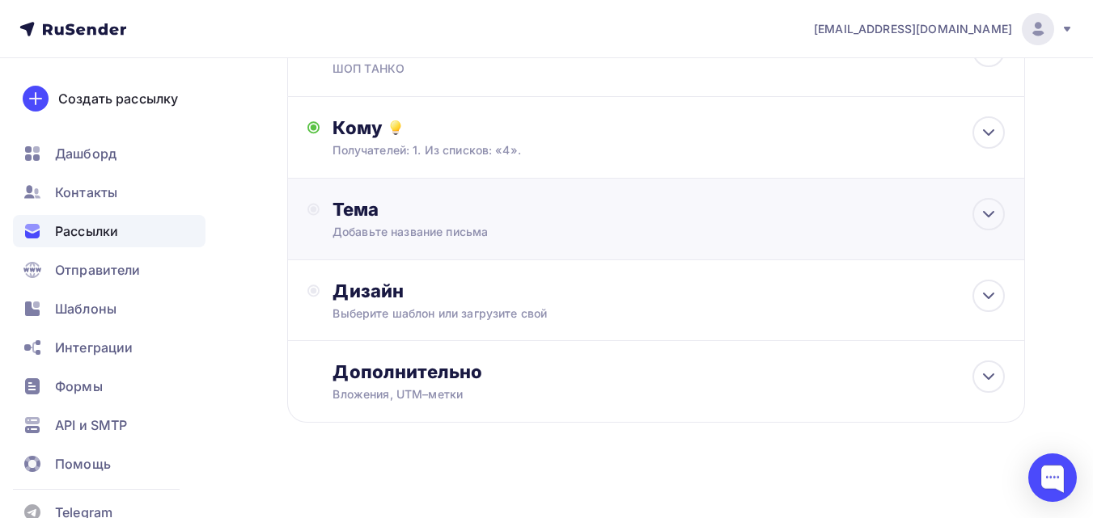
click at [429, 222] on div "Тема Добавьте название письма Тема * Рекомендуем использовать не более 150 симв…" at bounding box center [491, 219] width 319 height 42
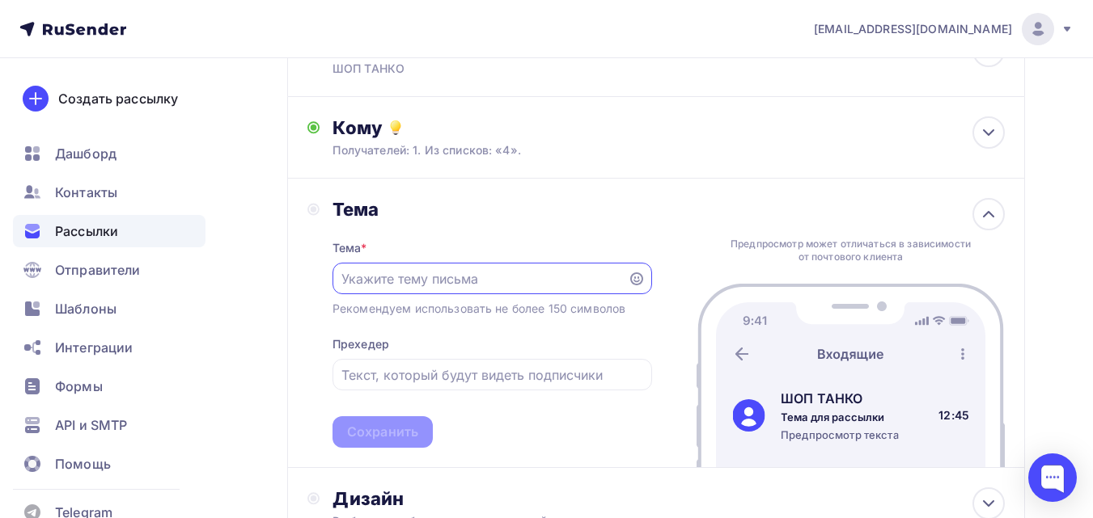
scroll to position [0, 0]
click at [399, 281] on input "text" at bounding box center [479, 278] width 277 height 19
paste input "Ваш прицеп заслужил надёжную опору!"
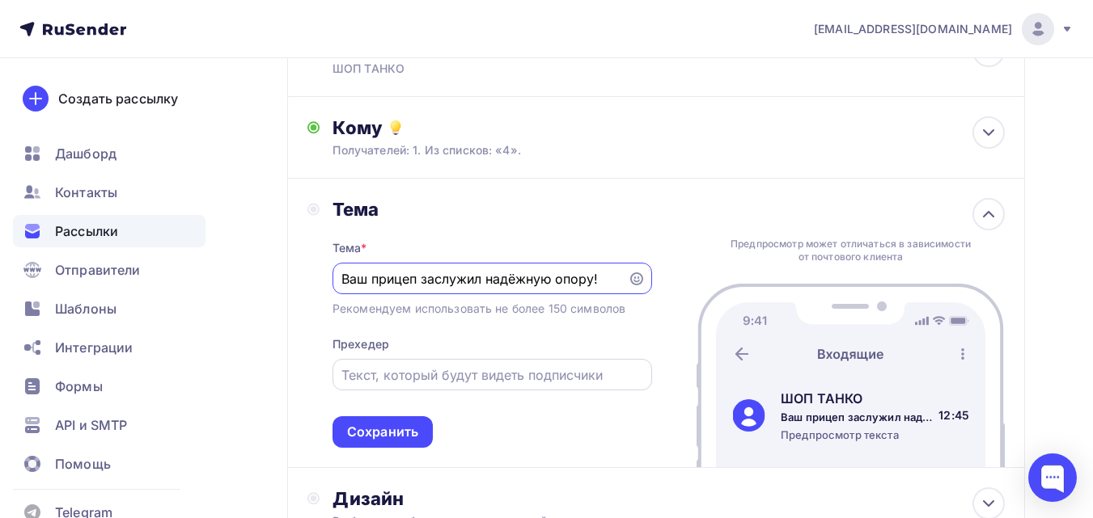
type input "Ваш прицеп заслужил надёжную опору!"
click at [389, 373] on input "text" at bounding box center [491, 375] width 301 height 19
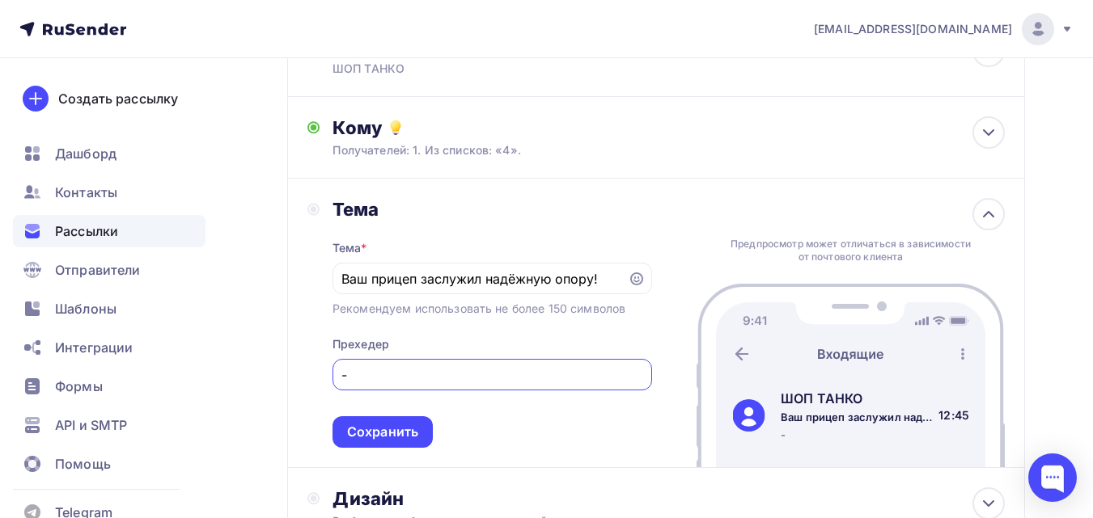
type input "-"
click at [475, 405] on div "Тема * Ваш прицеп заслужил надёжную опору! Рекомендуем использовать не более 15…" at bounding box center [491, 334] width 319 height 227
click at [405, 433] on div "Сохранить" at bounding box center [382, 432] width 71 height 19
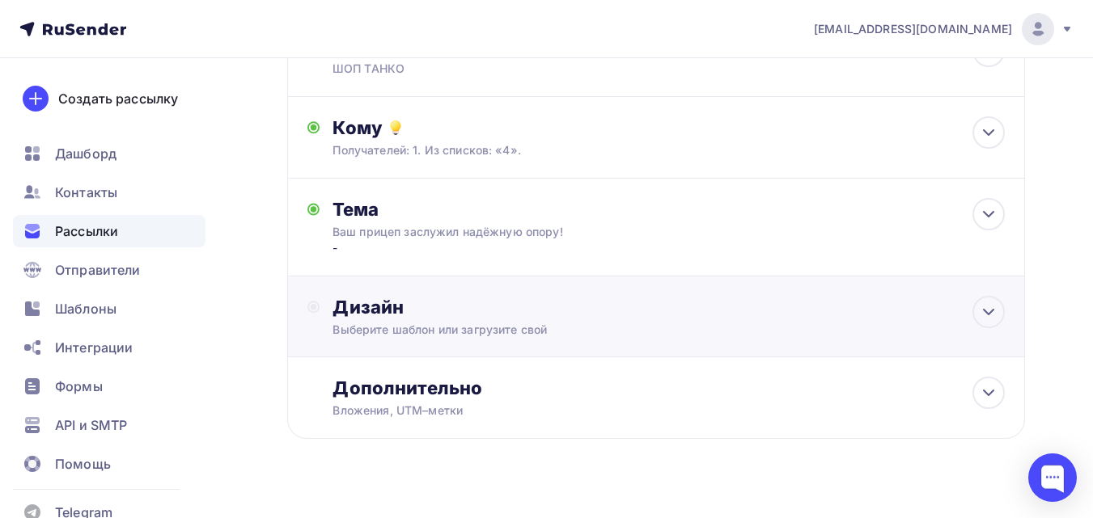
click at [436, 317] on div "Дизайн" at bounding box center [668, 307] width 672 height 23
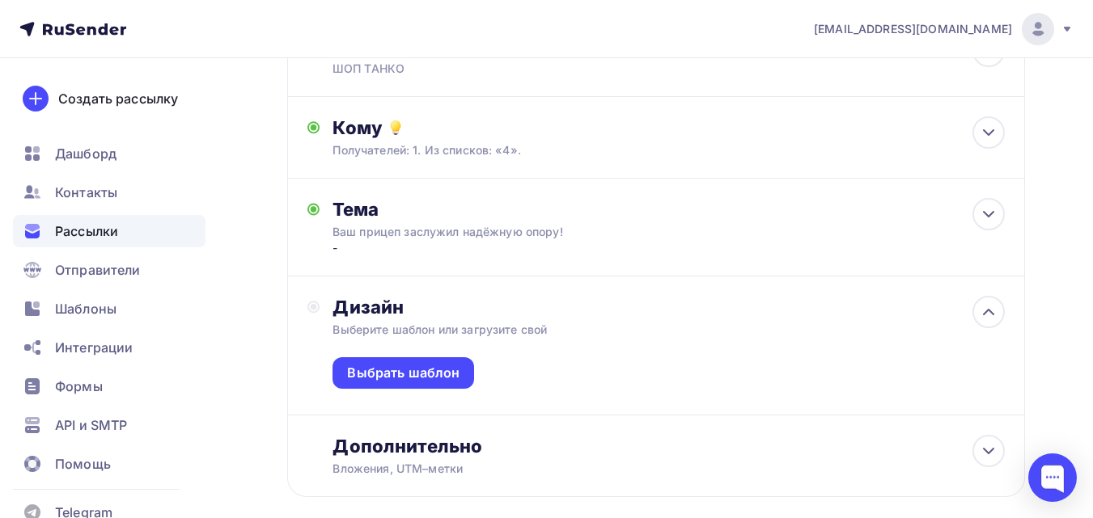
click at [429, 353] on div "Выбрать шаблон" at bounding box center [668, 376] width 672 height 77
click at [441, 391] on div "Выбрать шаблон" at bounding box center [668, 376] width 672 height 77
click at [441, 376] on div "Выбрать шаблон" at bounding box center [403, 373] width 112 height 19
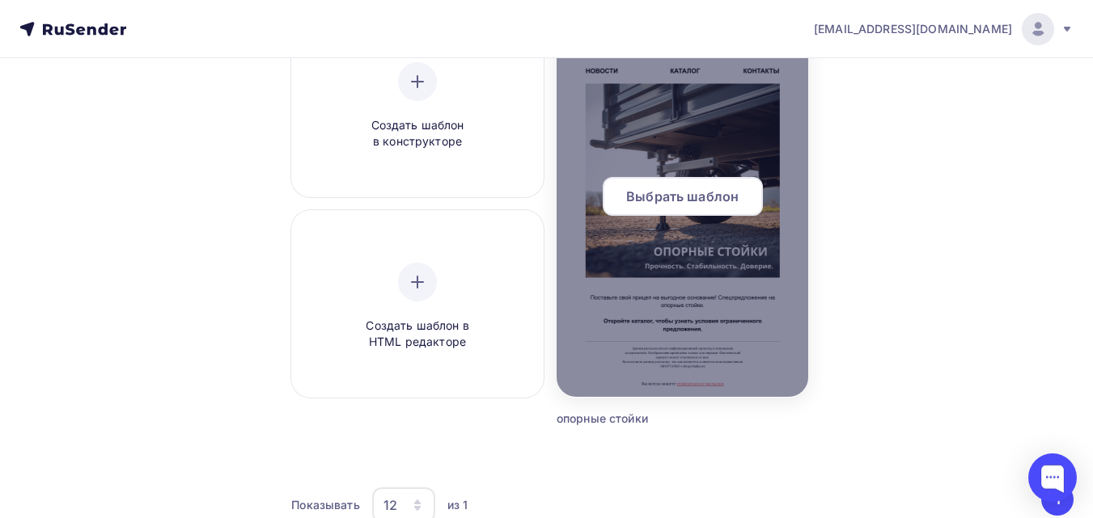
scroll to position [243, 0]
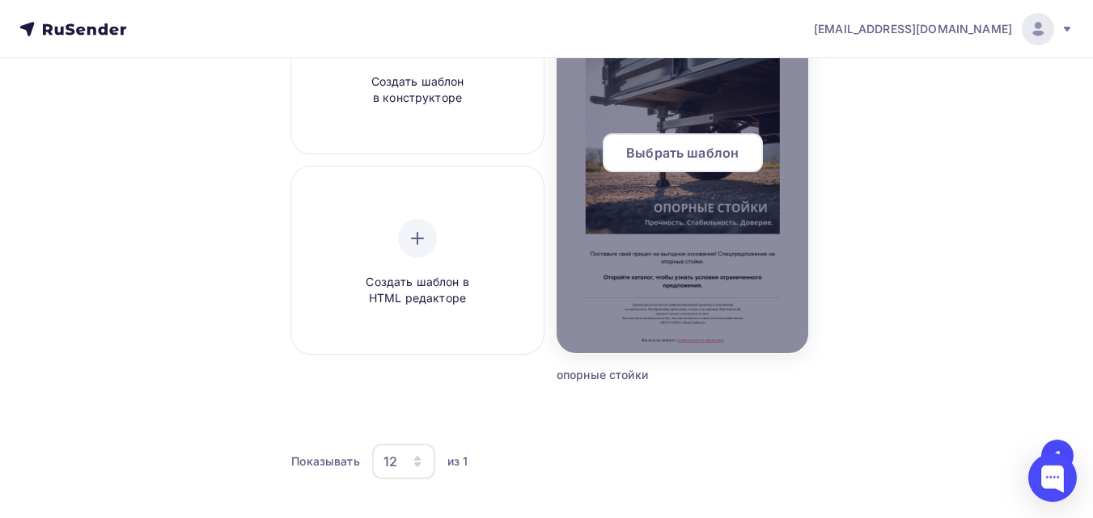
click at [687, 154] on span "Выбрать шаблон" at bounding box center [682, 152] width 112 height 19
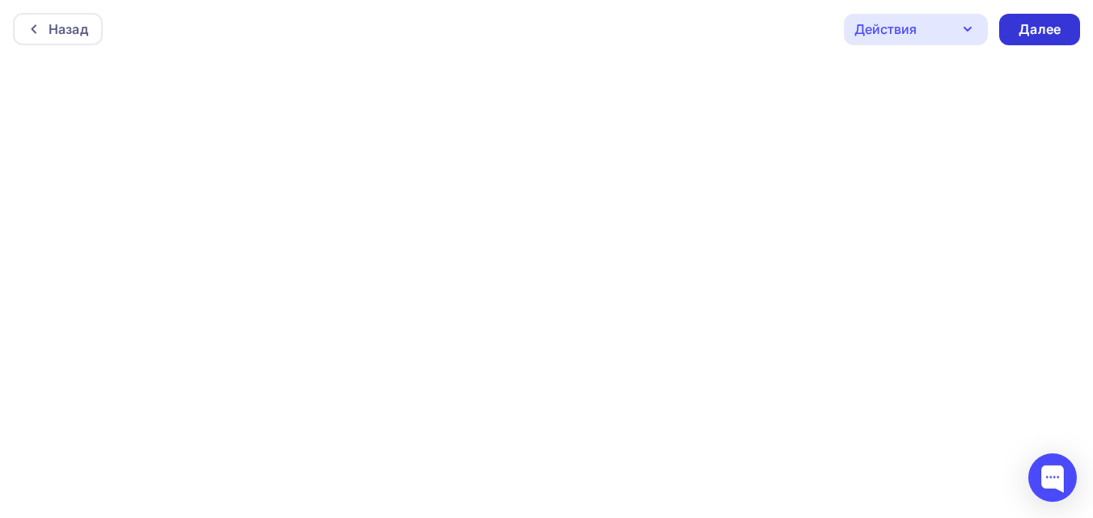
click at [1017, 23] on div "Далее" at bounding box center [1039, 30] width 81 height 32
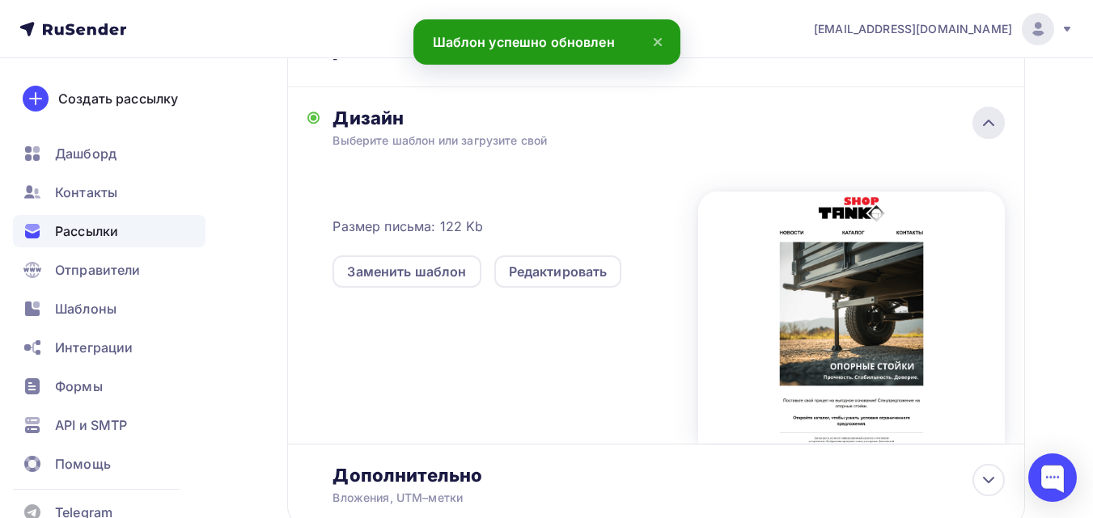
click at [989, 136] on div at bounding box center [988, 123] width 32 height 32
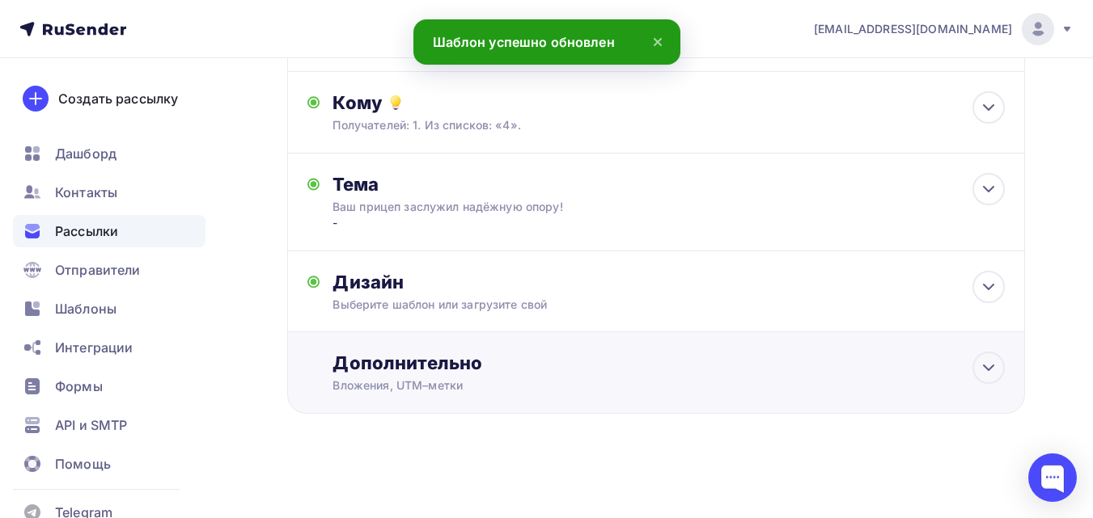
click at [459, 395] on div "Дополнительно Вложения, UTM–метки Вложения Добавить файл Максимальный суммарный…" at bounding box center [656, 373] width 738 height 82
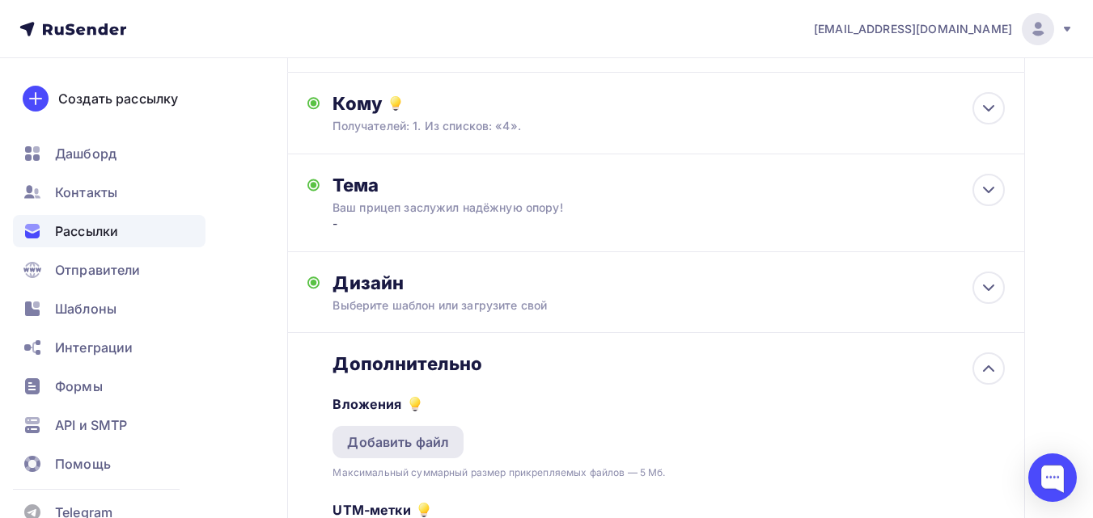
click at [434, 434] on div "Добавить файл" at bounding box center [398, 442] width 102 height 19
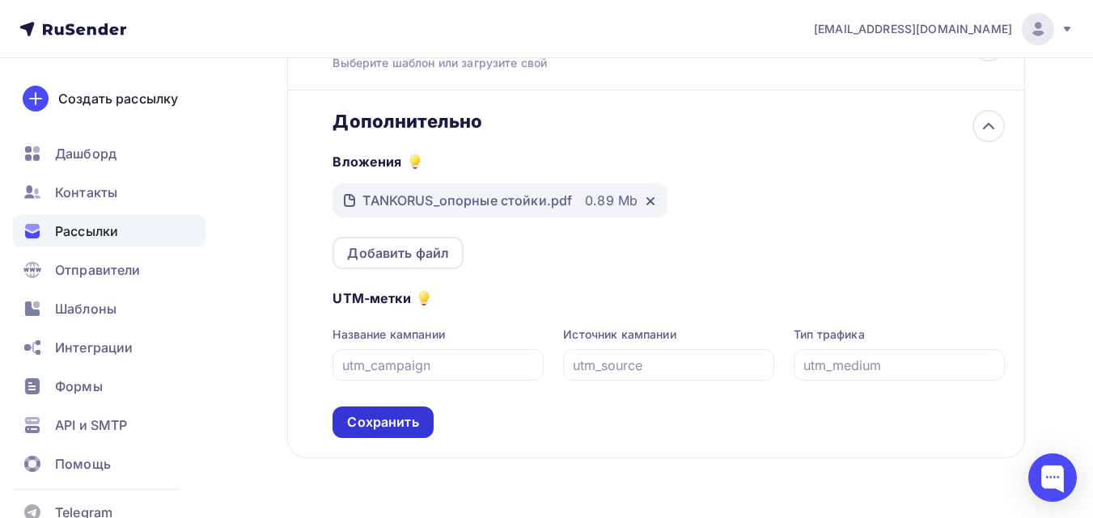
click at [388, 427] on div "Сохранить" at bounding box center [382, 422] width 71 height 19
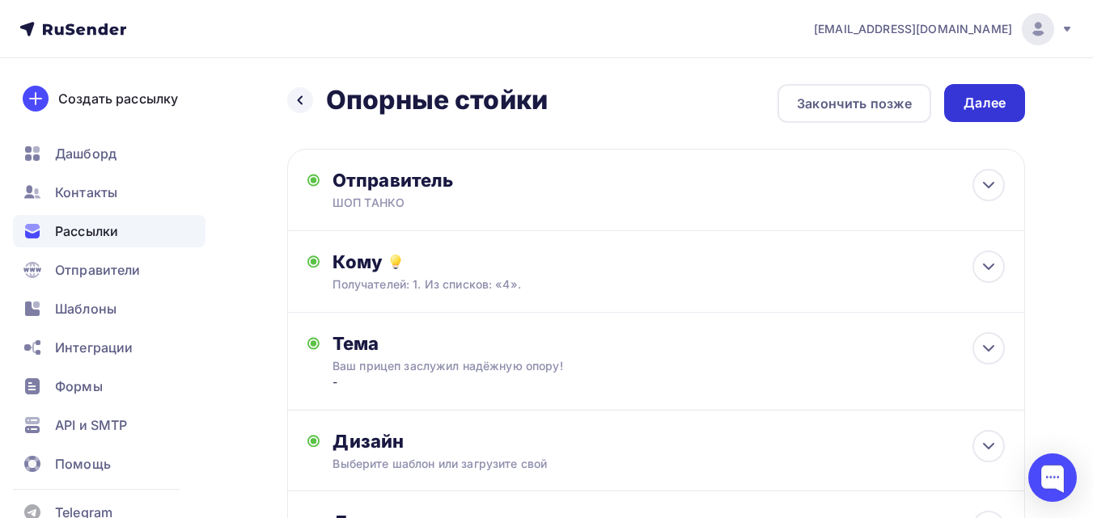
click at [988, 97] on div "Далее" at bounding box center [984, 103] width 42 height 19
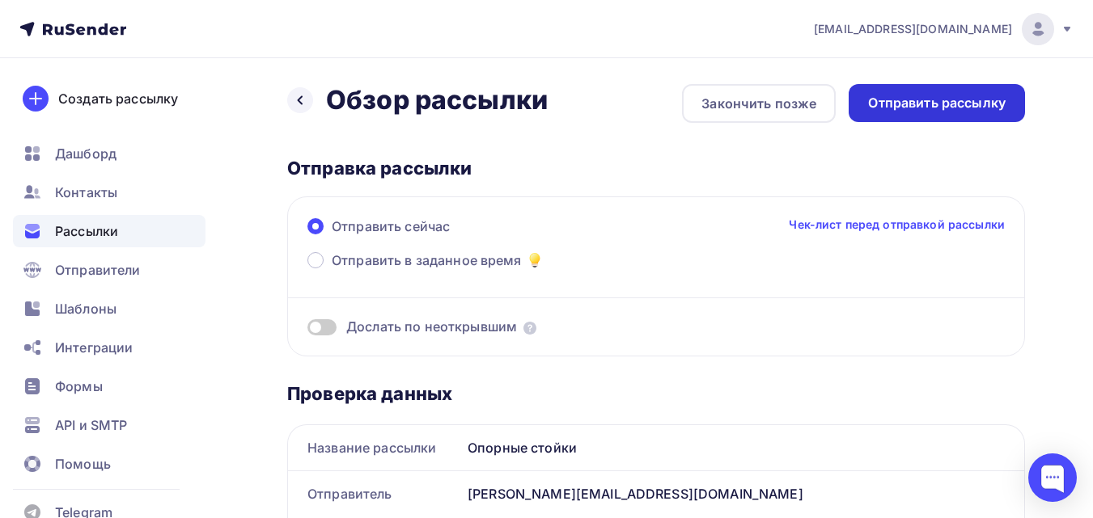
click at [956, 87] on div "Отправить рассылку" at bounding box center [936, 103] width 176 height 38
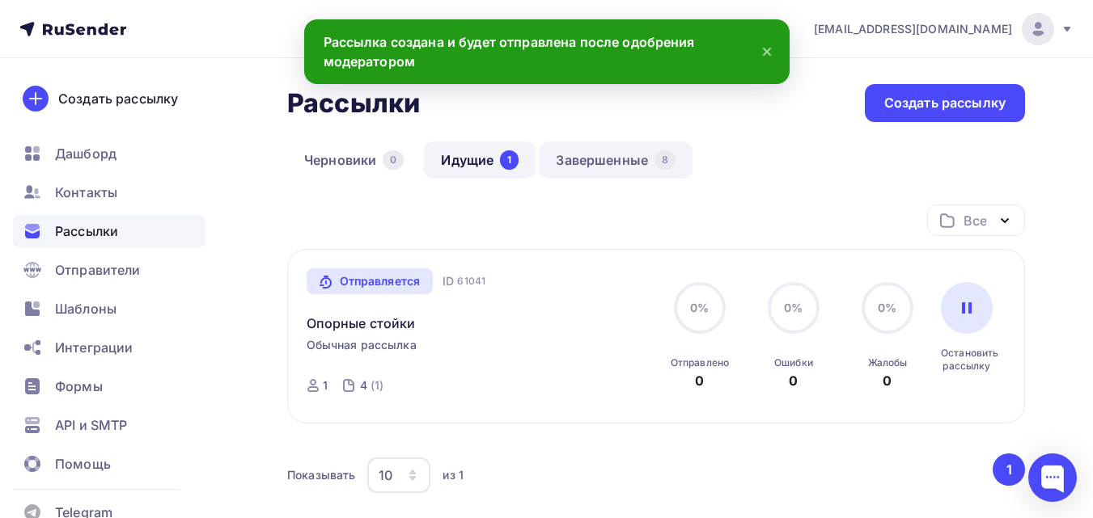
click at [607, 158] on link "Завершенные 8" at bounding box center [616, 160] width 154 height 37
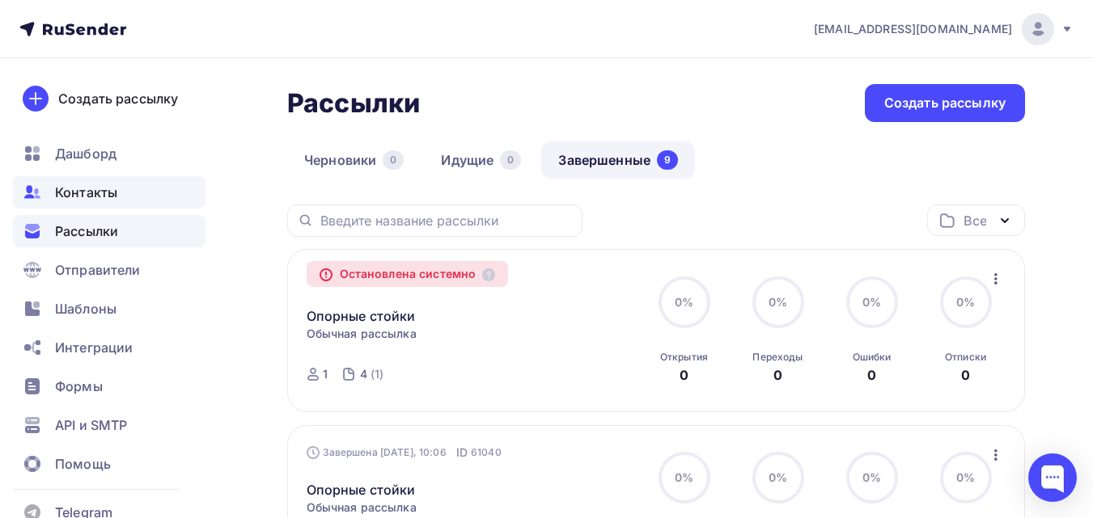
click at [111, 182] on div "Контакты" at bounding box center [109, 192] width 192 height 32
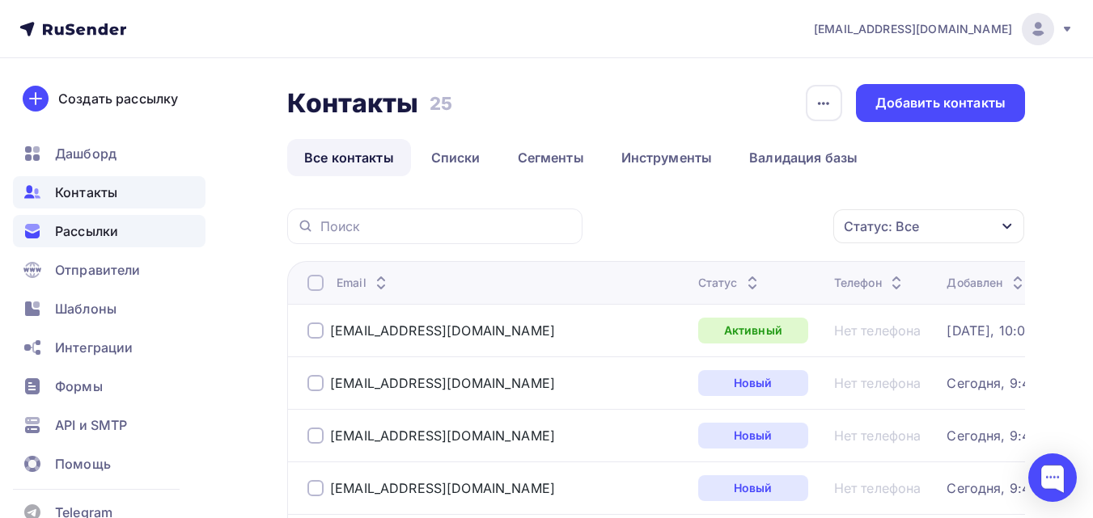
click at [129, 237] on div "Рассылки" at bounding box center [109, 231] width 192 height 32
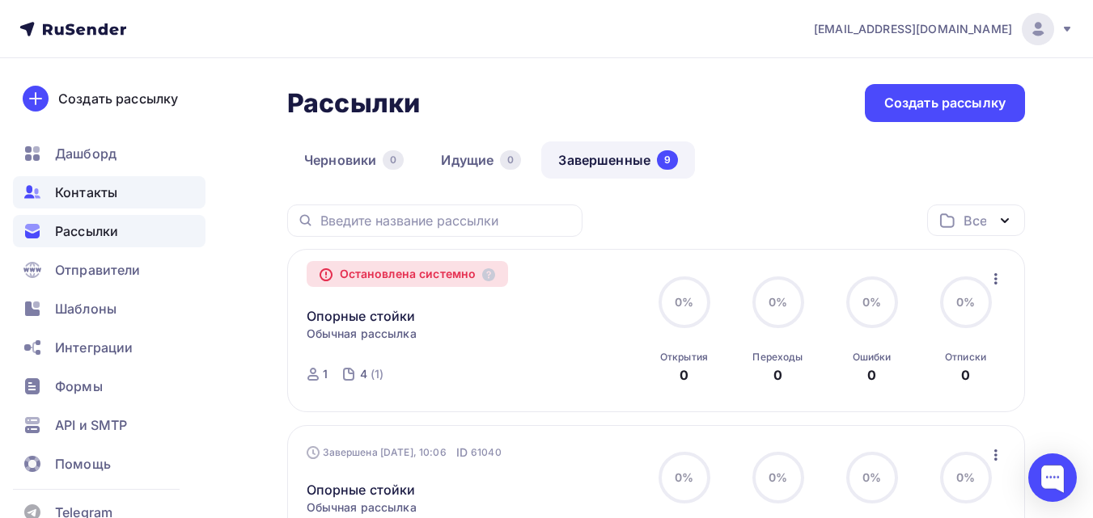
click at [102, 201] on div "Контакты" at bounding box center [109, 192] width 192 height 32
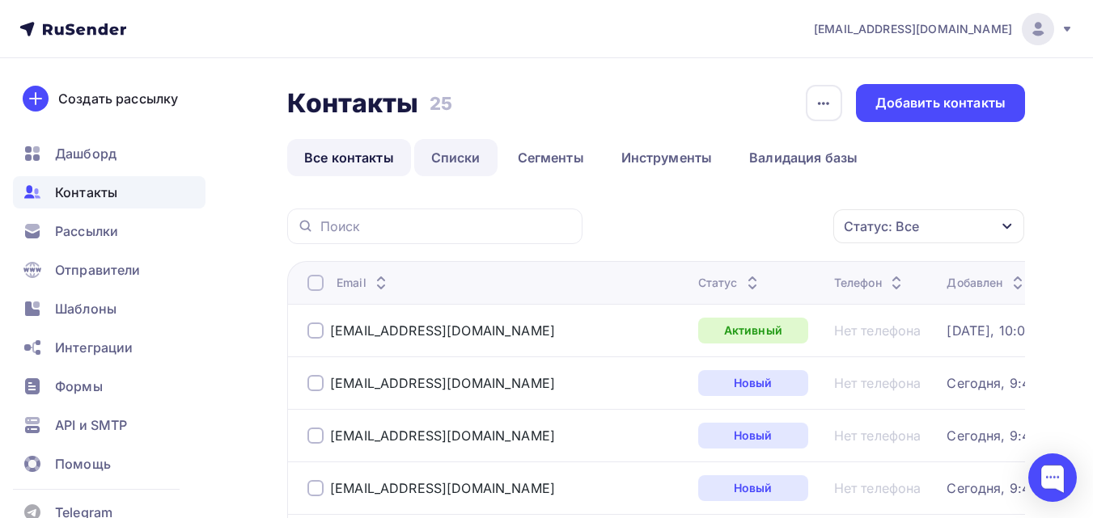
click at [457, 163] on link "Списки" at bounding box center [455, 157] width 83 height 37
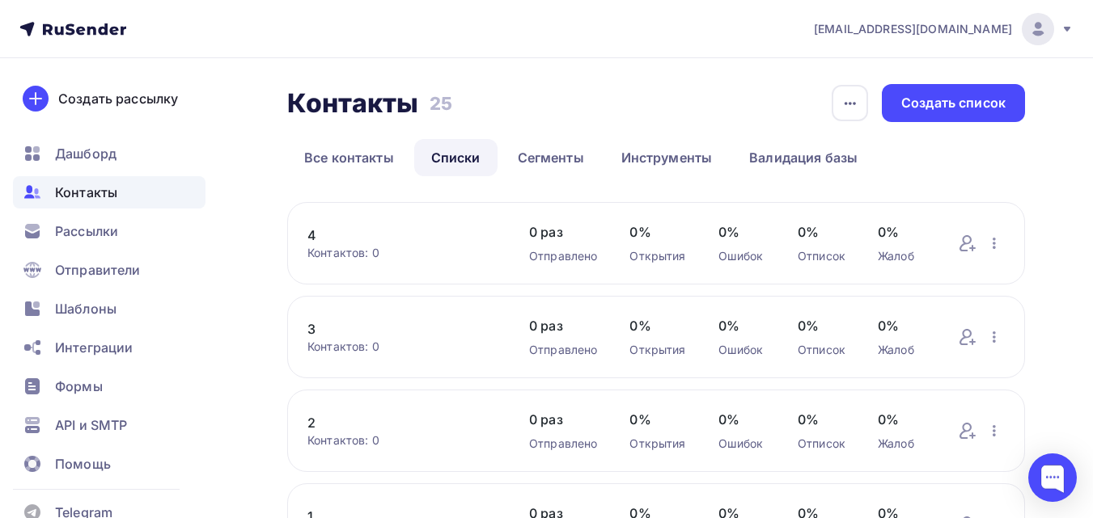
click at [315, 238] on link "4" at bounding box center [401, 235] width 189 height 19
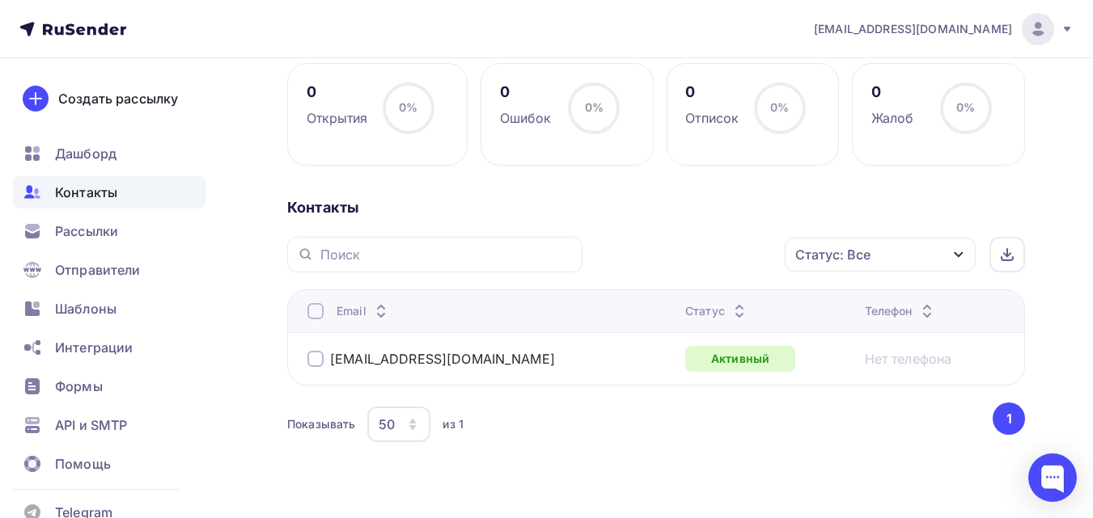
scroll to position [269, 0]
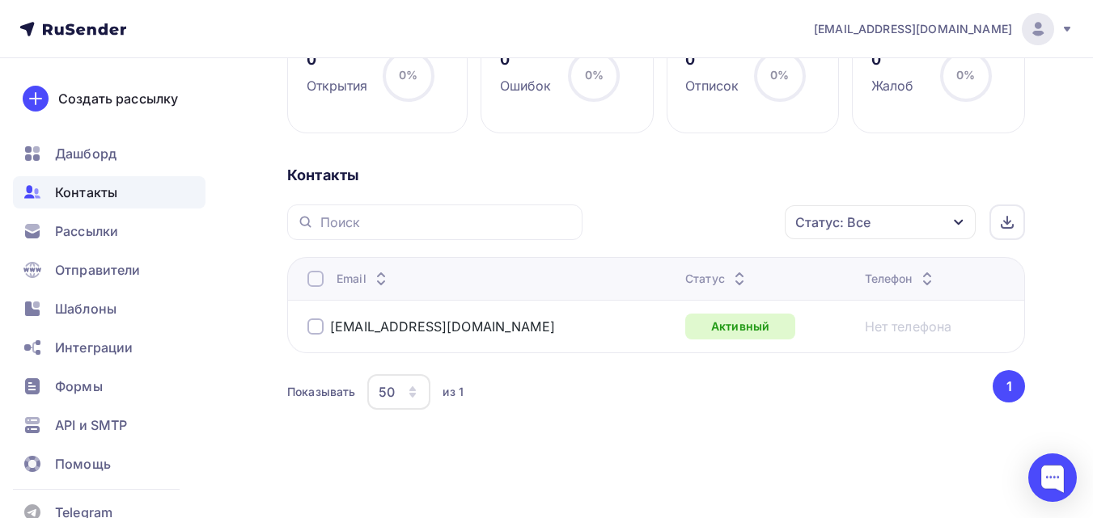
click at [318, 328] on div at bounding box center [315, 327] width 16 height 16
click at [693, 230] on div "Действие" at bounding box center [682, 223] width 177 height 32
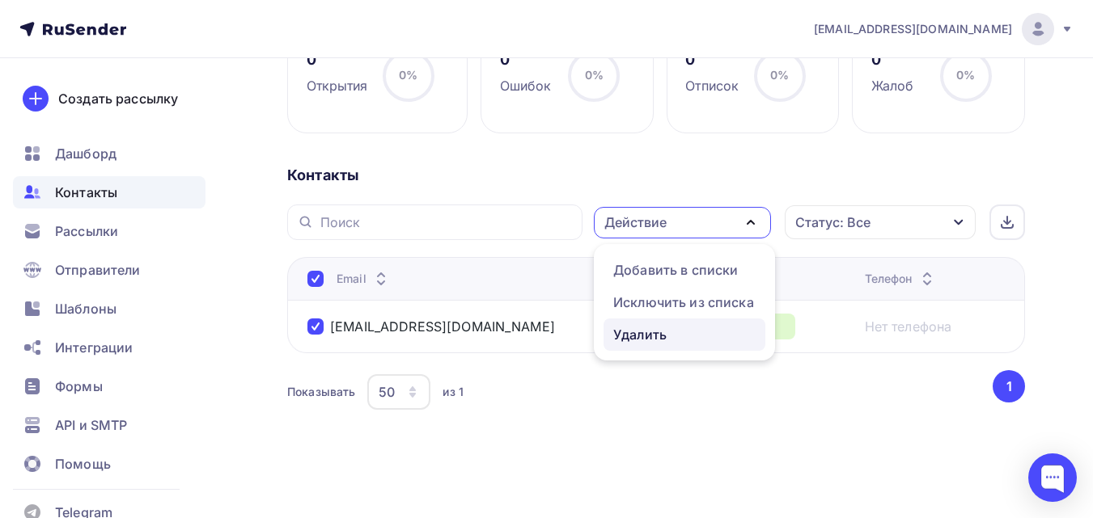
click at [661, 336] on div "Удалить" at bounding box center [639, 334] width 53 height 19
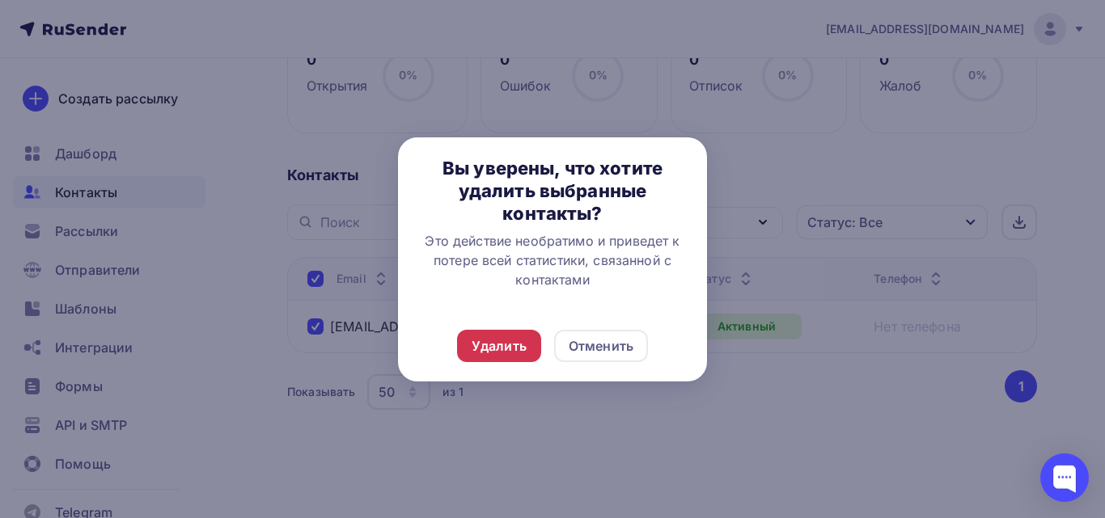
click at [516, 337] on div "Удалить" at bounding box center [498, 345] width 55 height 19
click at [512, 345] on div "Удалить" at bounding box center [498, 345] width 55 height 19
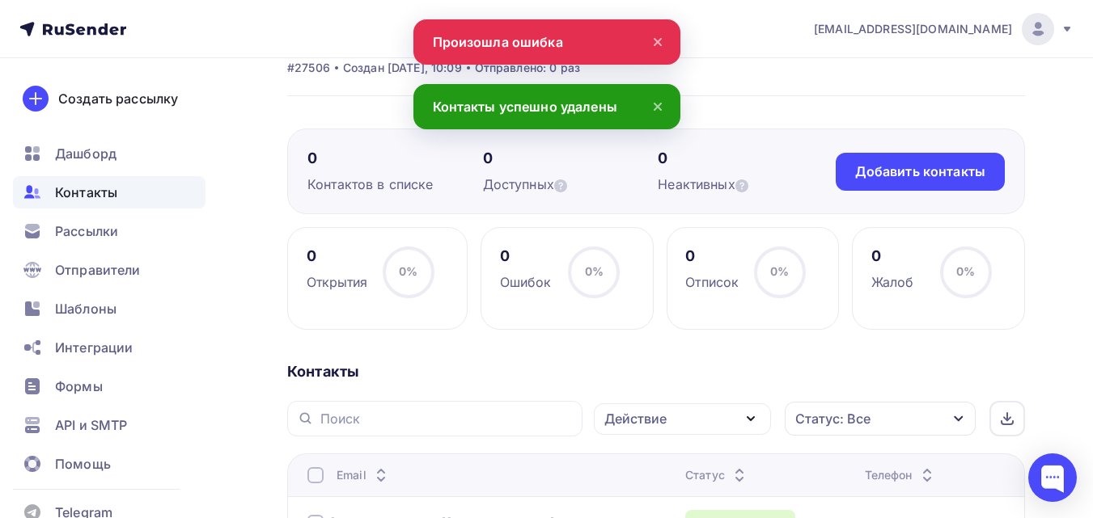
scroll to position [27, 0]
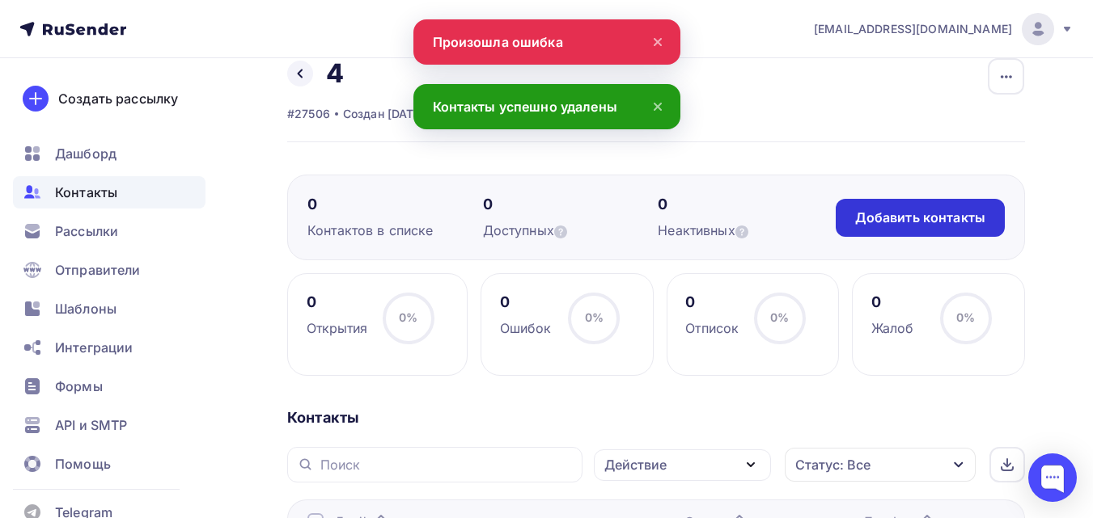
click at [911, 207] on div "Добавить контакты" at bounding box center [919, 218] width 169 height 38
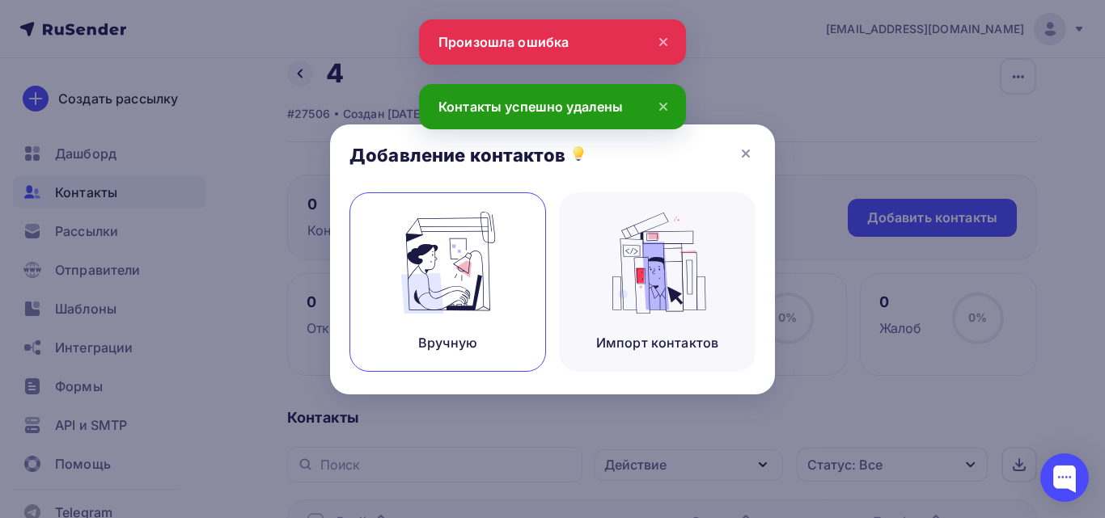
click at [509, 269] on div "Вручную" at bounding box center [447, 282] width 197 height 180
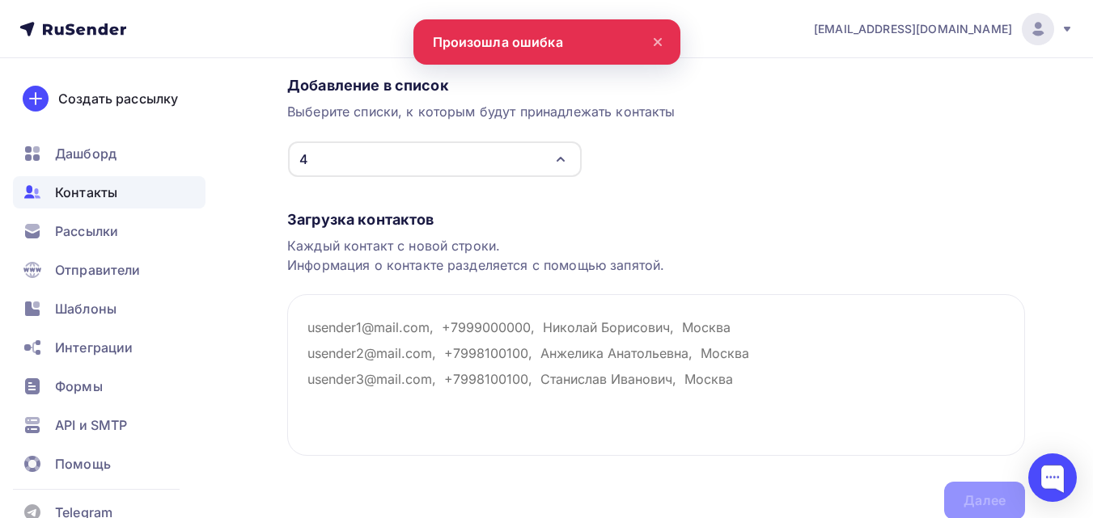
scroll to position [162, 0]
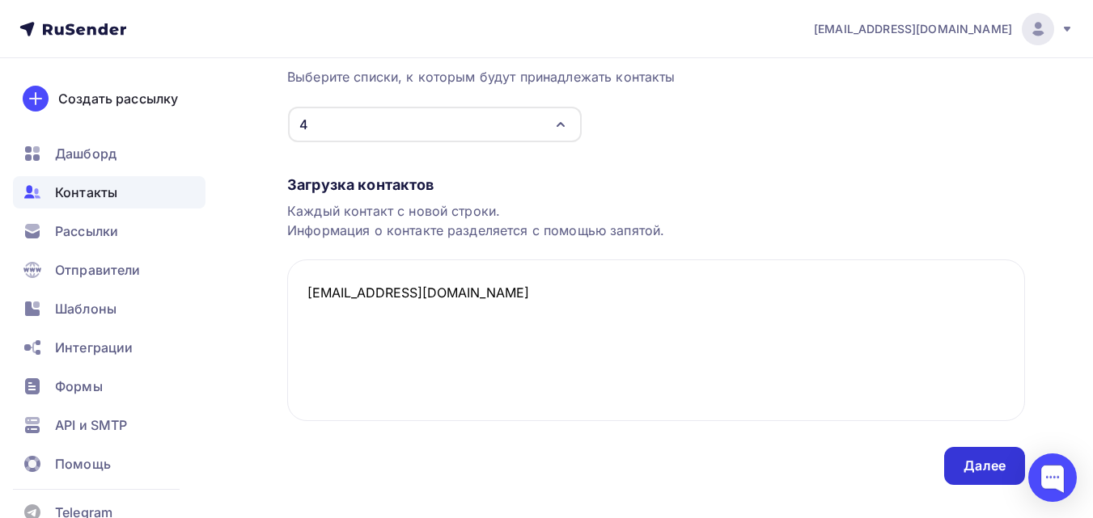
type textarea "avtohart@yandex.ru"
click at [997, 472] on div "Далее" at bounding box center [984, 466] width 42 height 19
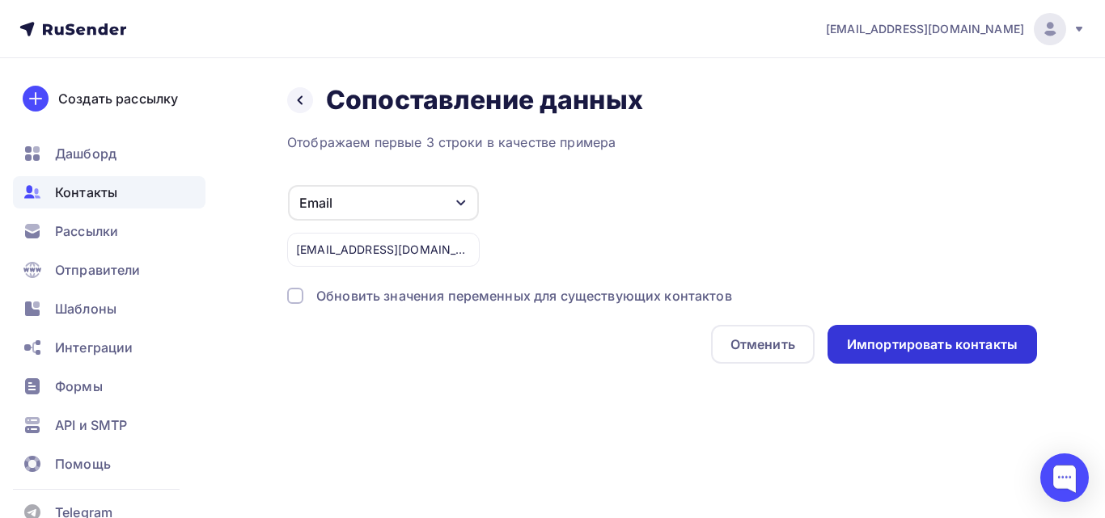
click at [913, 342] on div "Импортировать контакты" at bounding box center [932, 345] width 171 height 19
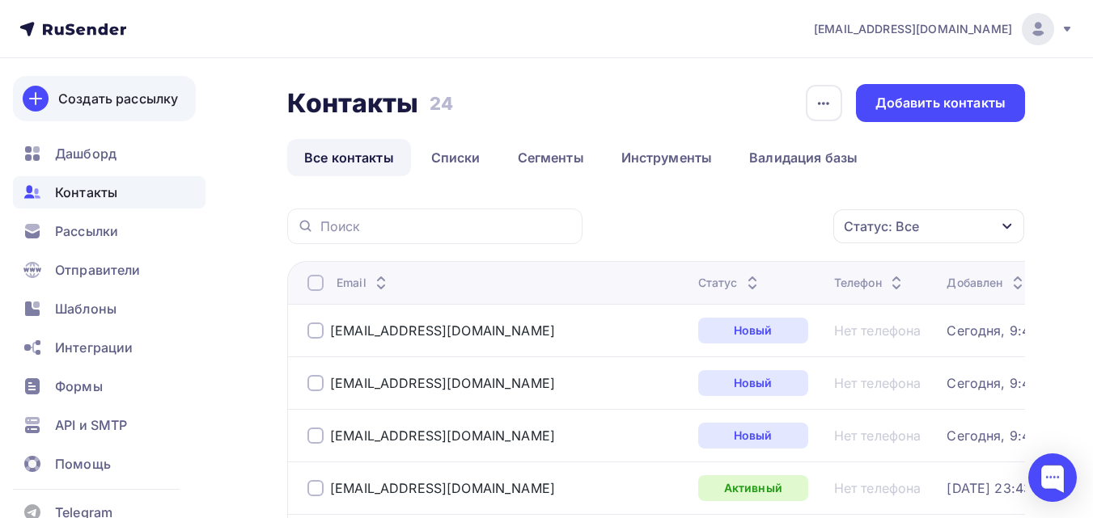
click at [154, 87] on link "Создать рассылку" at bounding box center [104, 98] width 183 height 45
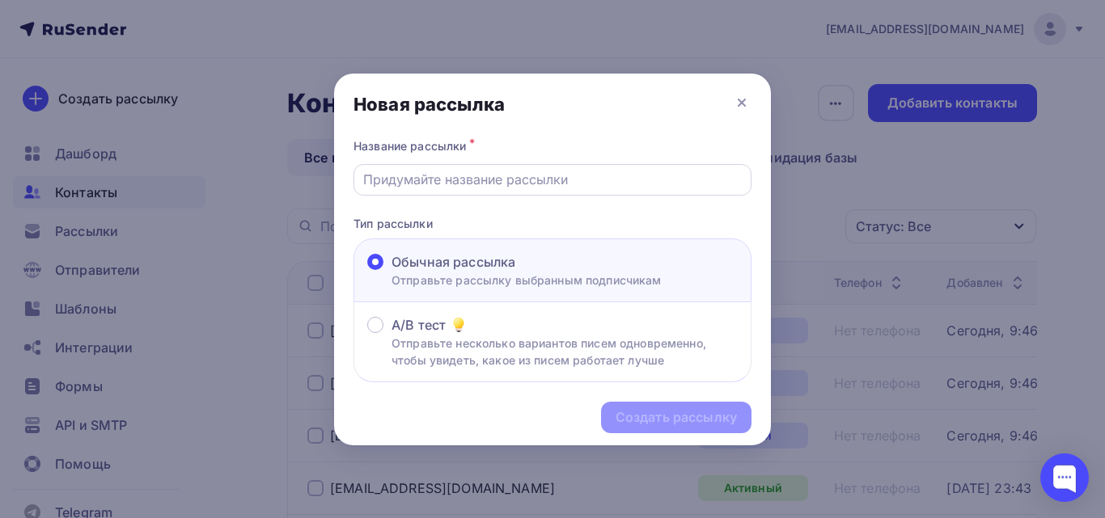
click at [511, 187] on input "text" at bounding box center [552, 179] width 379 height 19
type input "Опорные стойки"
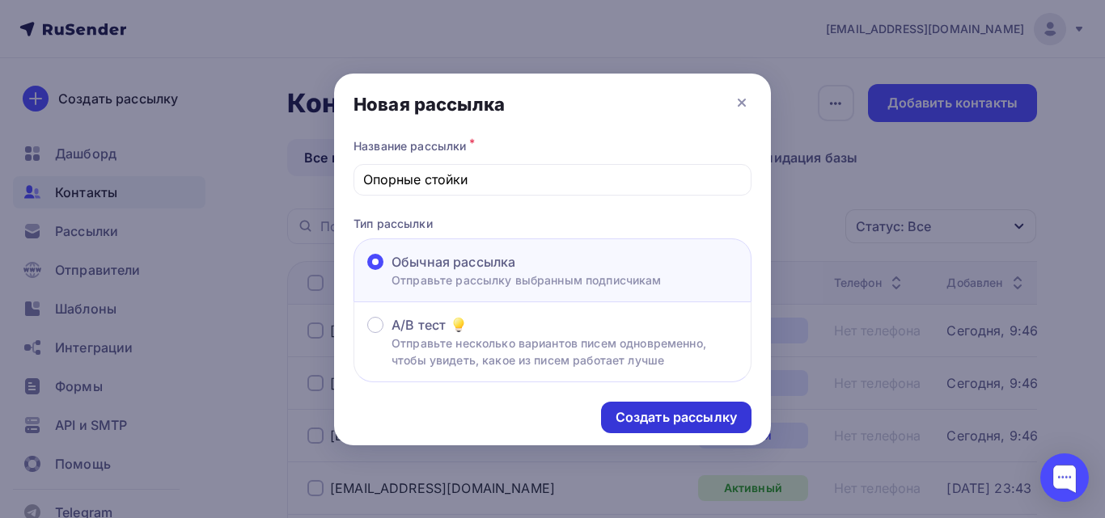
click at [624, 419] on div "Создать рассылку" at bounding box center [675, 417] width 121 height 19
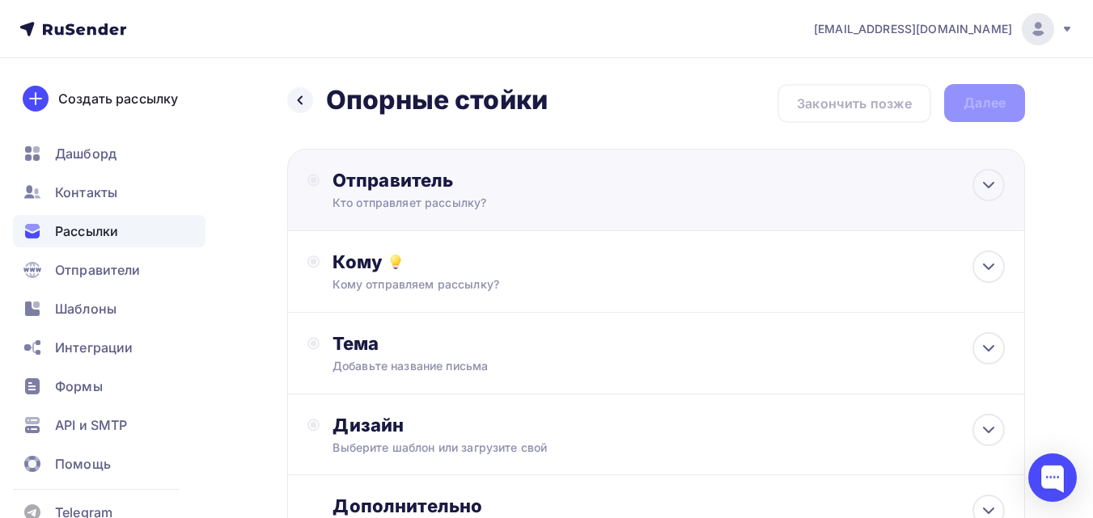
click at [483, 189] on div "Отправитель" at bounding box center [507, 180] width 350 height 23
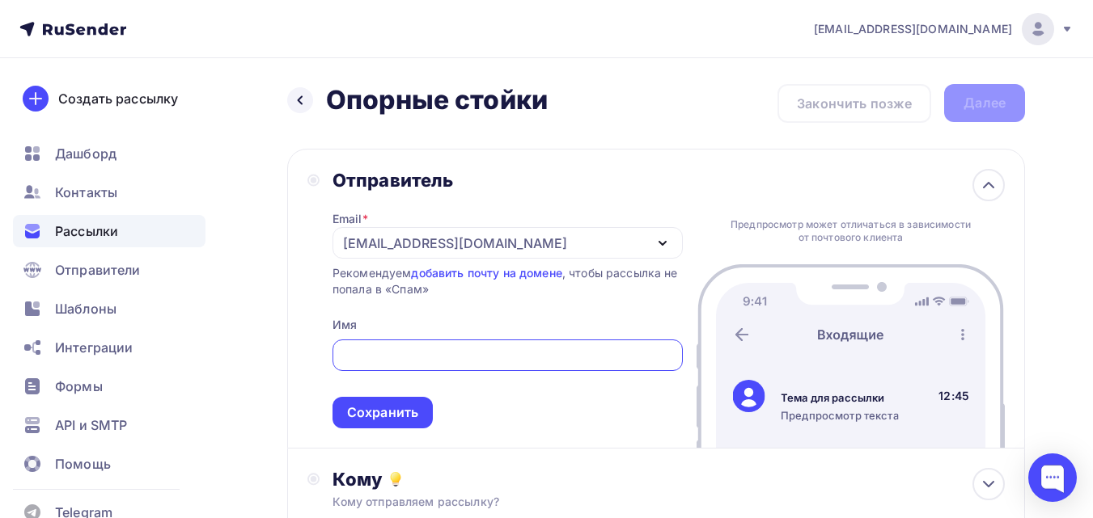
click at [439, 240] on div "liza.shoptanko@gmail.com" at bounding box center [455, 243] width 224 height 19
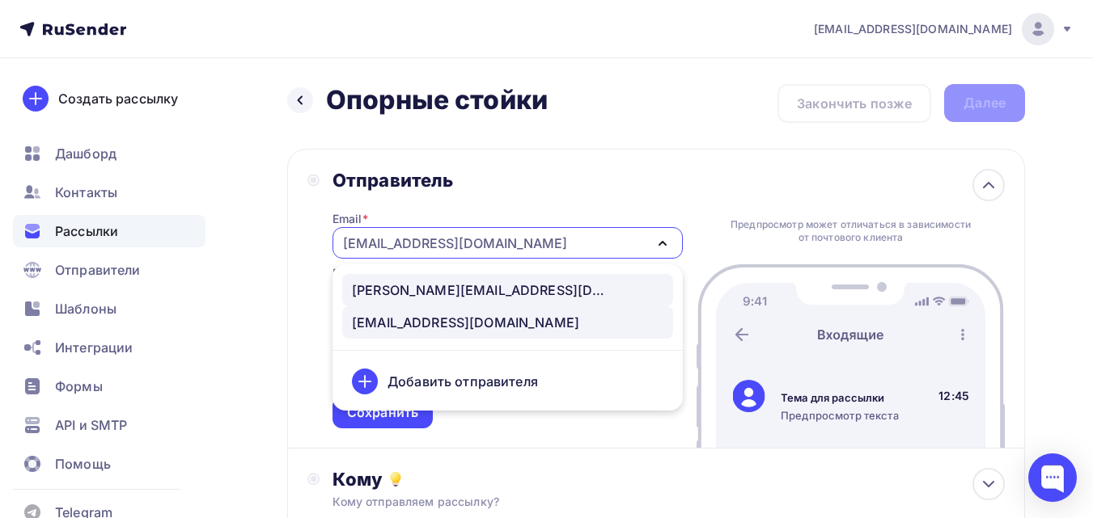
click at [426, 289] on div "liza@tanko.su" at bounding box center [481, 290] width 259 height 19
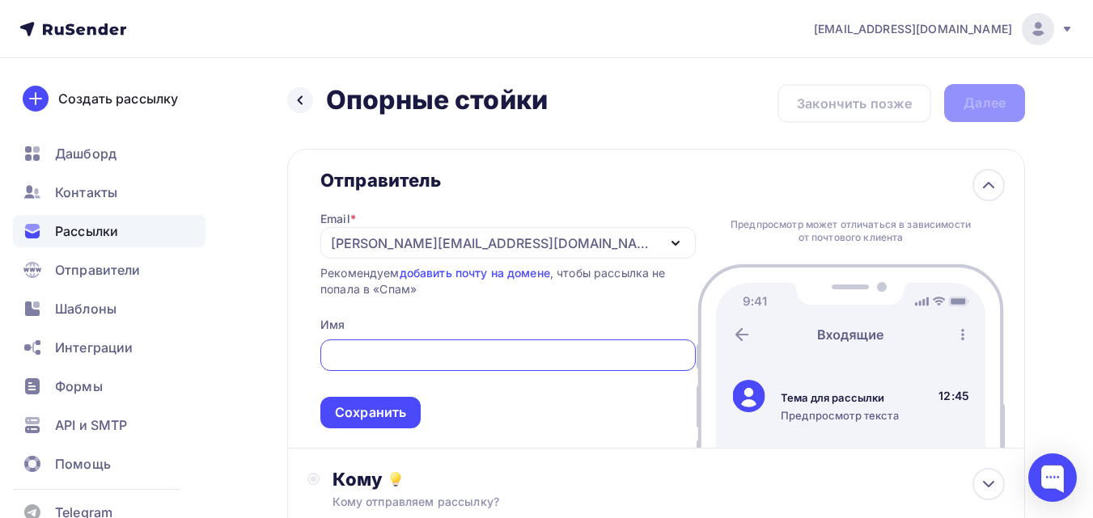
click at [418, 353] on input "text" at bounding box center [508, 355] width 357 height 19
click at [455, 248] on div "liza@tanko.su" at bounding box center [507, 243] width 375 height 32
type input "ШОП ТАНКО"
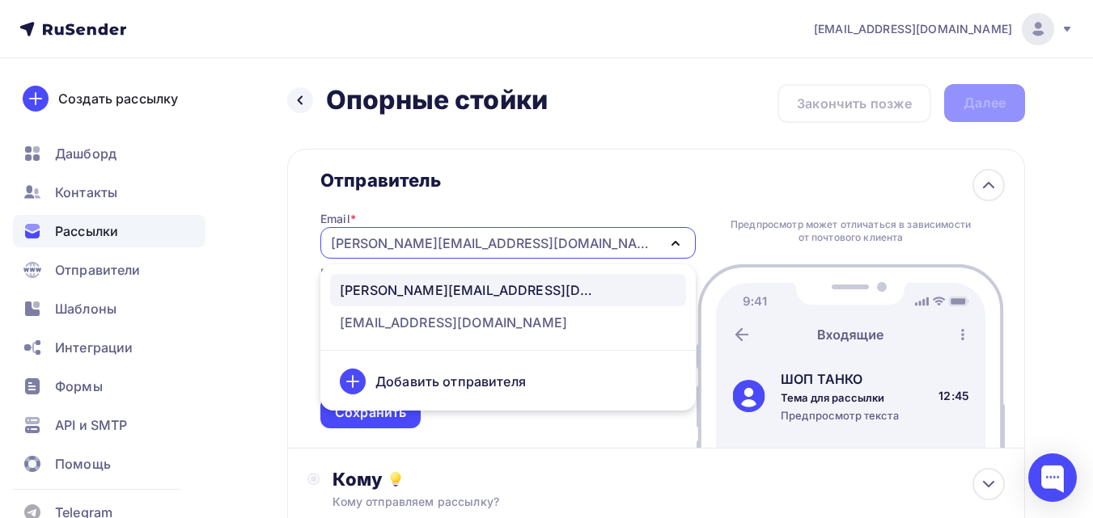
click at [455, 248] on div "liza@tanko.su" at bounding box center [507, 243] width 375 height 32
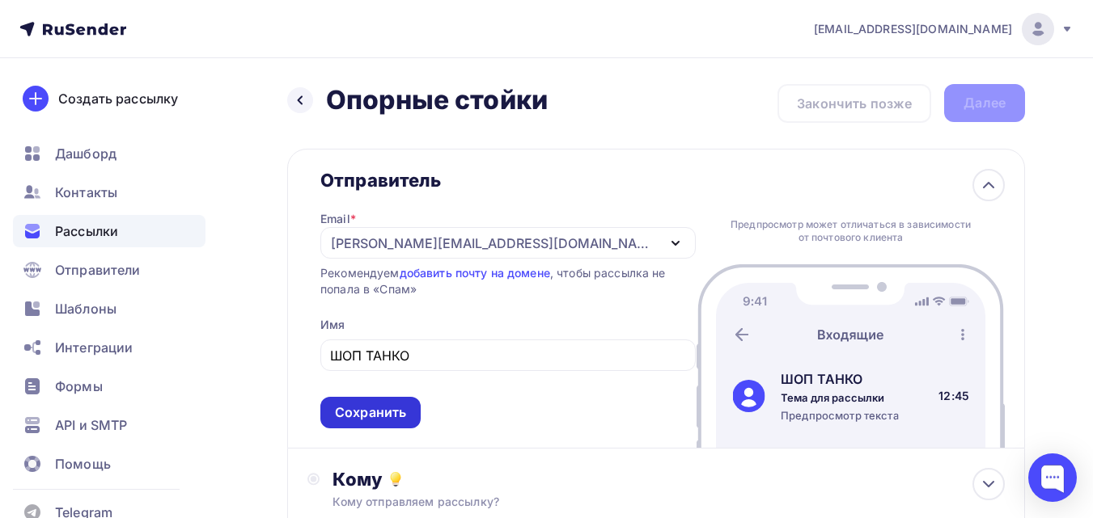
click at [406, 418] on div "Сохранить" at bounding box center [370, 413] width 71 height 19
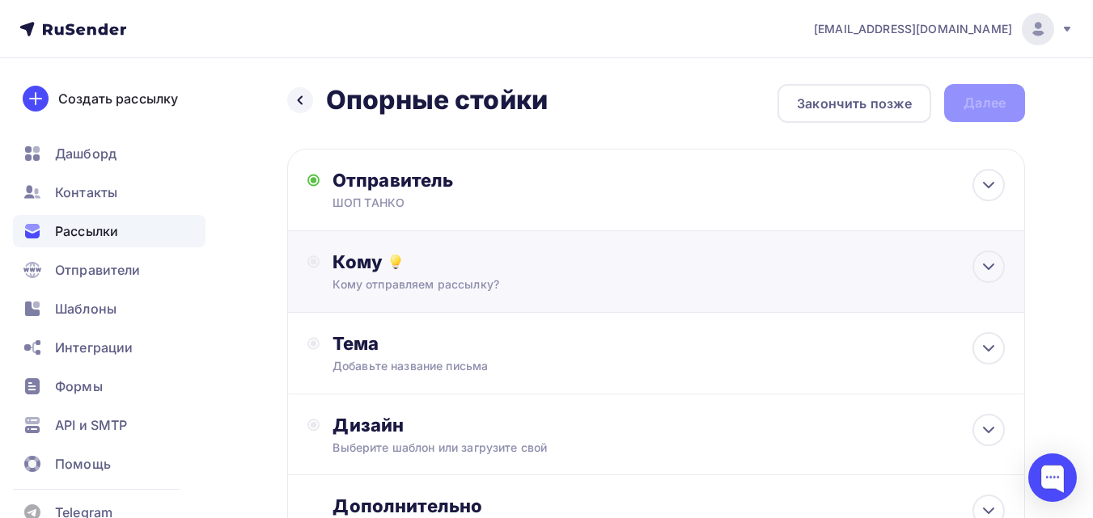
click at [436, 285] on div "Кому отправляем рассылку?" at bounding box center [634, 285] width 605 height 16
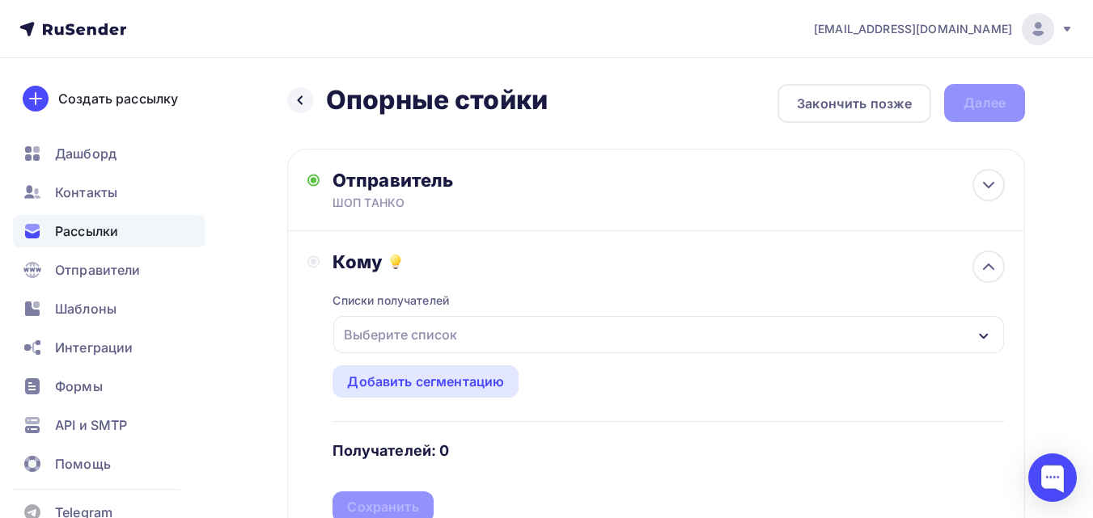
click at [427, 330] on div "Выберите список" at bounding box center [400, 334] width 126 height 29
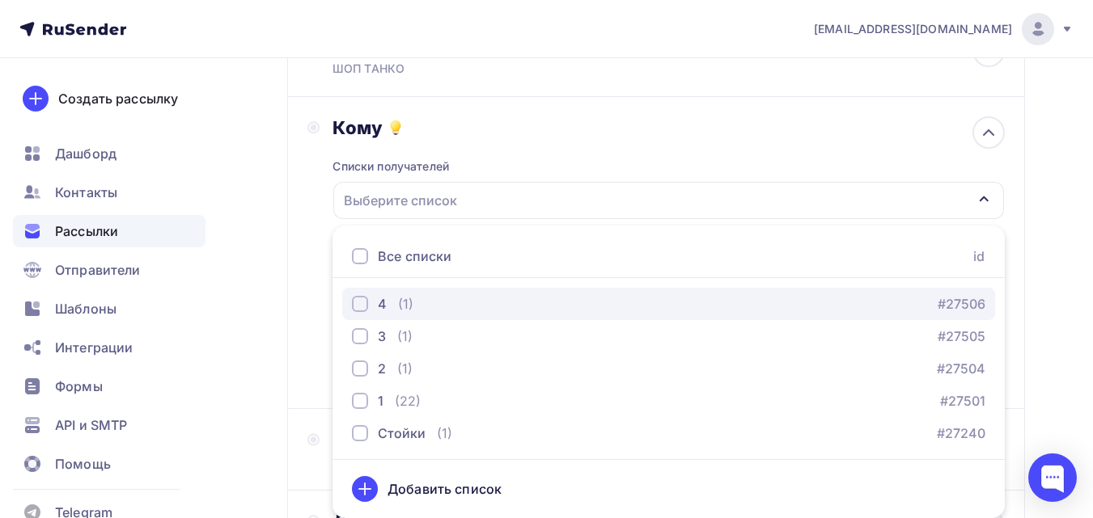
click at [398, 300] on div "(1)" at bounding box center [405, 303] width 15 height 19
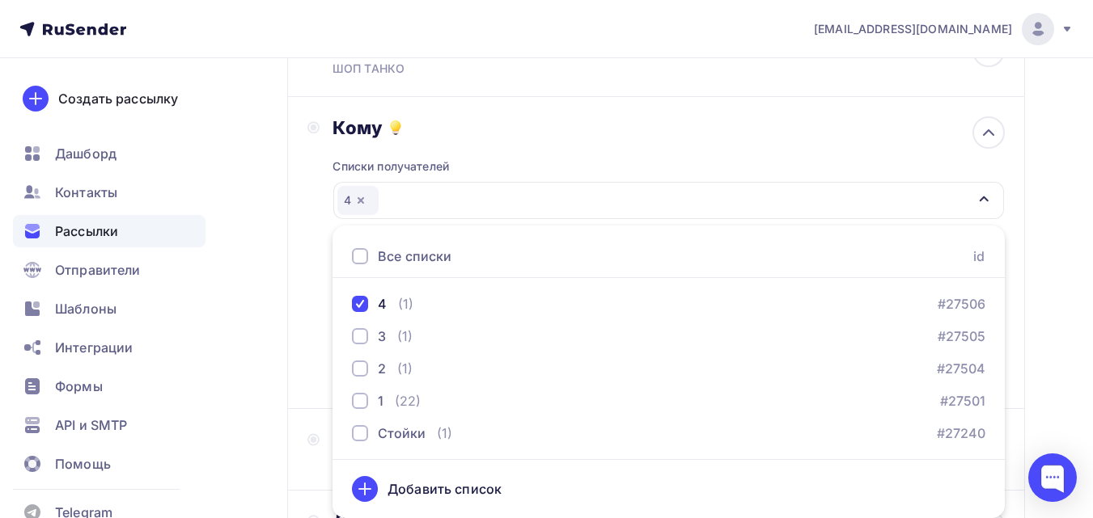
click at [272, 252] on div "Назад Опорные стойки Опорные стойки Закончить позже Далее Отправитель ШОП ТАНКО…" at bounding box center [546, 341] width 1093 height 834
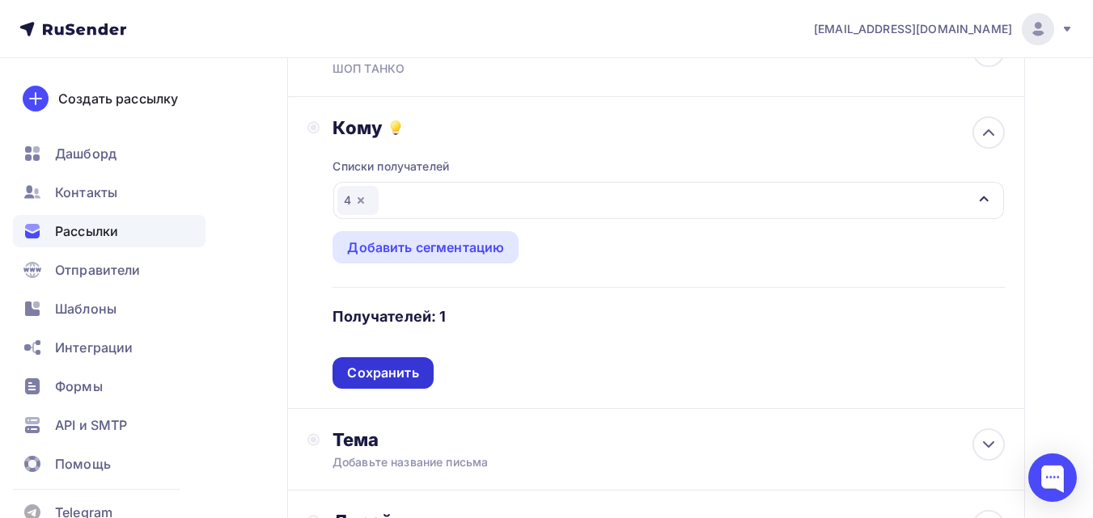
click at [378, 374] on div "Сохранить" at bounding box center [382, 373] width 71 height 19
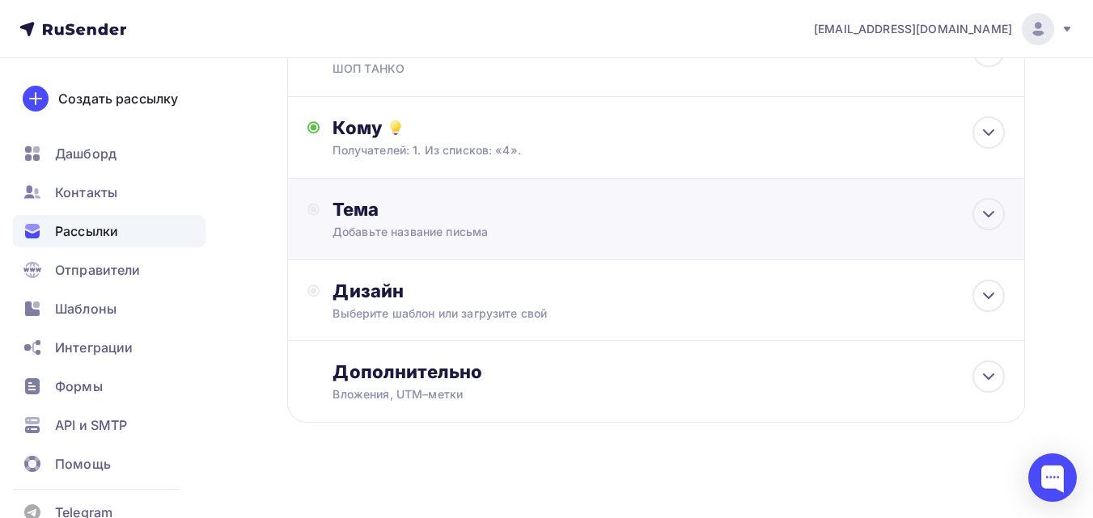
click at [427, 230] on div "Добавьте название письма" at bounding box center [476, 232] width 288 height 16
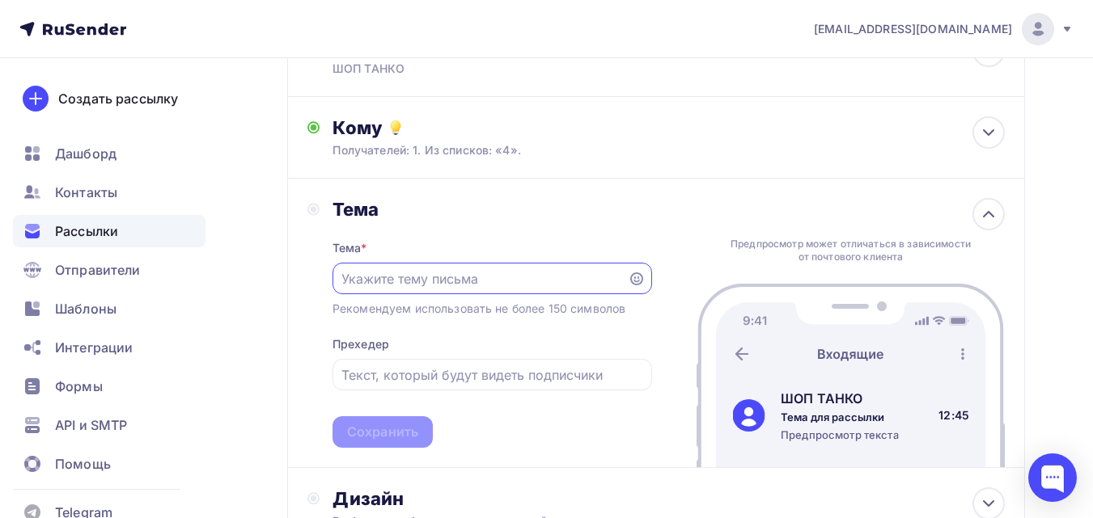
scroll to position [0, 0]
click at [395, 280] on input "text" at bounding box center [479, 278] width 277 height 19
paste input "Ваш прицеп заслужил надёжную опору!"
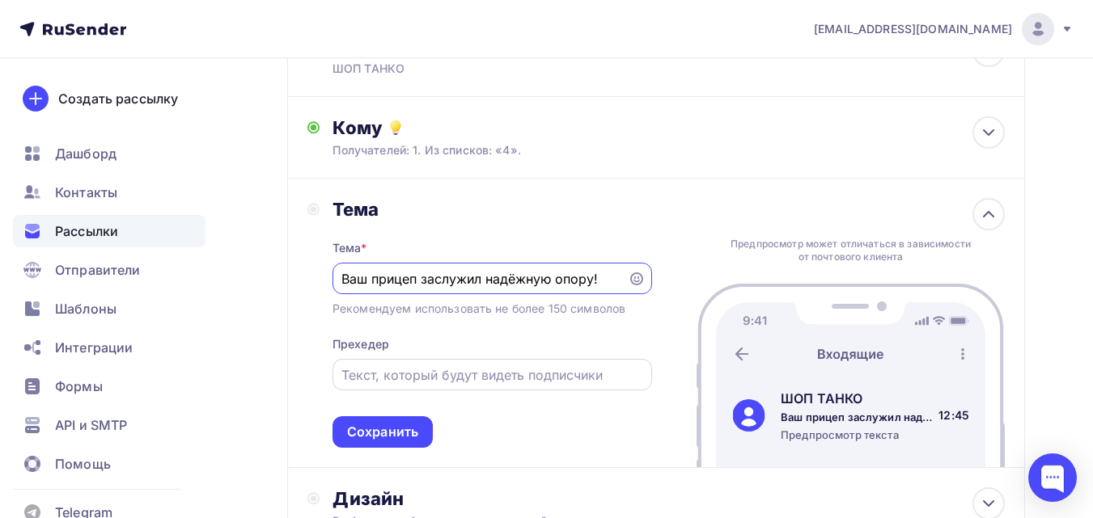
type input "Ваш прицеп заслужил надёжную опору!"
click at [386, 366] on input "text" at bounding box center [491, 375] width 301 height 19
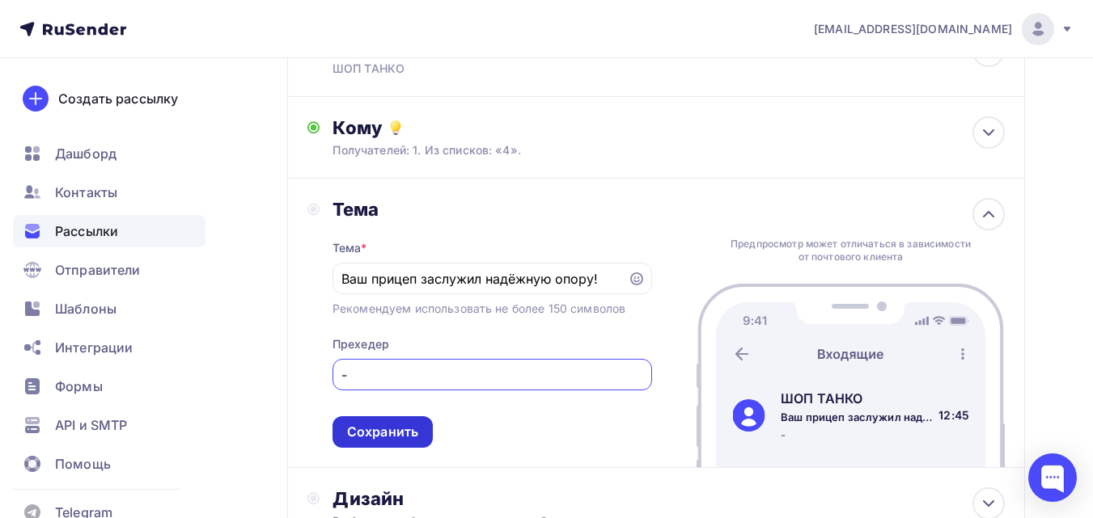
type input "-"
click at [367, 432] on div "Сохранить" at bounding box center [382, 432] width 71 height 19
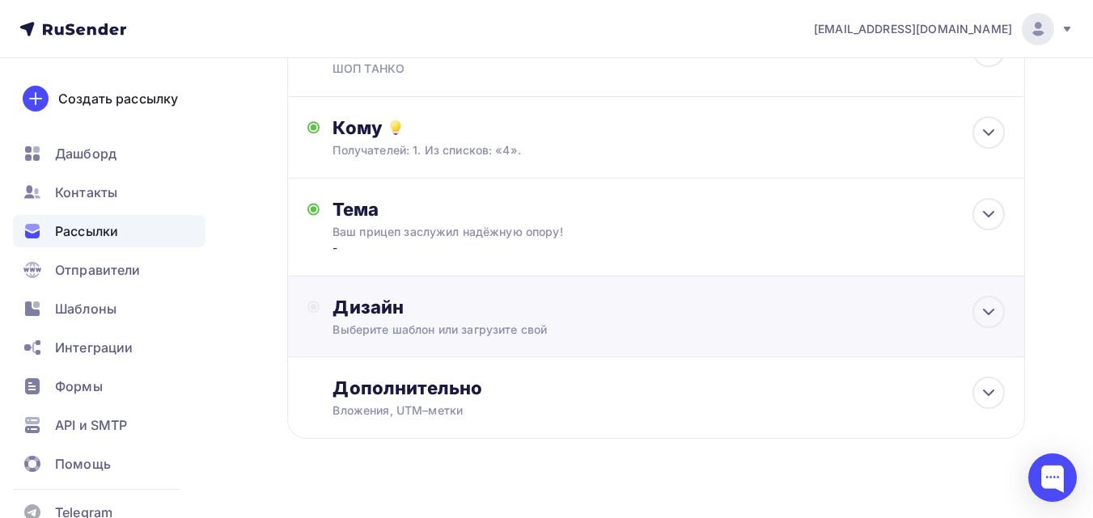
click at [393, 336] on div "Выберите шаблон или загрузите свой" at bounding box center [634, 330] width 605 height 16
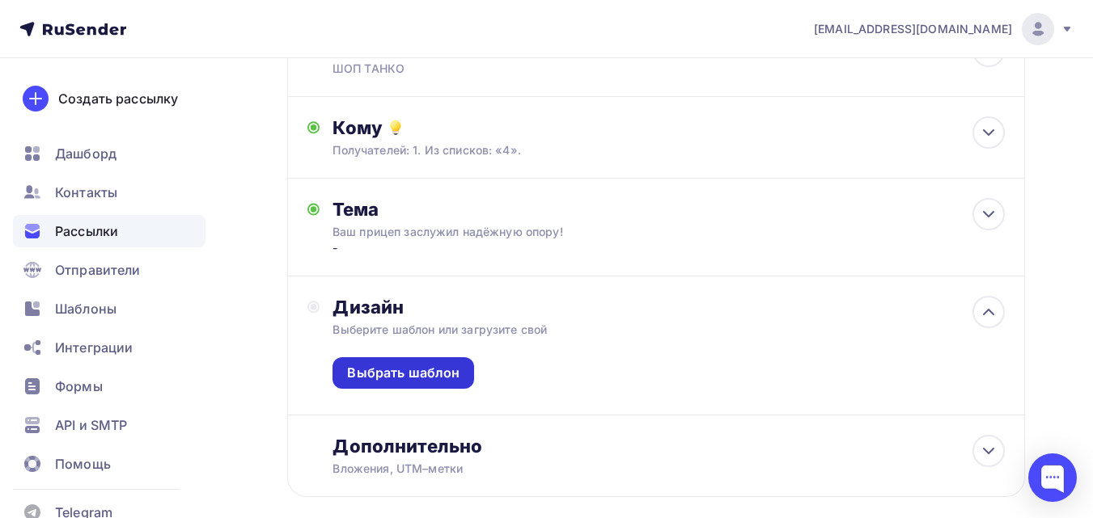
click at [437, 373] on div "Выбрать шаблон" at bounding box center [403, 373] width 112 height 19
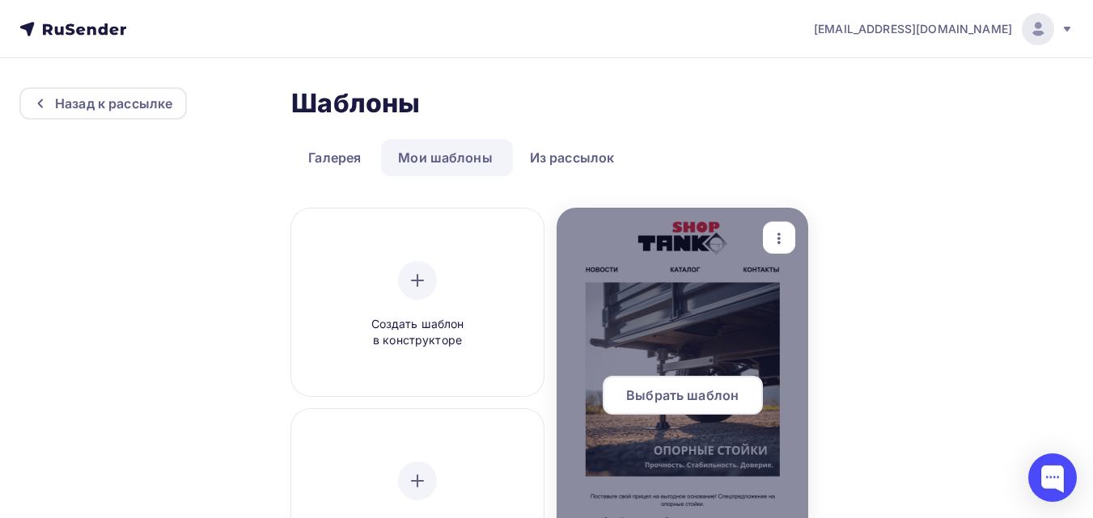
click at [724, 389] on span "Выбрать шаблон" at bounding box center [682, 395] width 112 height 19
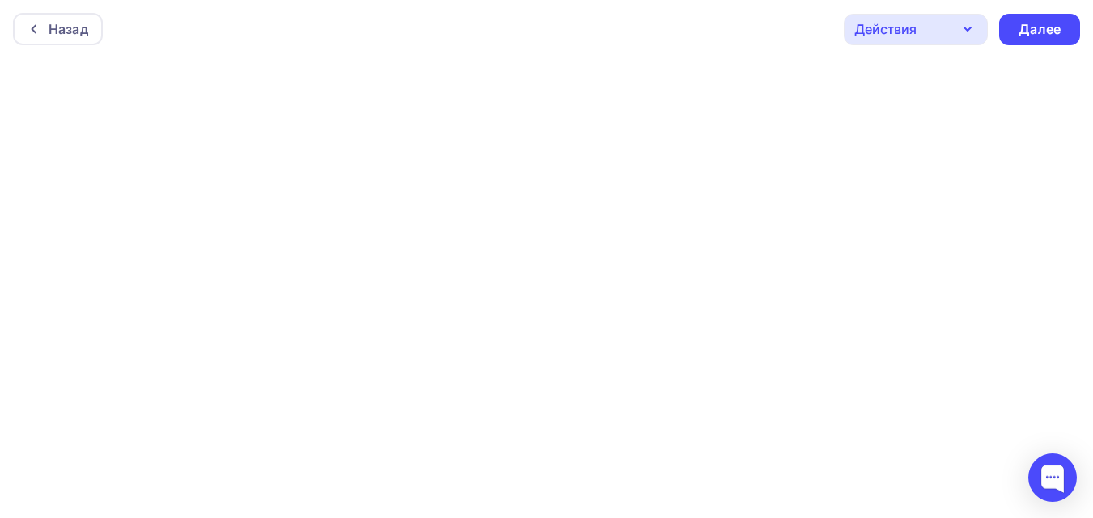
scroll to position [4, 0]
click at [1057, 14] on div "Далее" at bounding box center [1039, 26] width 81 height 32
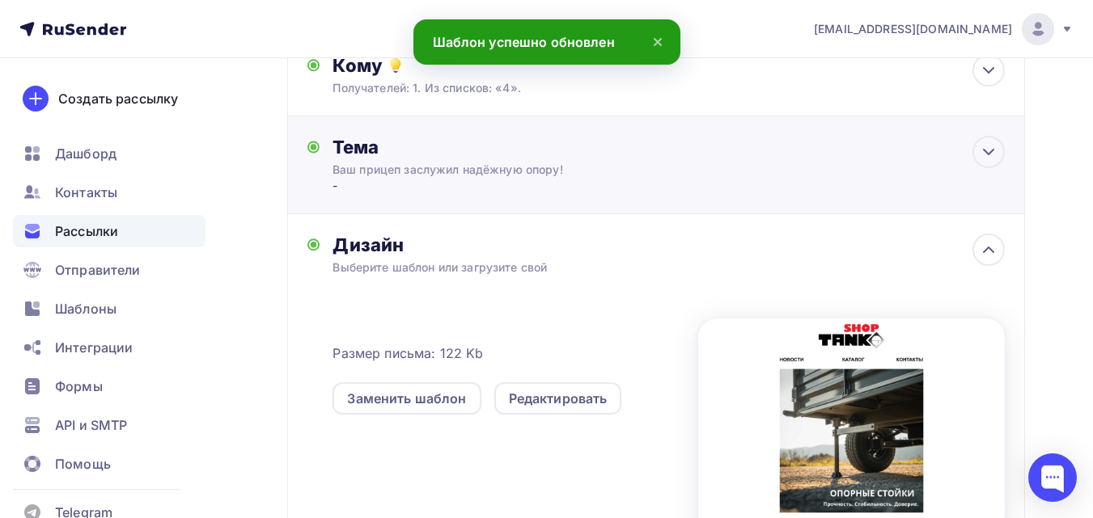
scroll to position [243, 0]
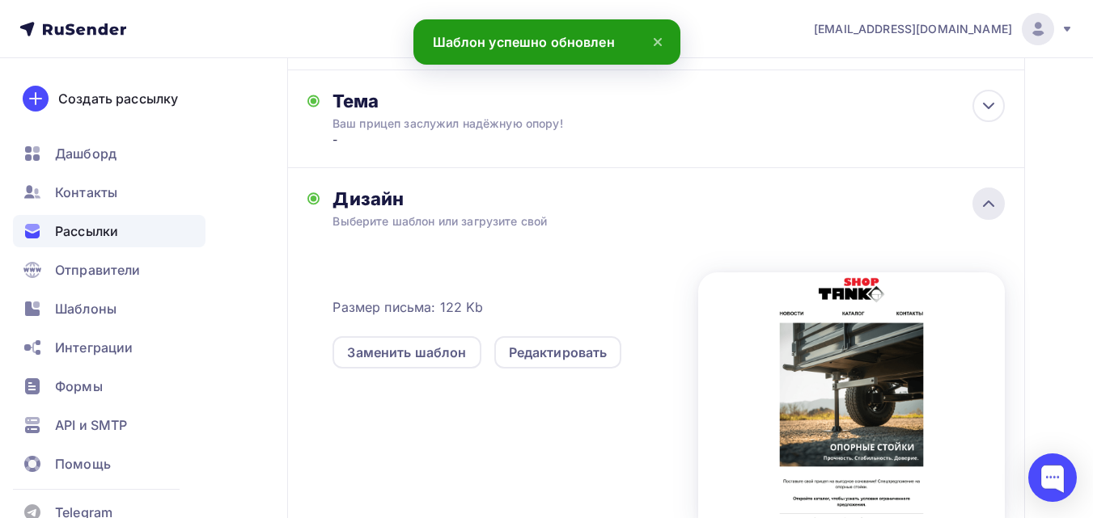
click at [996, 205] on icon at bounding box center [987, 203] width 19 height 19
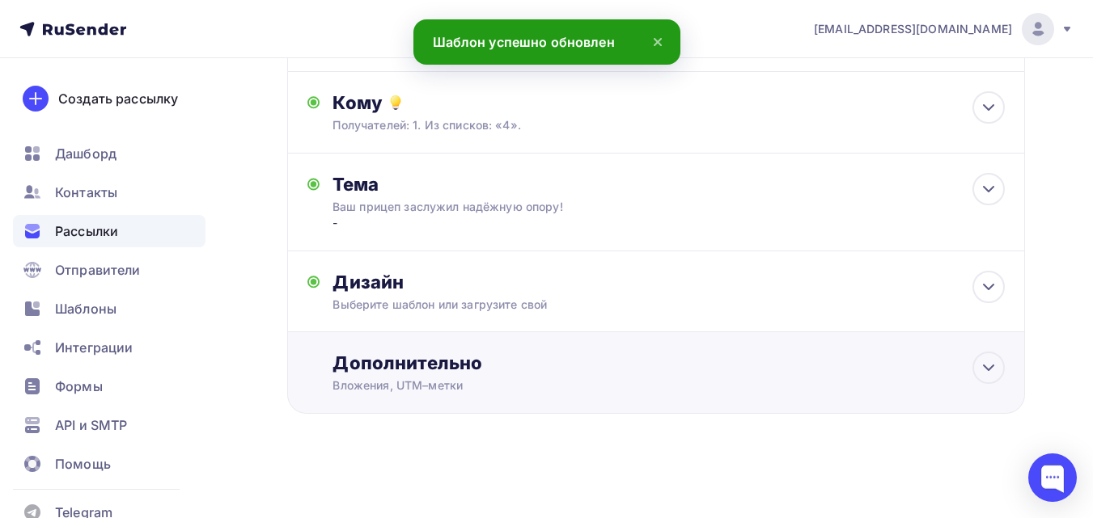
click at [460, 386] on div "Вложения, UTM–метки" at bounding box center [634, 386] width 605 height 16
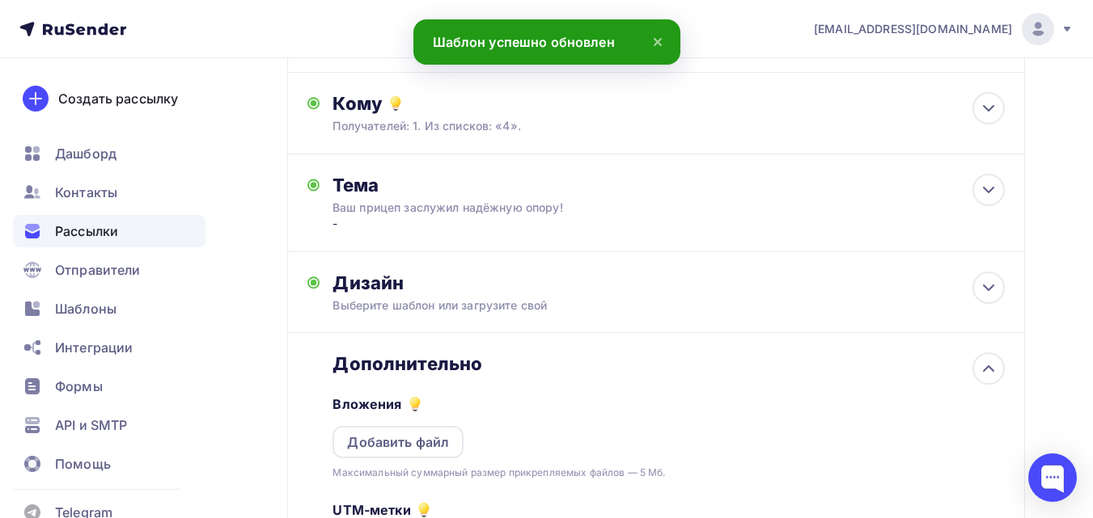
scroll to position [0, 0]
click at [438, 436] on div "Добавить файл" at bounding box center [398, 442] width 102 height 19
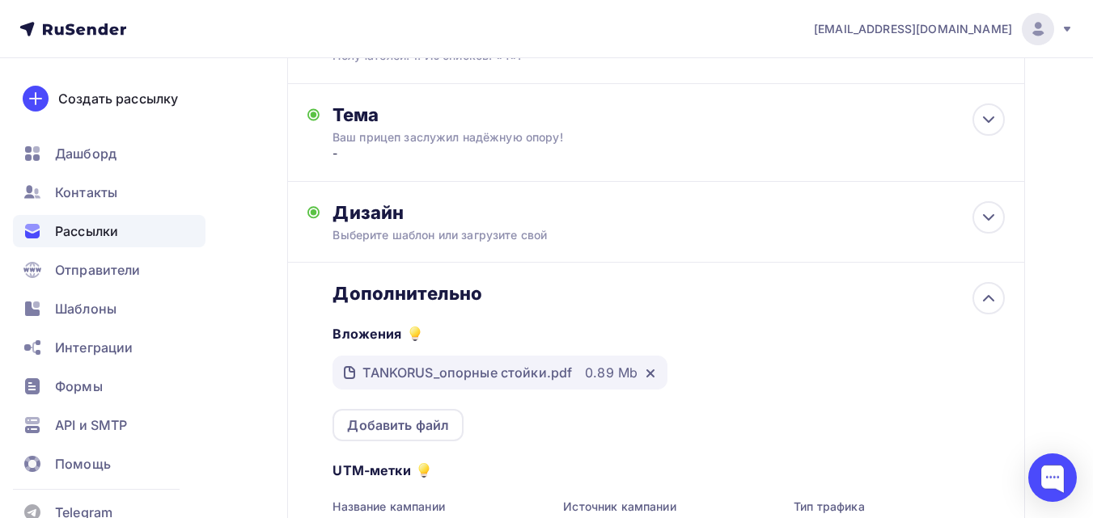
scroll to position [320, 0]
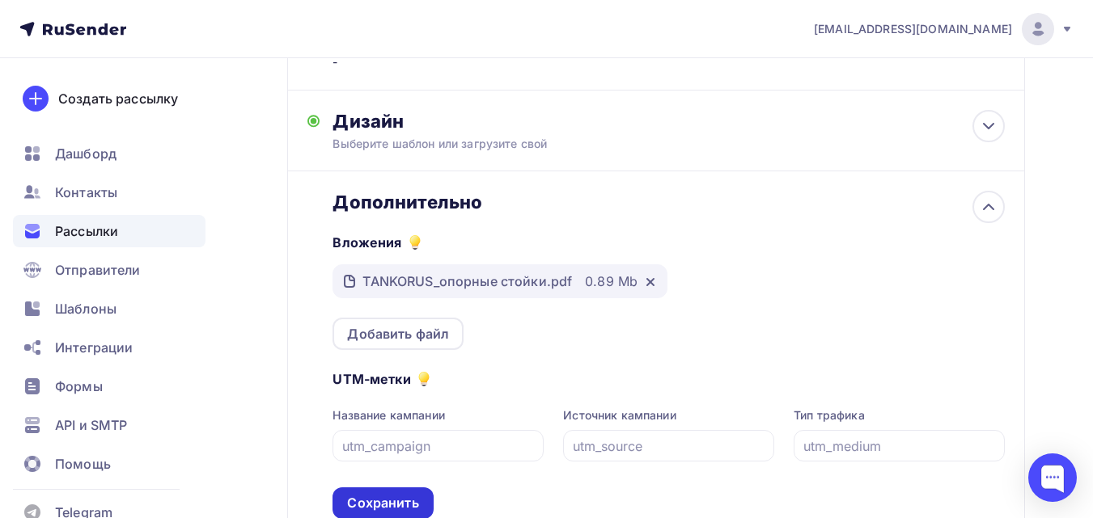
click at [372, 497] on div "Сохранить" at bounding box center [382, 503] width 71 height 19
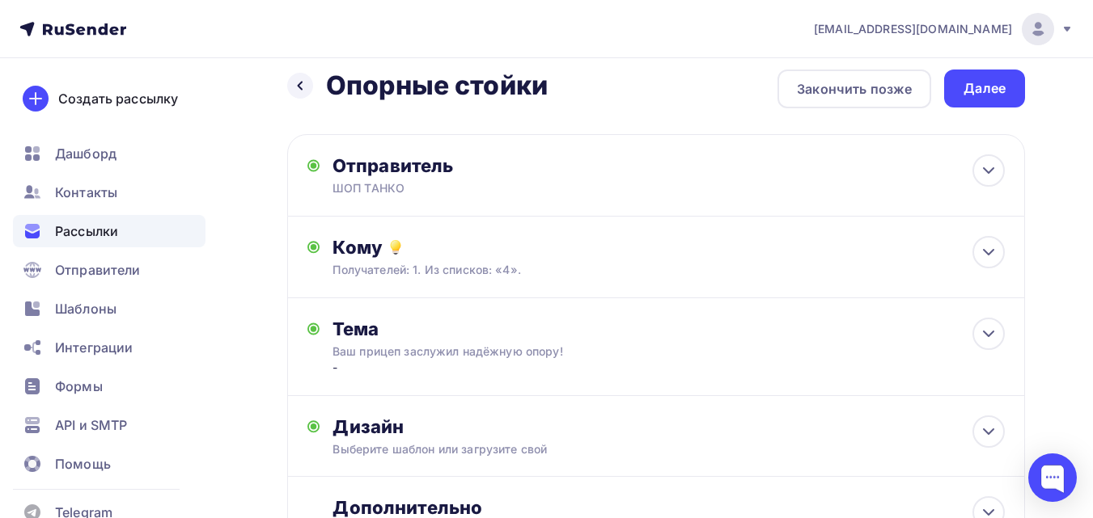
scroll to position [0, 0]
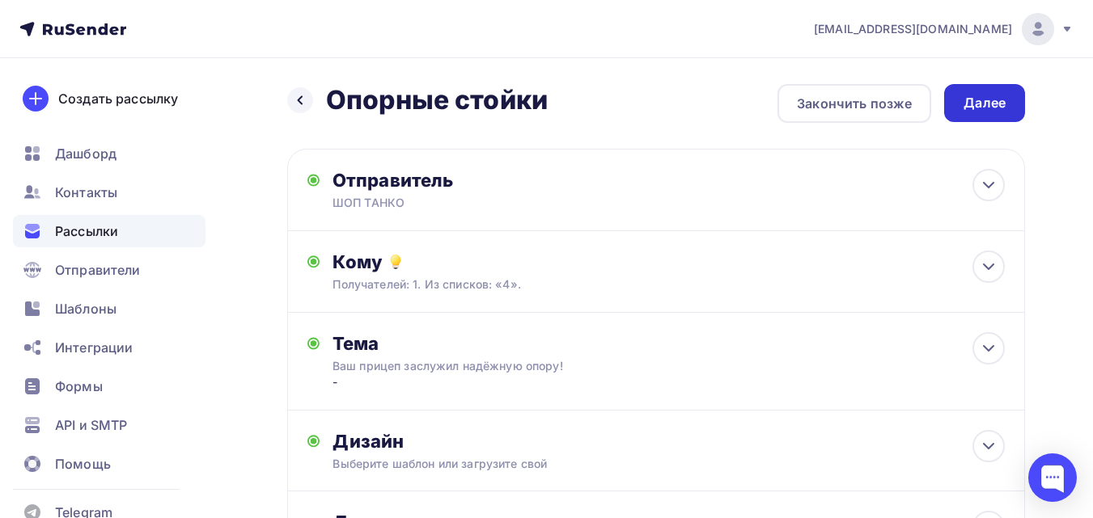
click at [984, 102] on div "Далее" at bounding box center [984, 103] width 42 height 19
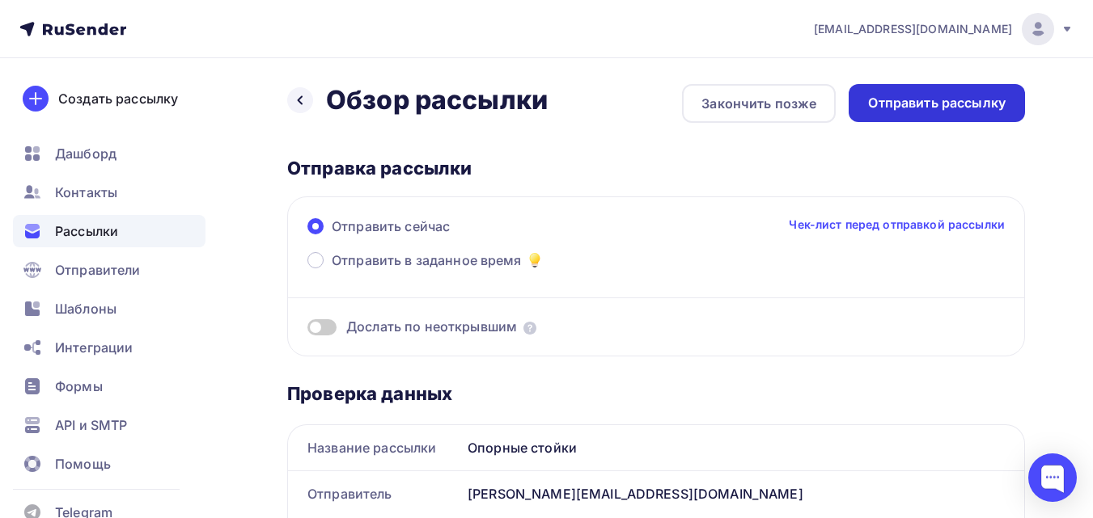
click at [945, 117] on div "Отправить рассылку" at bounding box center [936, 103] width 176 height 38
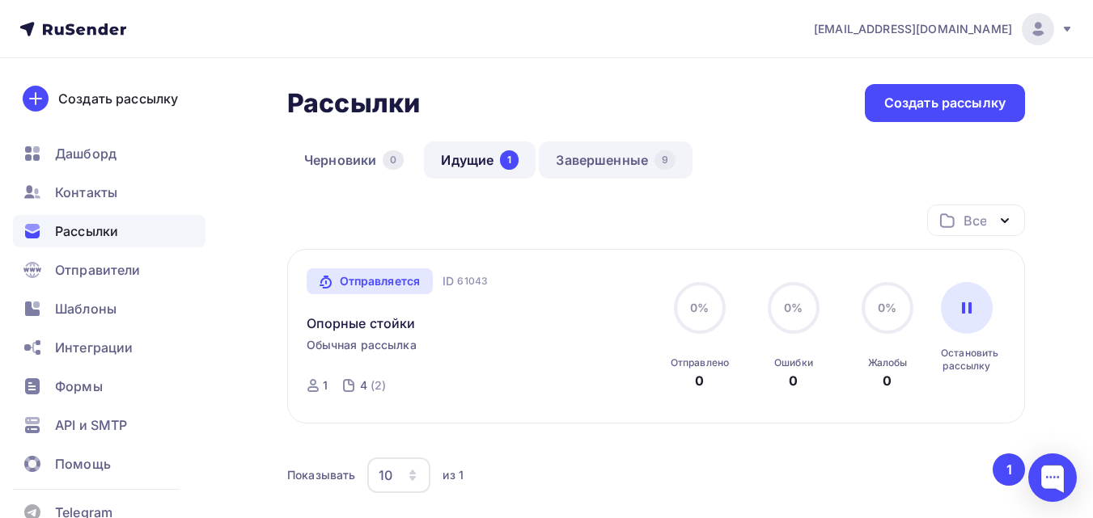
click at [639, 158] on link "Завершенные 9" at bounding box center [616, 160] width 154 height 37
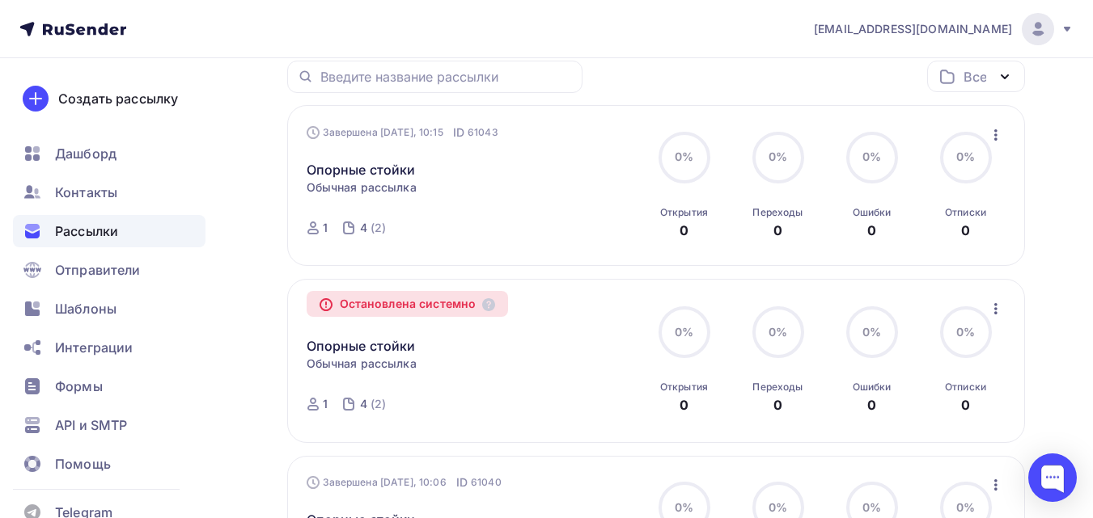
scroll to position [81, 0]
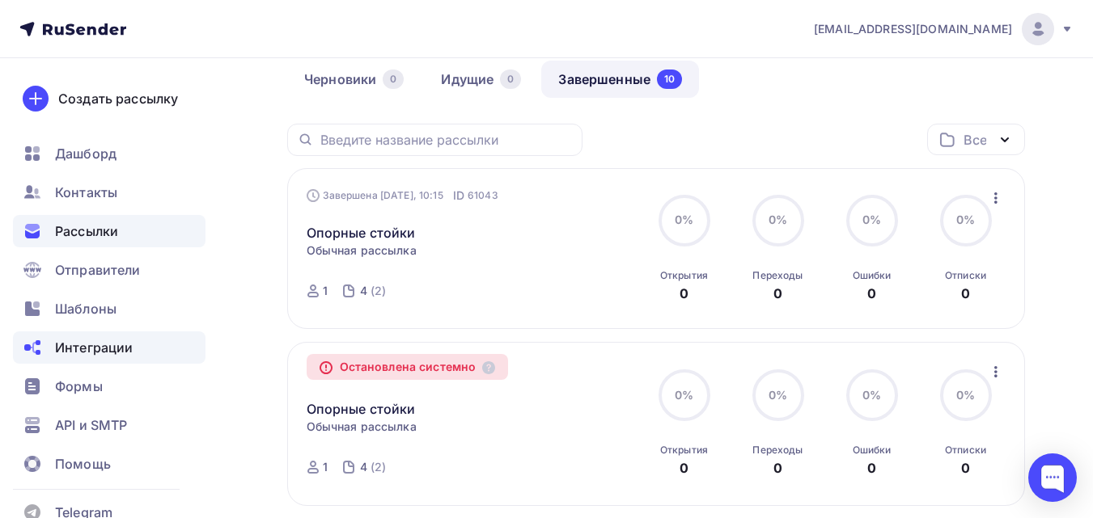
click at [129, 344] on span "Интеграции" at bounding box center [94, 347] width 78 height 19
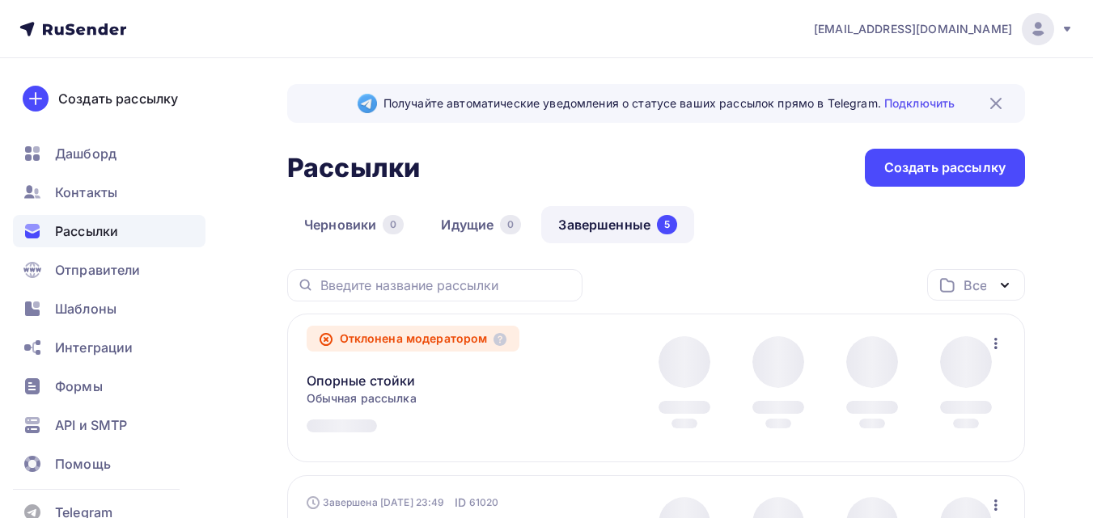
scroll to position [81, 0]
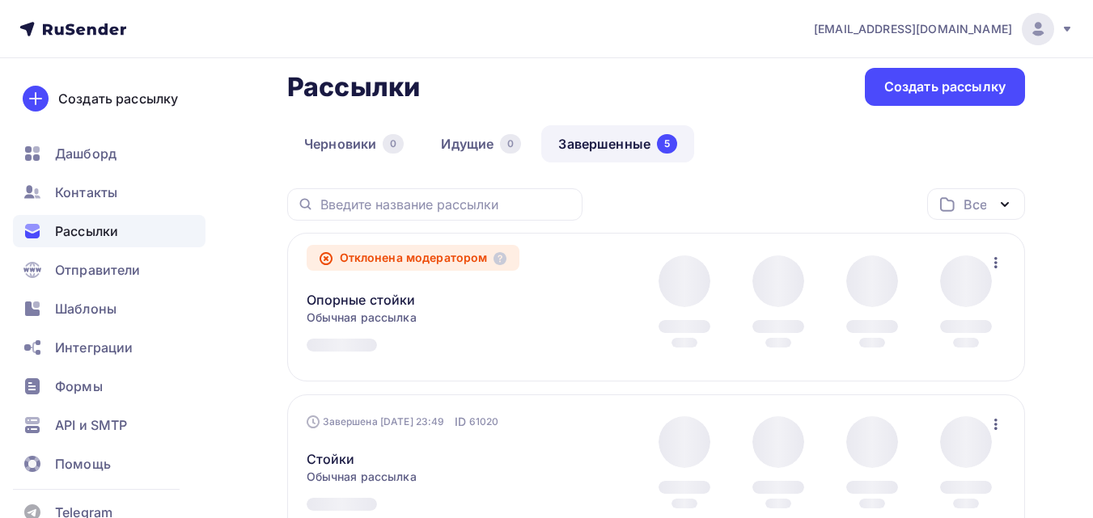
click at [393, 311] on span "Обычная рассылка" at bounding box center [361, 318] width 110 height 16
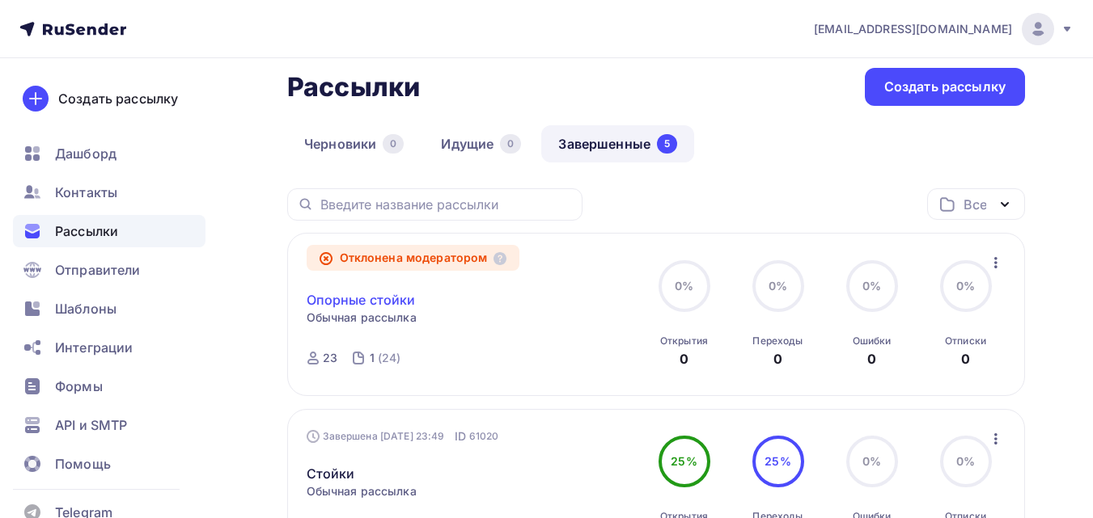
click at [391, 301] on link "Опорные стойки" at bounding box center [360, 299] width 109 height 19
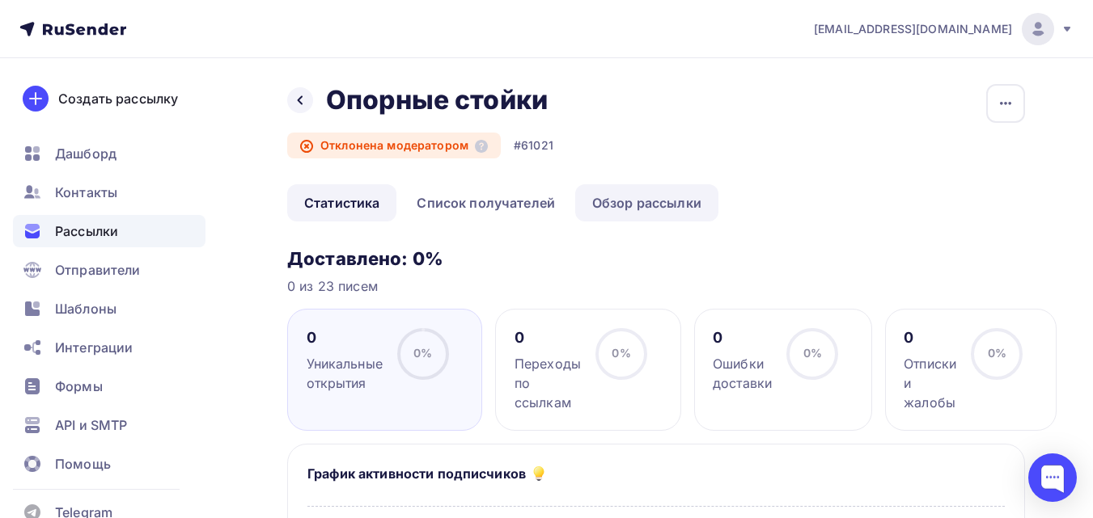
click at [703, 197] on link "Обзор рассылки" at bounding box center [646, 202] width 143 height 37
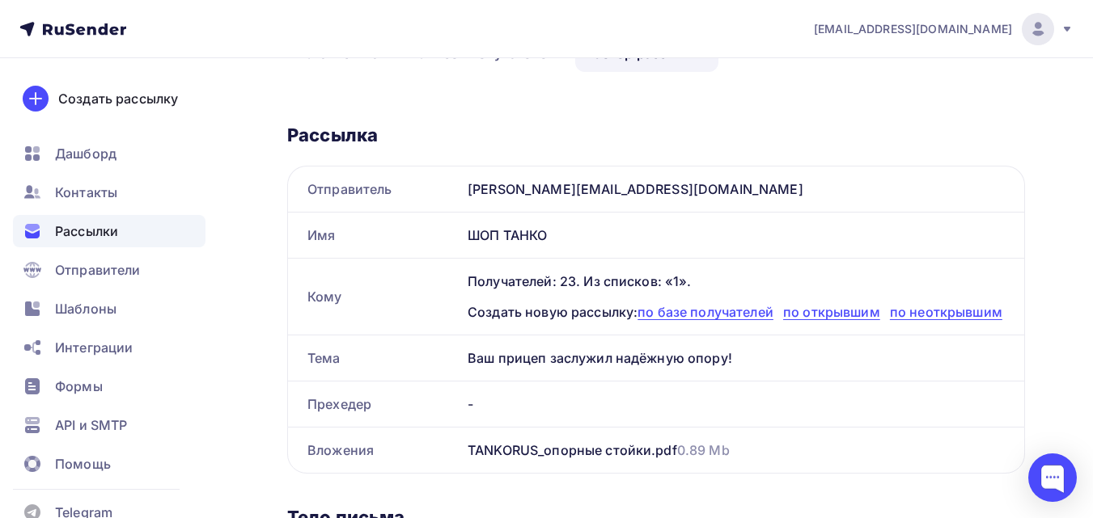
scroll to position [243, 0]
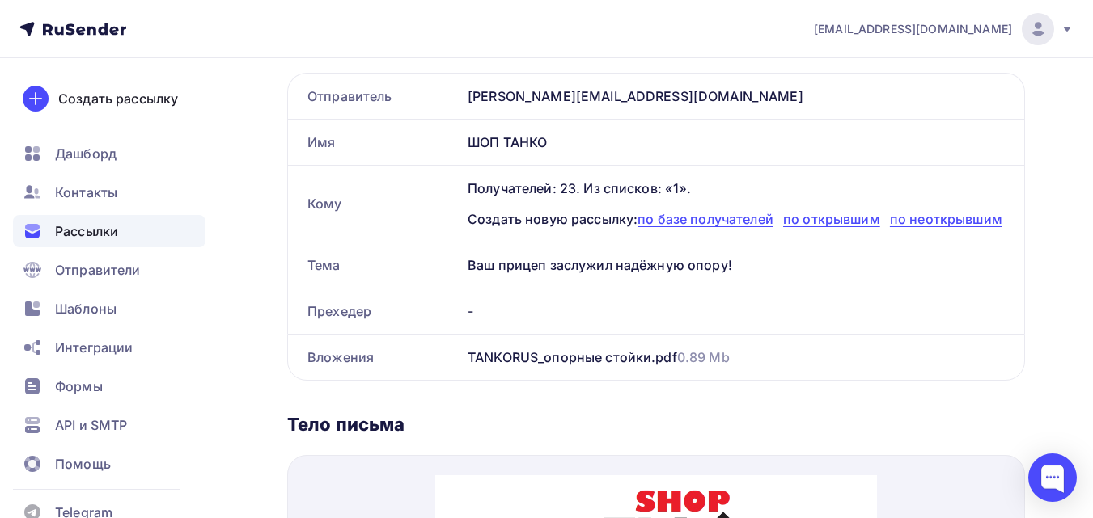
drag, startPoint x: 463, startPoint y: 265, endPoint x: 744, endPoint y: 268, distance: 281.4
click at [744, 268] on div "Ваш прицеп заслужил надёжную опору!" at bounding box center [742, 265] width 563 height 45
click at [112, 239] on span "Рассылки" at bounding box center [86, 231] width 63 height 19
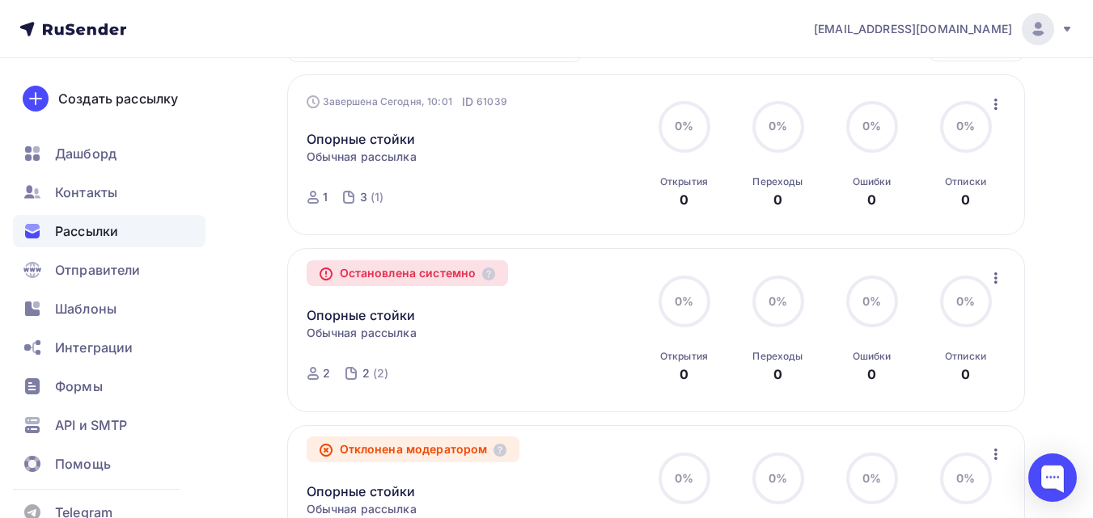
scroll to position [243, 0]
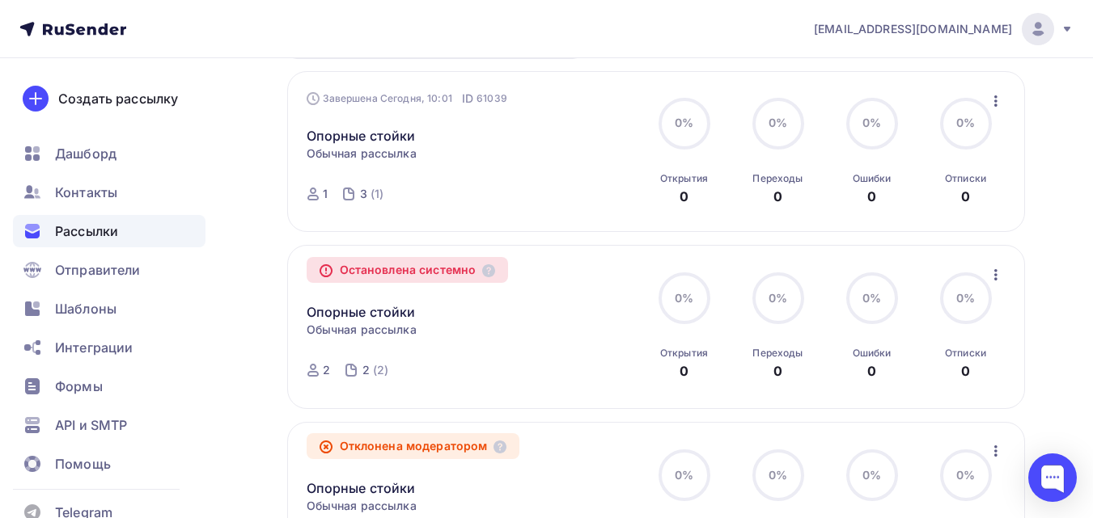
click at [492, 335] on div "Остановлена системно Опорные стойки Копировать в новую Обычная рассылка Заверше…" at bounding box center [471, 326] width 331 height 125
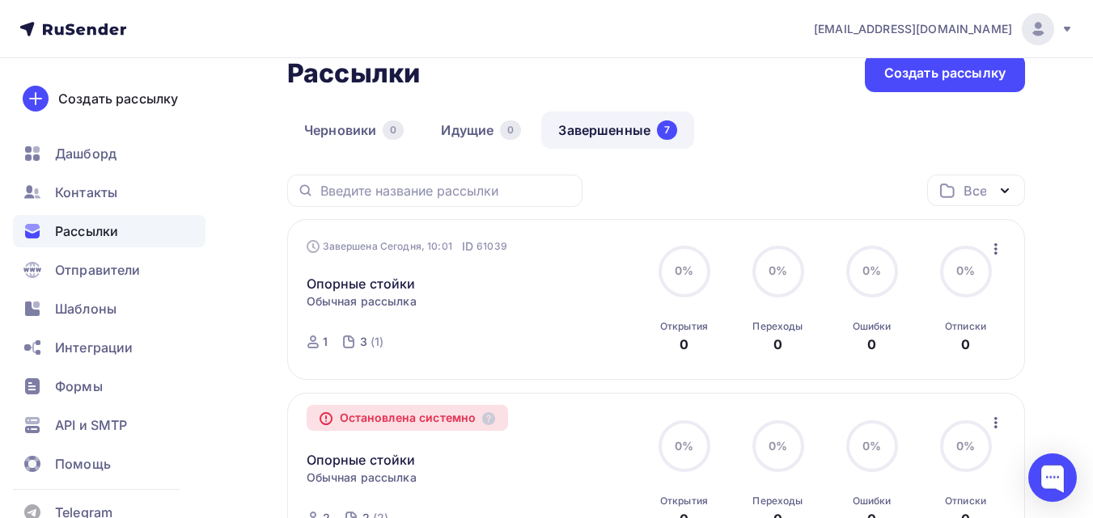
scroll to position [0, 0]
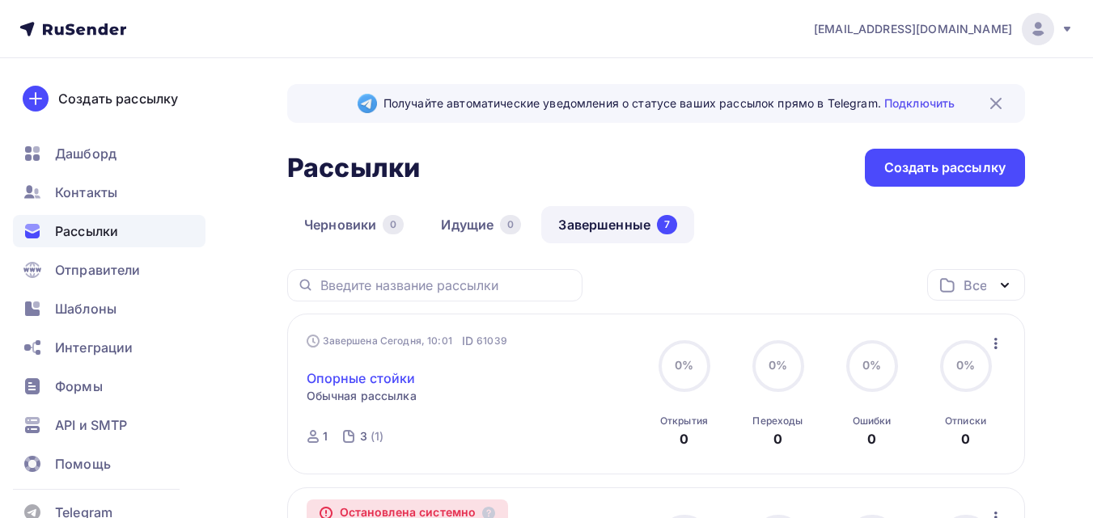
click at [401, 379] on link "Опорные стойки" at bounding box center [360, 378] width 109 height 19
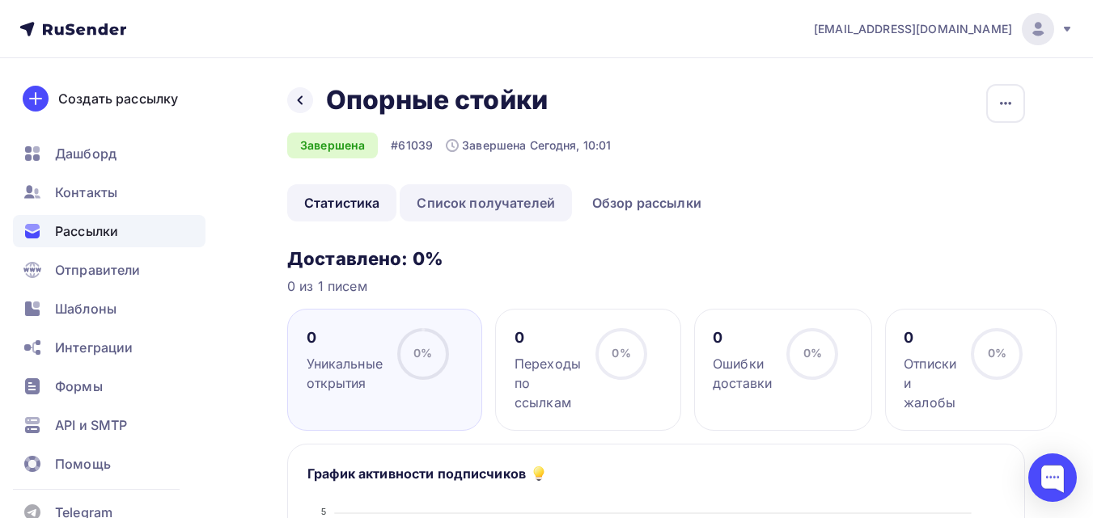
click at [541, 208] on link "Список получателей" at bounding box center [485, 202] width 172 height 37
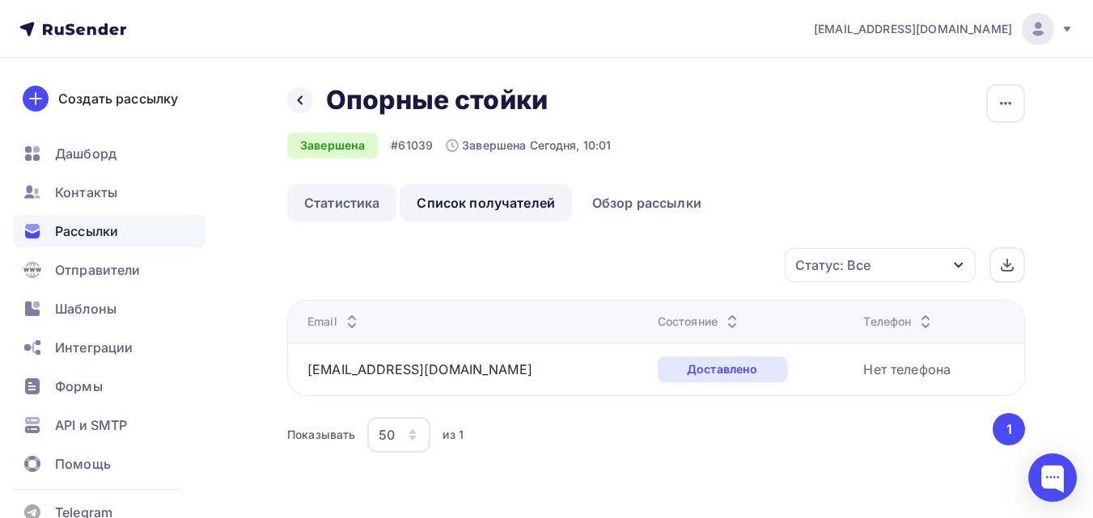
click at [365, 203] on link "Статистика" at bounding box center [341, 202] width 109 height 37
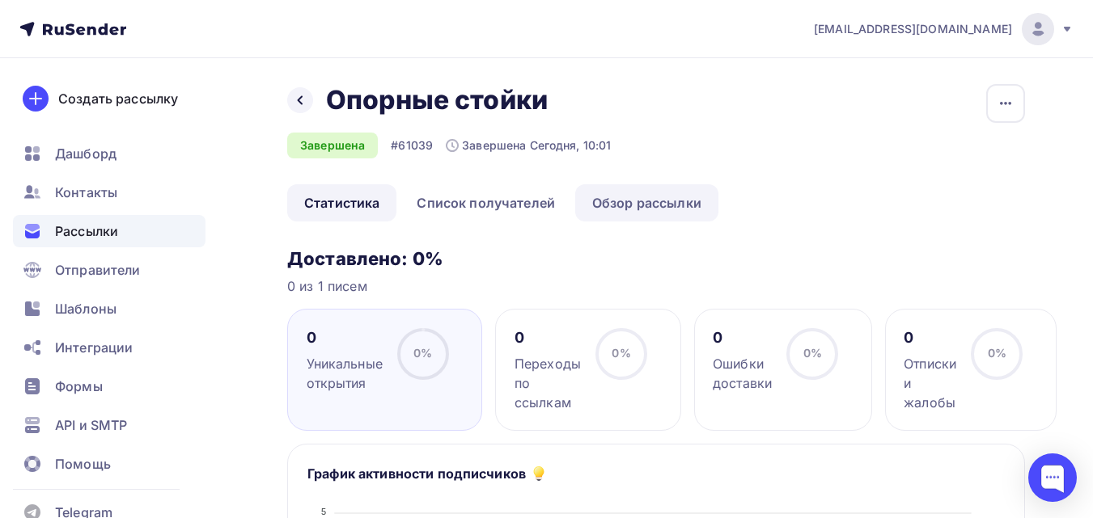
click at [649, 205] on link "Обзор рассылки" at bounding box center [646, 202] width 143 height 37
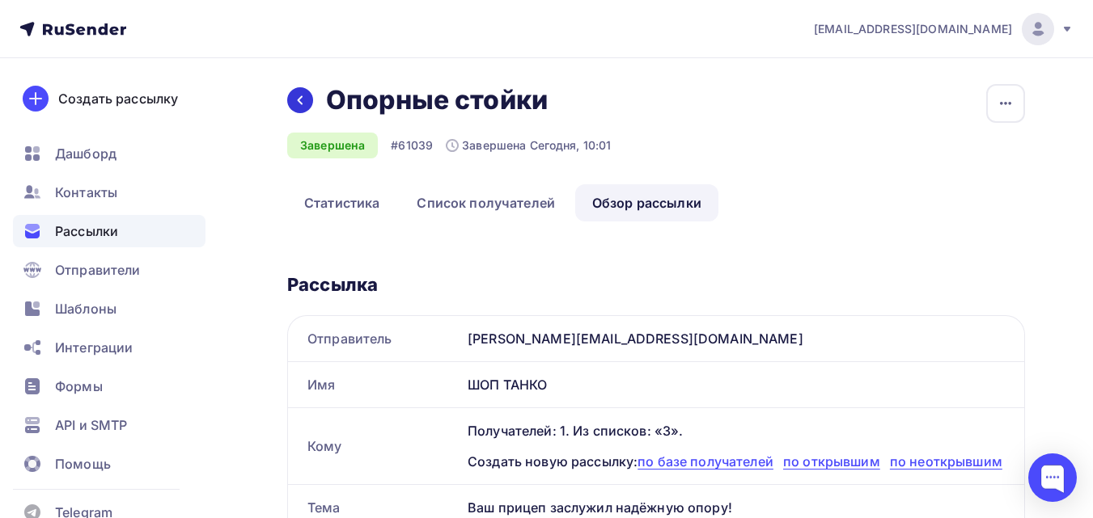
click at [301, 103] on icon at bounding box center [300, 100] width 5 height 9
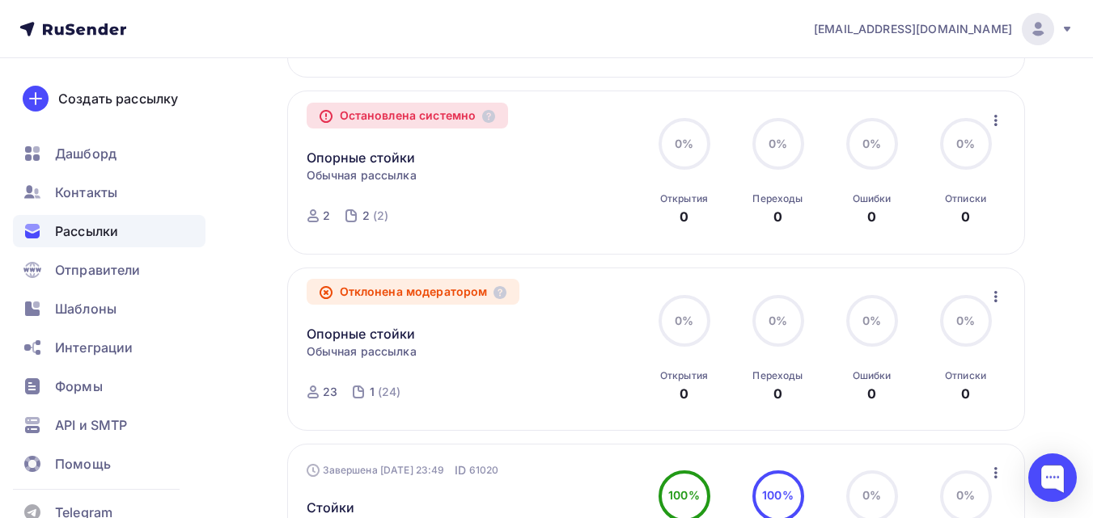
scroll to position [485, 0]
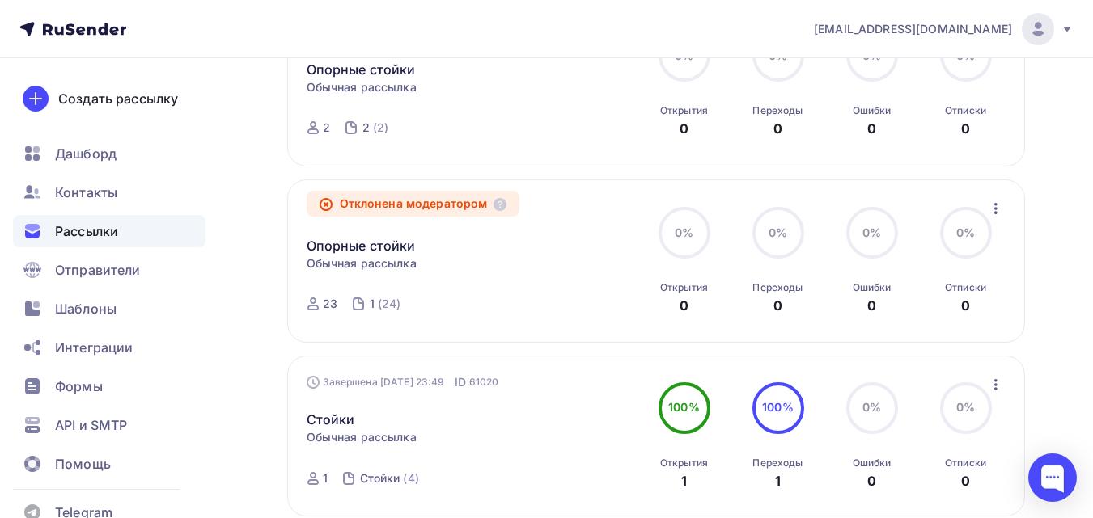
click at [999, 207] on icon "button" at bounding box center [995, 208] width 19 height 19
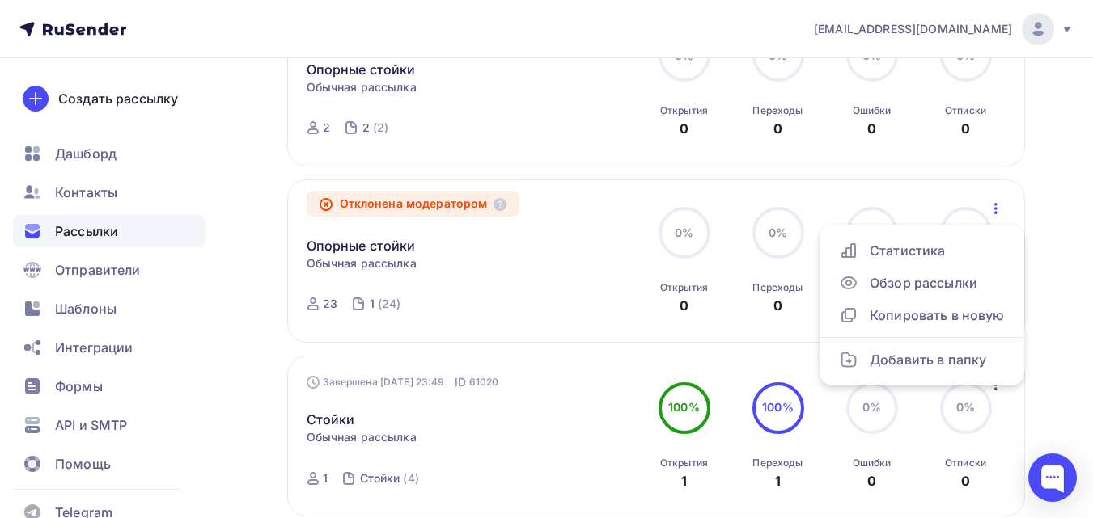
click at [466, 243] on div "Опорные стойки Статистика Обзор рассылки Копировать в новую Добавить в папку" at bounding box center [471, 236] width 331 height 39
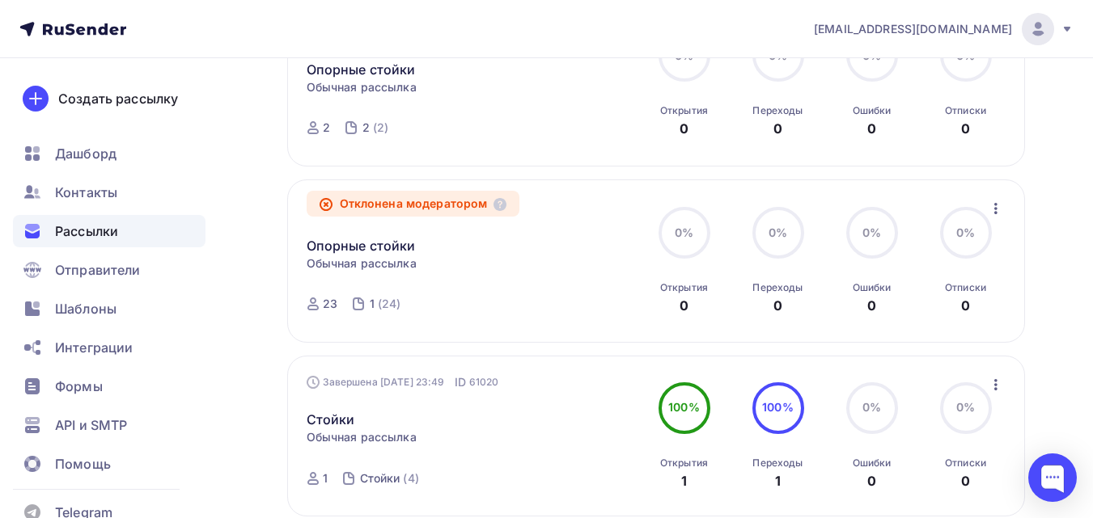
drag, startPoint x: 359, startPoint y: 274, endPoint x: 322, endPoint y: 222, distance: 64.4
click at [323, 248] on link "Опорные стойки" at bounding box center [360, 245] width 109 height 19
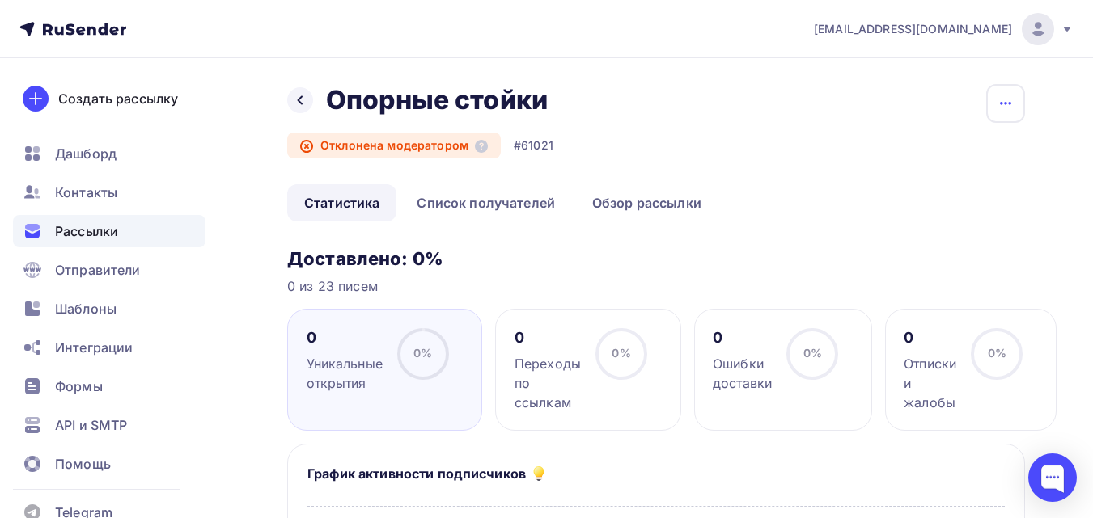
click at [995, 99] on icon "button" at bounding box center [1004, 103] width 19 height 19
click at [627, 139] on div "Назад Опорные стойки Опорные стойки Отклонена модератором #61021 Копировать Доб…" at bounding box center [656, 134] width 738 height 100
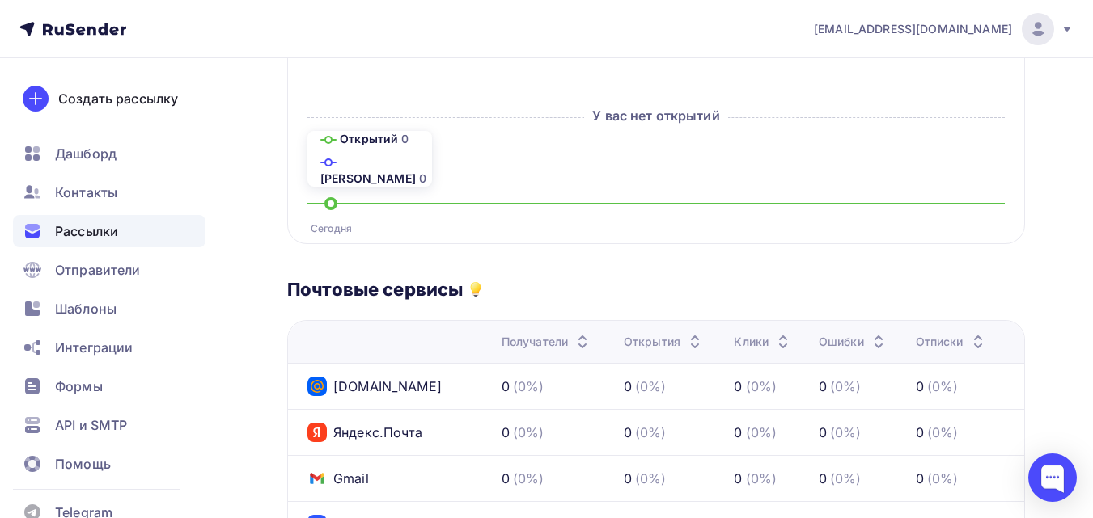
scroll to position [566, 0]
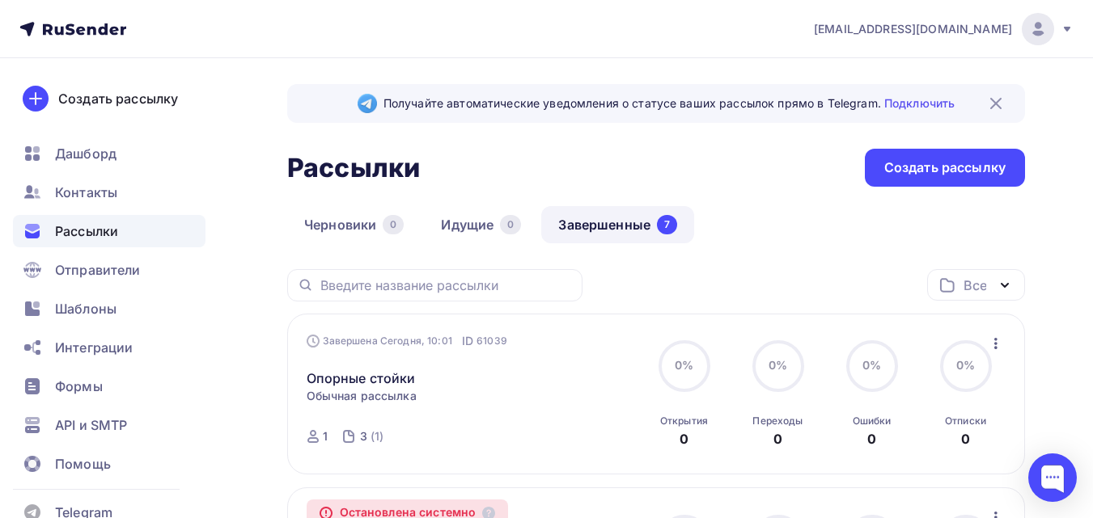
click at [996, 108] on img at bounding box center [995, 103] width 19 height 19
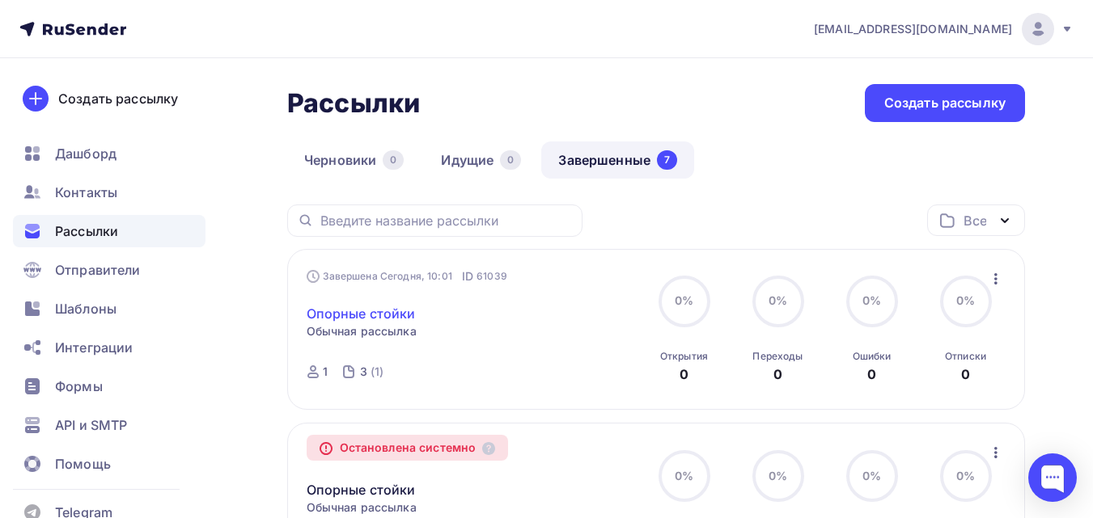
click at [388, 319] on link "Опорные стойки" at bounding box center [360, 313] width 109 height 19
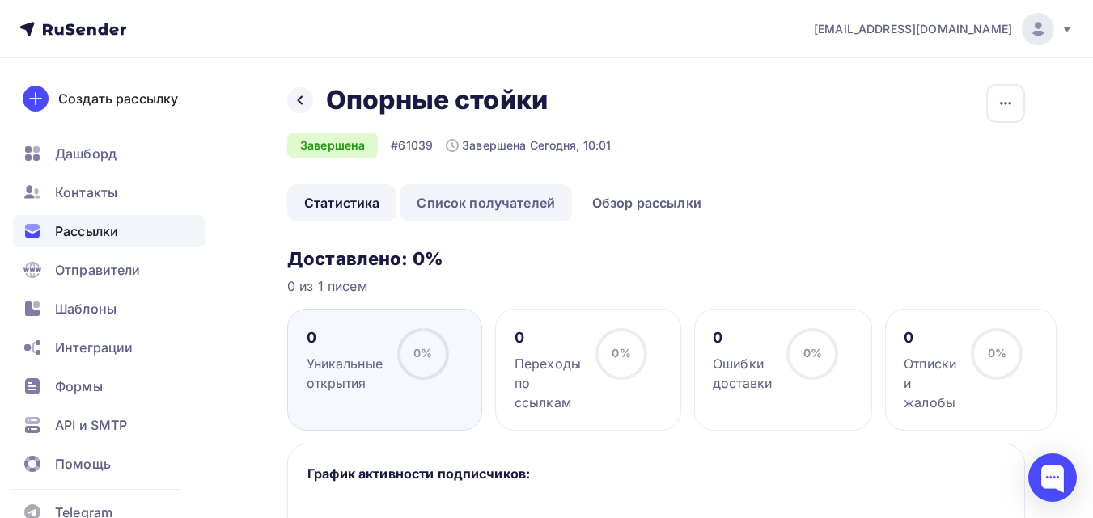
click at [455, 205] on link "Список получателей" at bounding box center [485, 202] width 172 height 37
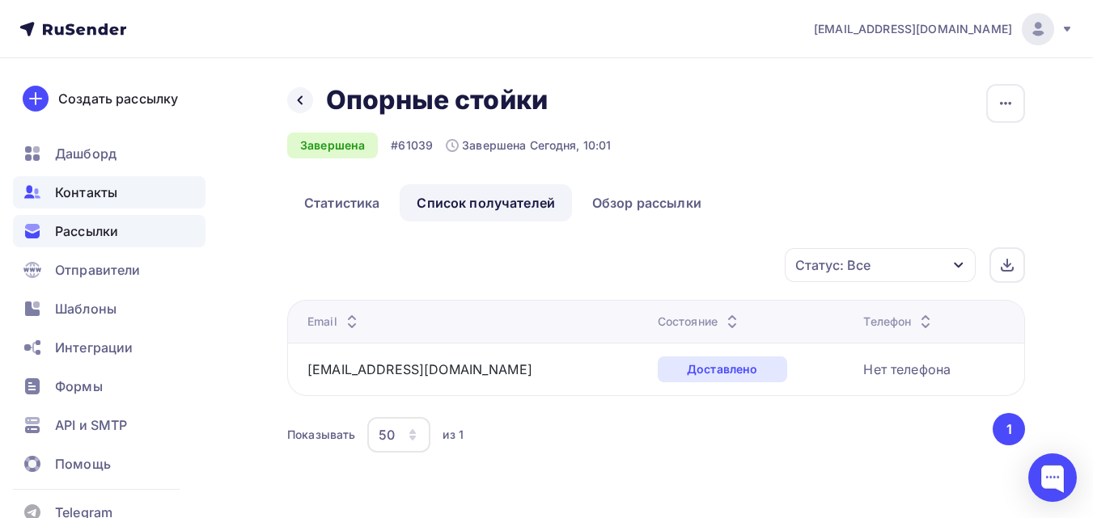
click at [114, 186] on span "Контакты" at bounding box center [86, 192] width 62 height 19
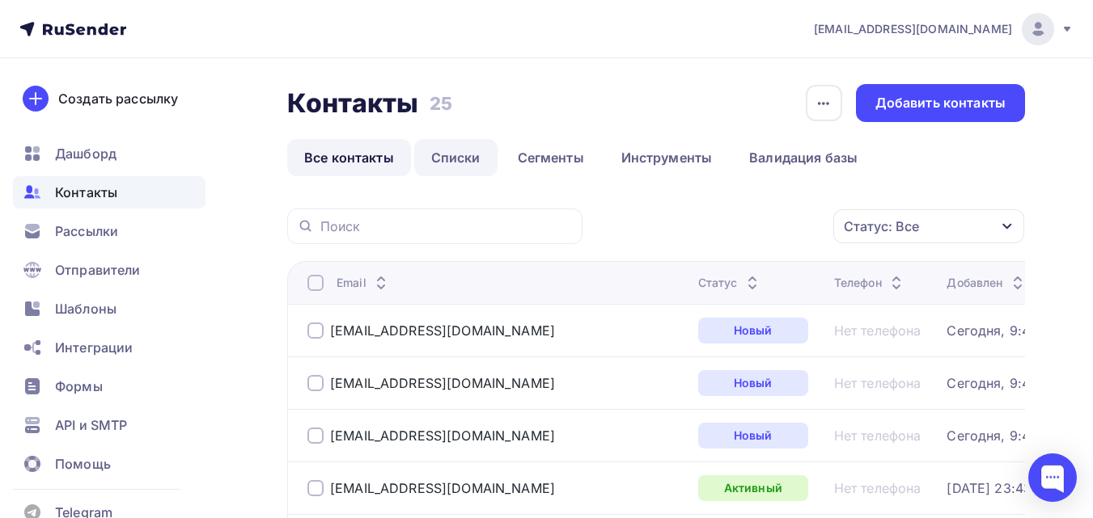
click at [475, 157] on link "Списки" at bounding box center [455, 157] width 83 height 37
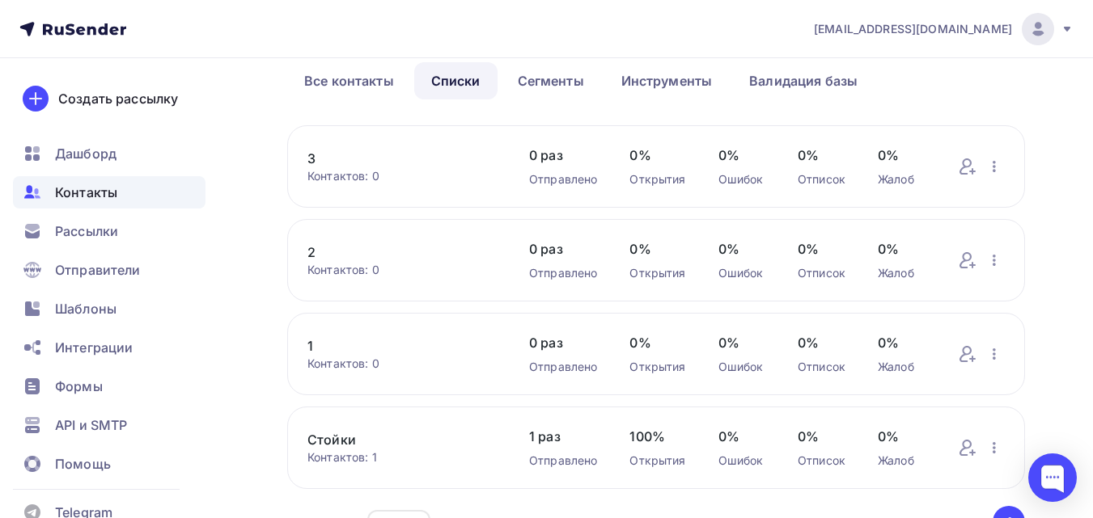
scroll to position [81, 0]
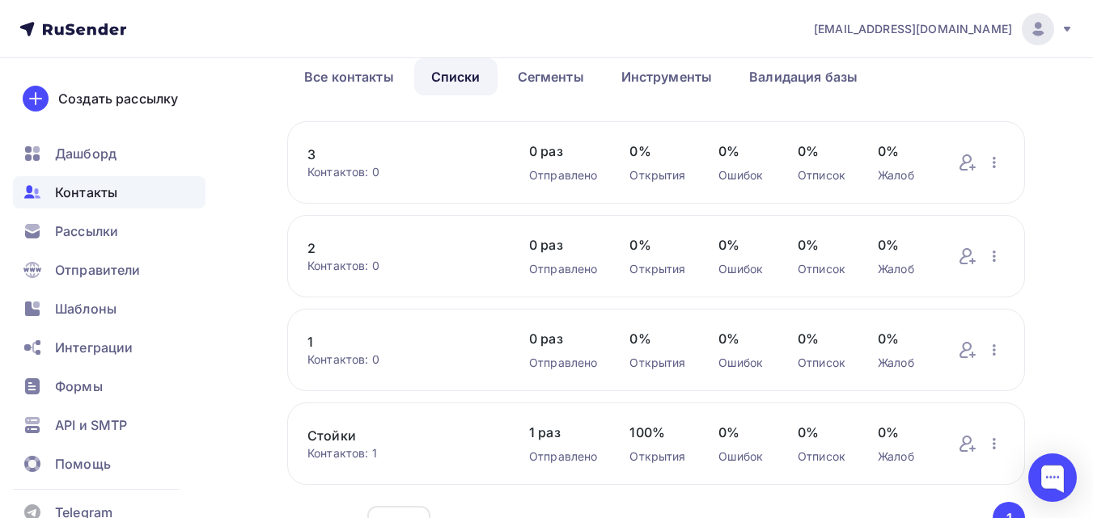
click at [311, 247] on link "2" at bounding box center [401, 248] width 189 height 19
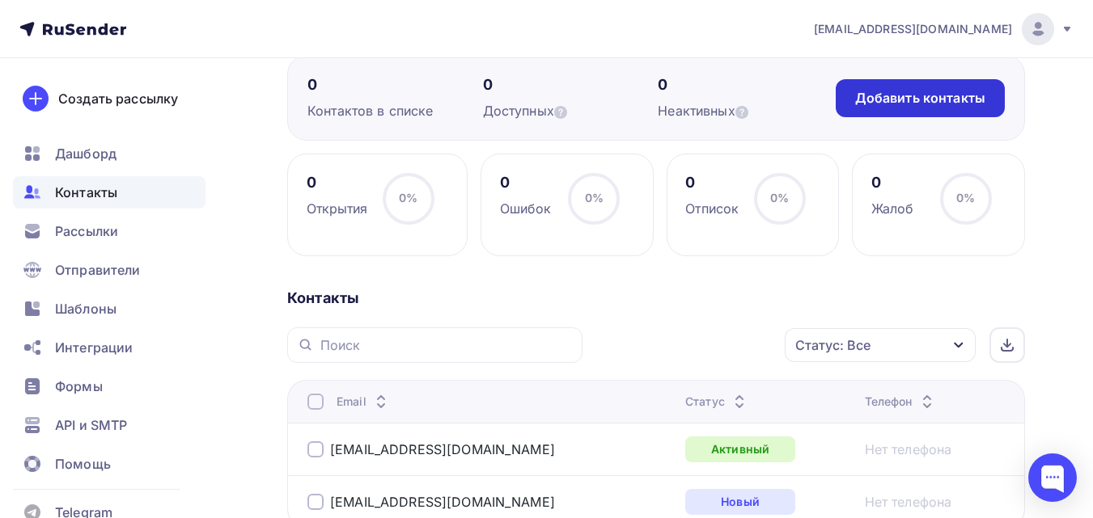
scroll to position [243, 0]
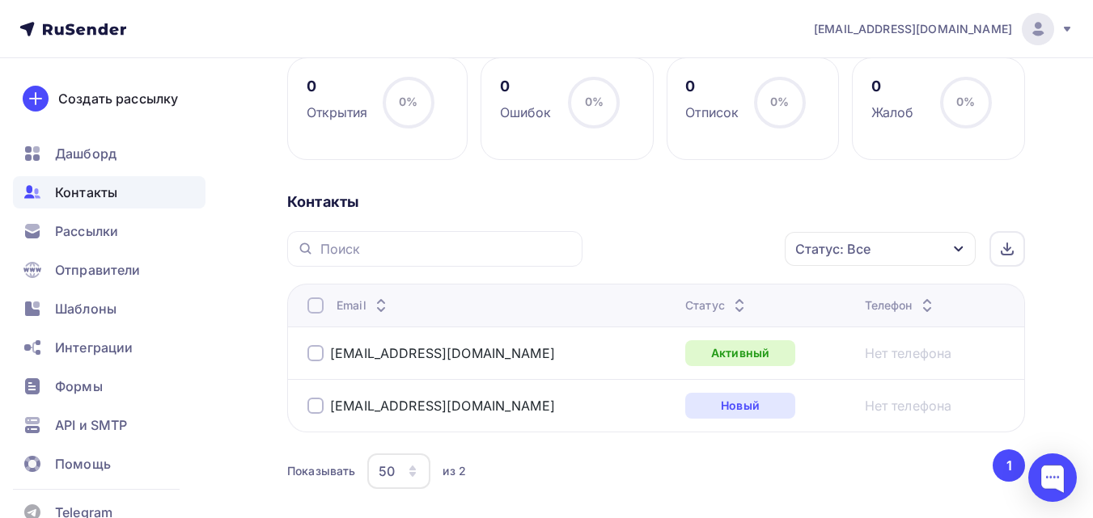
click at [316, 353] on div at bounding box center [315, 353] width 16 height 16
click at [315, 403] on div at bounding box center [315, 406] width 16 height 16
click at [315, 408] on div at bounding box center [315, 406] width 16 height 16
click at [315, 355] on div at bounding box center [315, 353] width 16 height 16
click at [318, 406] on div at bounding box center [315, 406] width 16 height 16
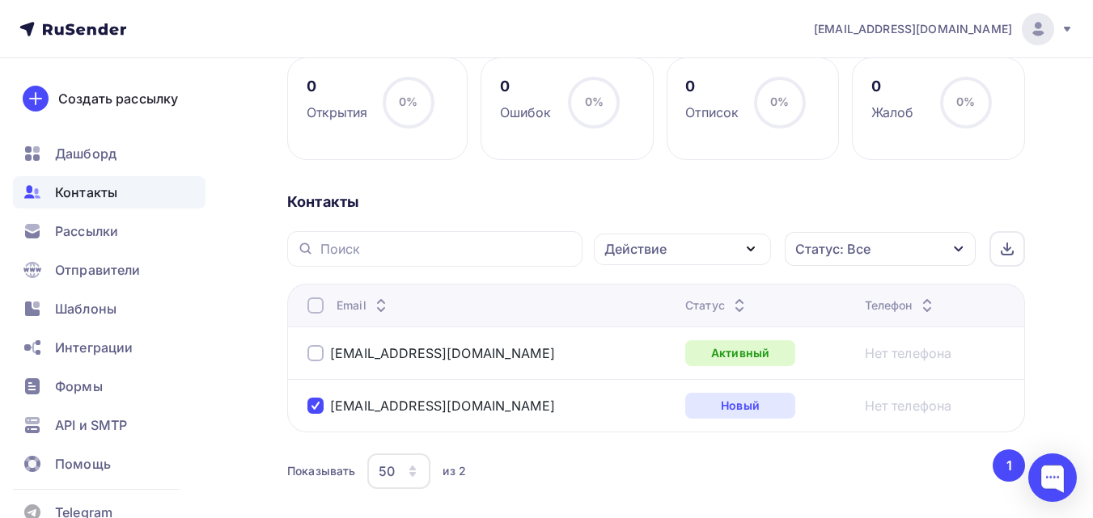
click at [666, 258] on div "Действие" at bounding box center [635, 248] width 62 height 19
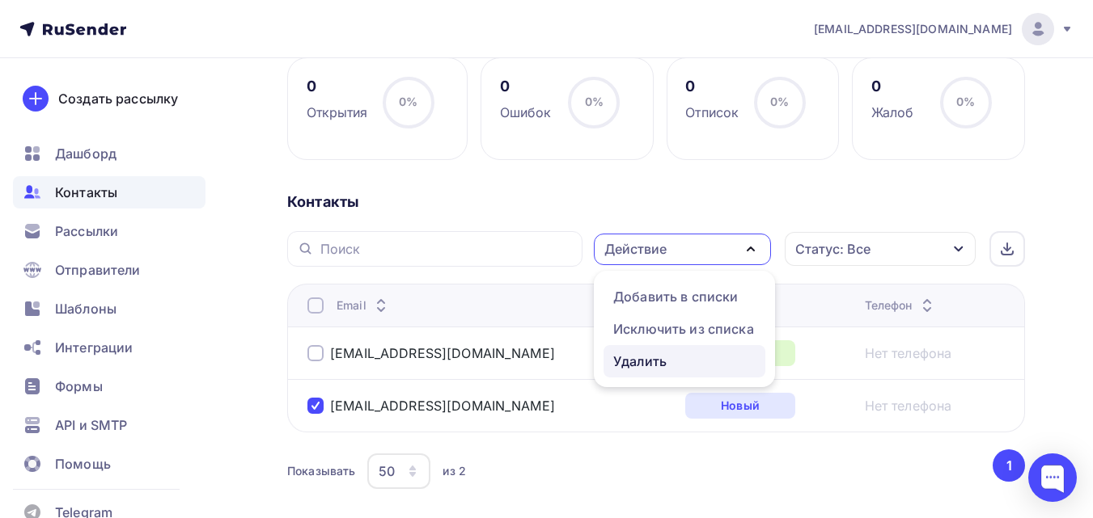
click at [668, 355] on div "Удалить" at bounding box center [684, 361] width 142 height 19
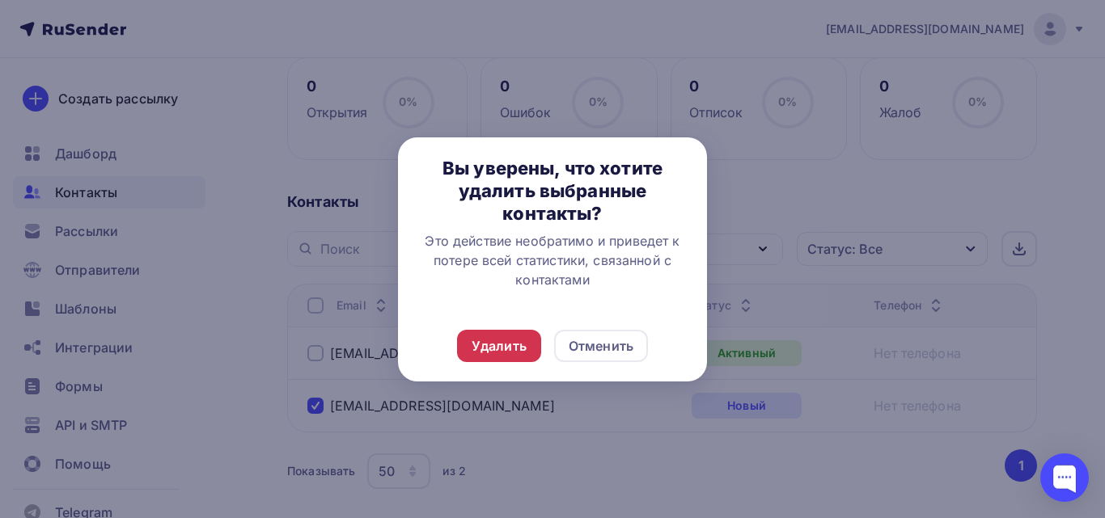
click at [528, 343] on div "Удалить" at bounding box center [499, 346] width 84 height 32
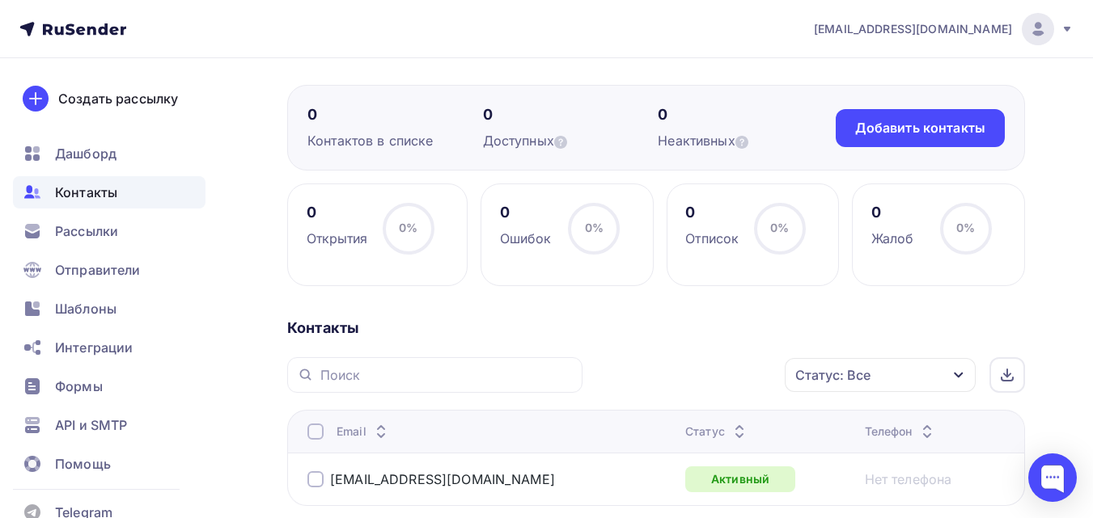
scroll to position [81, 0]
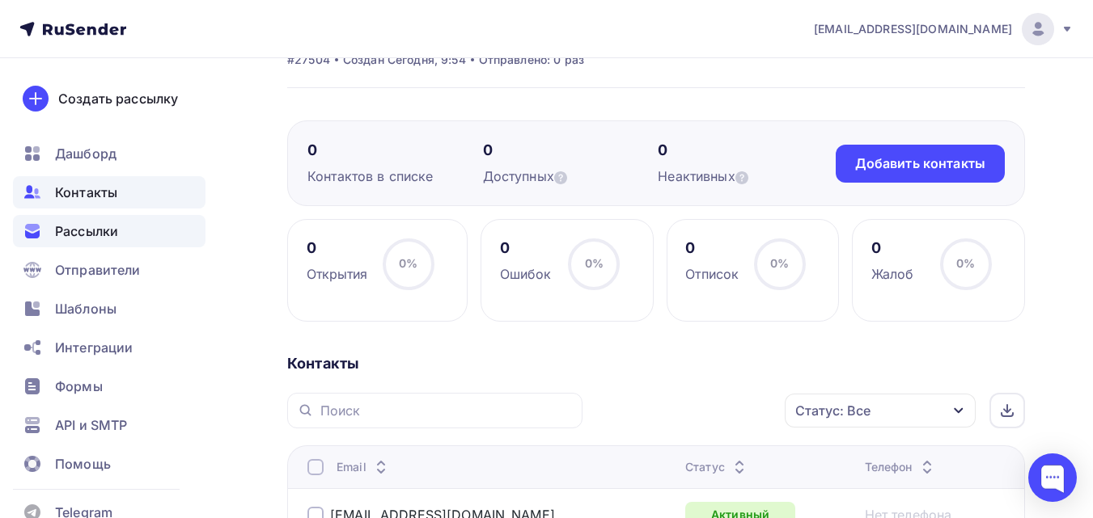
click at [87, 229] on span "Рассылки" at bounding box center [86, 231] width 63 height 19
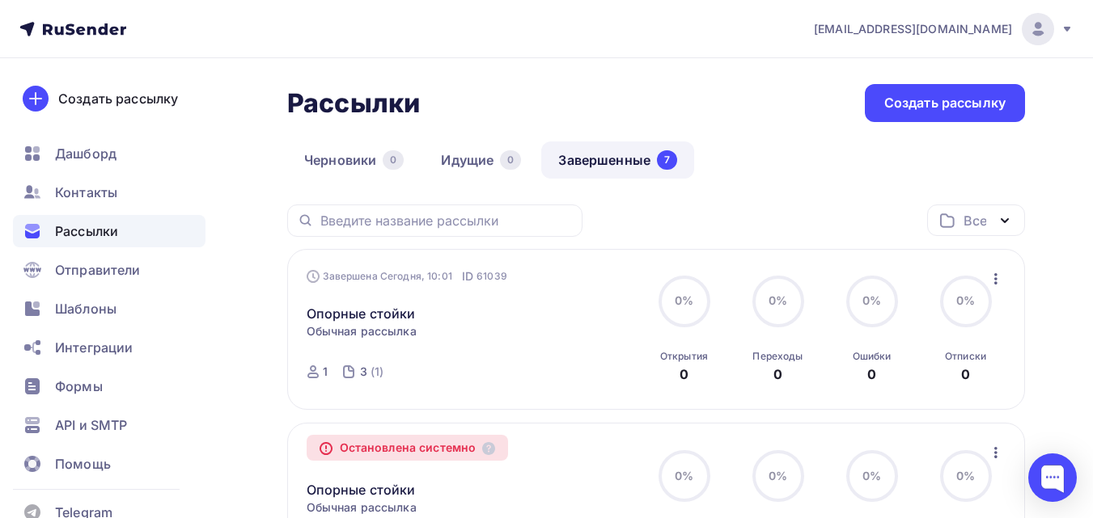
click at [344, 373] on icon at bounding box center [348, 372] width 13 height 13
click at [358, 373] on link "3 (1)" at bounding box center [371, 372] width 27 height 26
click at [130, 106] on div "Создать рассылку" at bounding box center [118, 98] width 120 height 19
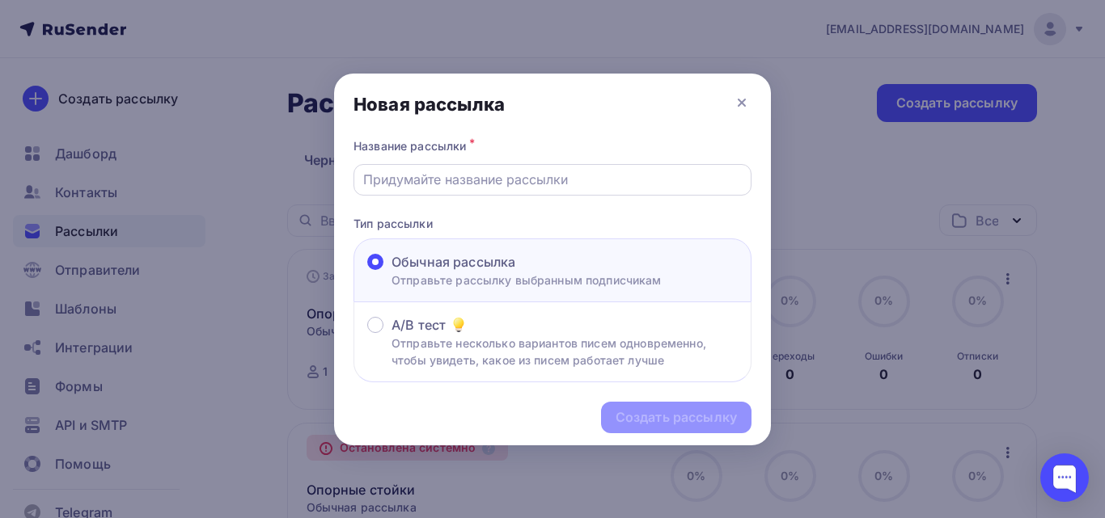
click at [454, 182] on input "text" at bounding box center [552, 179] width 379 height 19
type input "Опорные стойки"
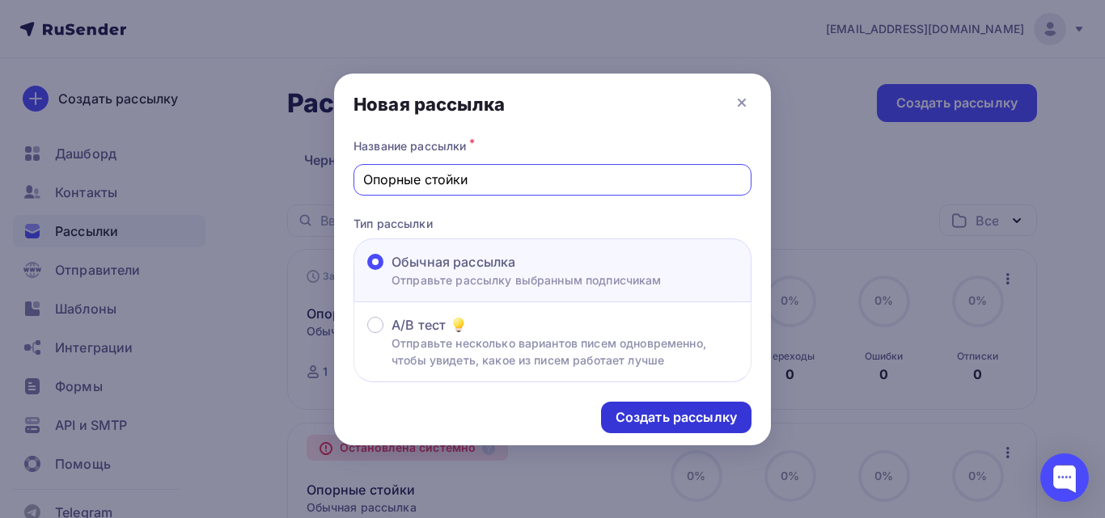
click at [621, 408] on div "Создать рассылку" at bounding box center [676, 418] width 150 height 32
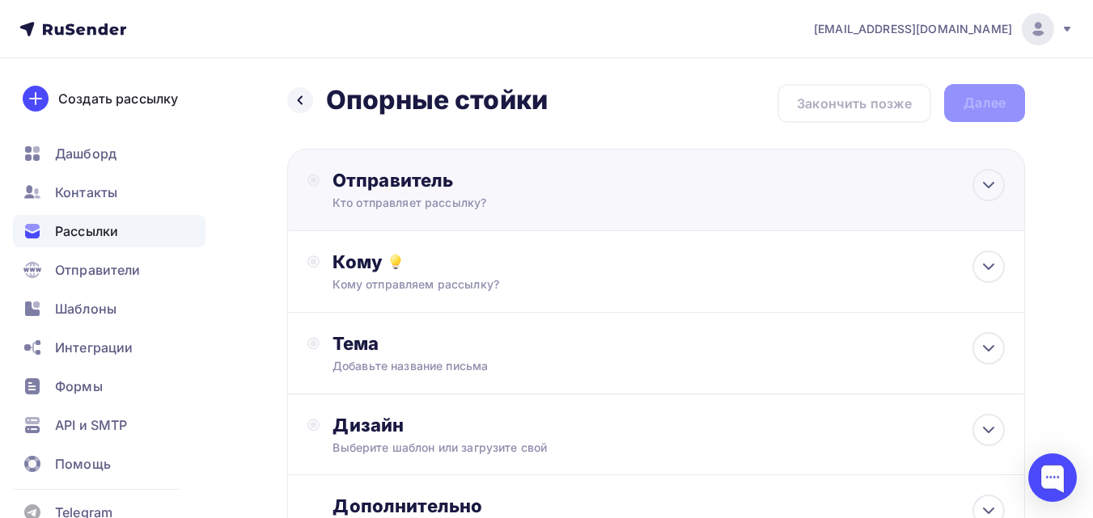
click at [437, 181] on div "Отправитель" at bounding box center [507, 180] width 350 height 23
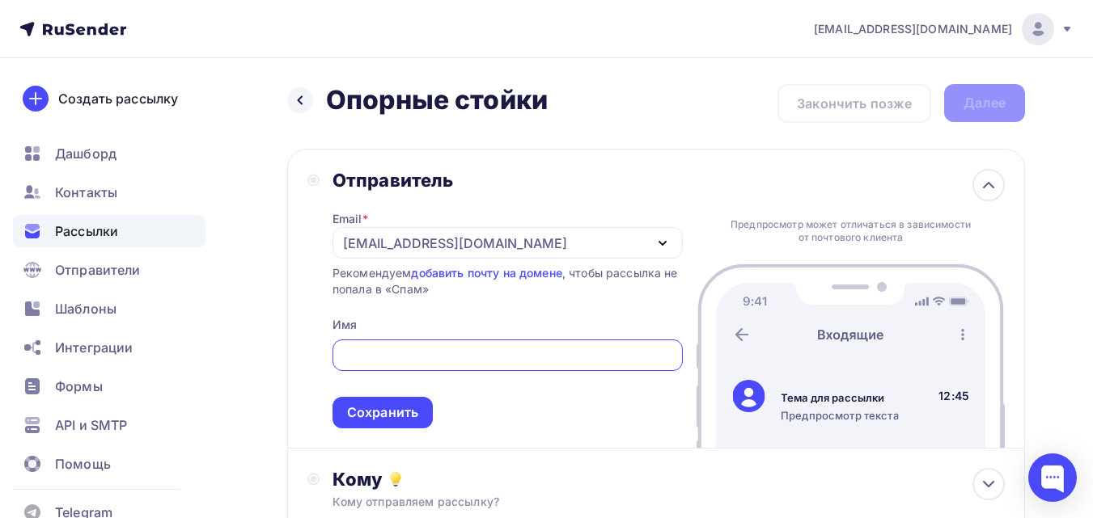
click at [428, 236] on div "[EMAIL_ADDRESS][DOMAIN_NAME]" at bounding box center [455, 243] width 224 height 19
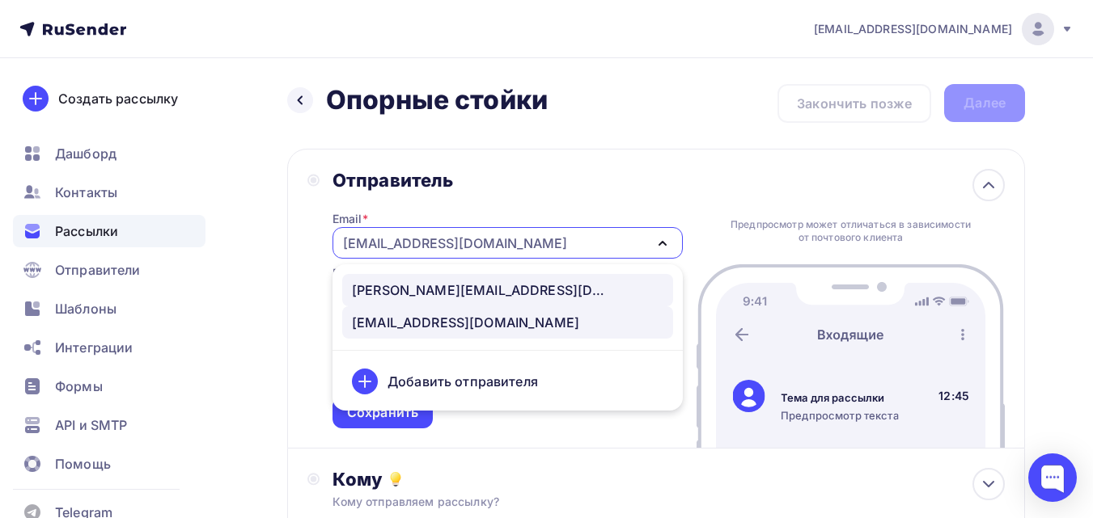
click at [438, 292] on div "[PERSON_NAME][EMAIL_ADDRESS][DOMAIN_NAME]" at bounding box center [481, 290] width 259 height 19
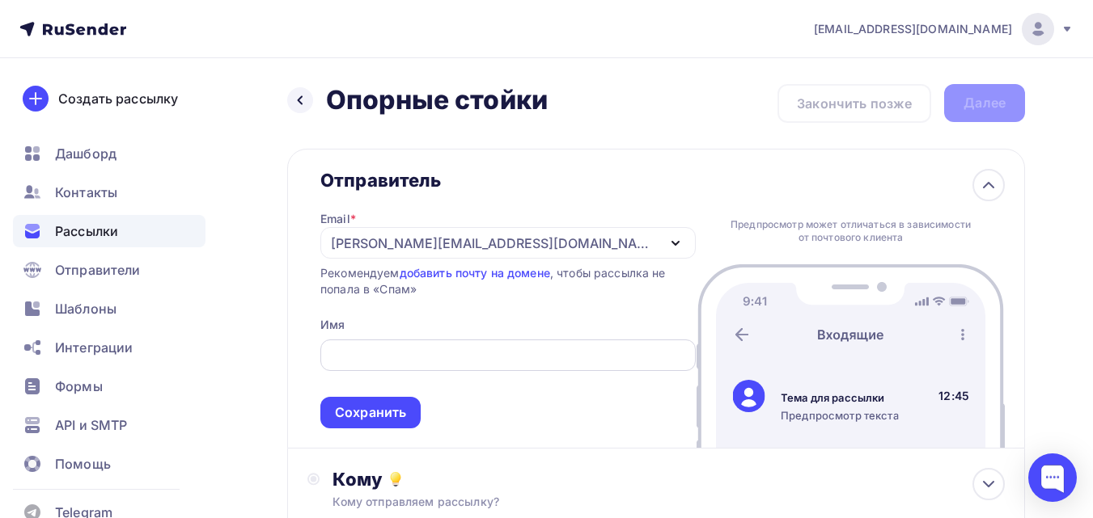
click at [453, 367] on div at bounding box center [507, 356] width 375 height 32
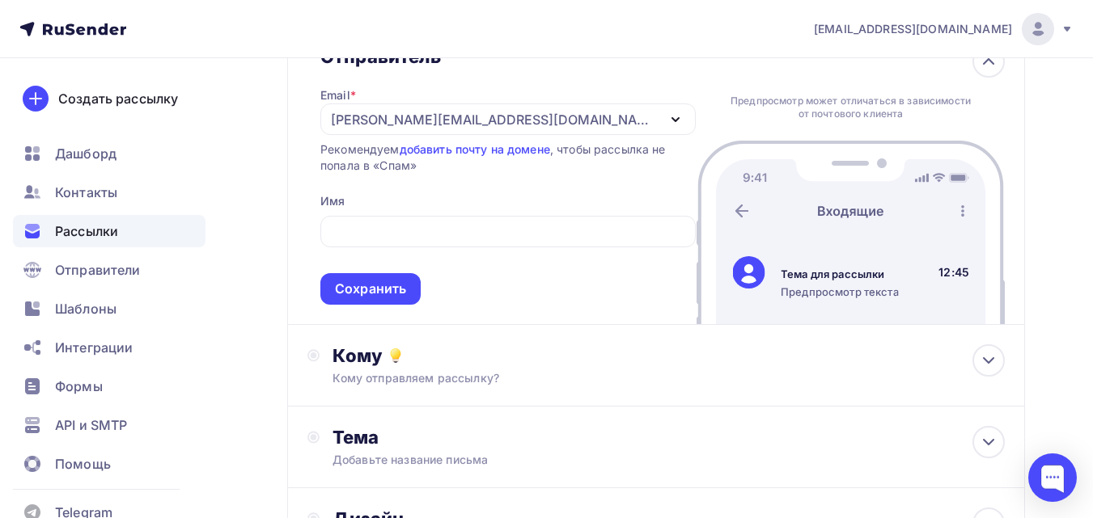
scroll to position [37, 0]
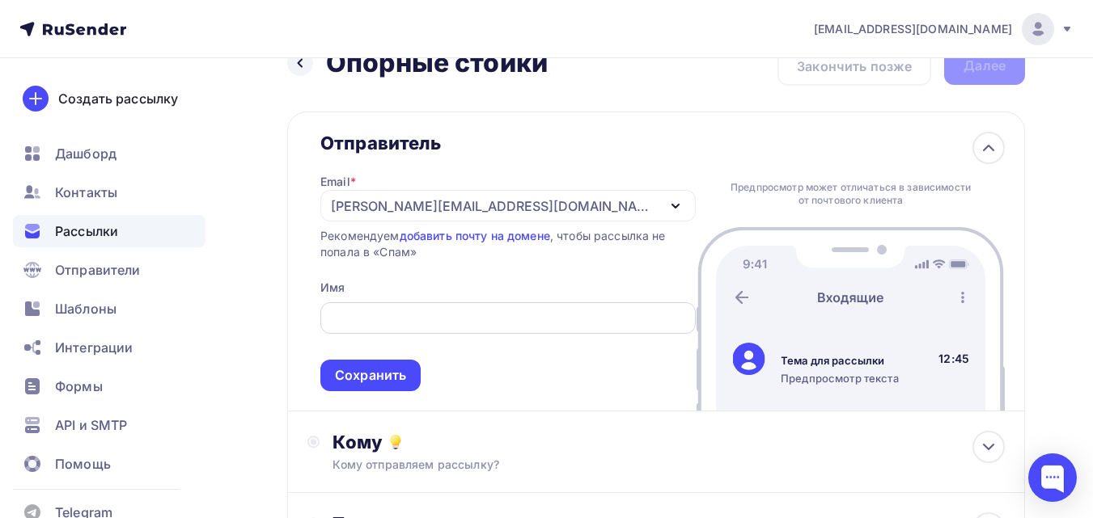
click at [421, 331] on div at bounding box center [507, 318] width 375 height 32
click at [380, 317] on input "text" at bounding box center [508, 318] width 357 height 19
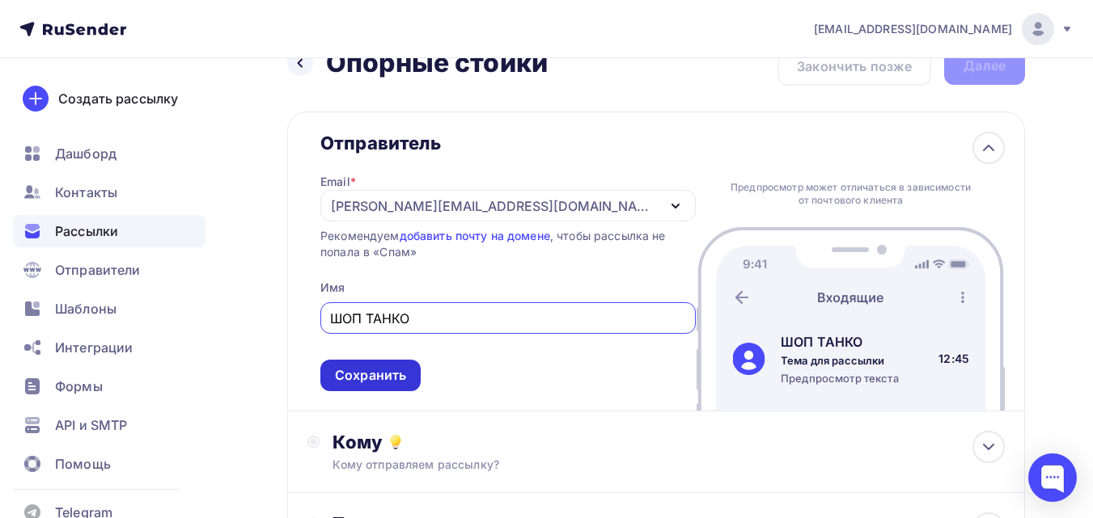
type input "ШОП ТАНКО"
click at [365, 369] on div "Сохранить" at bounding box center [370, 375] width 71 height 19
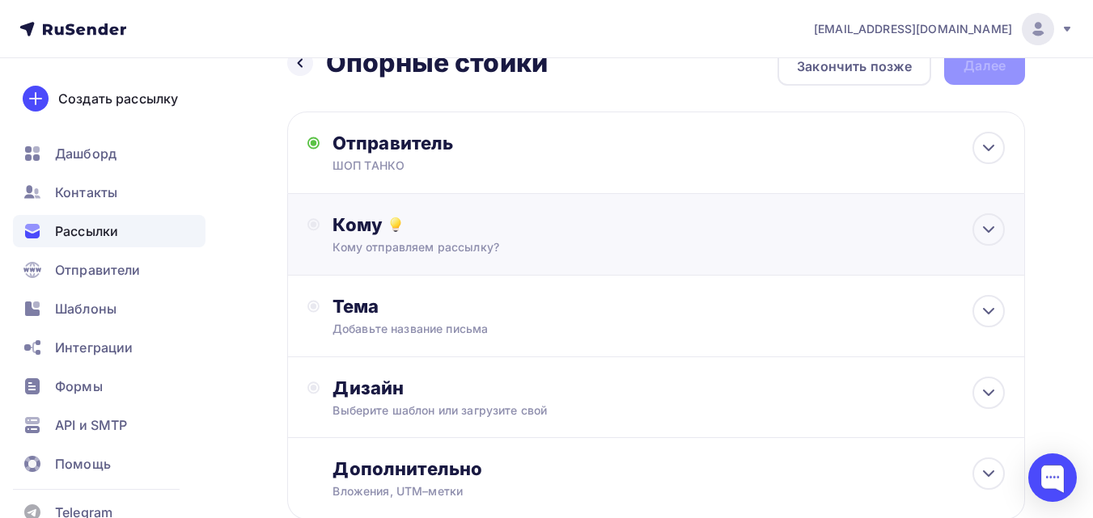
click at [426, 232] on div "Кому" at bounding box center [668, 224] width 672 height 23
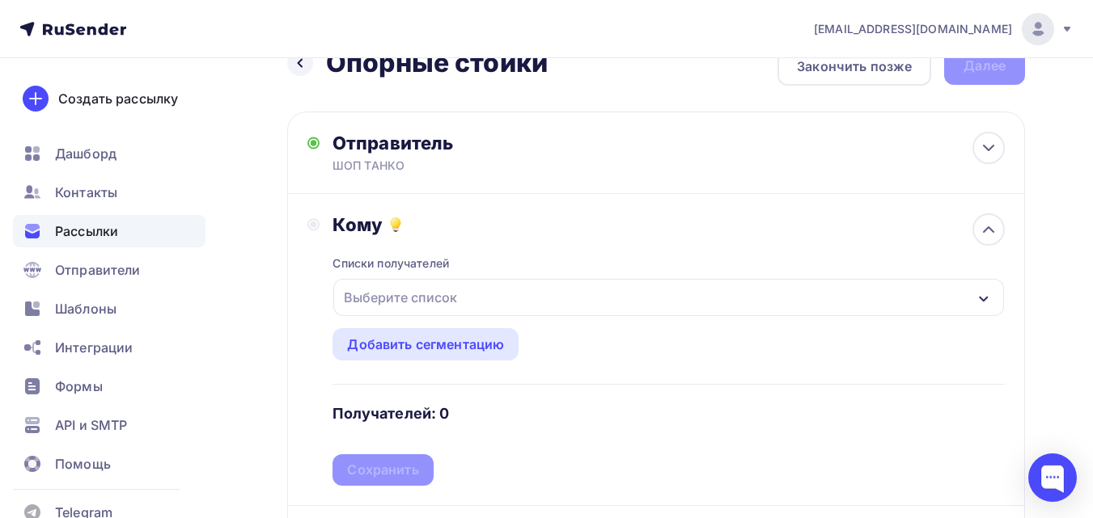
click at [419, 290] on div "Выберите список" at bounding box center [400, 297] width 126 height 29
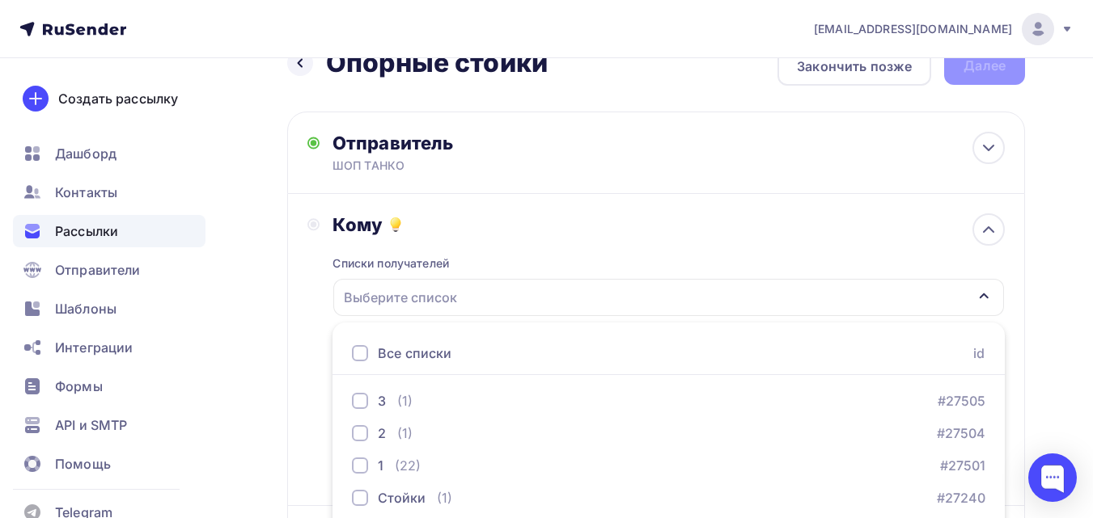
scroll to position [102, 0]
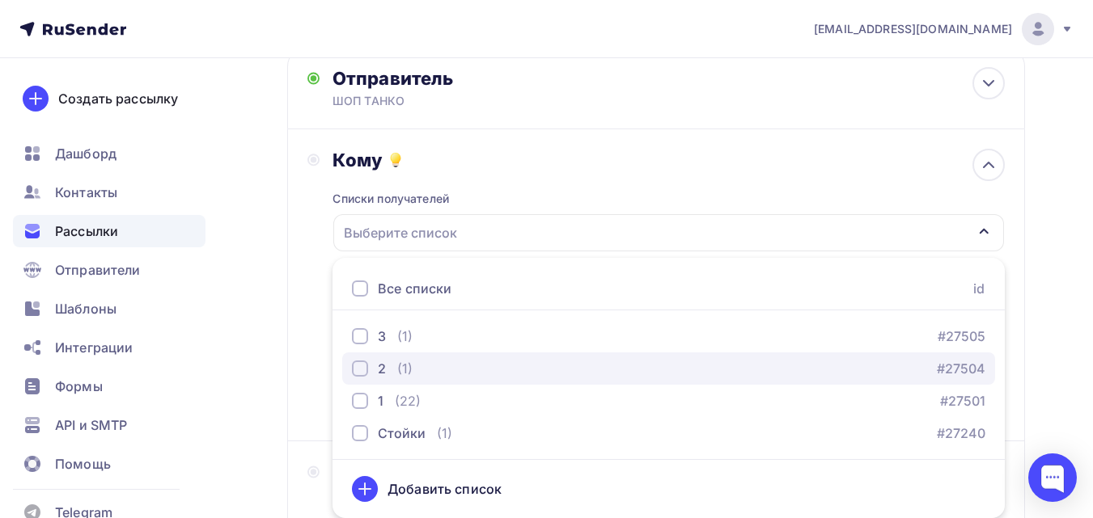
click at [405, 370] on div "(1)" at bounding box center [404, 368] width 15 height 19
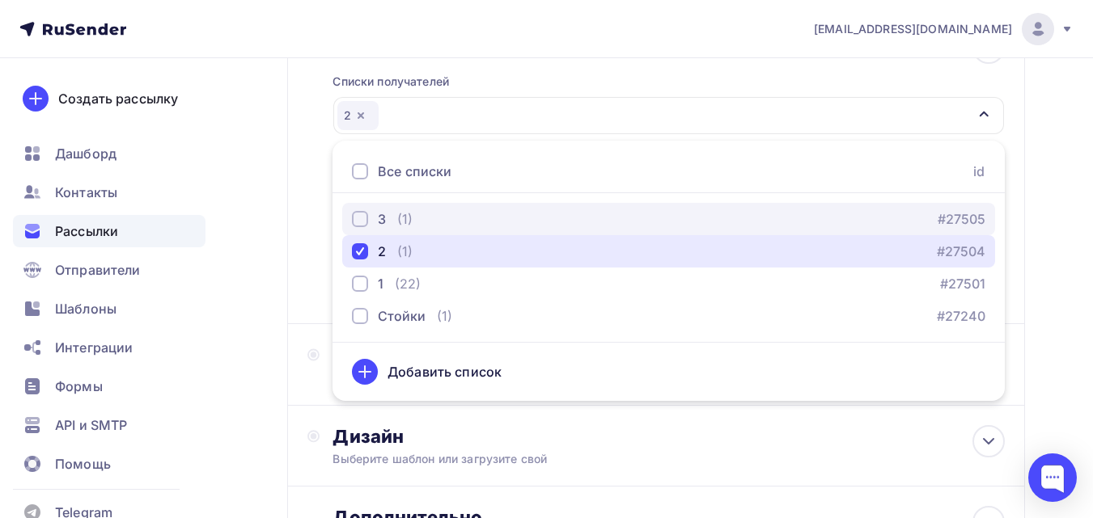
scroll to position [264, 0]
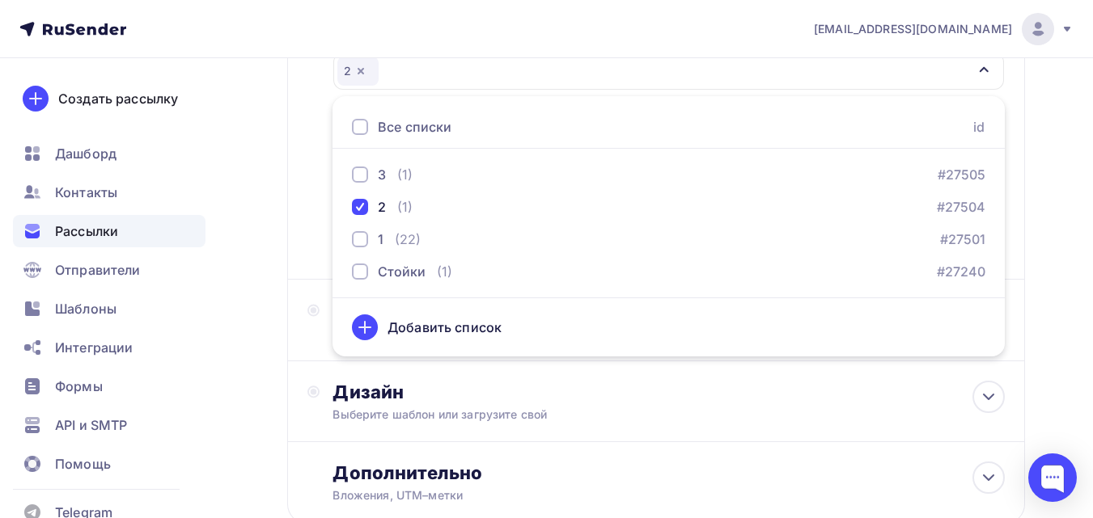
click at [307, 207] on div "Кому Списки получателей 2 Все списки id 3 (1) #27505 2 (1) #27504 1 (22) #27501…" at bounding box center [655, 123] width 697 height 273
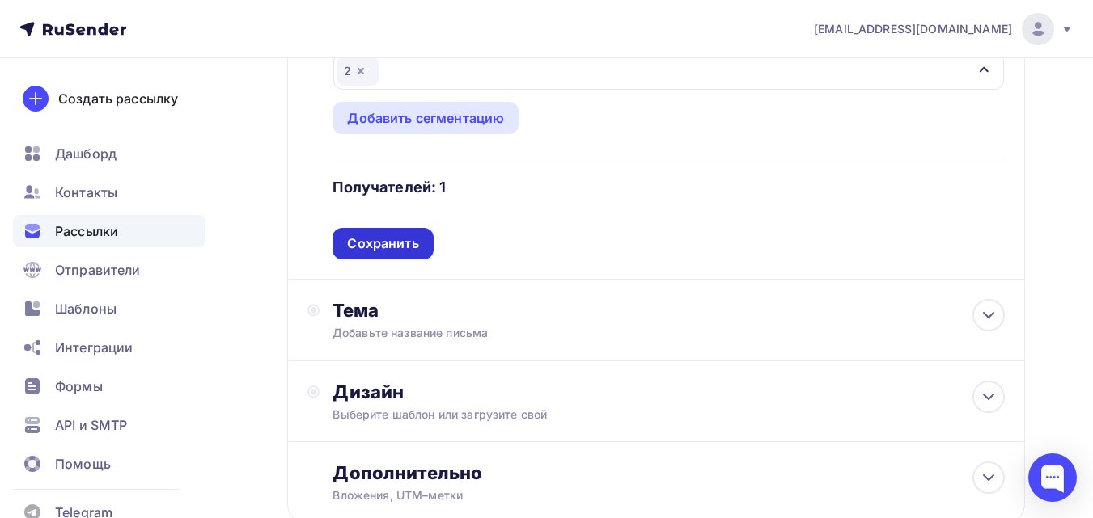
click at [385, 244] on div "Сохранить" at bounding box center [382, 244] width 71 height 19
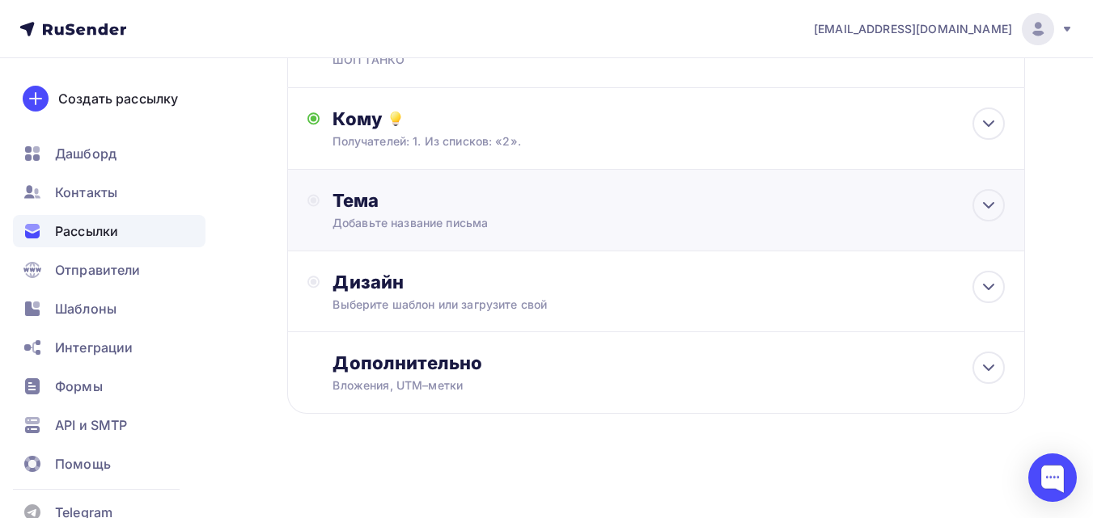
click at [404, 221] on div "Добавьте название письма" at bounding box center [476, 223] width 288 height 16
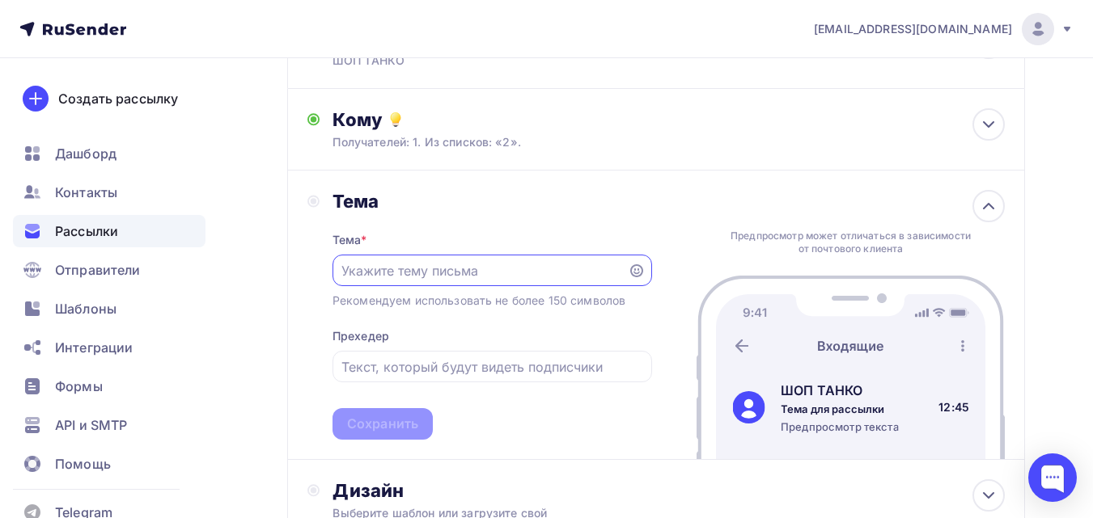
scroll to position [0, 0]
click at [426, 273] on input "text" at bounding box center [479, 270] width 277 height 19
paste input "Ваш прицеп заслужил надёжную опору!"
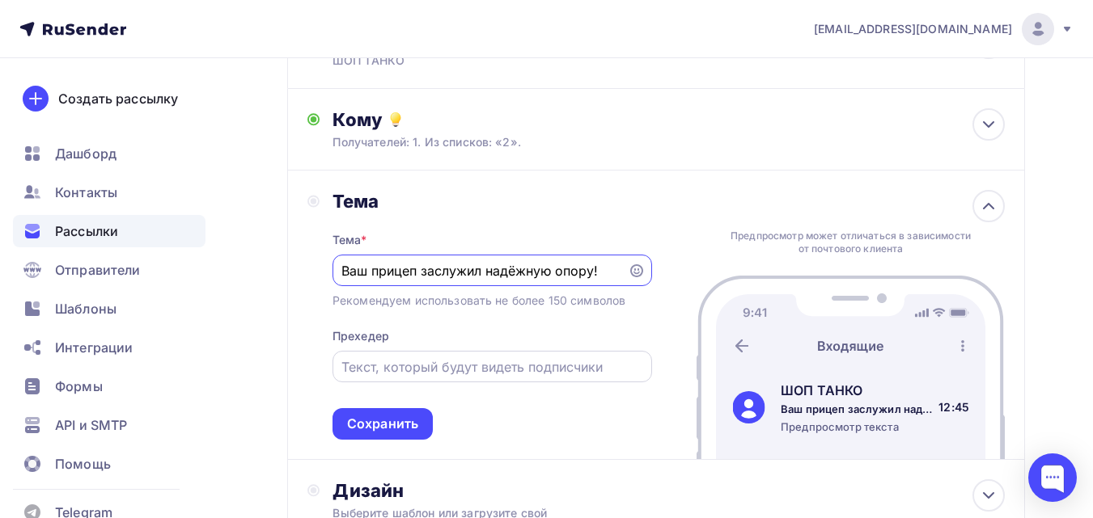
type input "Ваш прицеп заслужил надёжную опору!"
click at [458, 373] on input "text" at bounding box center [491, 366] width 301 height 19
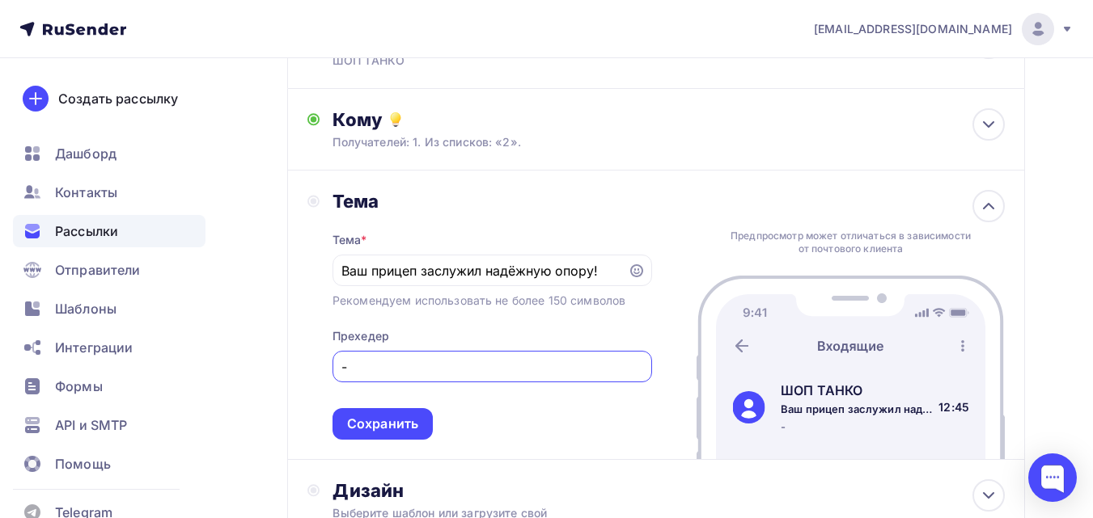
type input "-"
click at [437, 429] on div "Тема * Ваш прицеп заслужил надёжную опору! Рекомендуем использовать не более 15…" at bounding box center [491, 326] width 319 height 227
click at [401, 417] on div "Сохранить" at bounding box center [382, 424] width 71 height 19
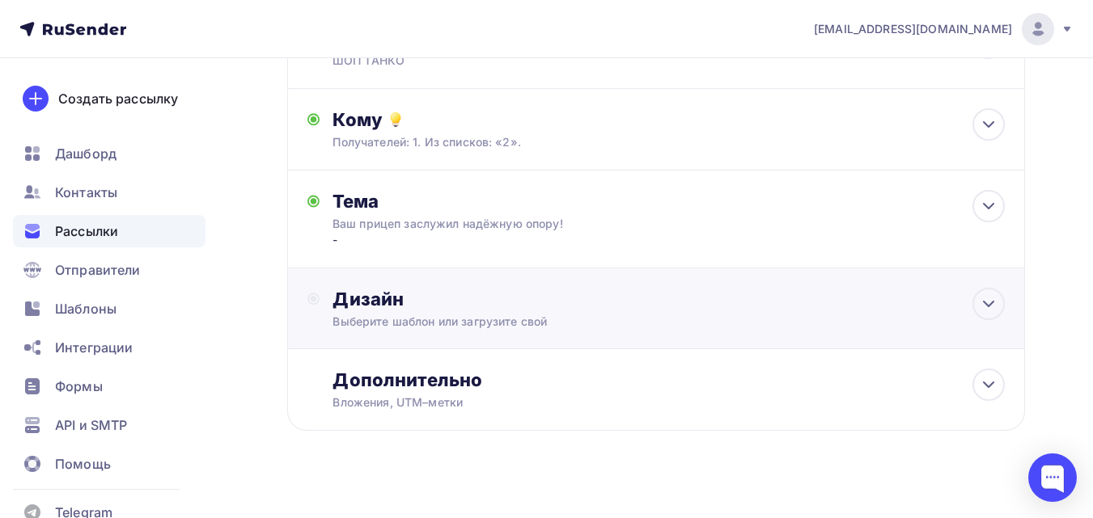
click at [442, 315] on div "Выберите шаблон или загрузите свой" at bounding box center [634, 322] width 605 height 16
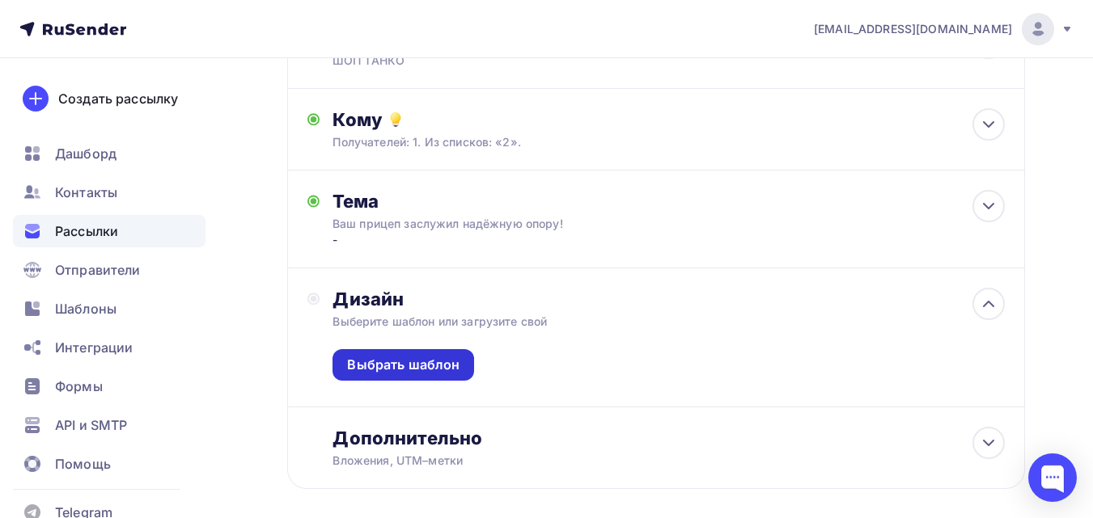
click at [412, 374] on div "Выбрать шаблон" at bounding box center [403, 365] width 112 height 19
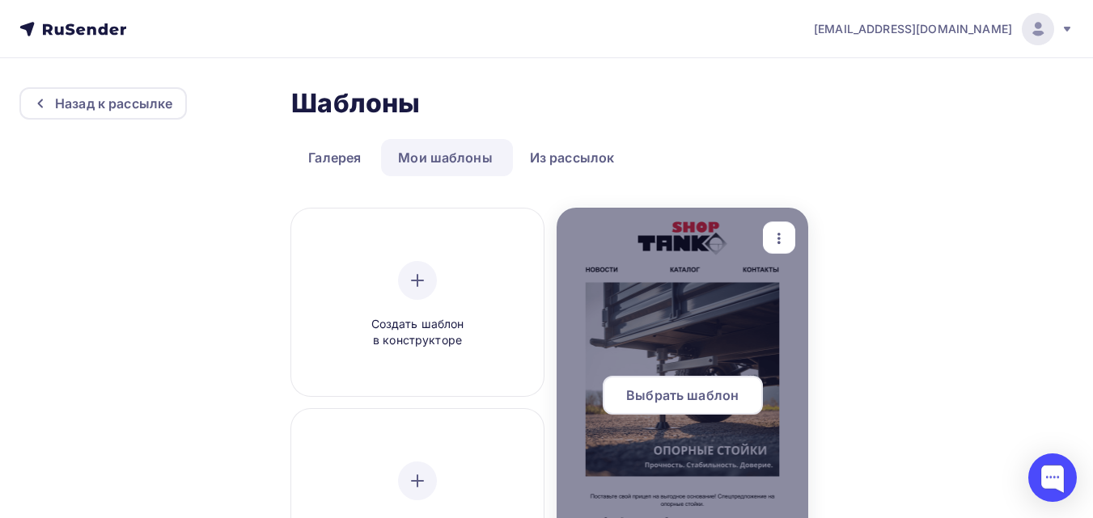
click at [659, 374] on div at bounding box center [682, 402] width 252 height 388
click at [665, 396] on span "Выбрать шаблон" at bounding box center [682, 395] width 112 height 19
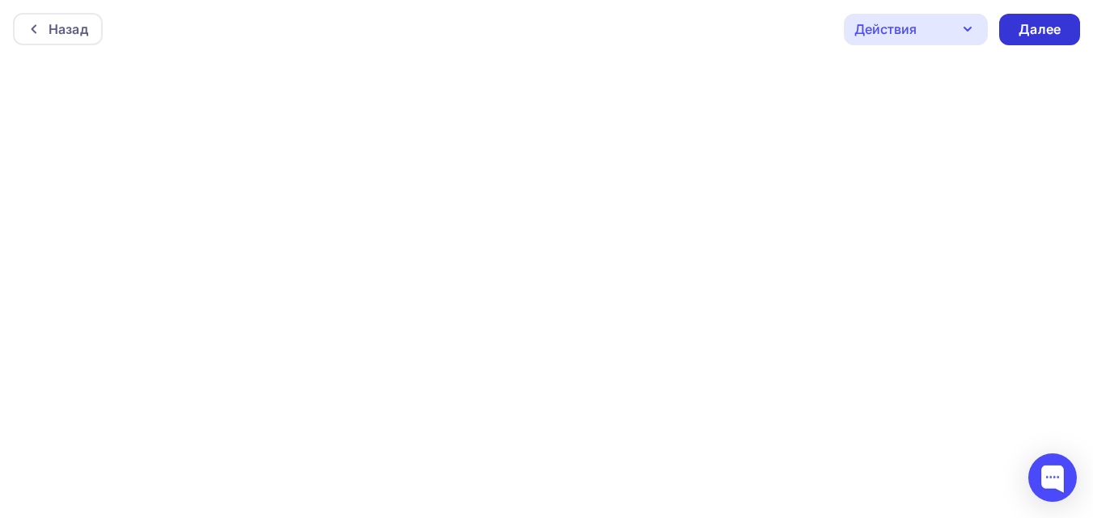
click at [1025, 32] on div "Далее" at bounding box center [1039, 29] width 42 height 19
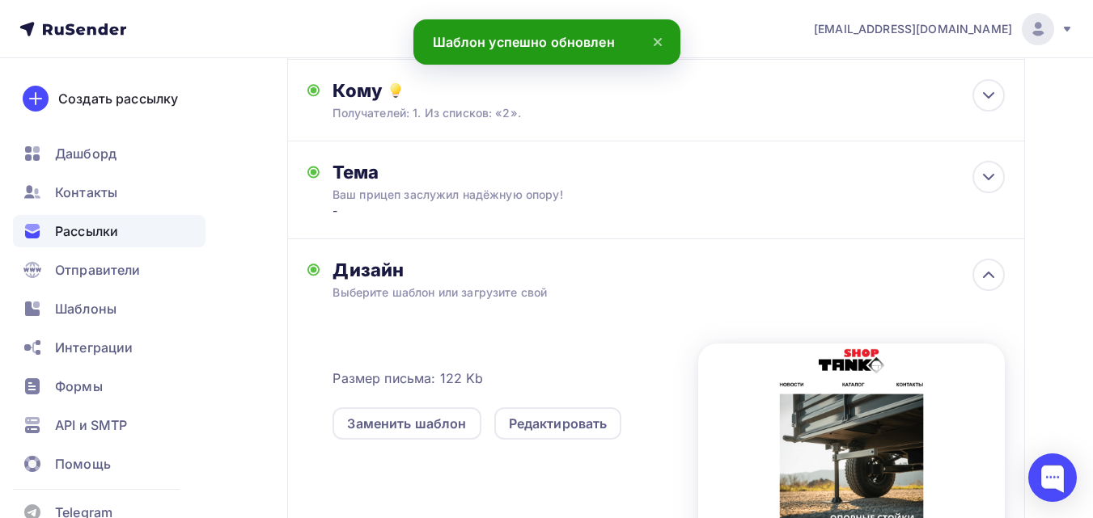
scroll to position [243, 0]
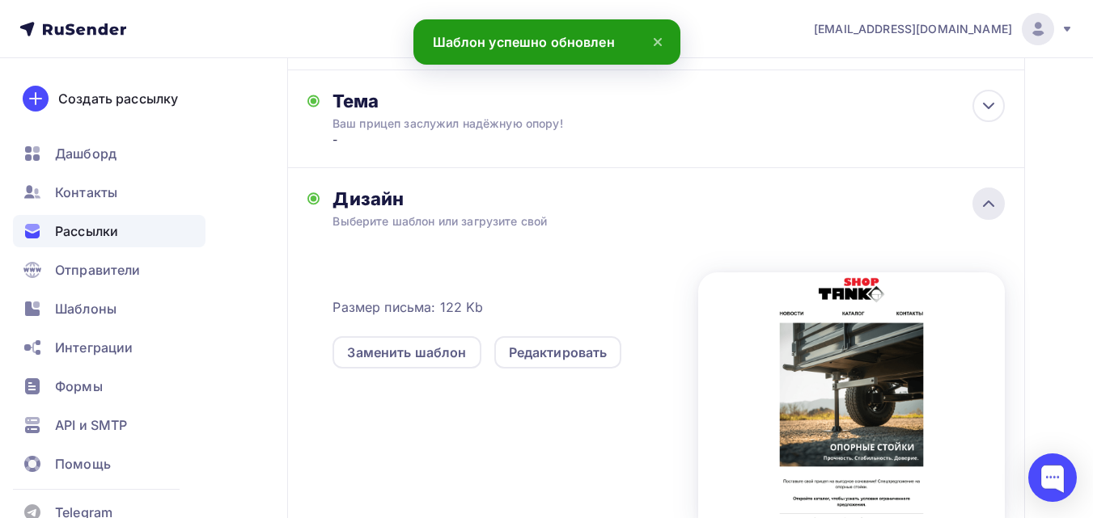
click at [980, 191] on div at bounding box center [988, 204] width 32 height 32
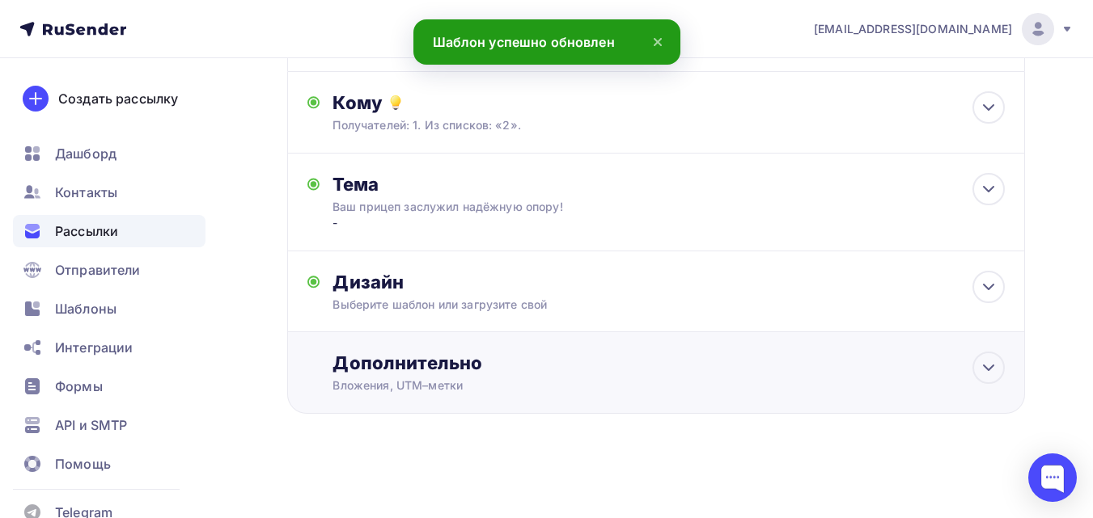
click at [429, 384] on div "Вложения, UTM–метки" at bounding box center [634, 386] width 605 height 16
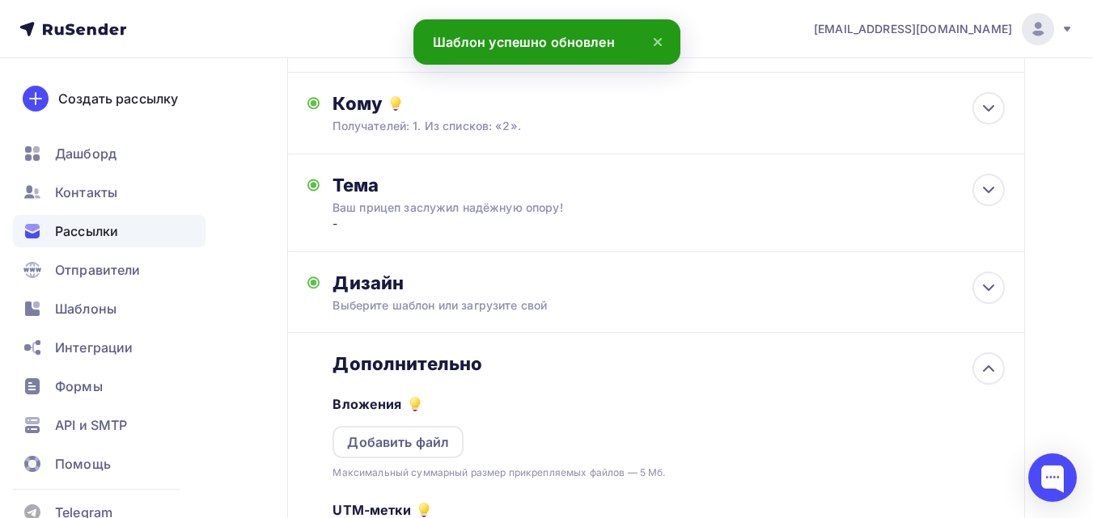
scroll to position [0, 0]
click at [411, 434] on div "Добавить файл" at bounding box center [398, 442] width 102 height 19
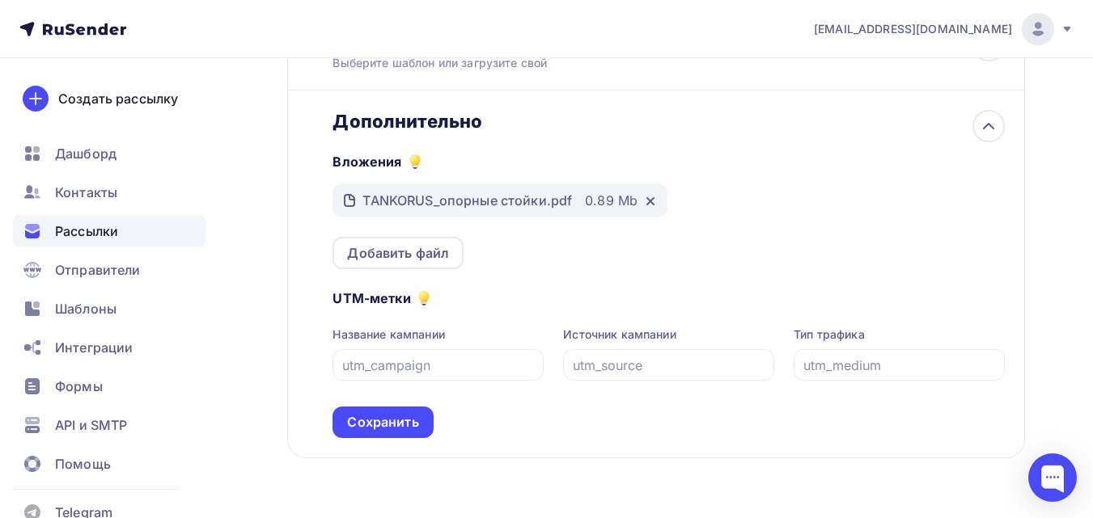
click at [401, 421] on div "Сохранить" at bounding box center [382, 422] width 71 height 19
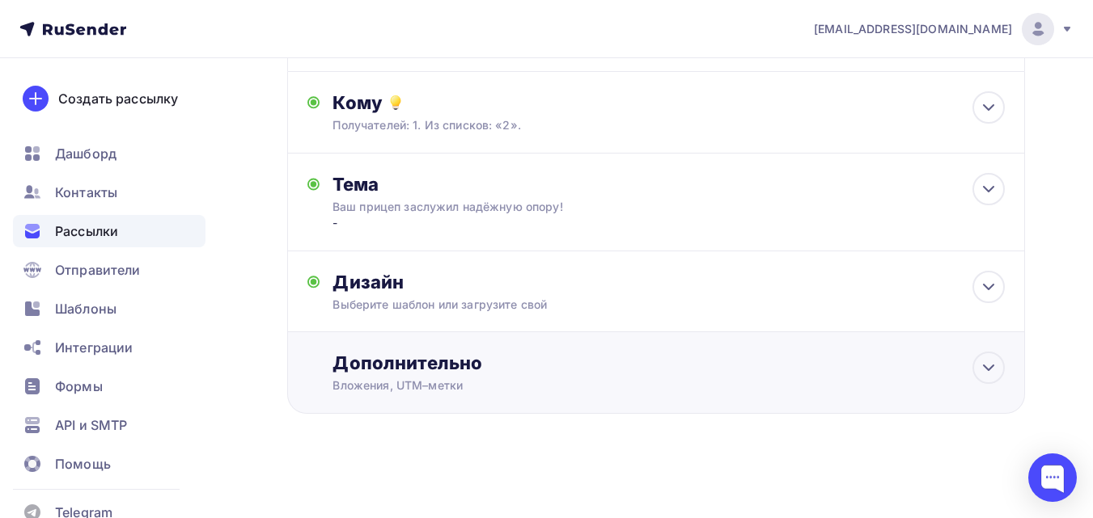
click at [414, 374] on div "Дополнительно" at bounding box center [668, 363] width 672 height 23
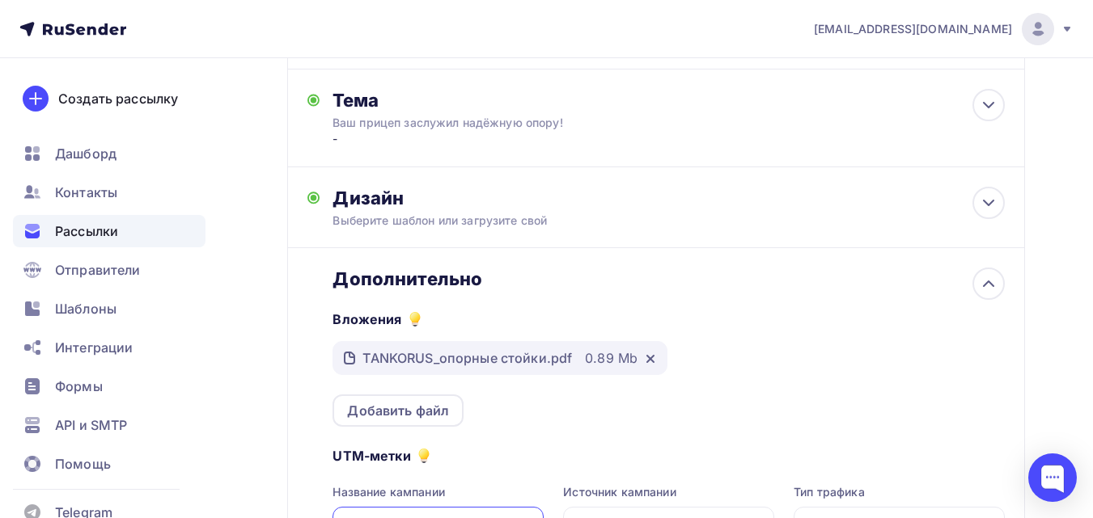
scroll to position [320, 0]
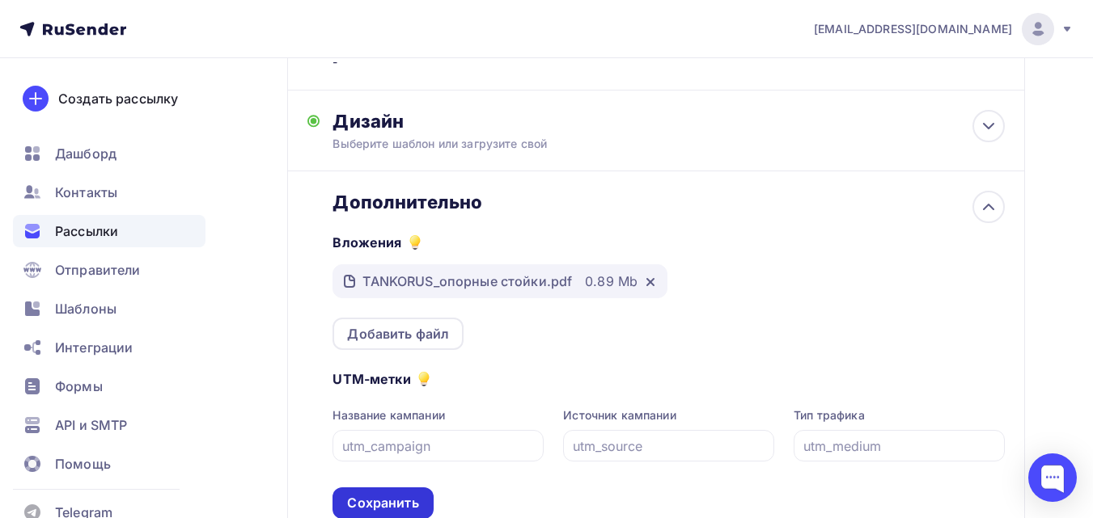
click at [395, 505] on div "Сохранить" at bounding box center [382, 503] width 71 height 19
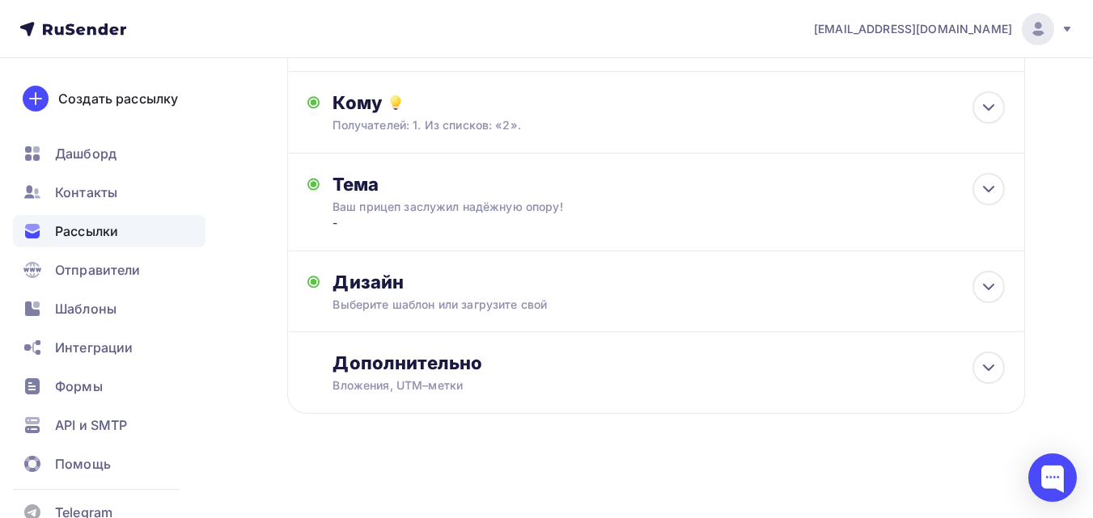
scroll to position [0, 0]
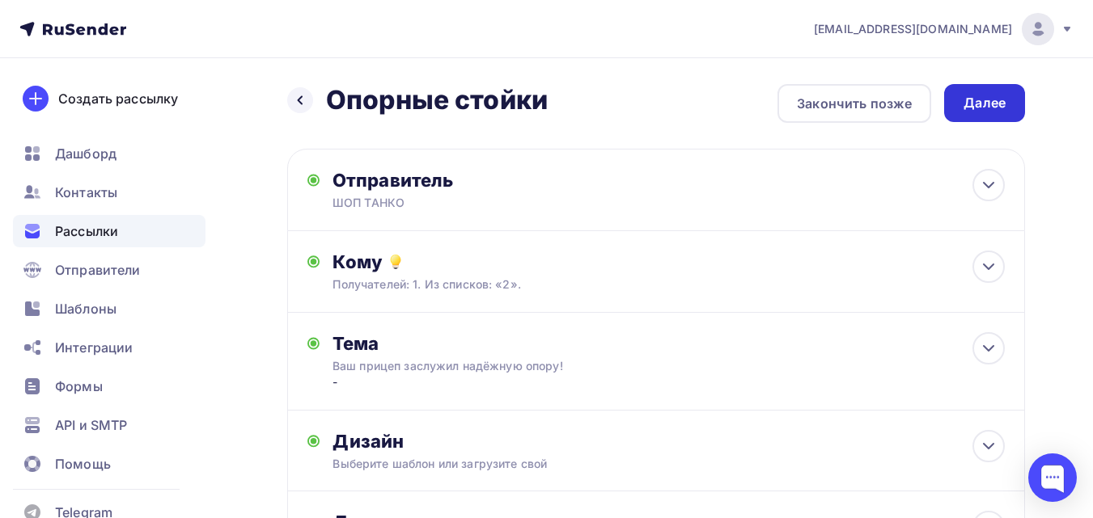
click at [985, 104] on div "Далее" at bounding box center [984, 103] width 42 height 19
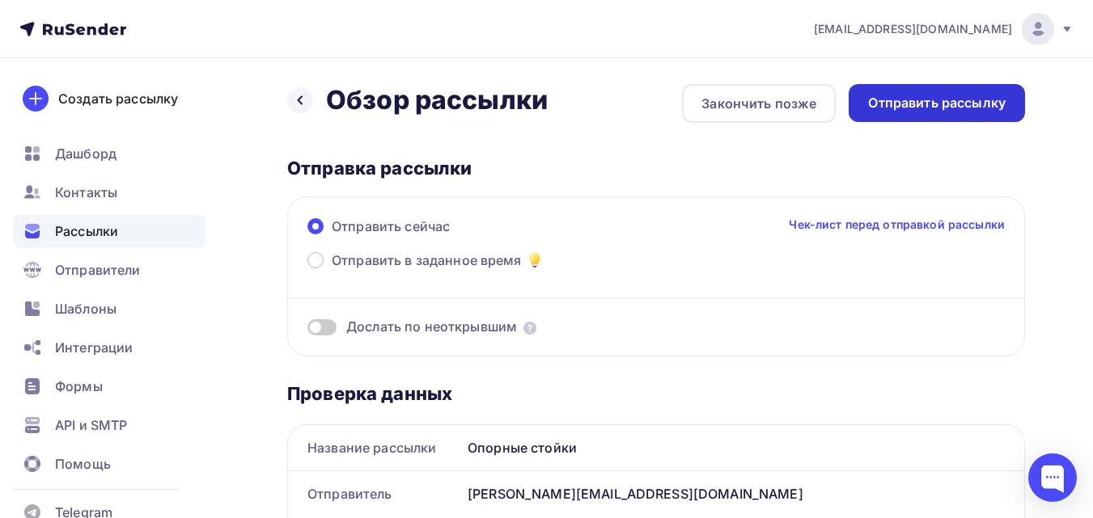
click at [917, 115] on div "Отправить рассылку" at bounding box center [936, 103] width 176 height 38
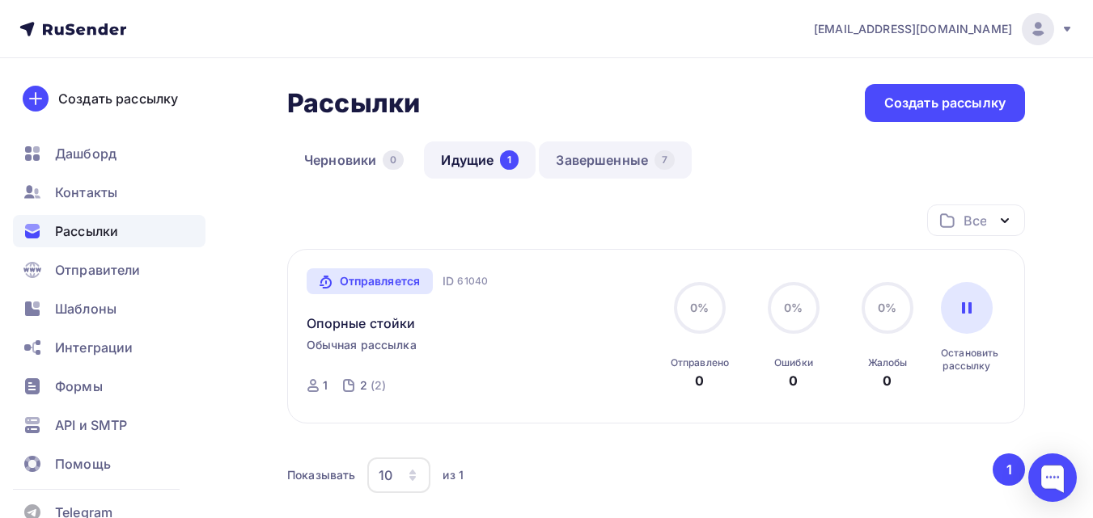
click at [590, 147] on link "Завершенные 7" at bounding box center [615, 160] width 153 height 37
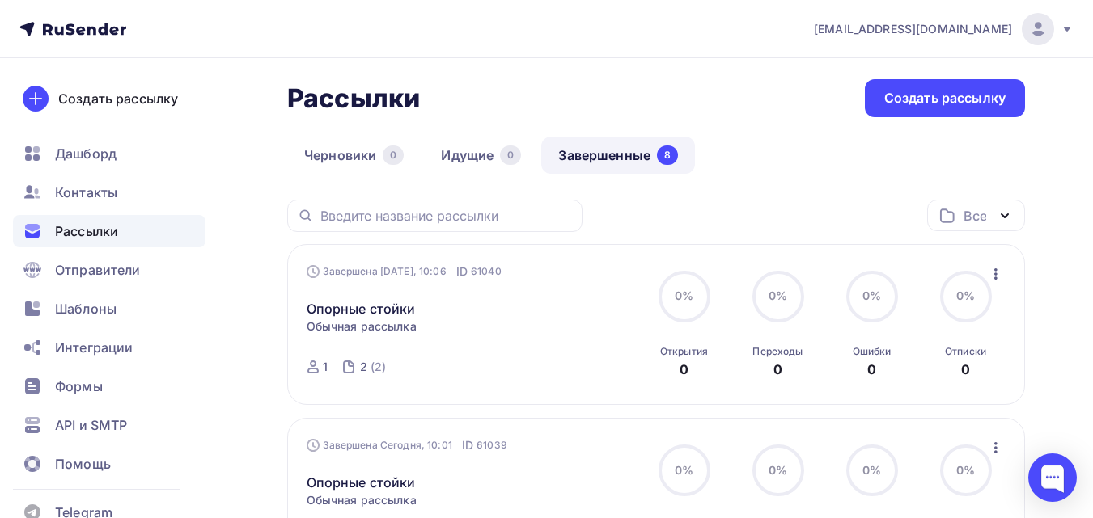
scroll to position [81, 0]
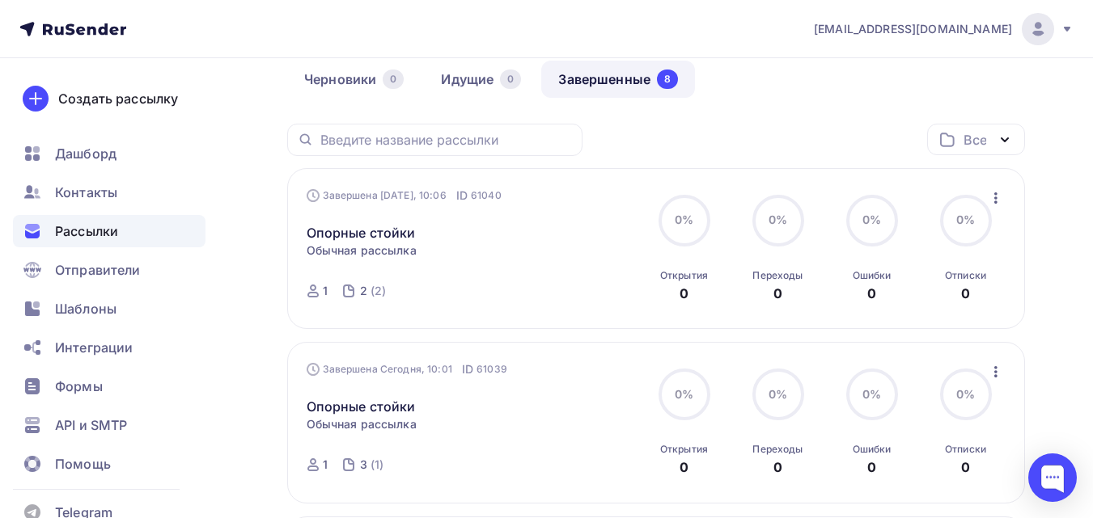
click at [142, 222] on div "Рассылки" at bounding box center [109, 231] width 192 height 32
click at [73, 232] on span "Рассылки" at bounding box center [86, 231] width 63 height 19
click at [366, 231] on link "Опорные стойки" at bounding box center [360, 232] width 109 height 19
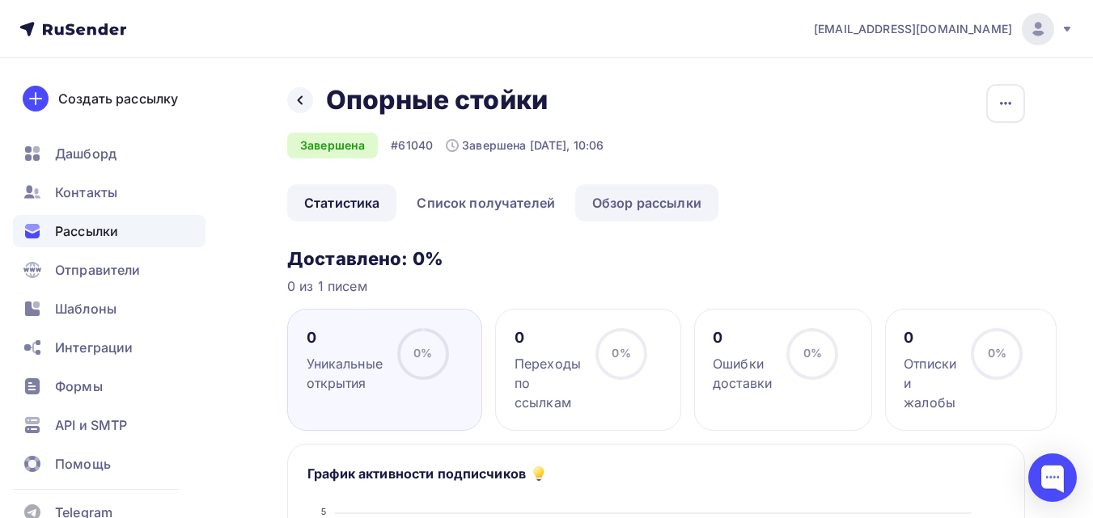
click at [609, 192] on link "Обзор рассылки" at bounding box center [646, 202] width 143 height 37
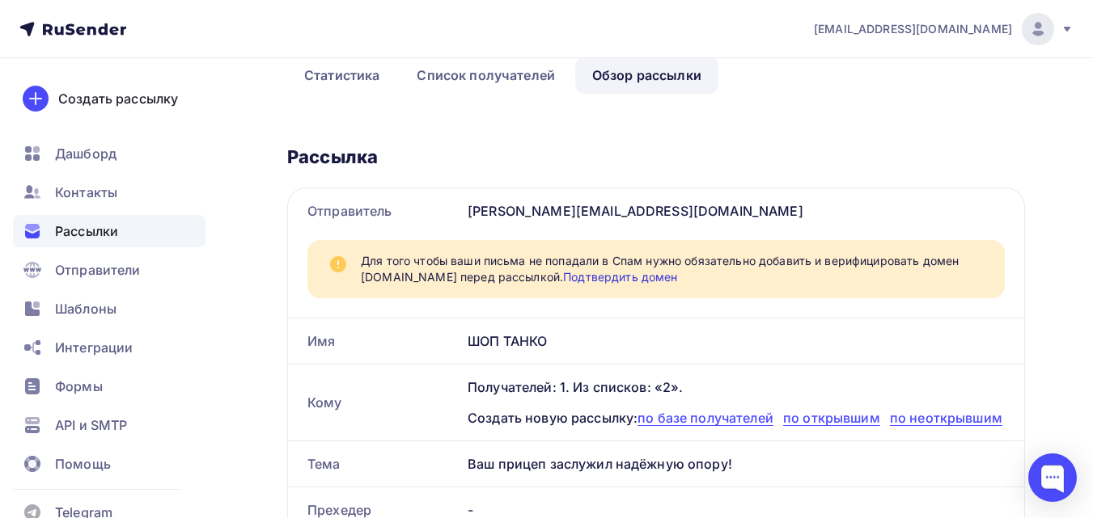
scroll to position [243, 0]
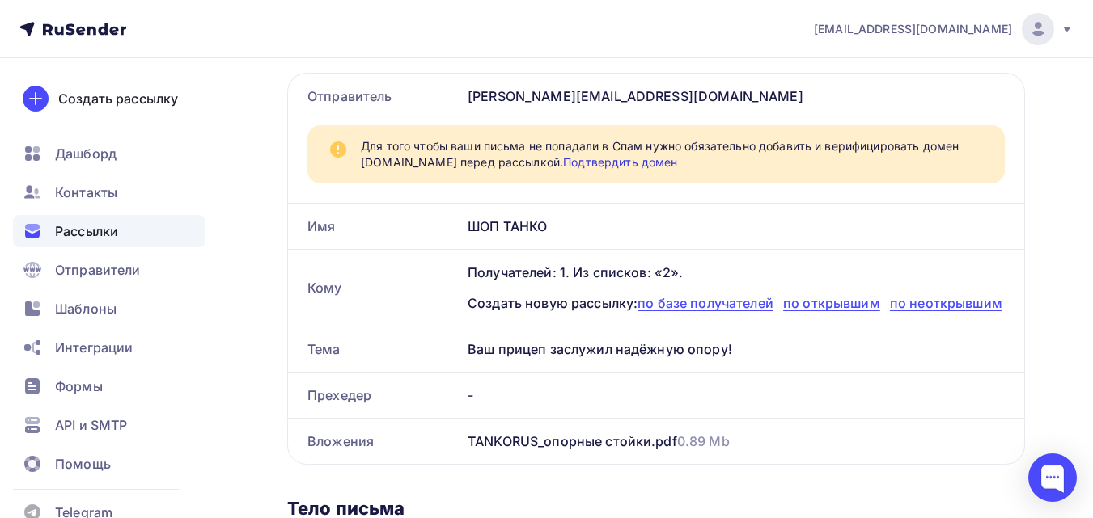
drag, startPoint x: 742, startPoint y: 349, endPoint x: 447, endPoint y: 350, distance: 294.4
click at [447, 350] on div "Тема Ваш прицеп заслужил надёжную опору!" at bounding box center [656, 349] width 736 height 45
copy div "Тема Ваш прицеп заслужил надёжную опору!"
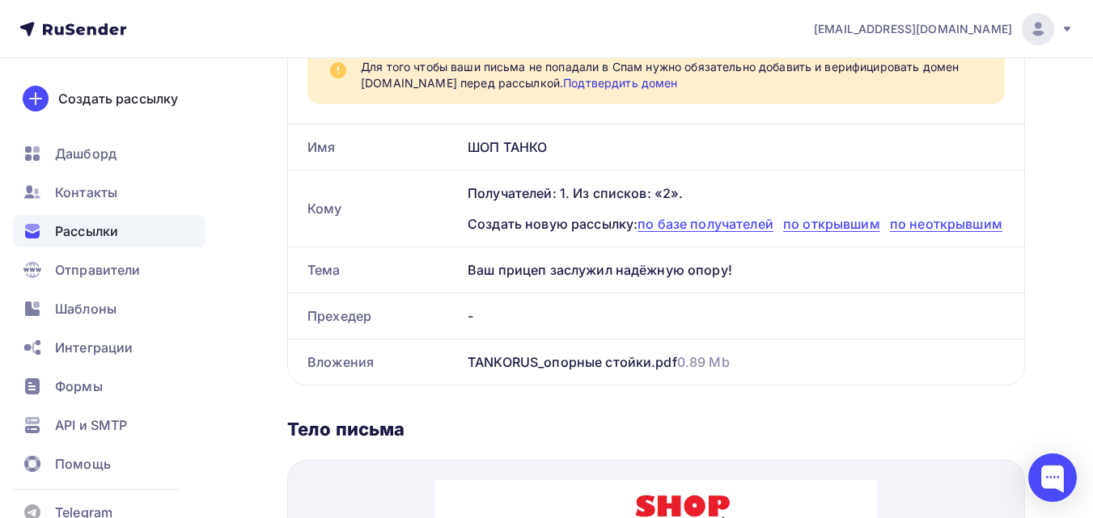
scroll to position [323, 0]
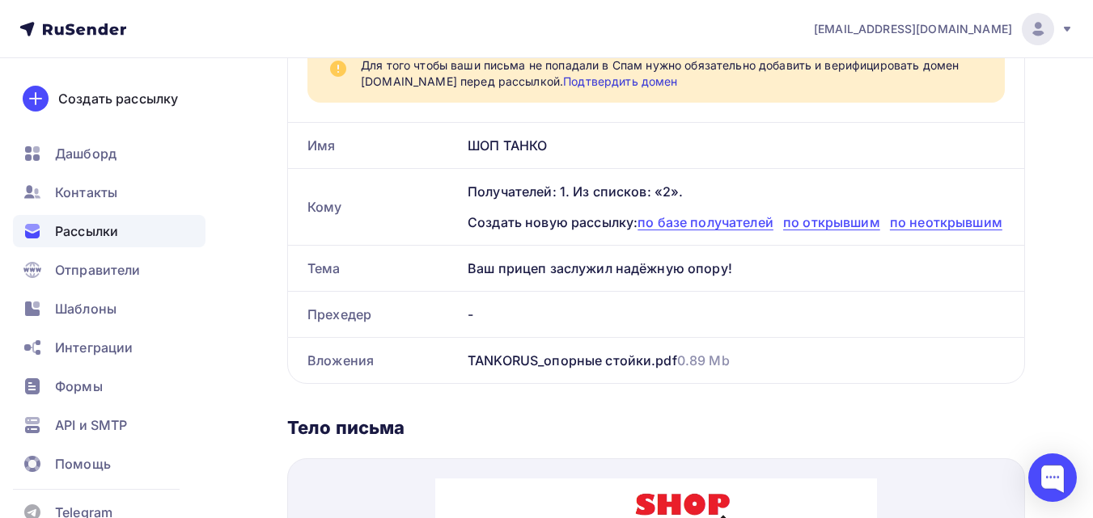
copy div "Тема Ваш прицеп заслужил надёжную опору!"
click at [149, 235] on div "Рассылки" at bounding box center [109, 231] width 192 height 32
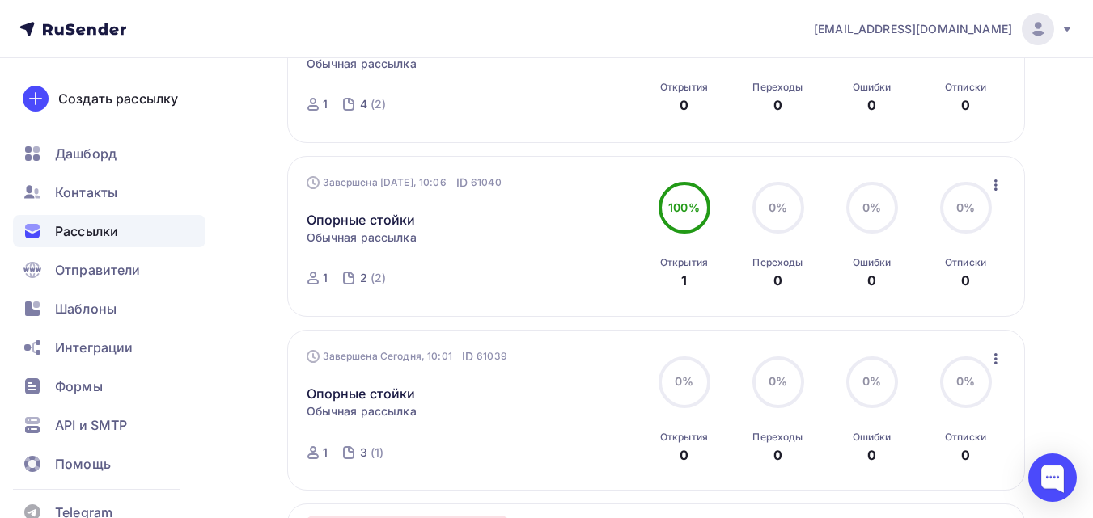
scroll to position [485, 0]
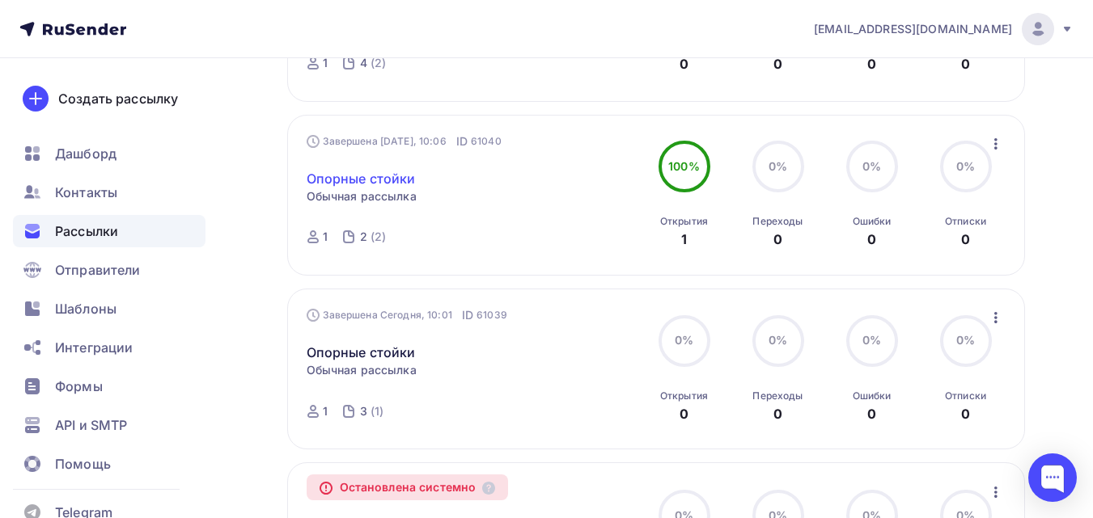
click at [394, 181] on link "Опорные стойки" at bounding box center [360, 178] width 109 height 19
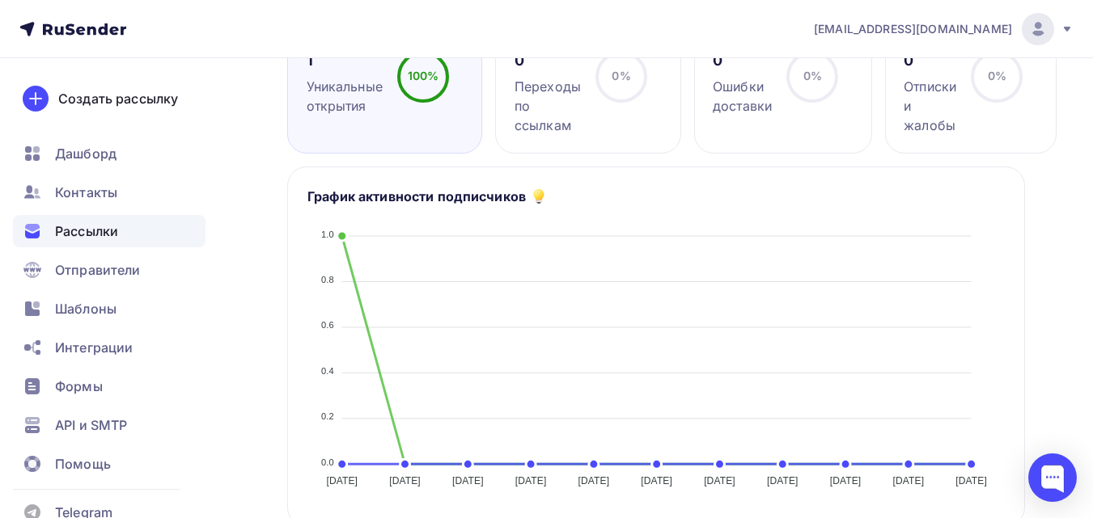
scroll to position [82, 0]
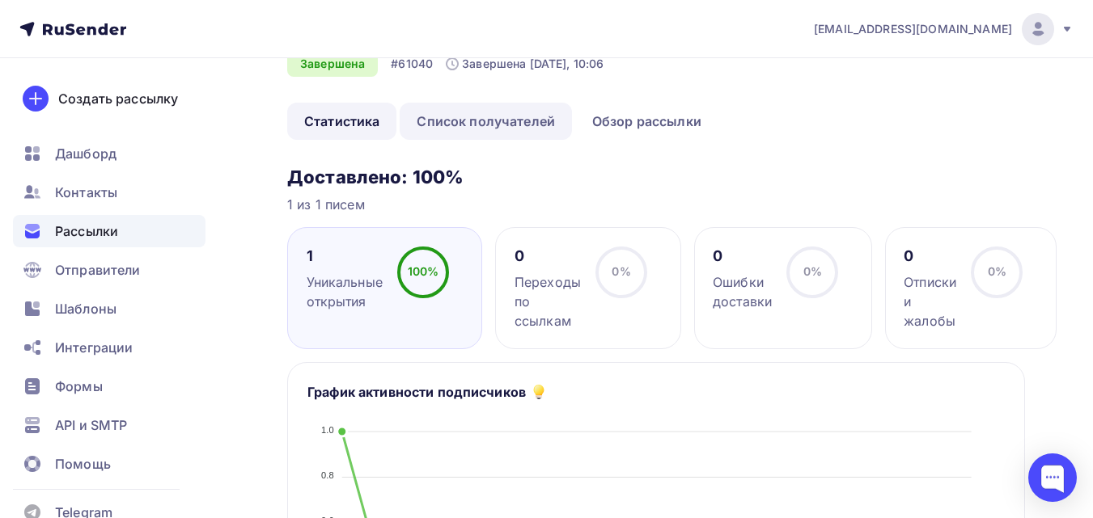
click at [517, 116] on link "Список получателей" at bounding box center [485, 121] width 172 height 37
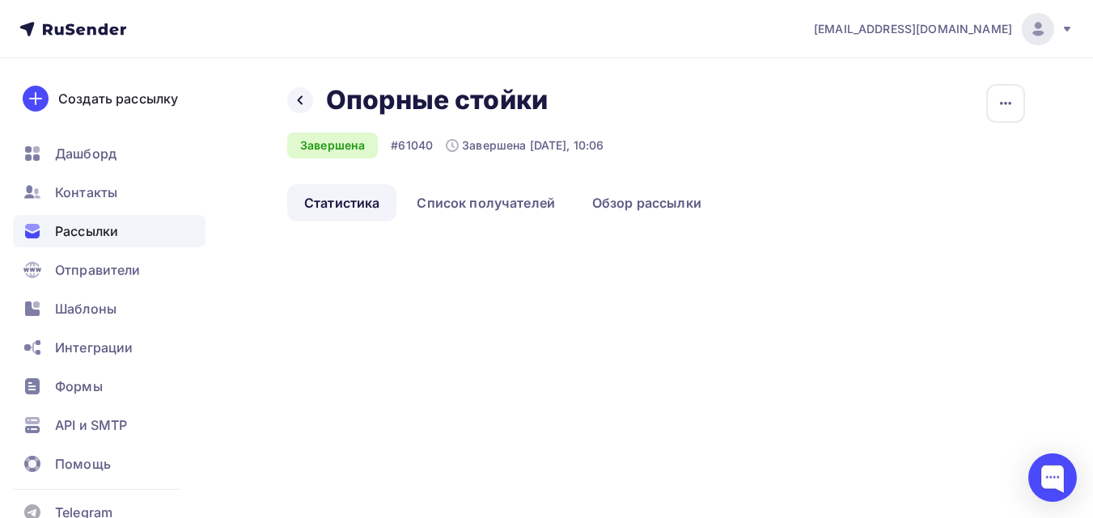
scroll to position [82, 0]
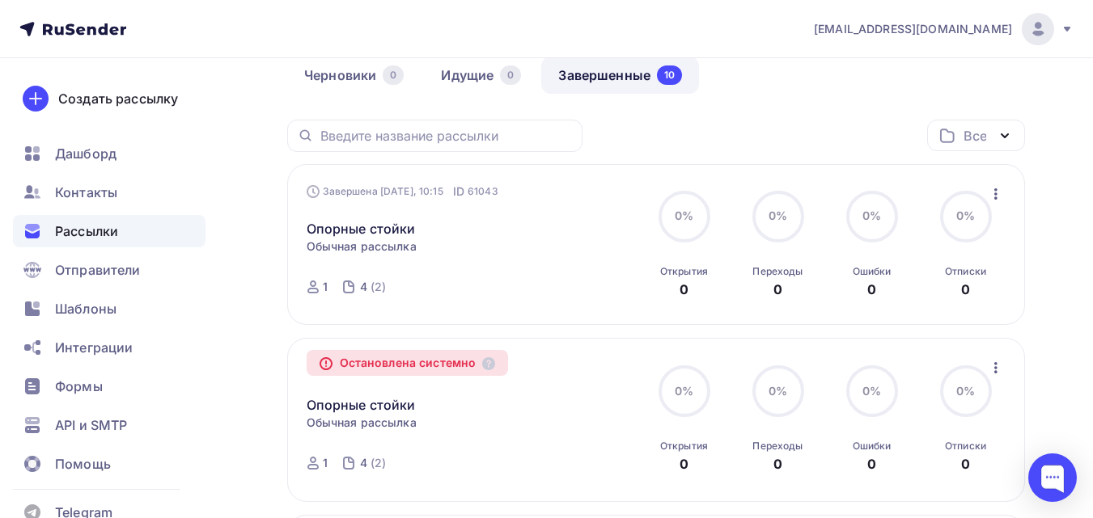
scroll to position [81, 0]
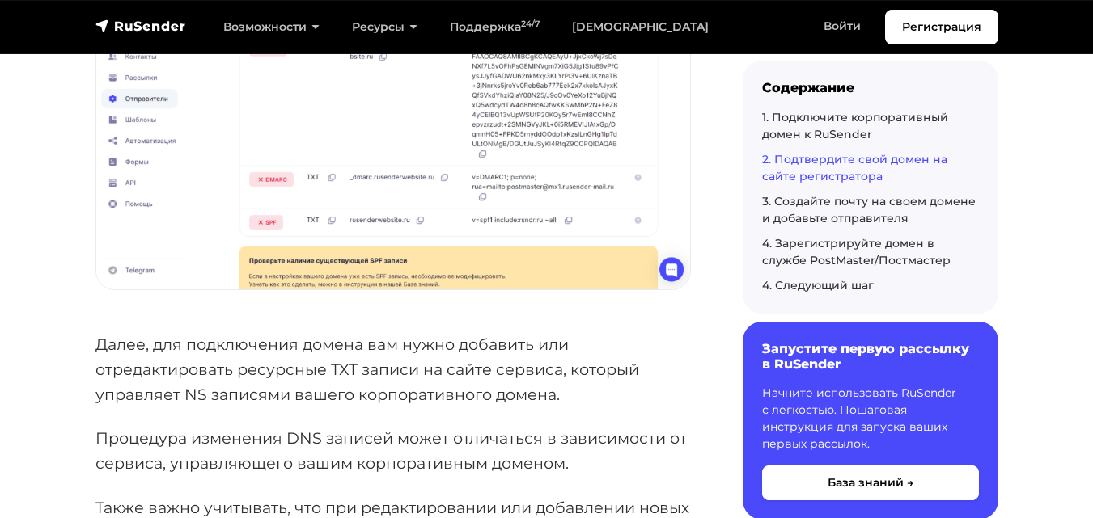
scroll to position [2426, 0]
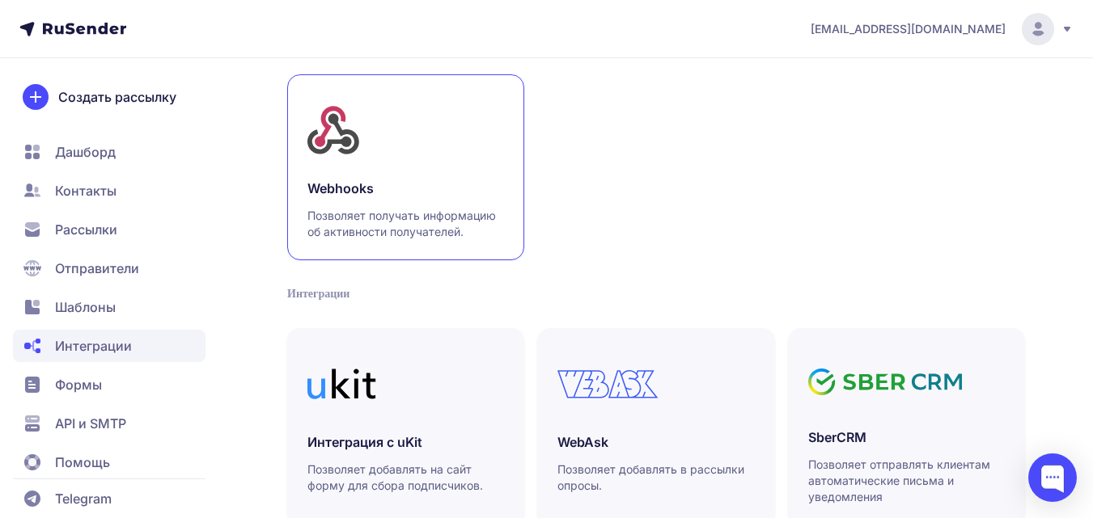
scroll to position [243, 0]
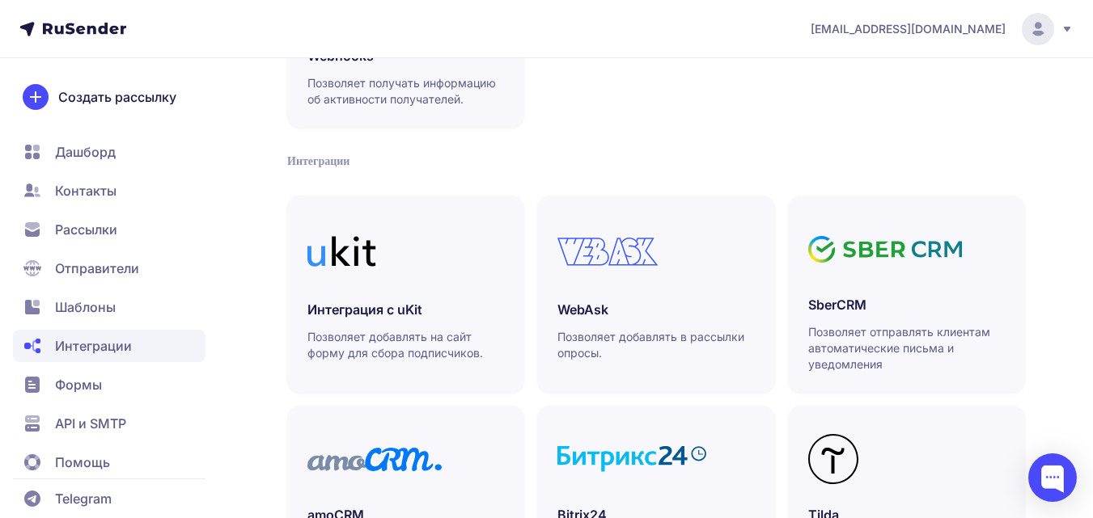
click at [146, 272] on span "Отправители" at bounding box center [109, 268] width 192 height 32
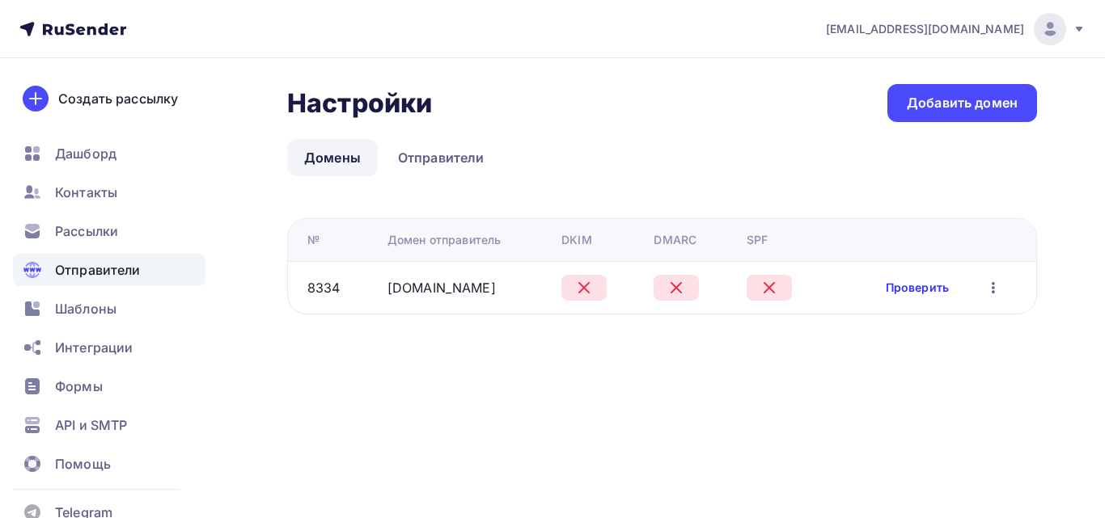
click at [946, 281] on link "Проверить" at bounding box center [916, 288] width 63 height 16
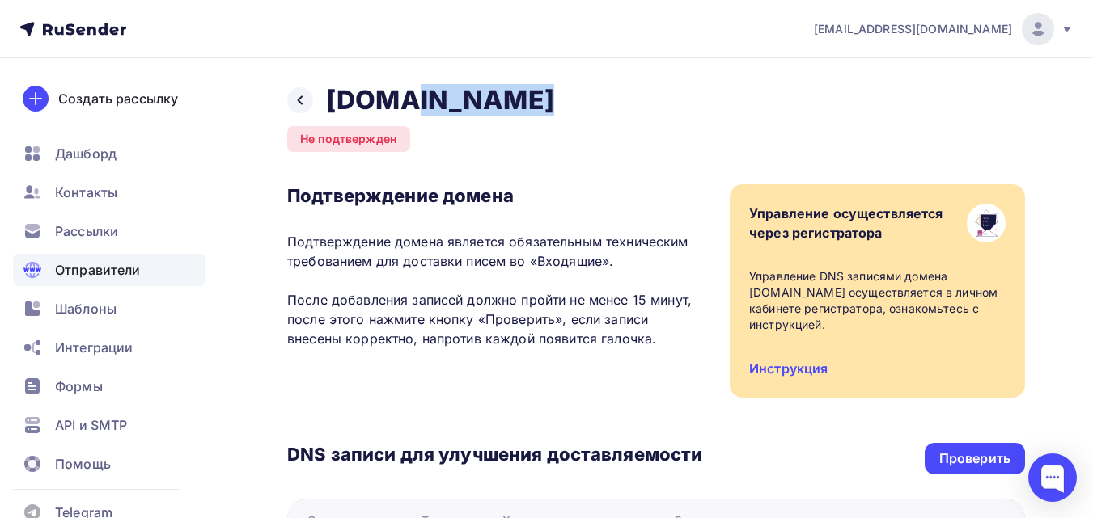
drag, startPoint x: 521, startPoint y: 99, endPoint x: 396, endPoint y: 92, distance: 124.7
copy h2 "tanko.su"
click at [297, 99] on icon at bounding box center [300, 100] width 13 height 13
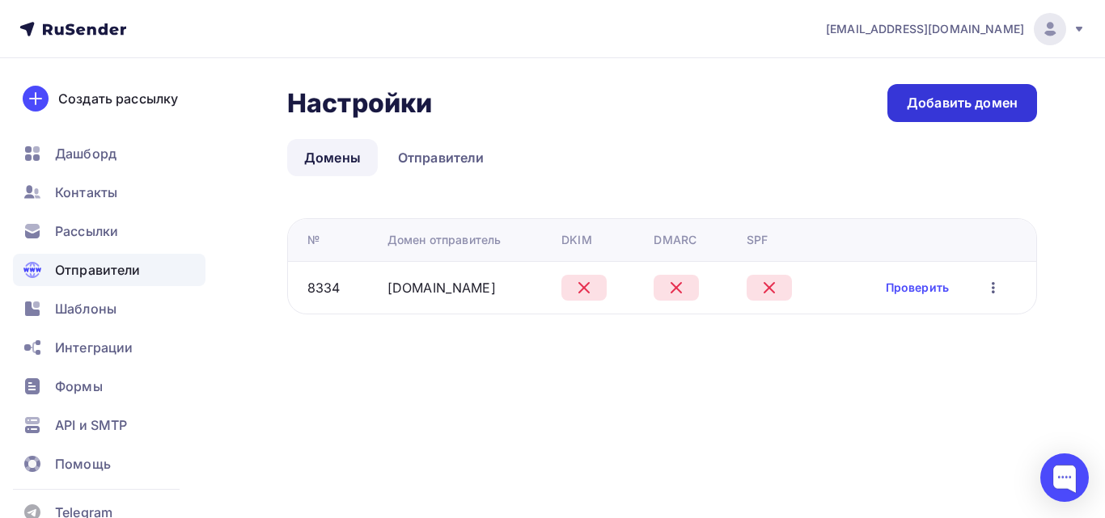
click at [978, 107] on div "Добавить домен" at bounding box center [962, 103] width 111 height 19
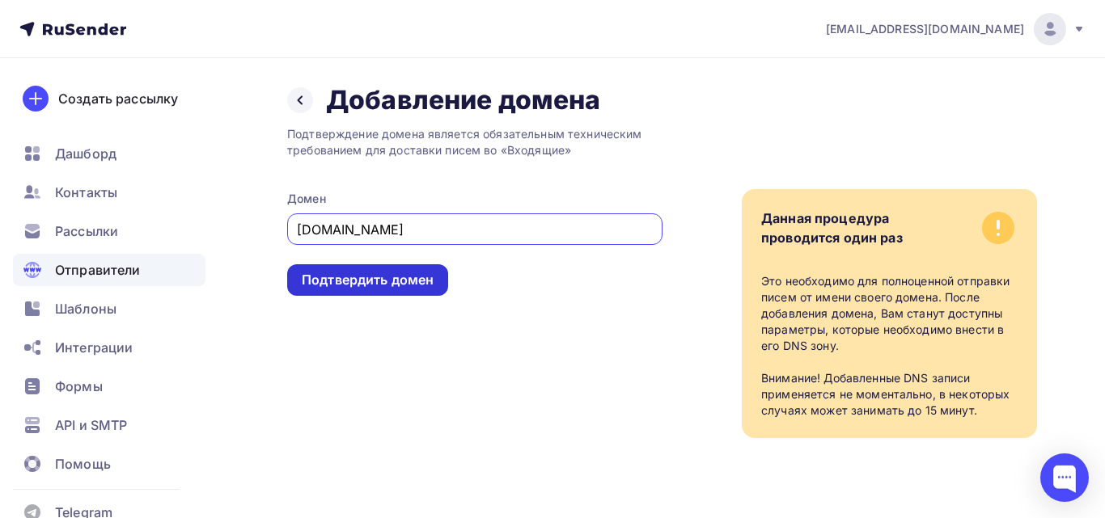
type input "tanko.su"
click at [419, 281] on div "Подтвердить домен" at bounding box center [368, 280] width 132 height 19
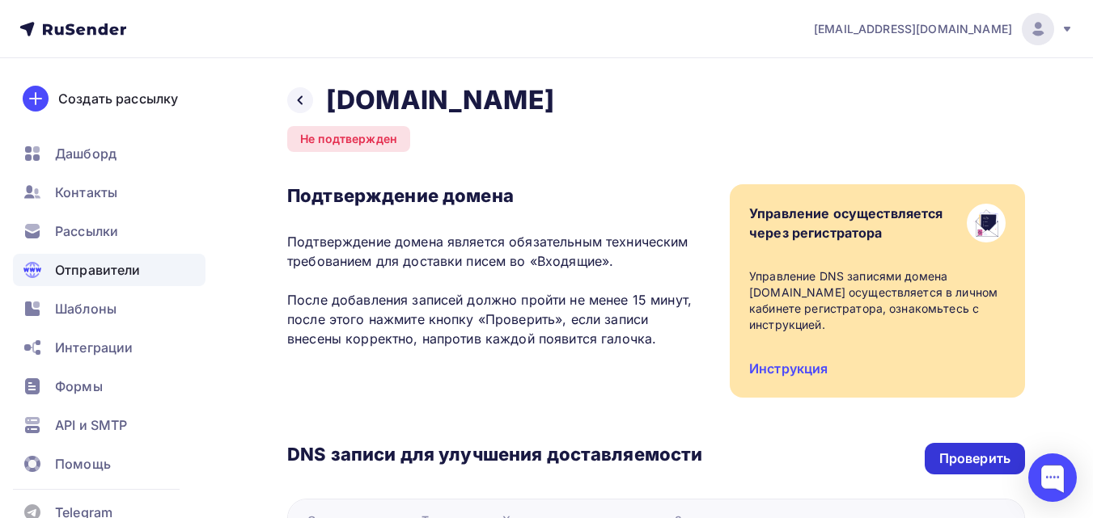
click at [962, 443] on div "Проверить" at bounding box center [974, 459] width 100 height 32
click at [971, 450] on div "Проверить" at bounding box center [974, 459] width 71 height 19
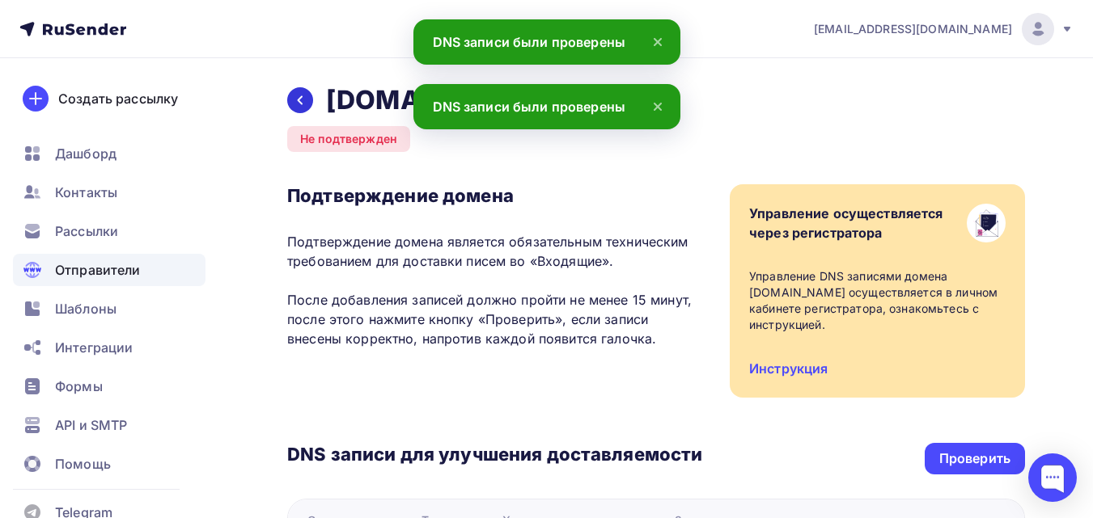
click at [303, 100] on icon at bounding box center [300, 100] width 13 height 13
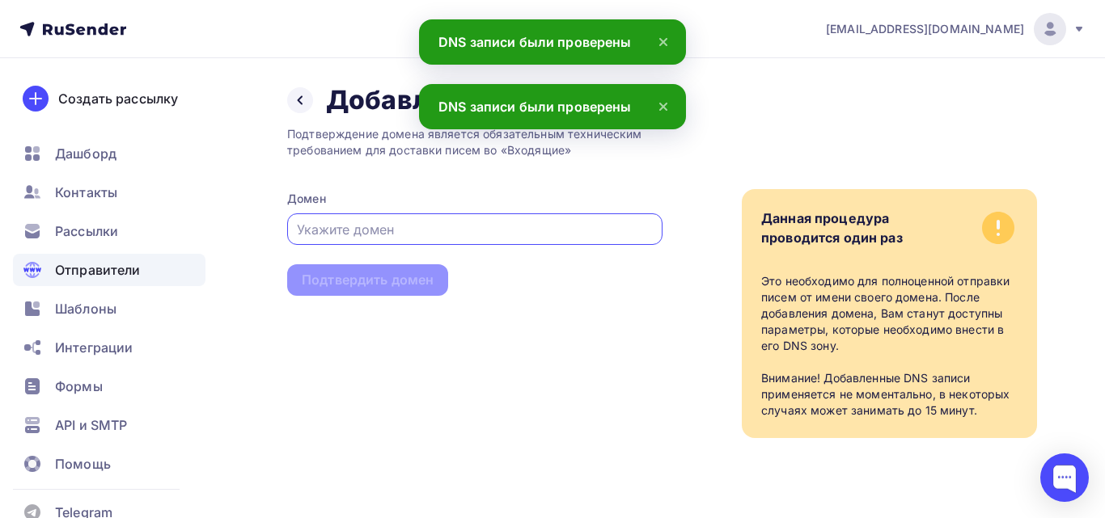
click at [303, 100] on icon at bounding box center [300, 100] width 13 height 13
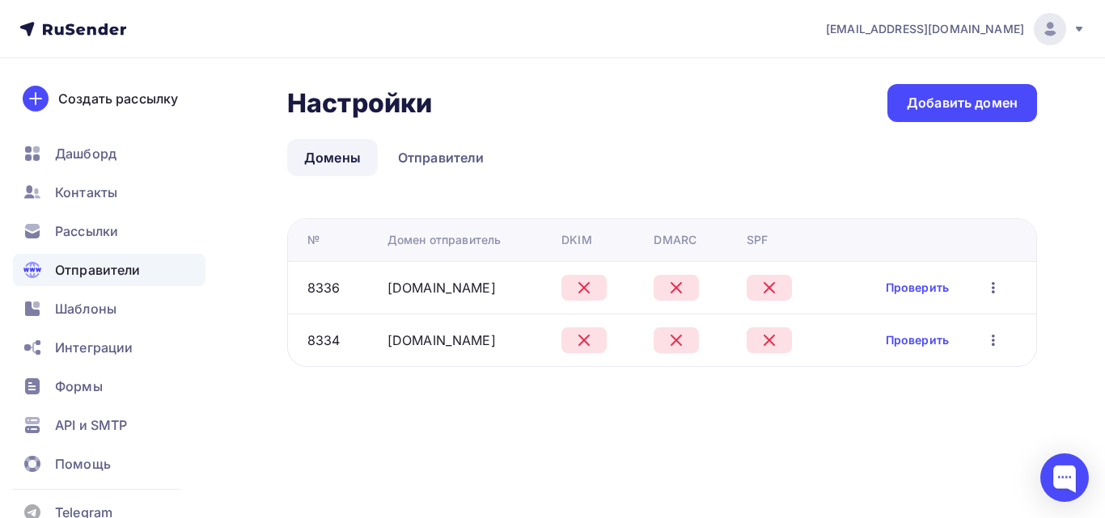
click at [987, 345] on icon "button" at bounding box center [992, 340] width 19 height 19
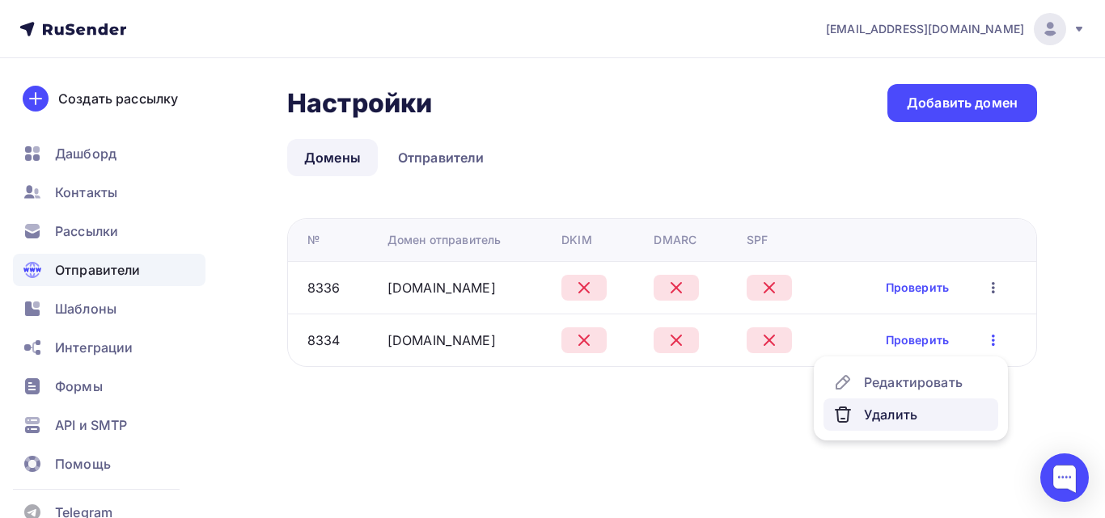
click at [926, 416] on div "Удалить" at bounding box center [910, 414] width 155 height 19
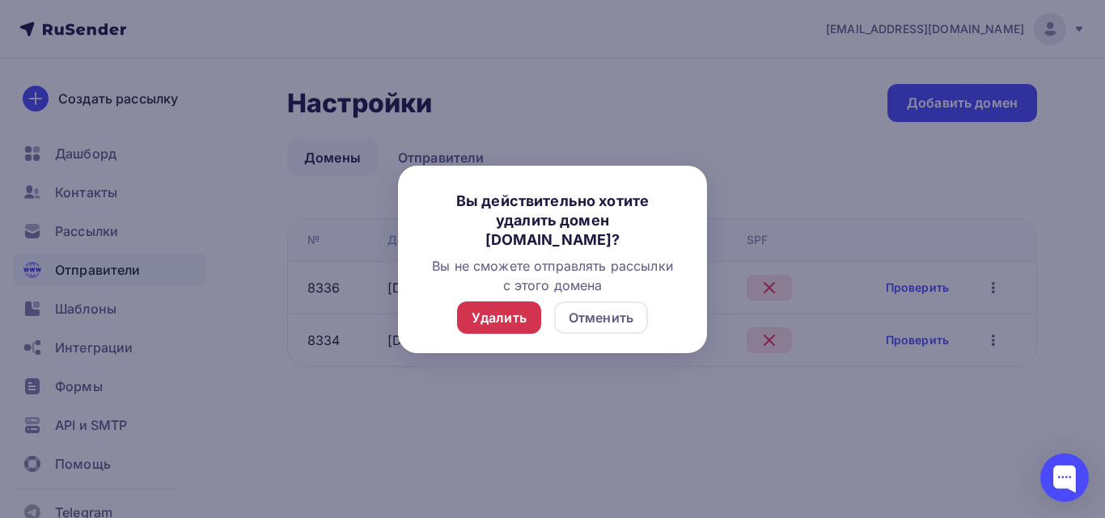
click at [518, 319] on div "Удалить" at bounding box center [498, 317] width 55 height 19
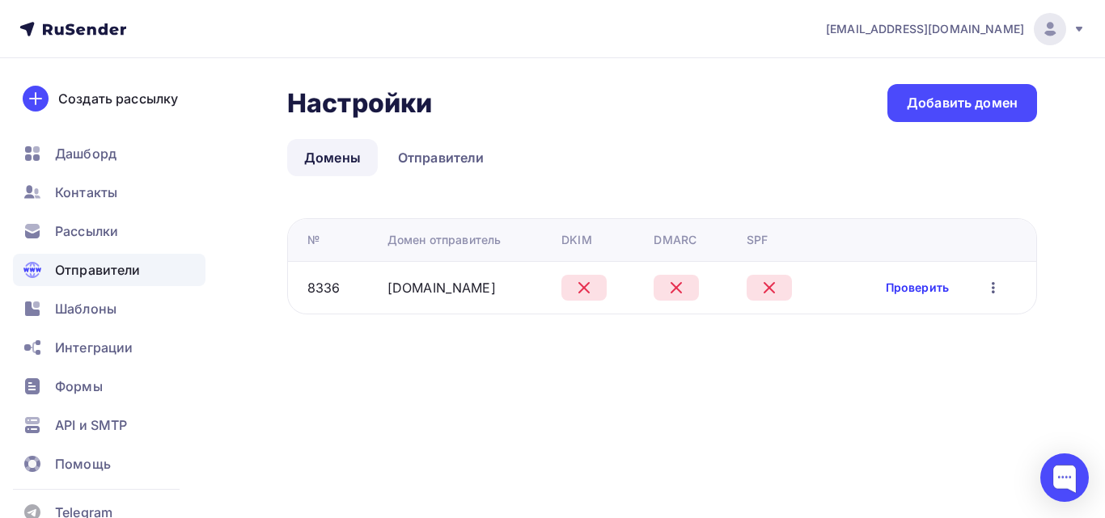
click at [912, 286] on link "Проверить" at bounding box center [916, 288] width 63 height 16
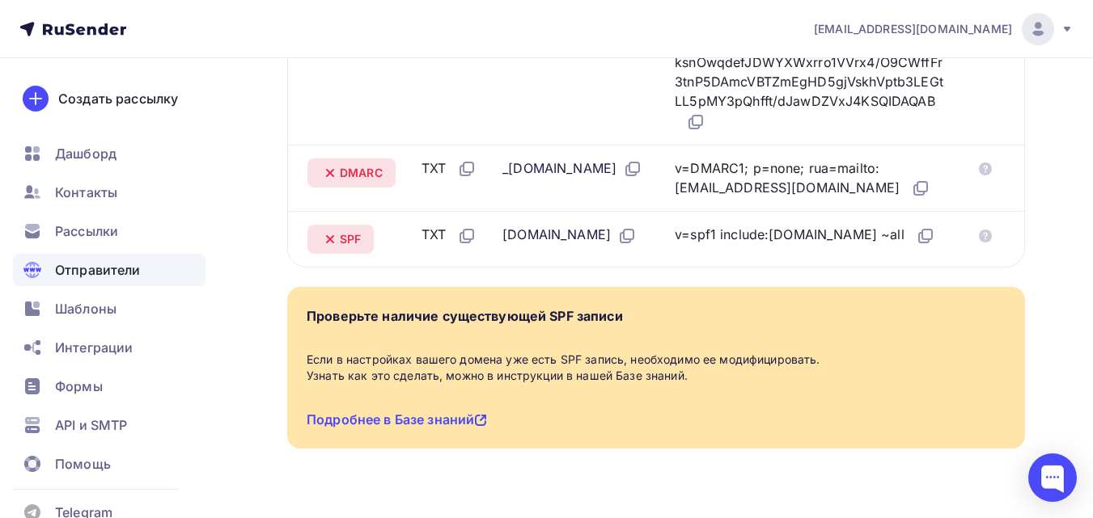
scroll to position [716, 0]
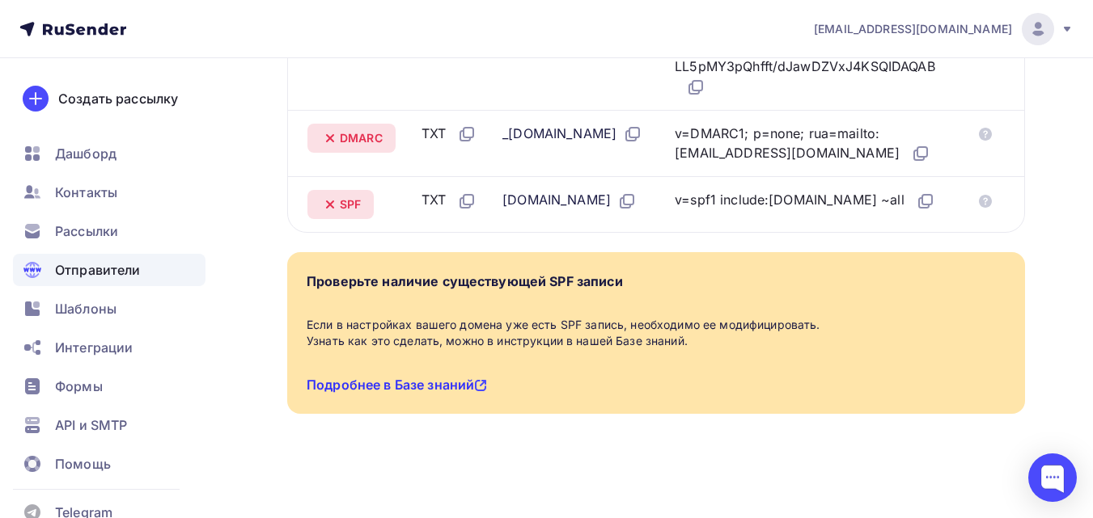
click at [452, 391] on link "Подробнее в Базе знаний" at bounding box center [396, 385] width 180 height 16
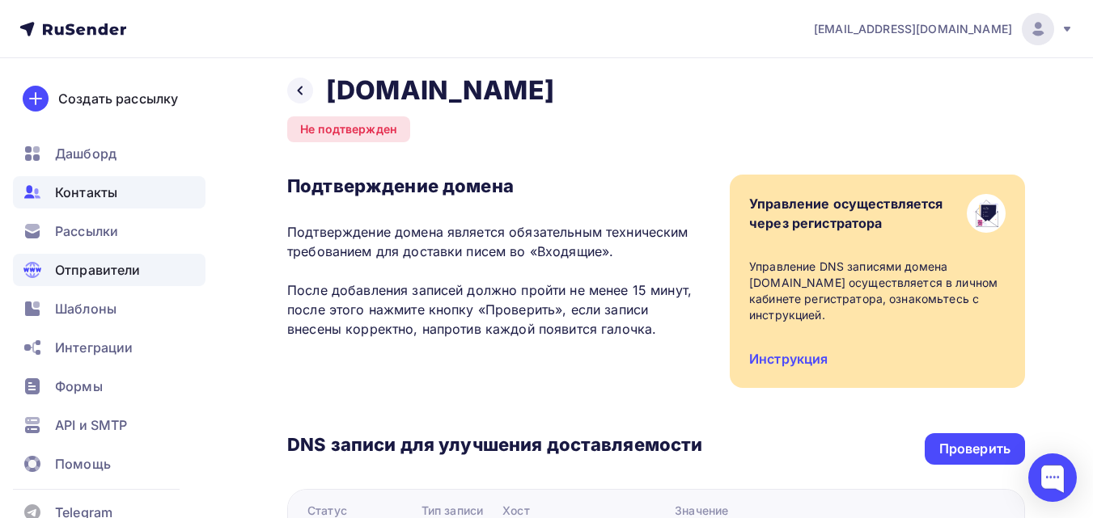
scroll to position [0, 0]
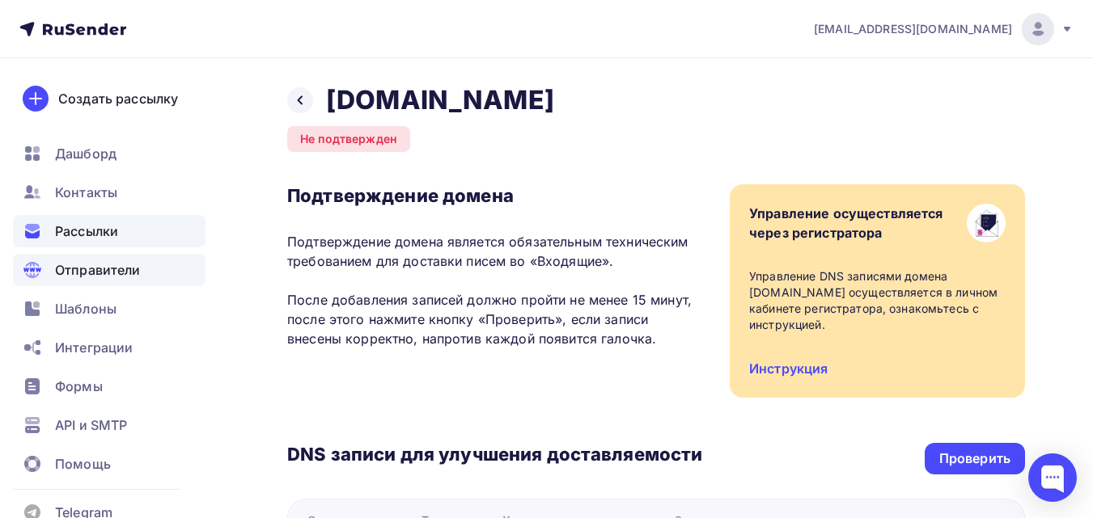
click at [106, 234] on span "Рассылки" at bounding box center [86, 231] width 63 height 19
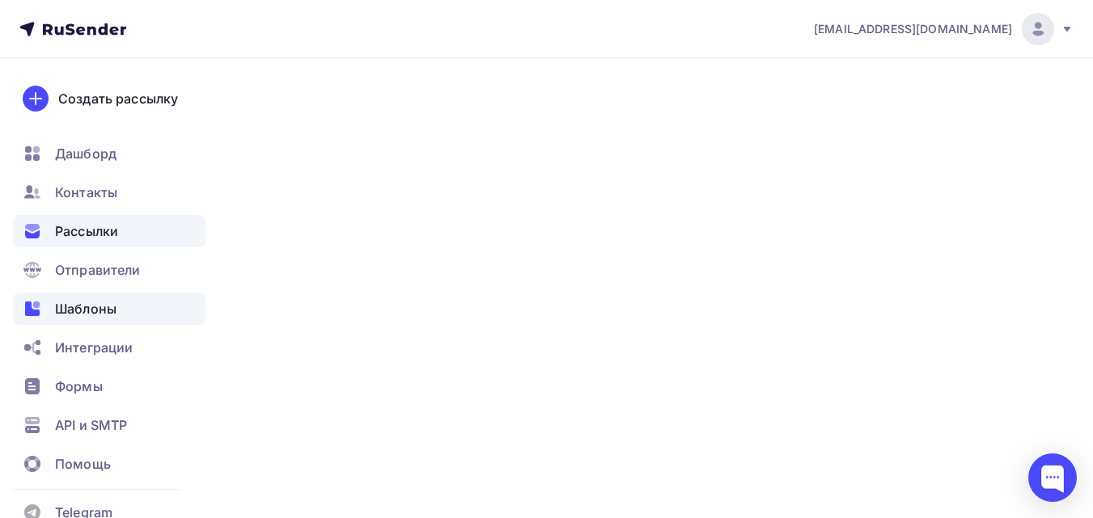
click at [111, 302] on span "Шаблоны" at bounding box center [85, 308] width 61 height 19
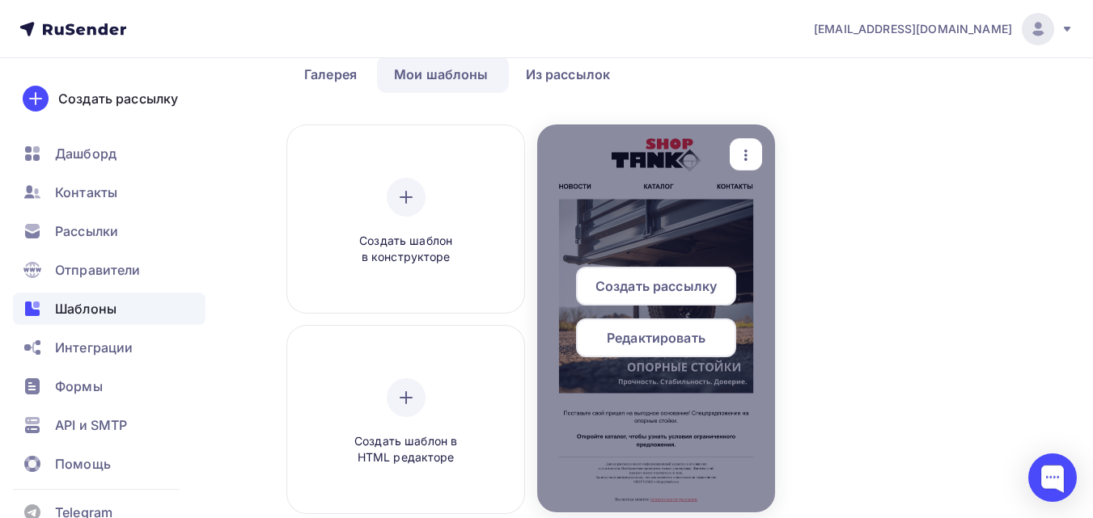
scroll to position [81, 0]
click at [690, 340] on span "Редактировать" at bounding box center [656, 337] width 99 height 19
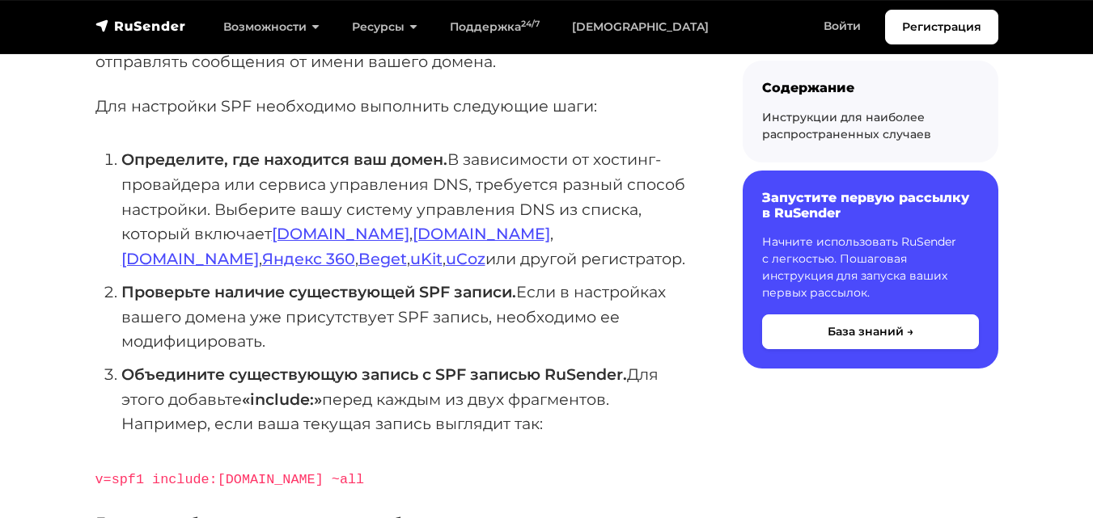
scroll to position [323, 0]
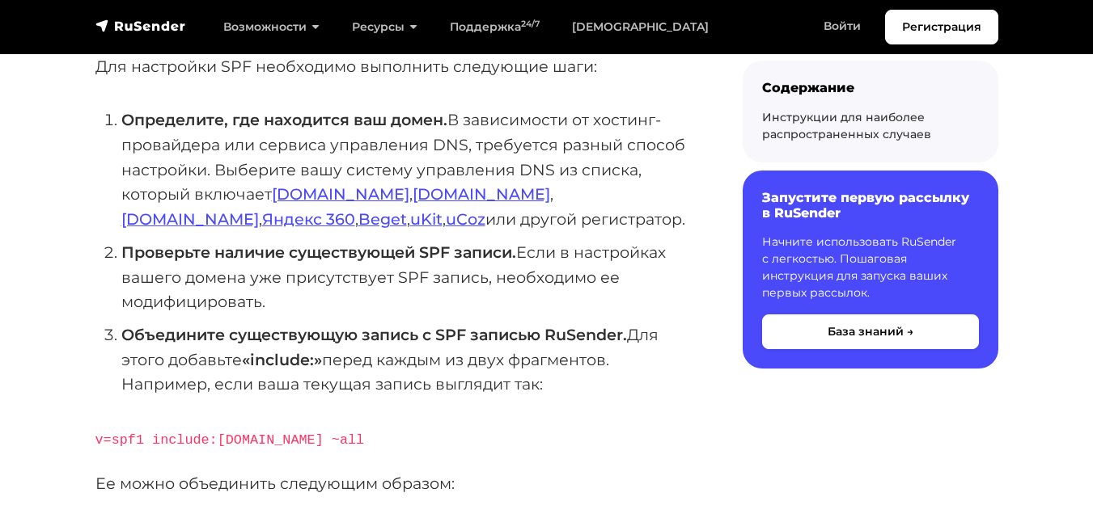
scroll to position [323, 0]
